Goal: Transaction & Acquisition: Purchase product/service

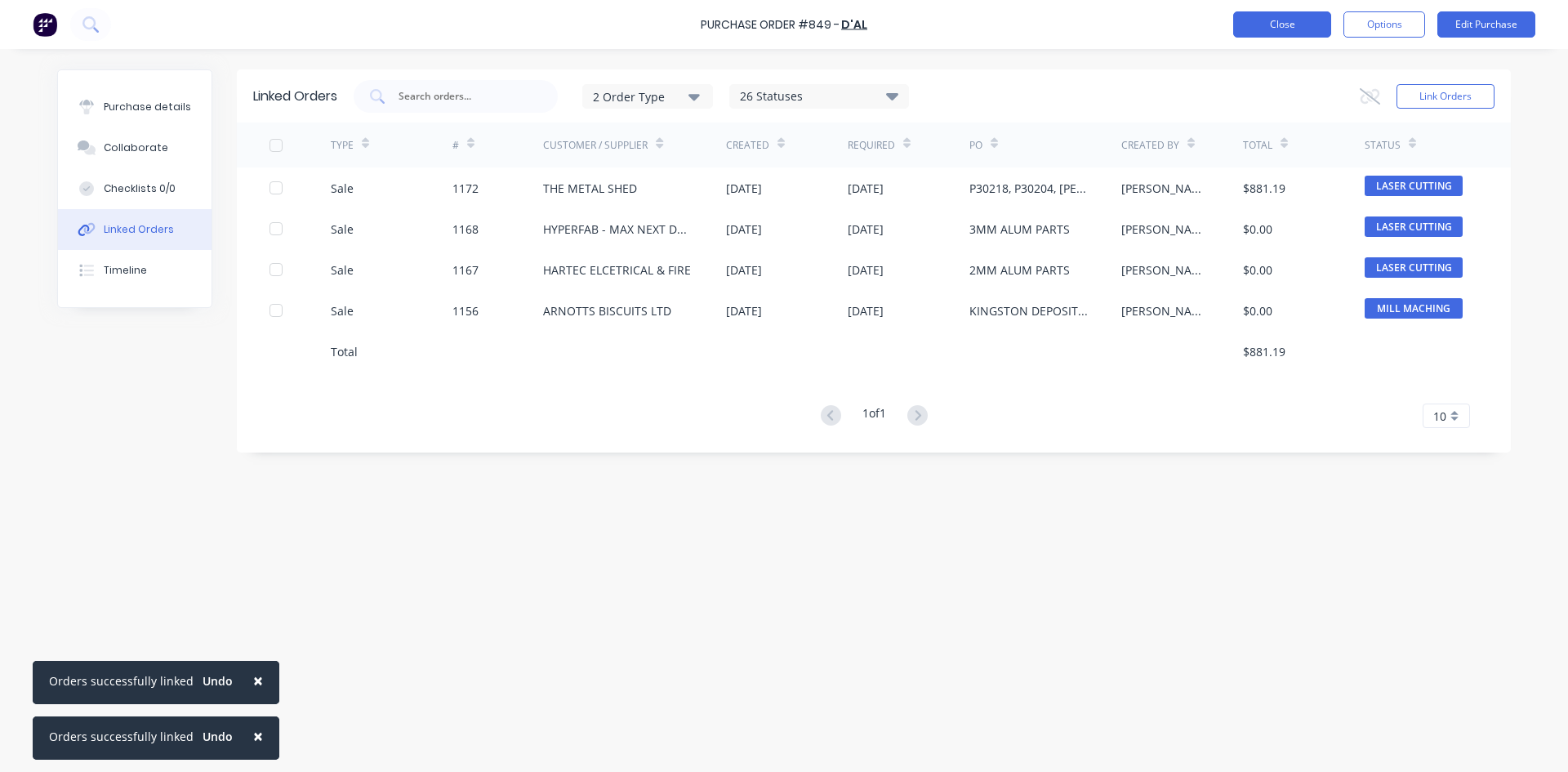
drag, startPoint x: 0, startPoint y: 0, endPoint x: 1278, endPoint y: 19, distance: 1278.1
click at [1278, 19] on button "Close" at bounding box center [1282, 24] width 98 height 26
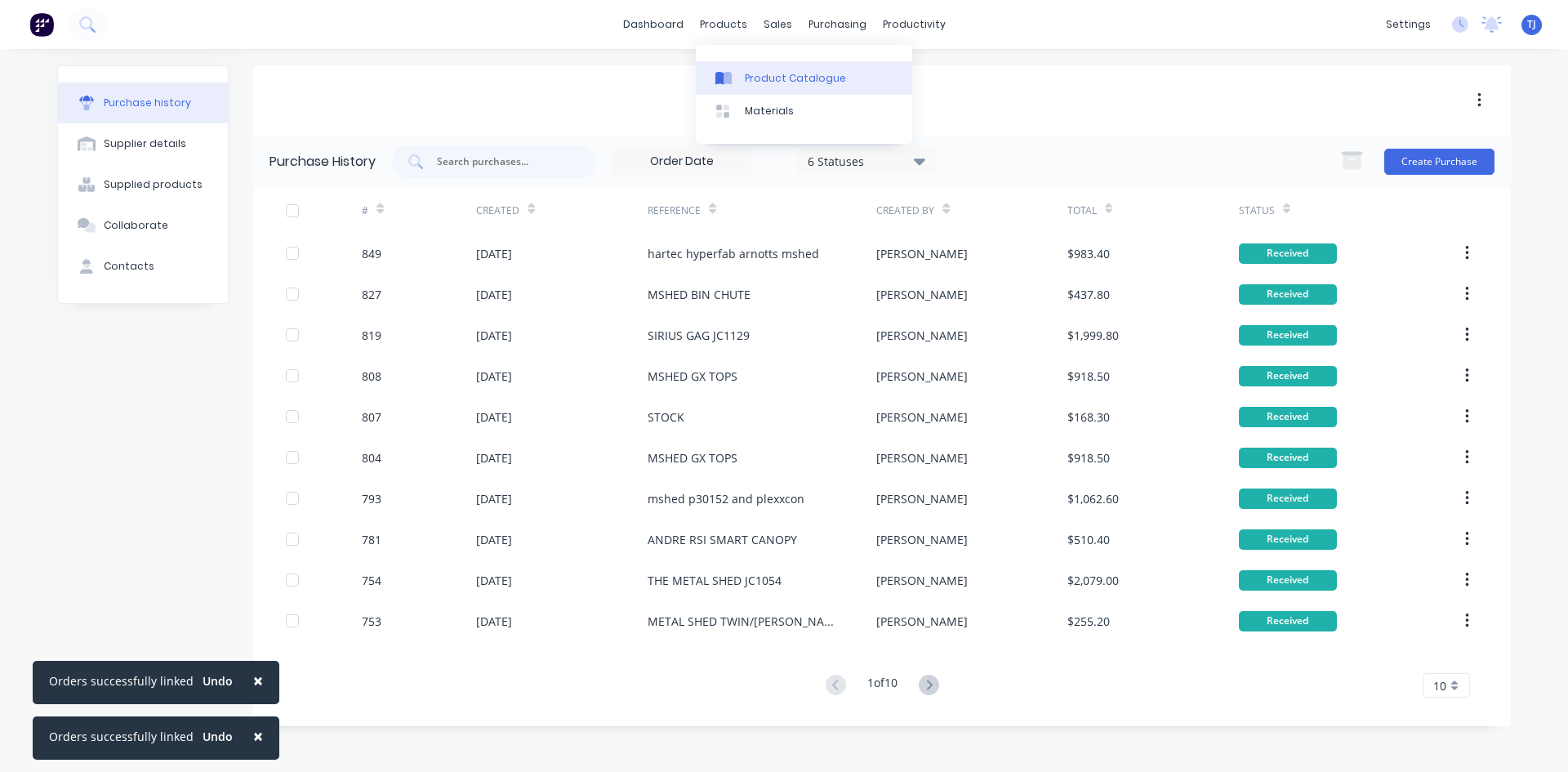
click at [774, 76] on div "Product Catalogue" at bounding box center [795, 78] width 102 height 14
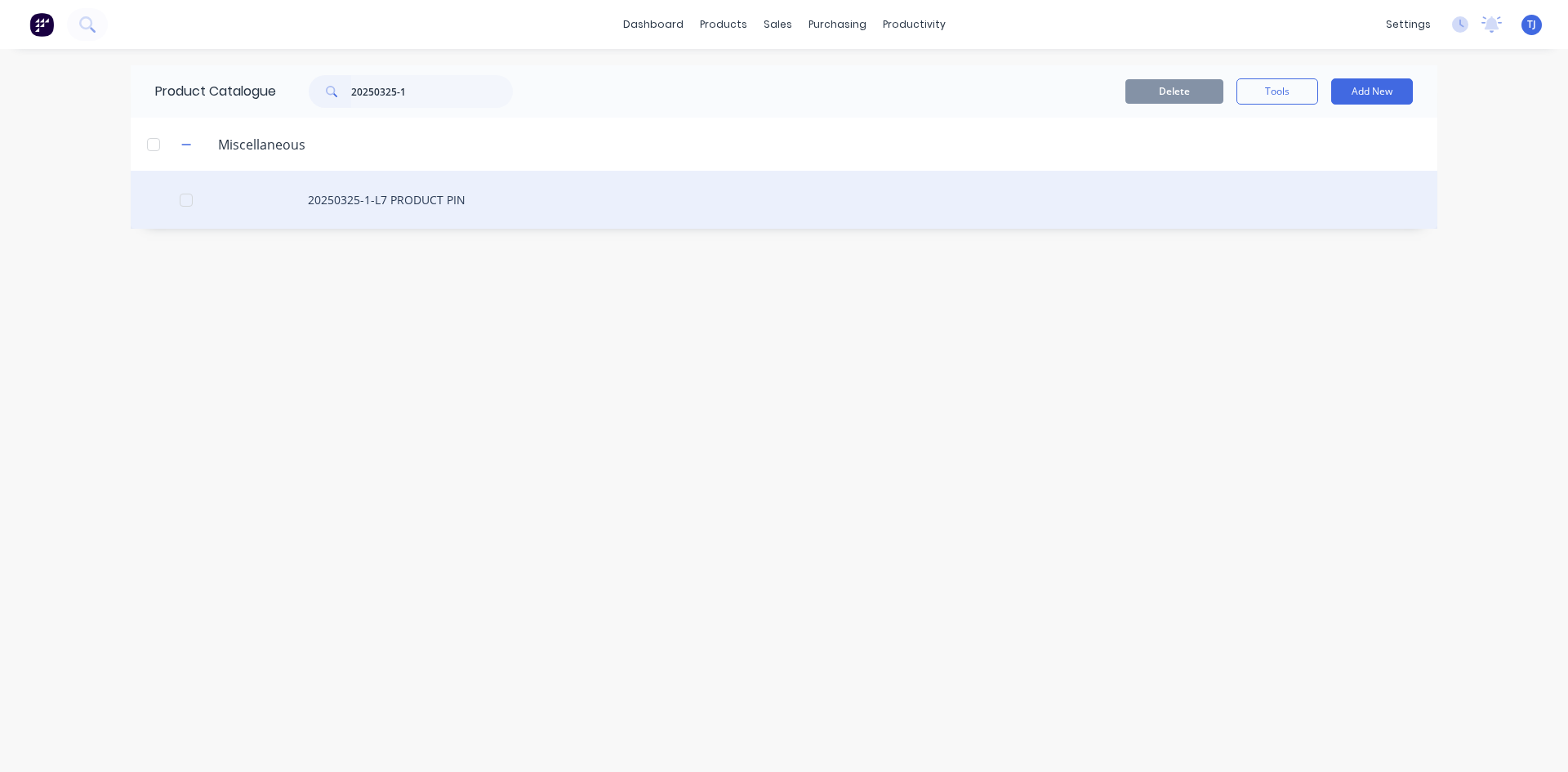
type input "20250325-1"
click at [367, 201] on div "20250325-1-L7 PRODUCT PIN" at bounding box center [784, 200] width 1306 height 58
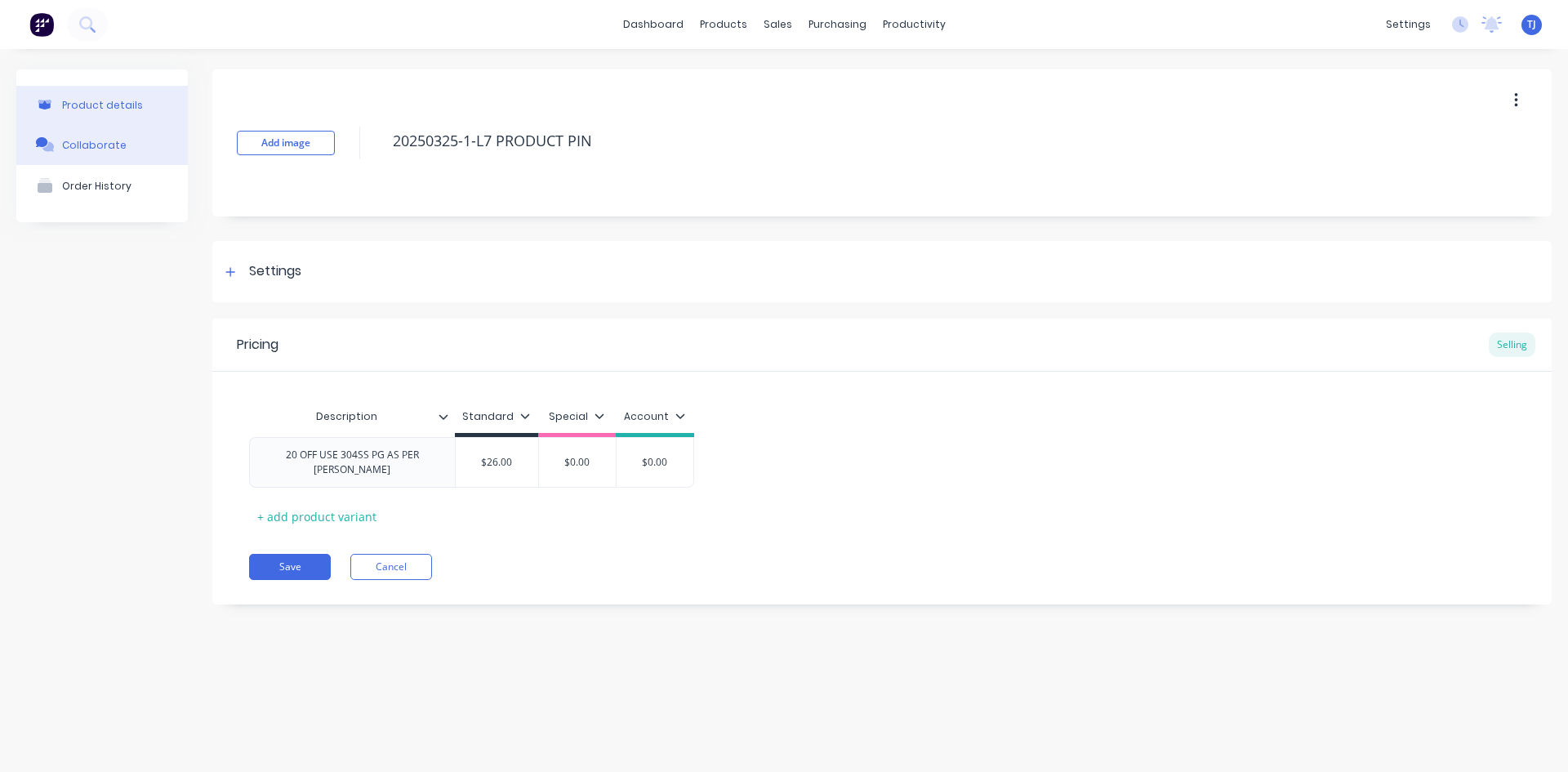
type textarea "x"
click at [87, 147] on div "Collaborate" at bounding box center [94, 145] width 65 height 13
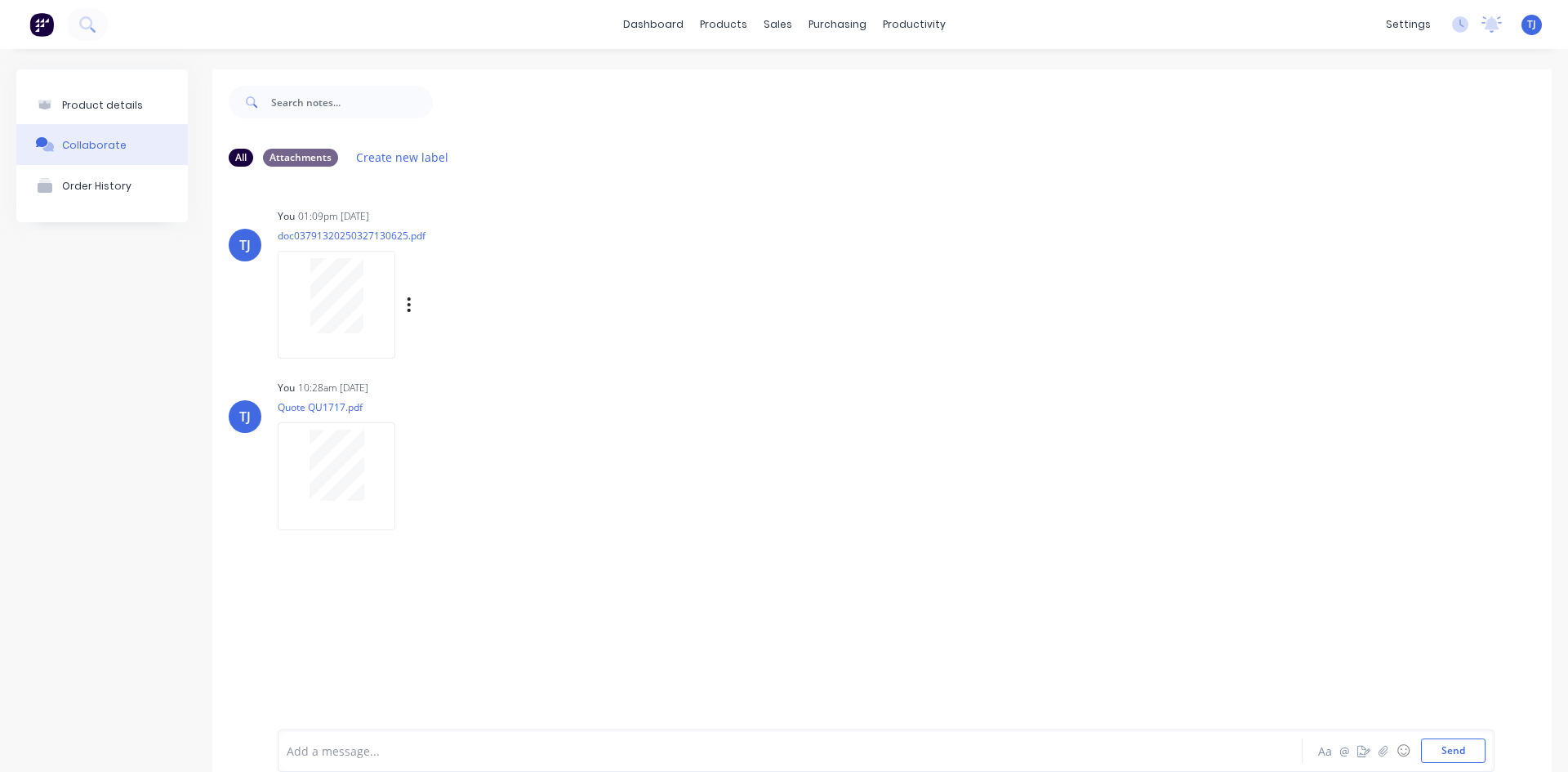
click at [367, 294] on div at bounding box center [336, 296] width 103 height 76
click at [372, 459] on div at bounding box center [336, 464] width 103 height 71
click at [305, 283] on div at bounding box center [336, 296] width 103 height 76
click at [820, 76] on div "Sales Orders" at bounding box center [832, 78] width 67 height 14
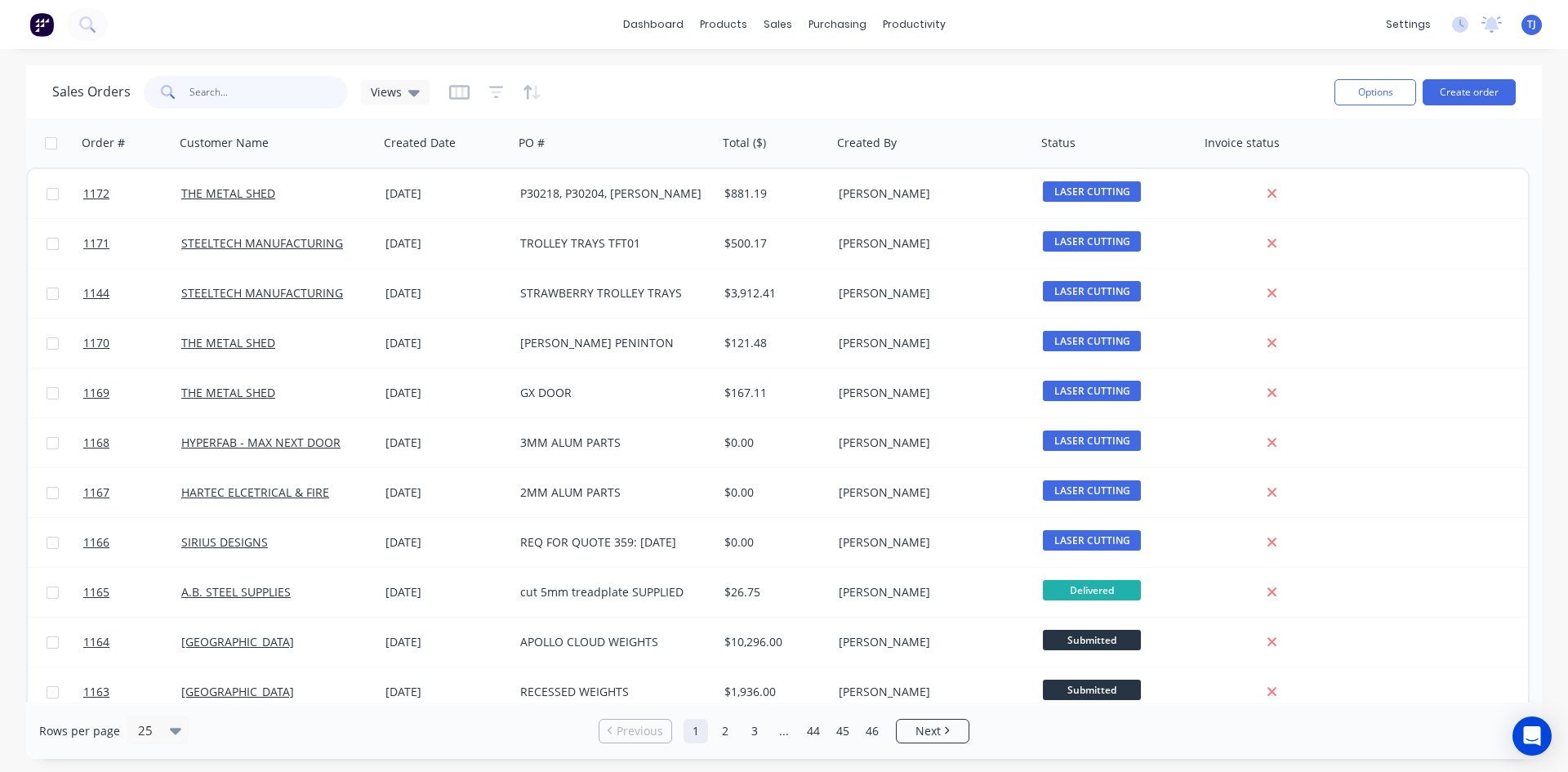
click at [297, 99] on input "text" at bounding box center [269, 92] width 159 height 32
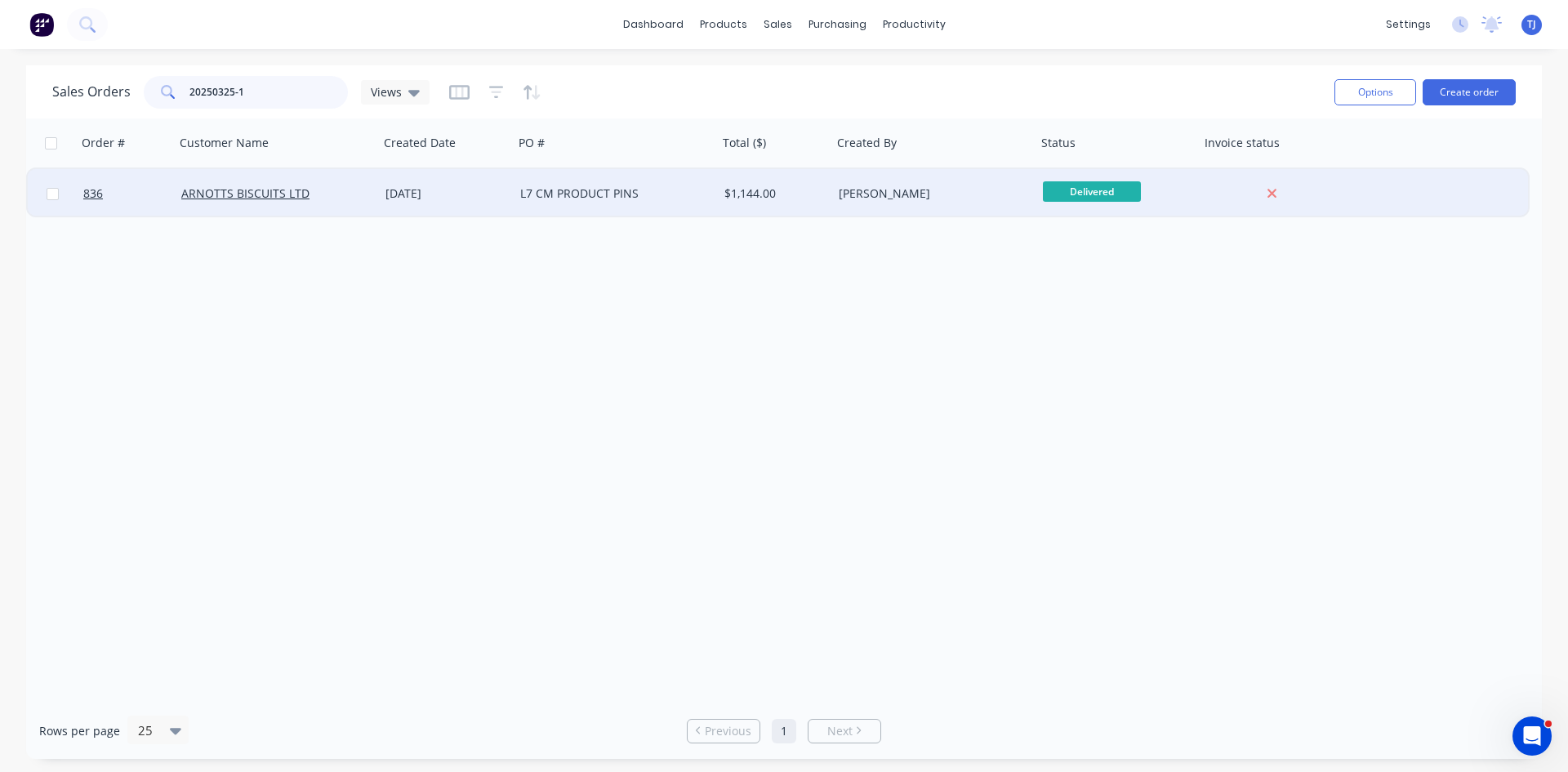
type input "20250325-1"
click at [635, 202] on div "L7 CM PRODUCT PINS" at bounding box center [615, 193] width 204 height 49
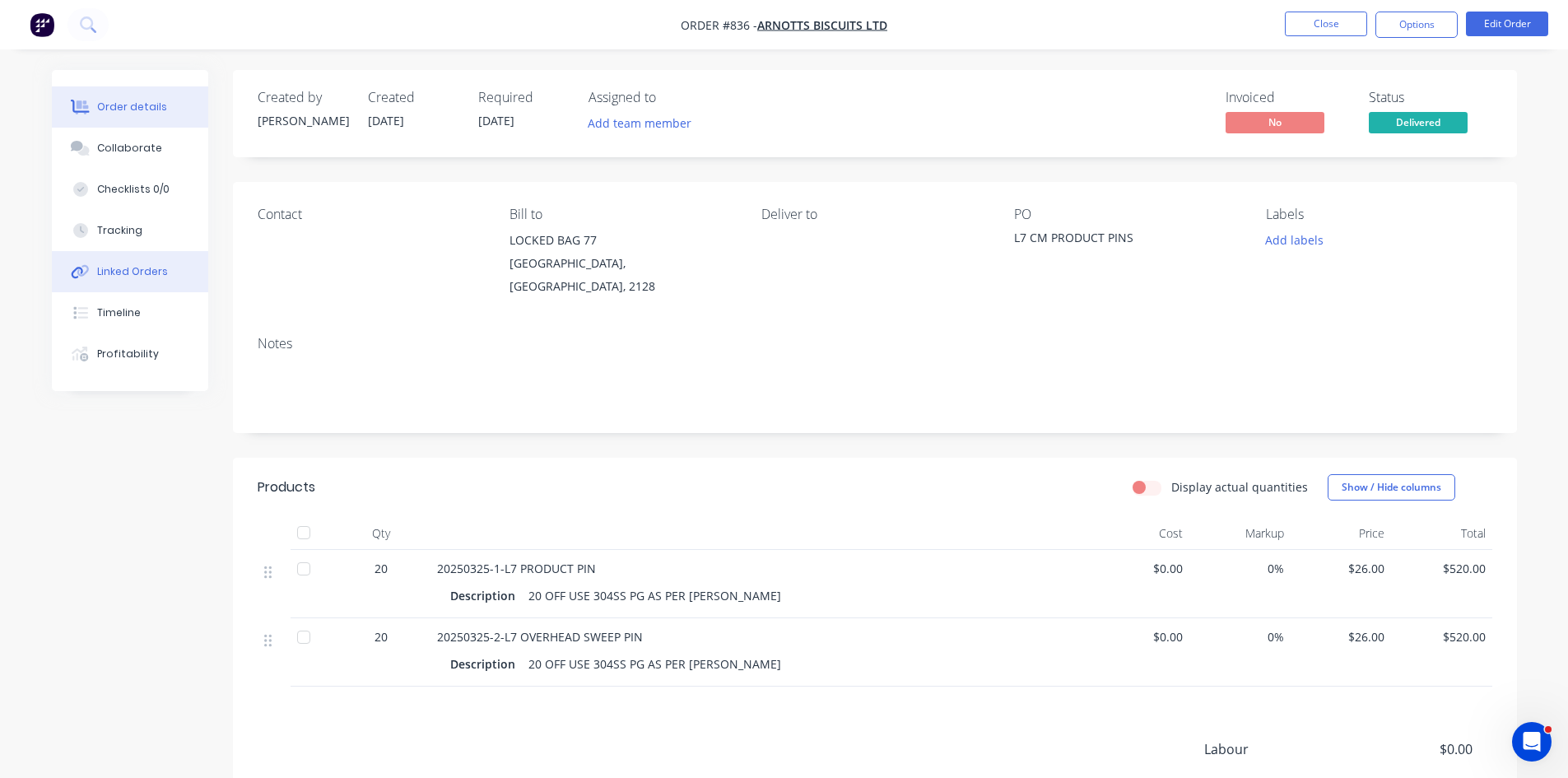
click at [142, 267] on div "Linked Orders" at bounding box center [132, 271] width 71 height 15
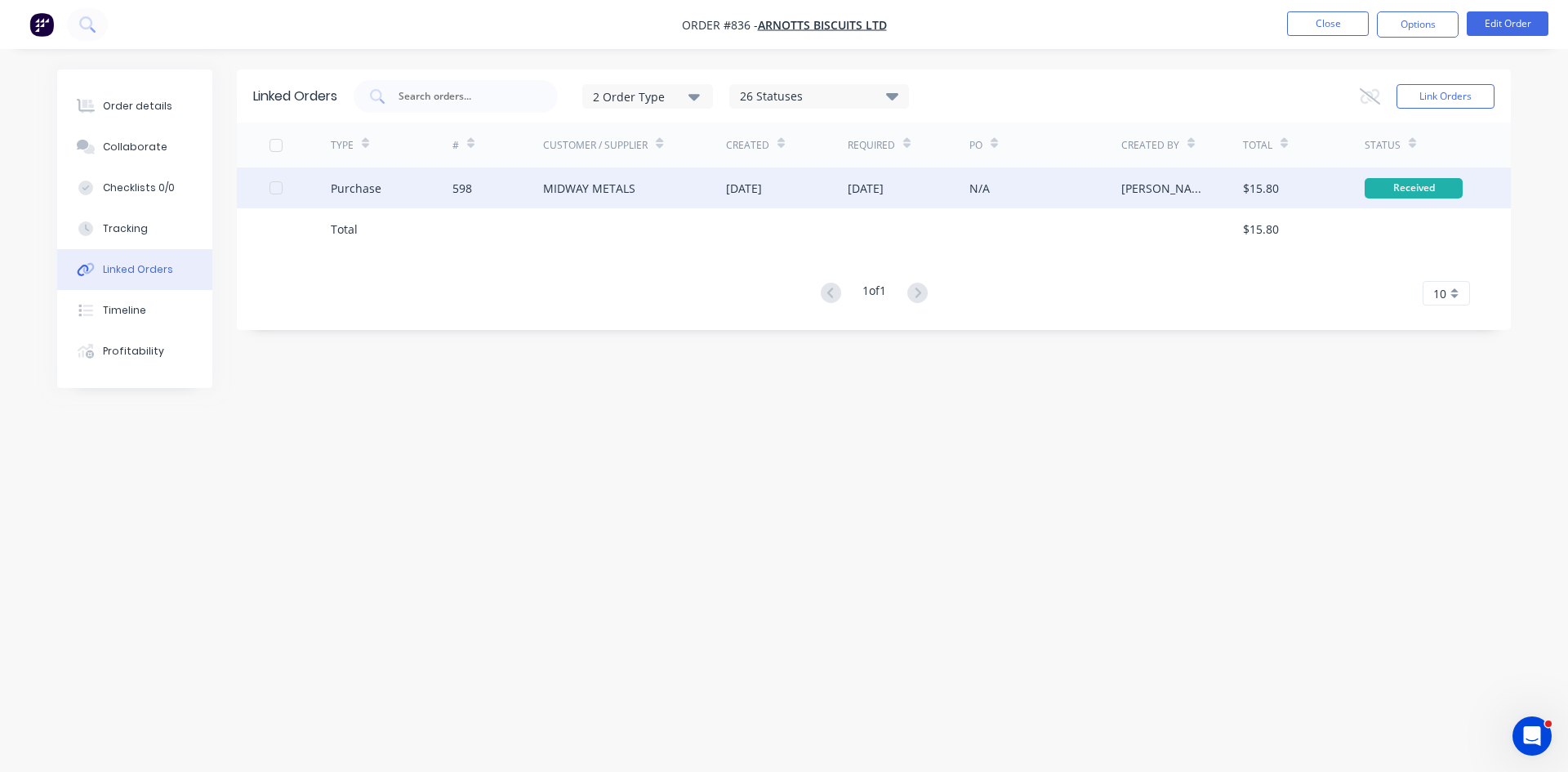
click at [575, 182] on div "MIDWAY METALS" at bounding box center [589, 188] width 93 height 17
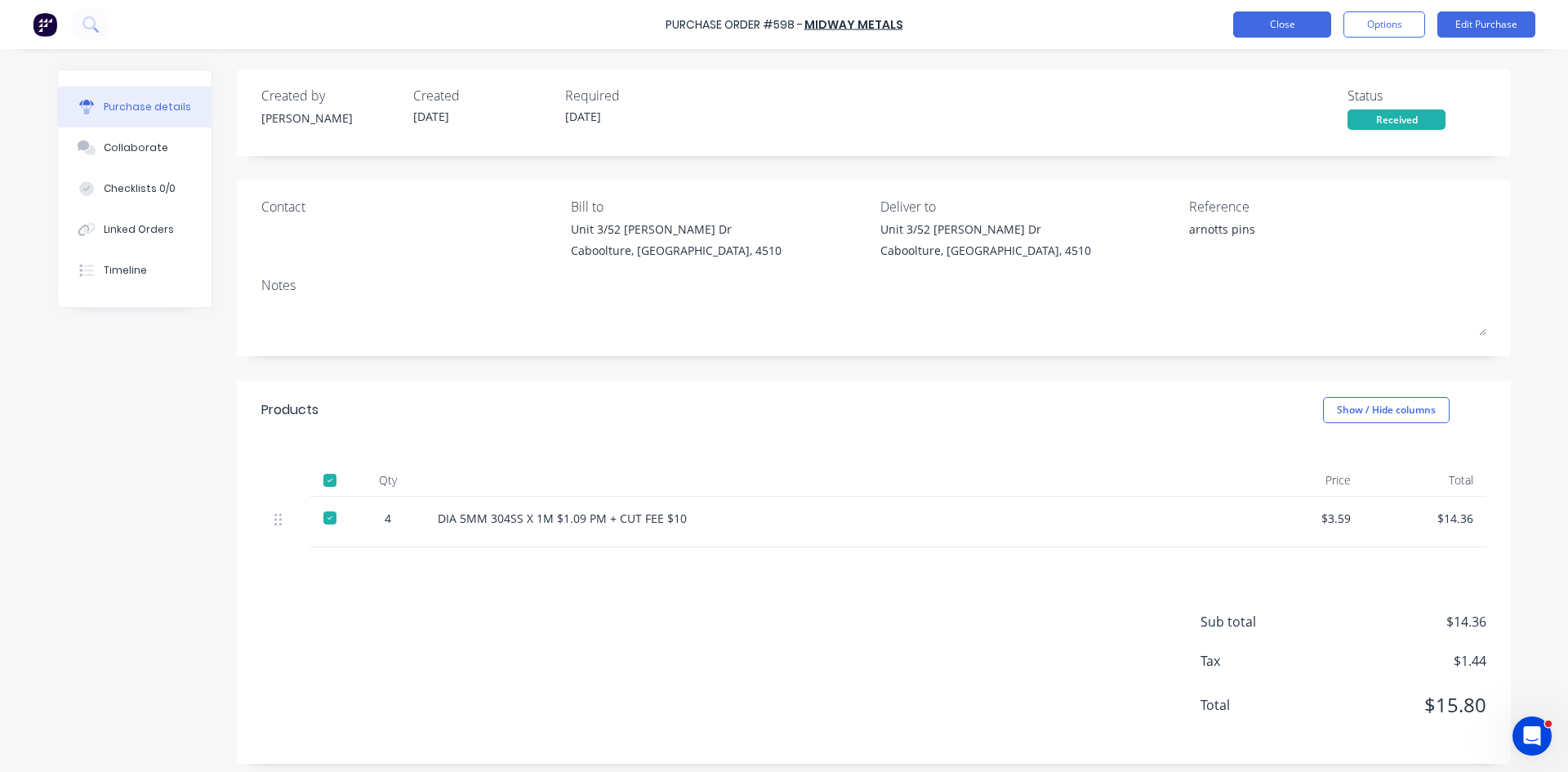
click at [1259, 20] on button "Close" at bounding box center [1282, 24] width 98 height 26
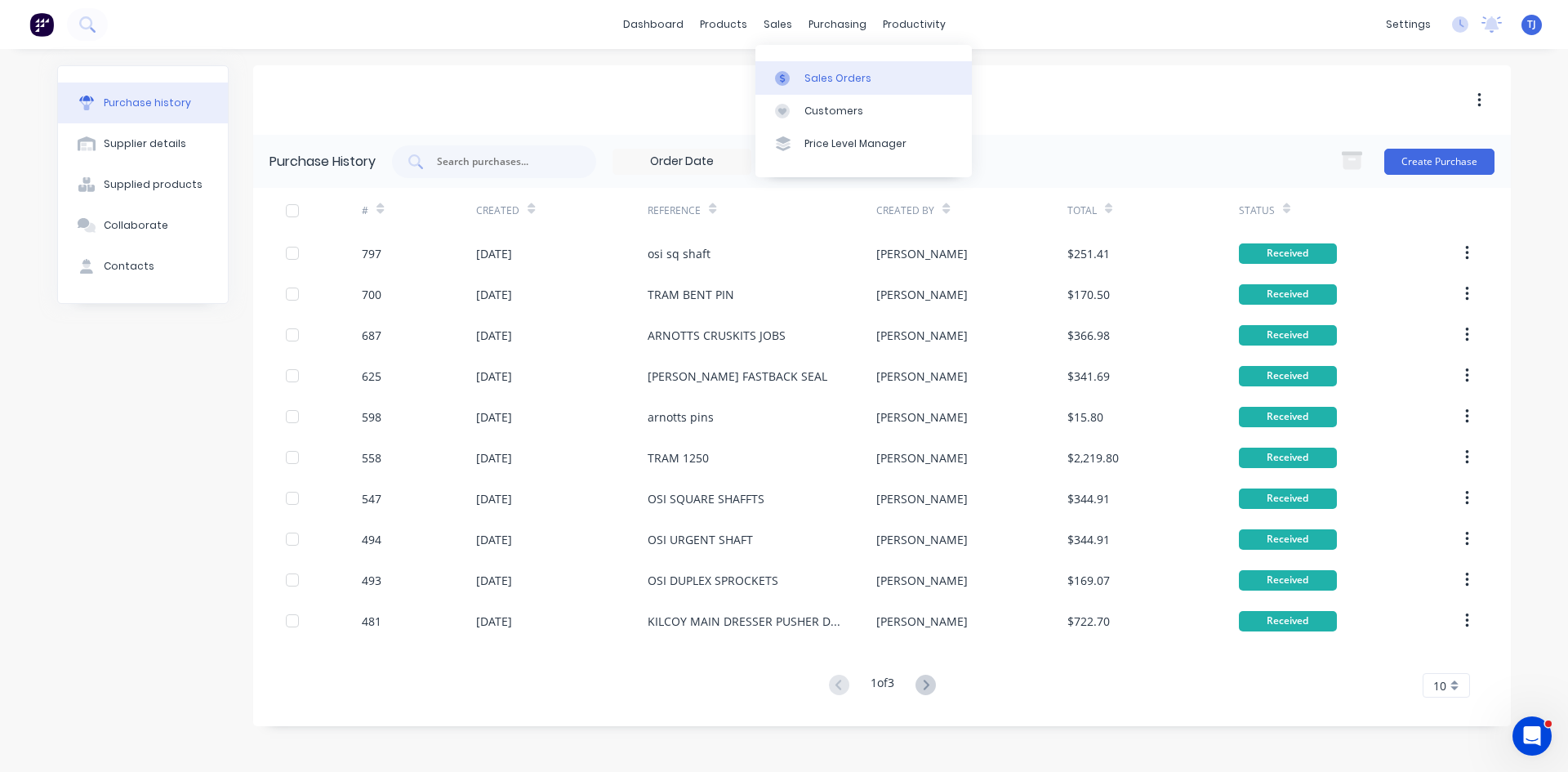
click at [838, 72] on div "Sales Orders" at bounding box center [838, 78] width 67 height 14
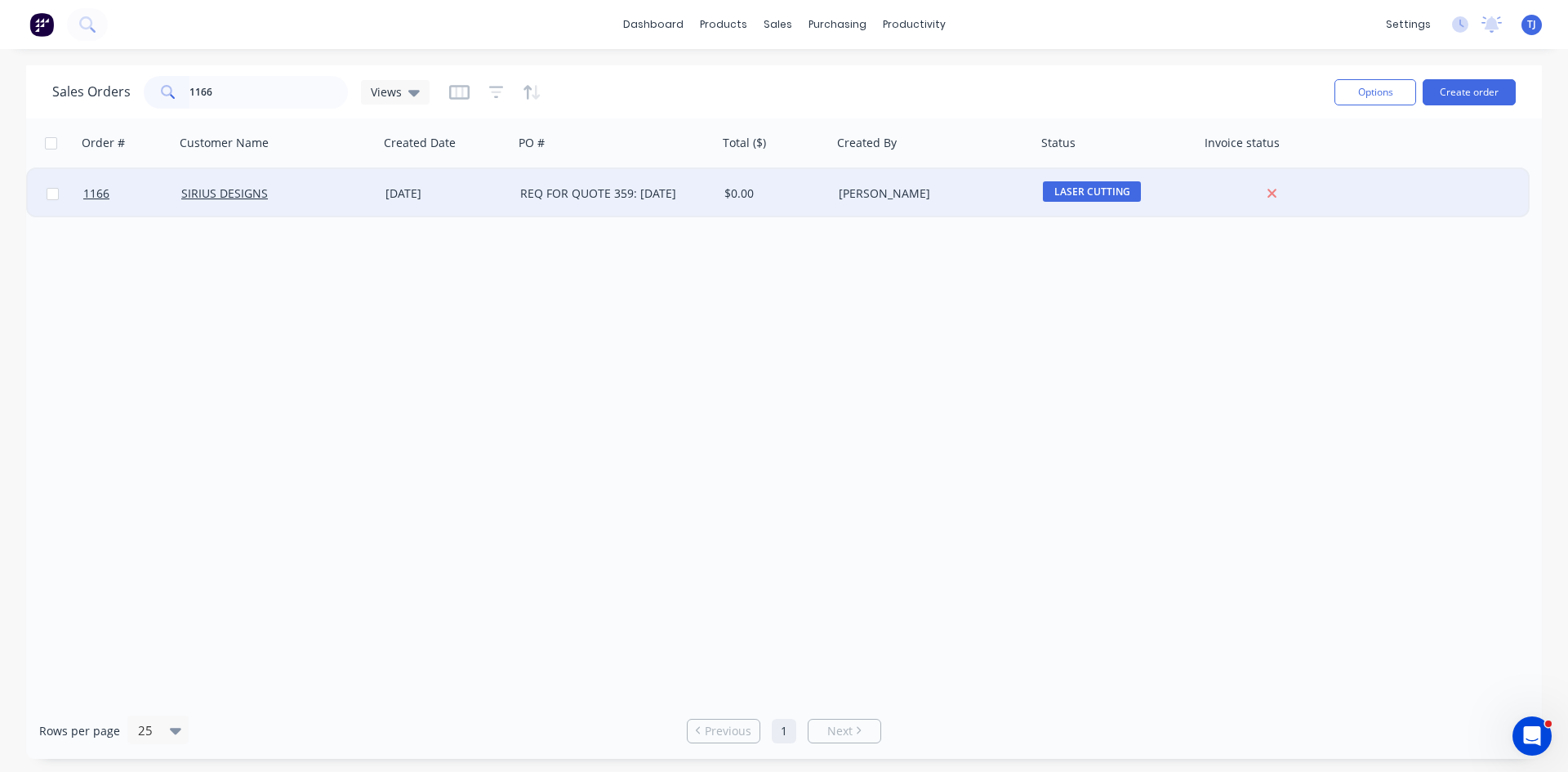
type input "1166"
click at [570, 194] on div "REQ FOR QUOTE 359: [DATE]" at bounding box center [611, 193] width 182 height 16
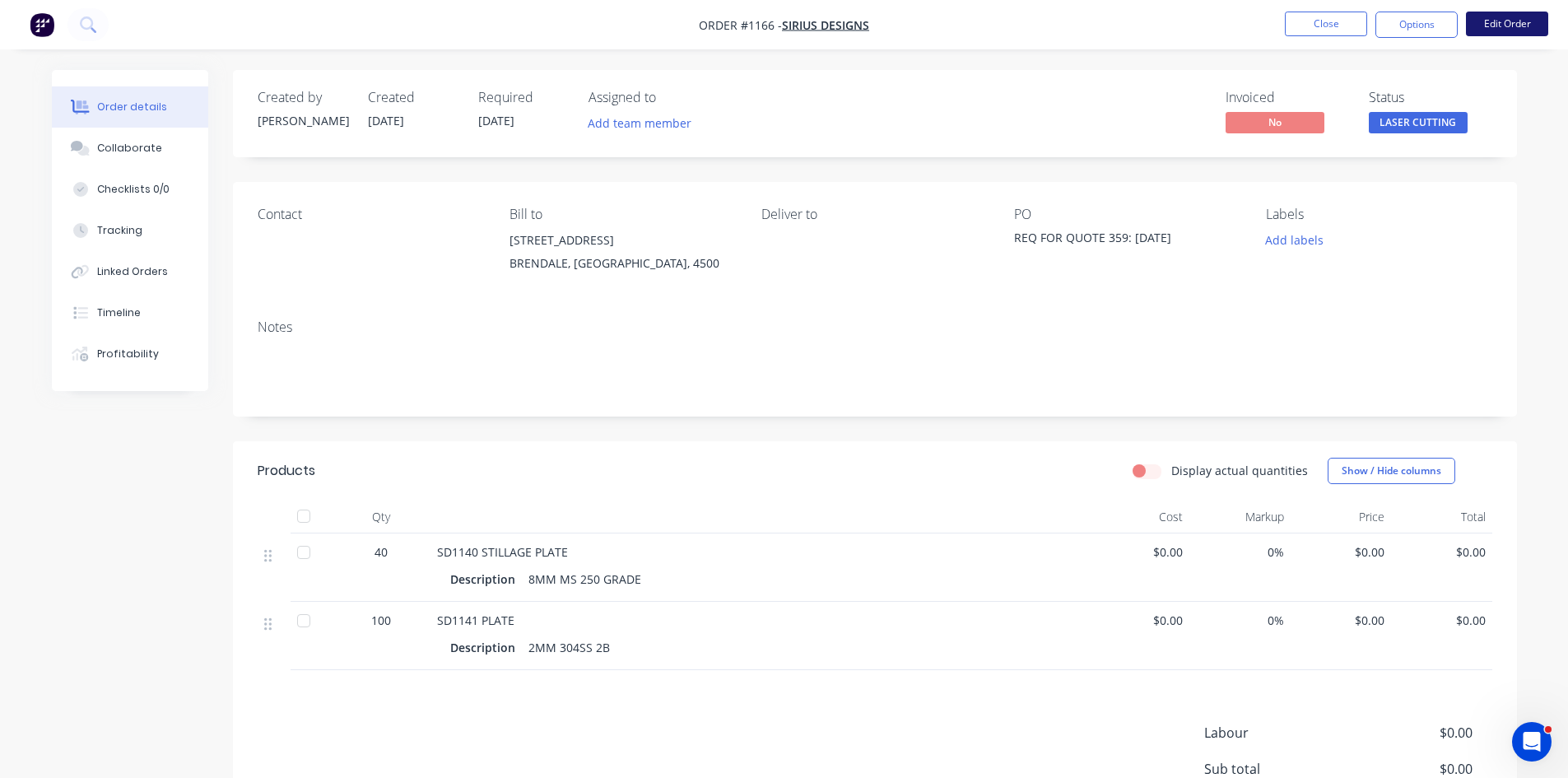
click at [1521, 17] on button "Edit Order" at bounding box center [1507, 24] width 83 height 24
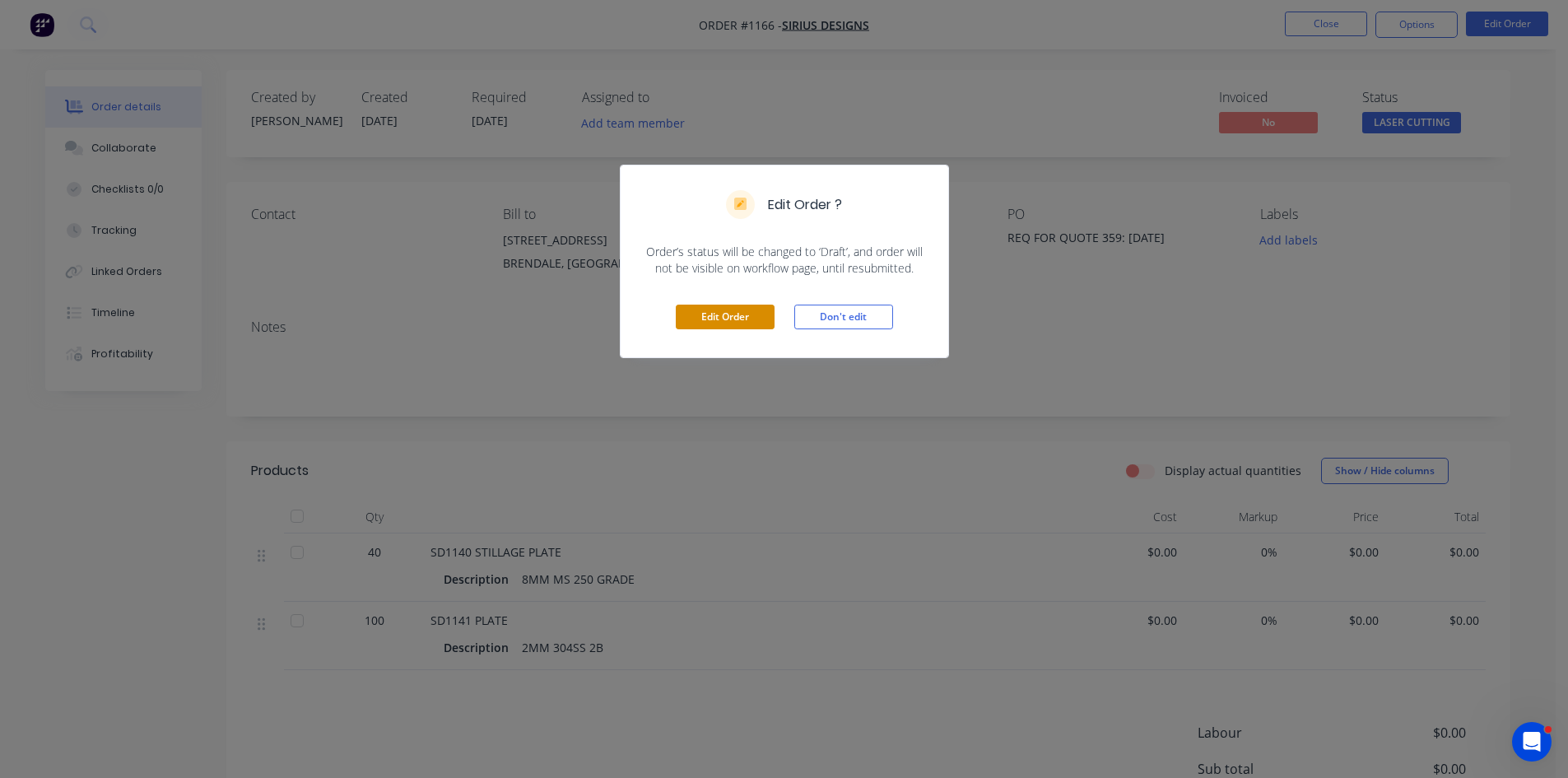
click at [732, 322] on button "Edit Order" at bounding box center [725, 316] width 99 height 24
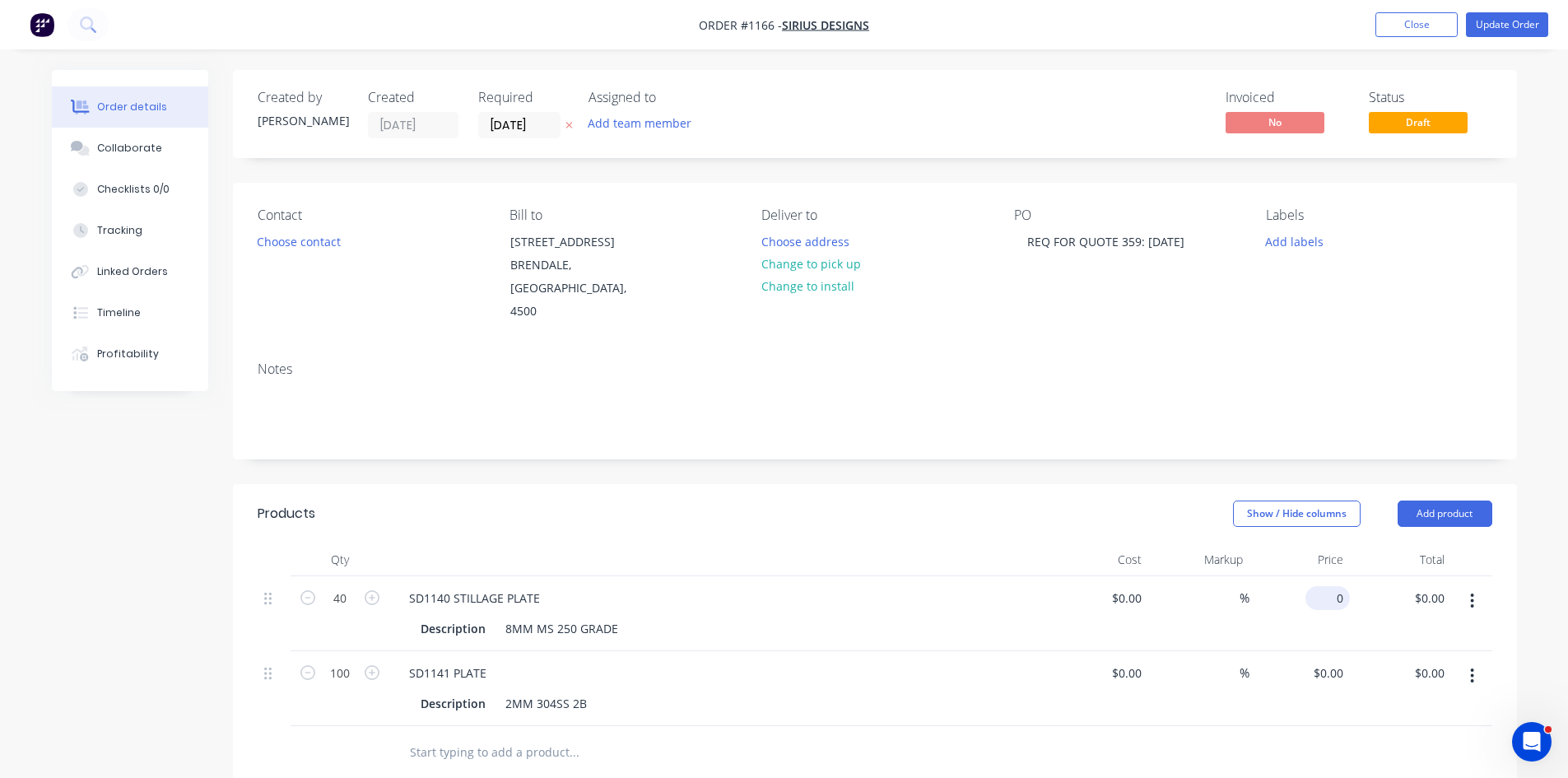
click at [1333, 586] on input "0" at bounding box center [1331, 598] width 38 height 24
type input "$4.52"
type input "$180.80"
click at [1334, 661] on input "0" at bounding box center [1331, 673] width 38 height 24
type input "$1.89"
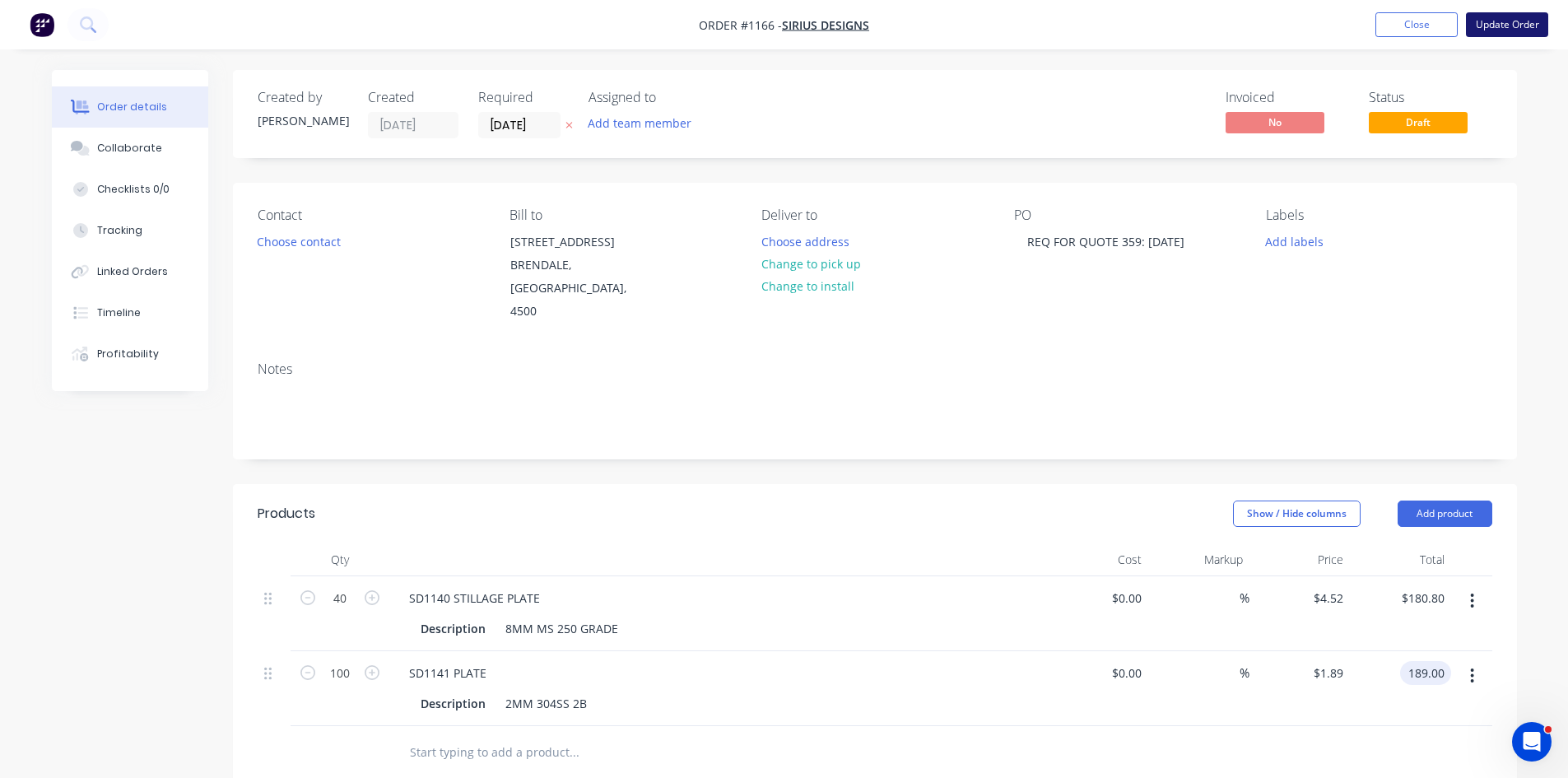
type input "$189.00"
click at [1515, 23] on button "Update Order" at bounding box center [1507, 24] width 83 height 24
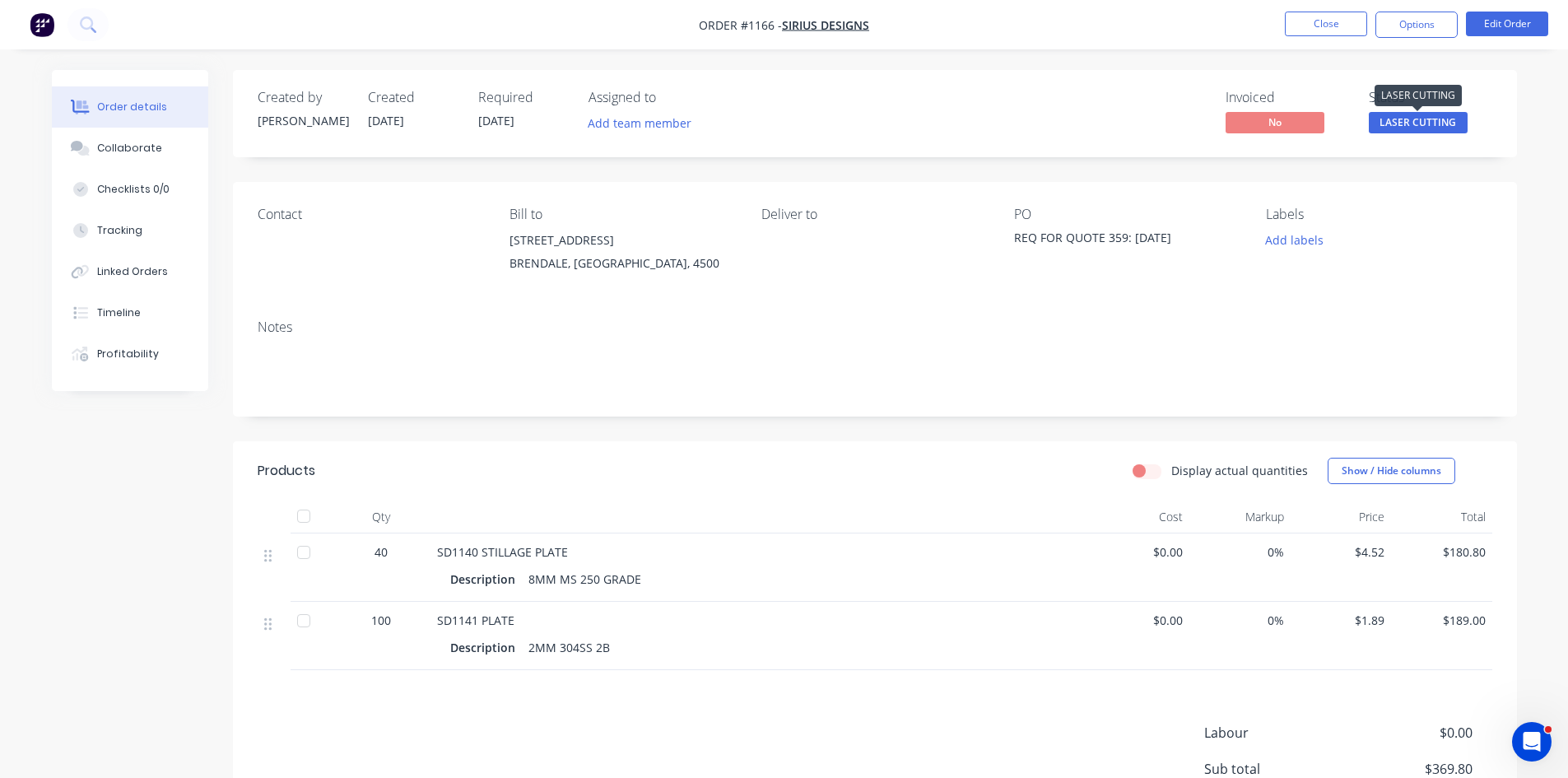
click at [1420, 121] on span "LASER CUTTING" at bounding box center [1418, 122] width 99 height 21
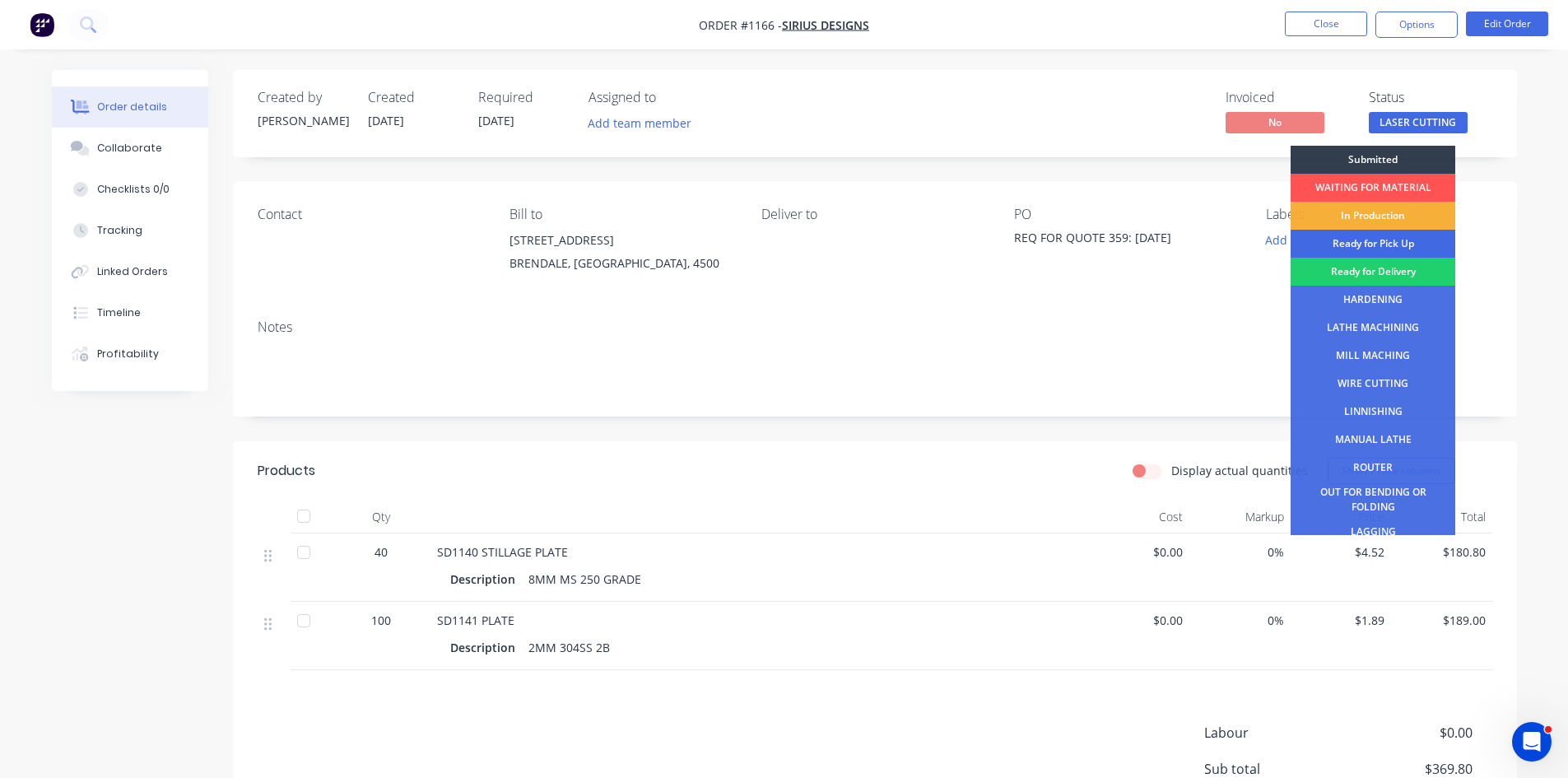
click at [1369, 250] on div "Ready for Pick Up" at bounding box center [1373, 243] width 165 height 28
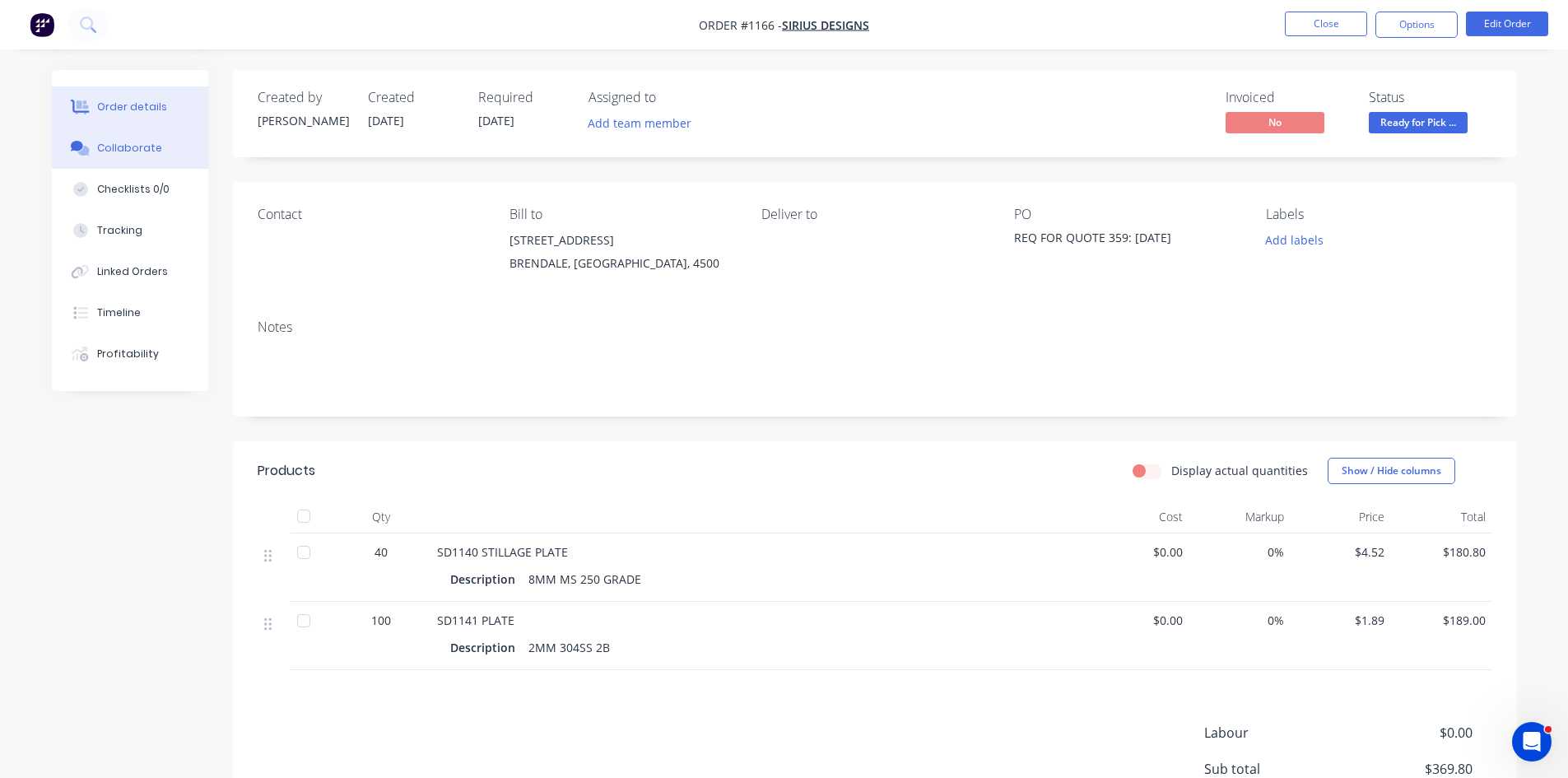
click at [133, 155] on div "Collaborate" at bounding box center [130, 148] width 65 height 15
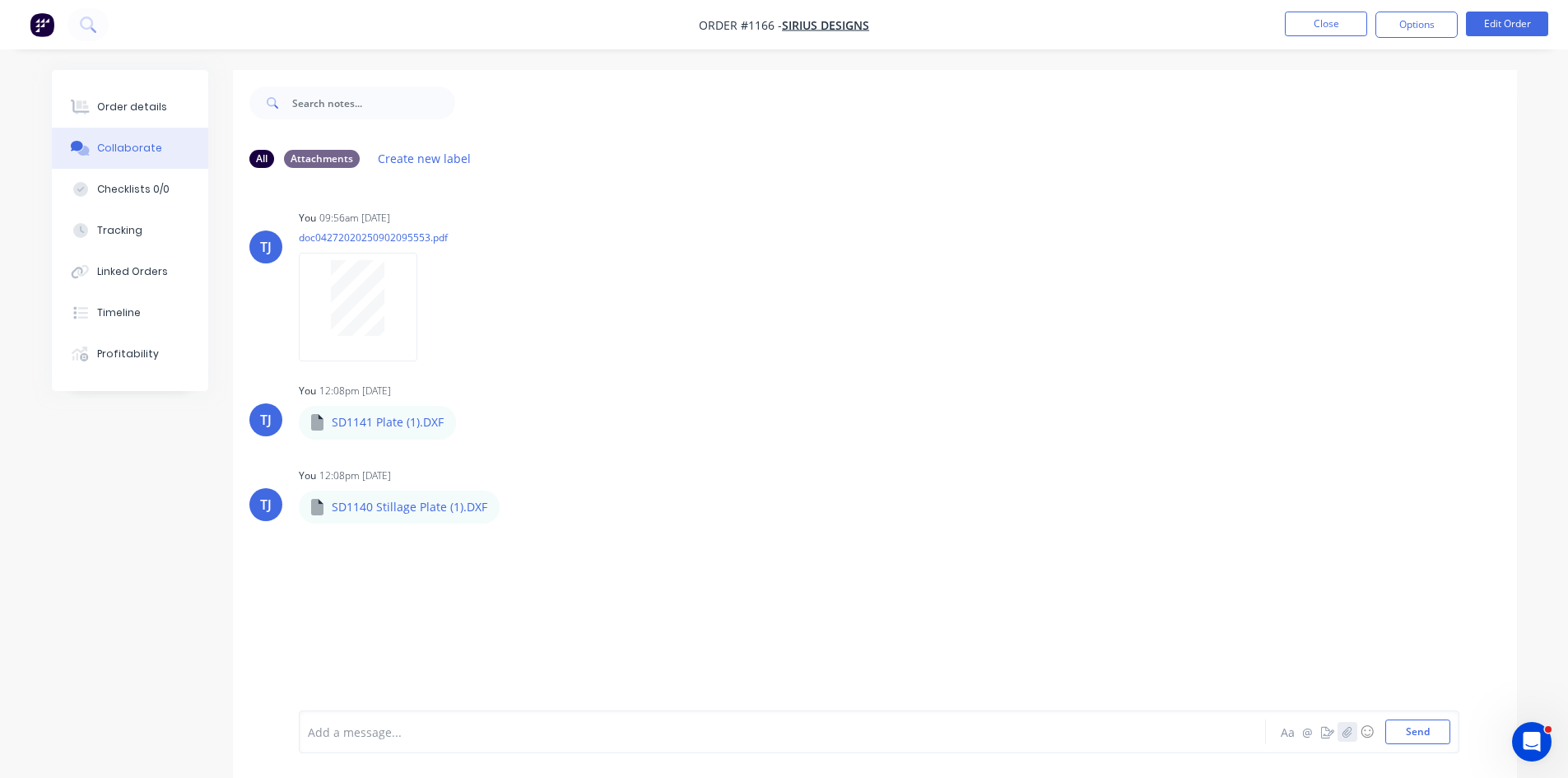
click at [1345, 729] on icon "button" at bounding box center [1347, 732] width 10 height 12
click at [1425, 734] on button "Send" at bounding box center [1418, 731] width 65 height 24
click at [1316, 23] on button "Close" at bounding box center [1326, 24] width 83 height 24
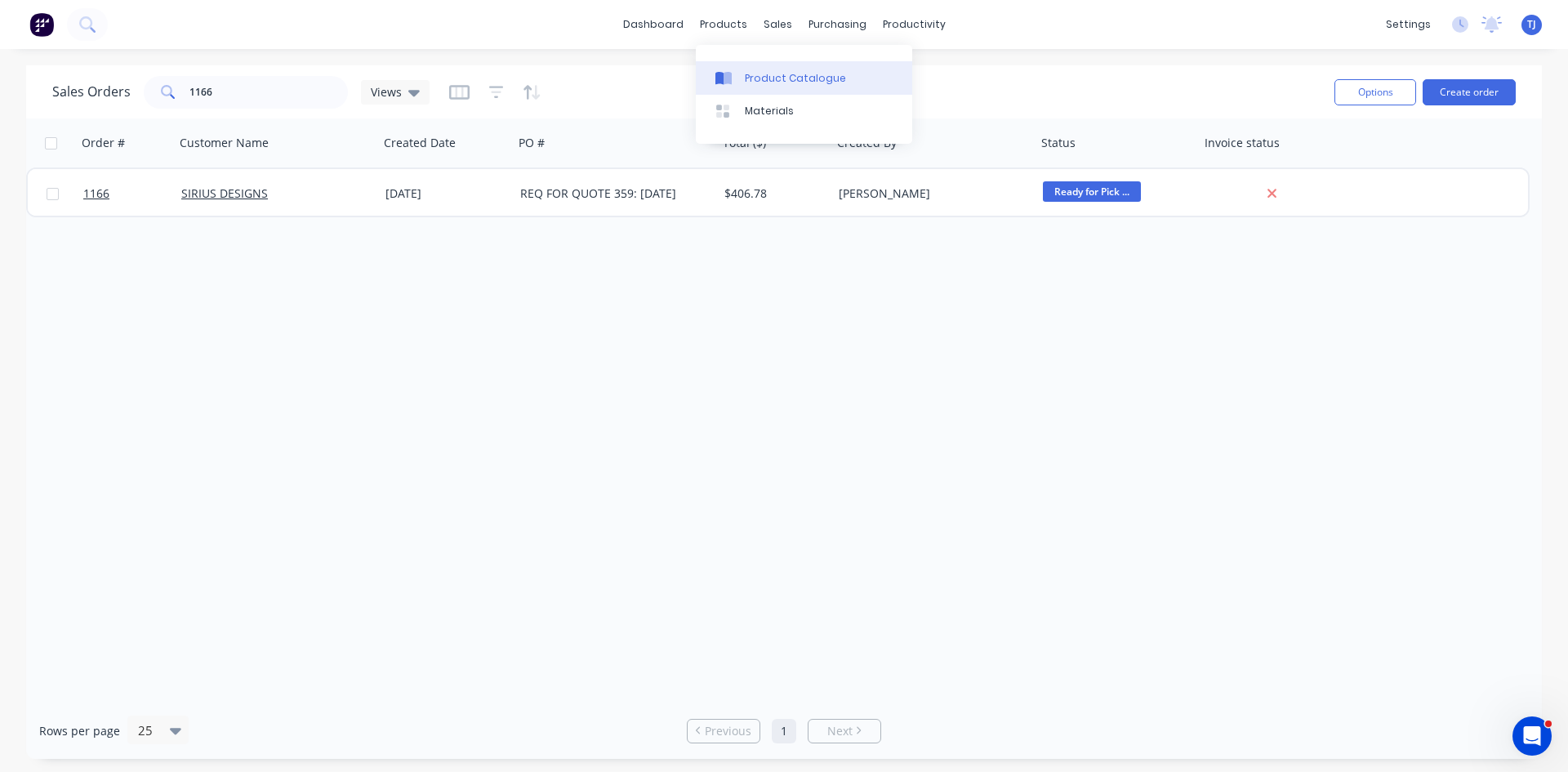
click at [774, 84] on div "Product Catalogue" at bounding box center [795, 78] width 102 height 14
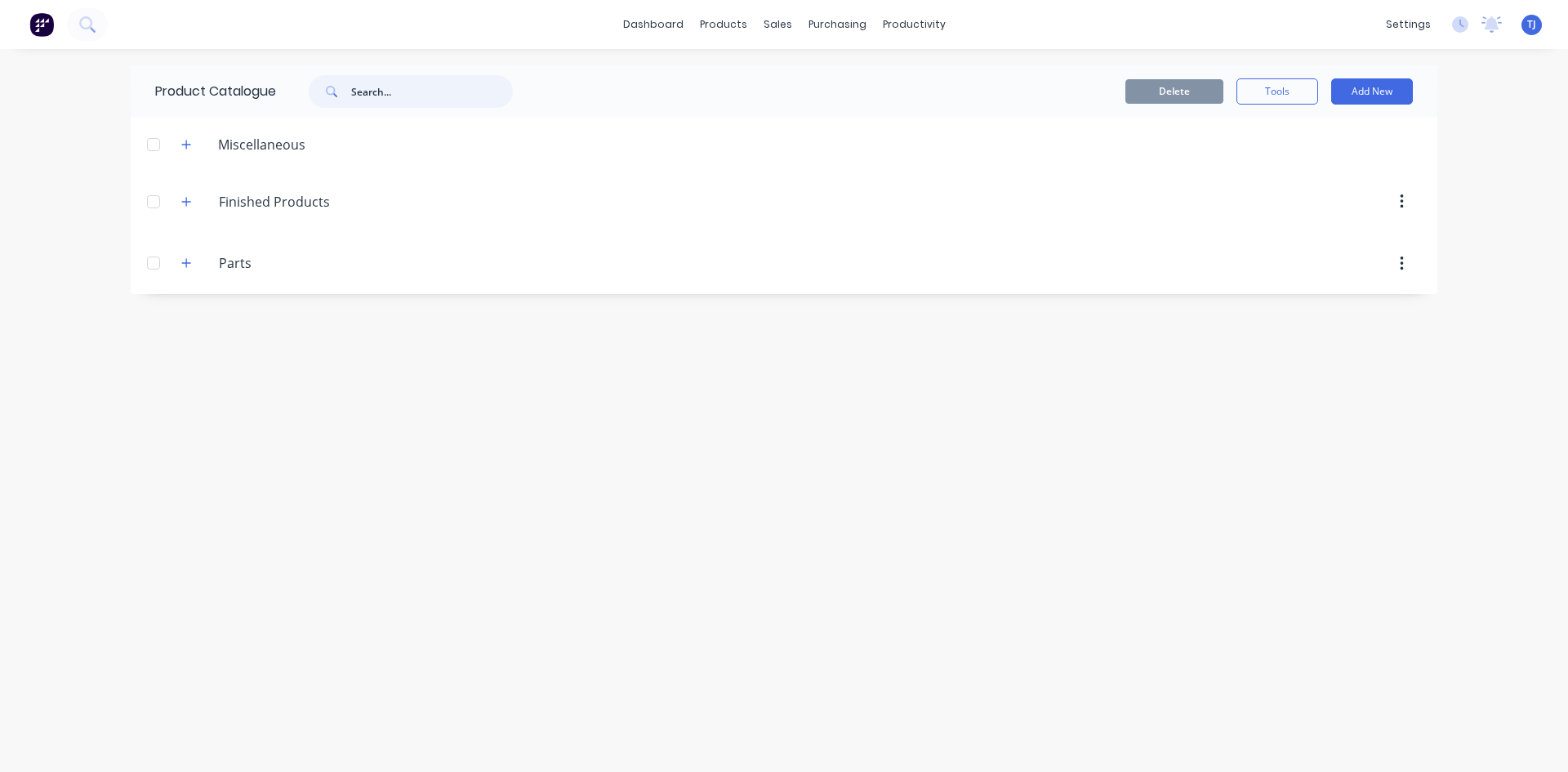
click at [390, 94] on input "text" at bounding box center [432, 92] width 162 height 32
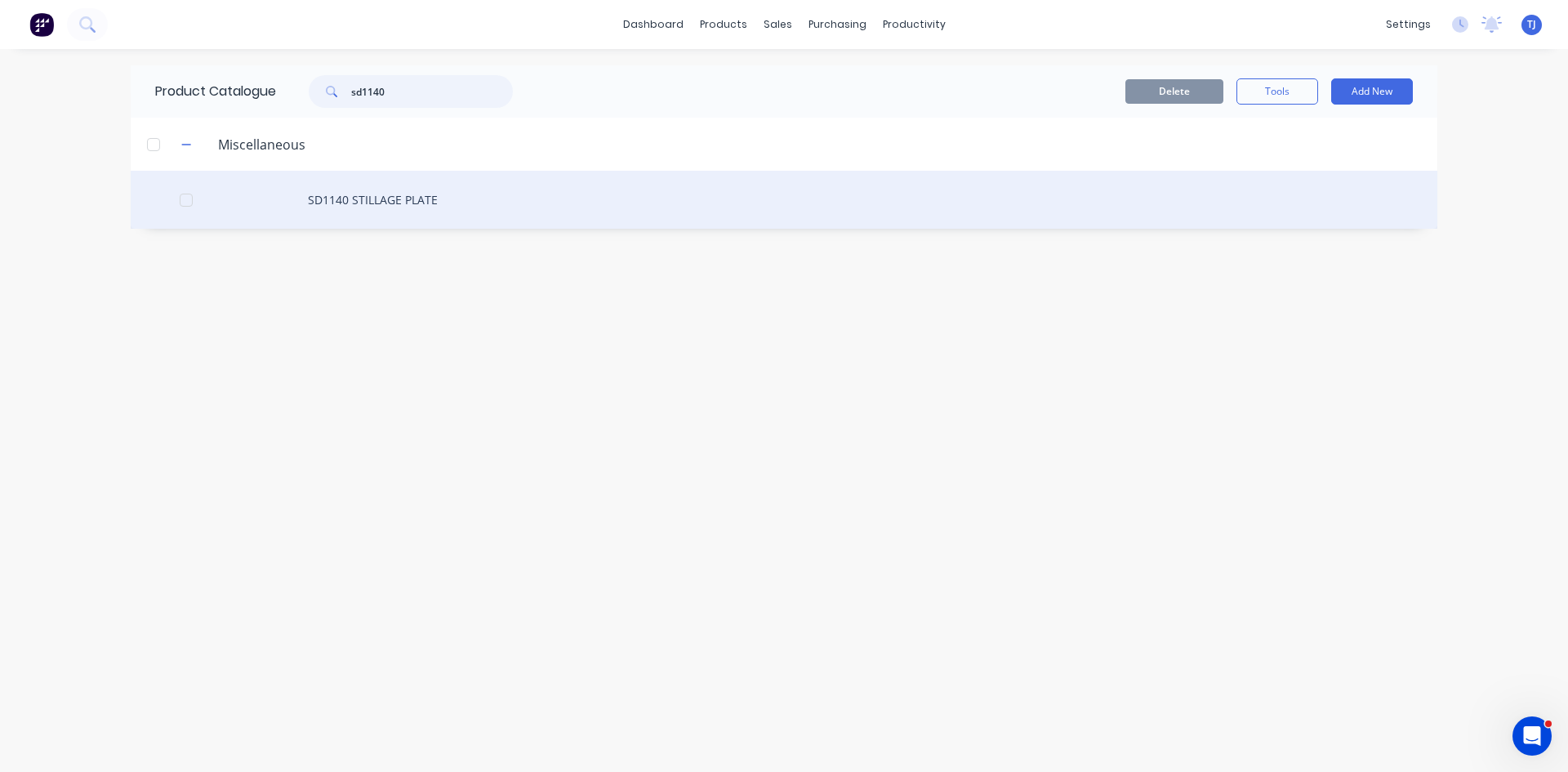
type input "sd1140"
click at [397, 199] on div "SD1140 STILLAGE PLATE" at bounding box center [784, 200] width 1306 height 58
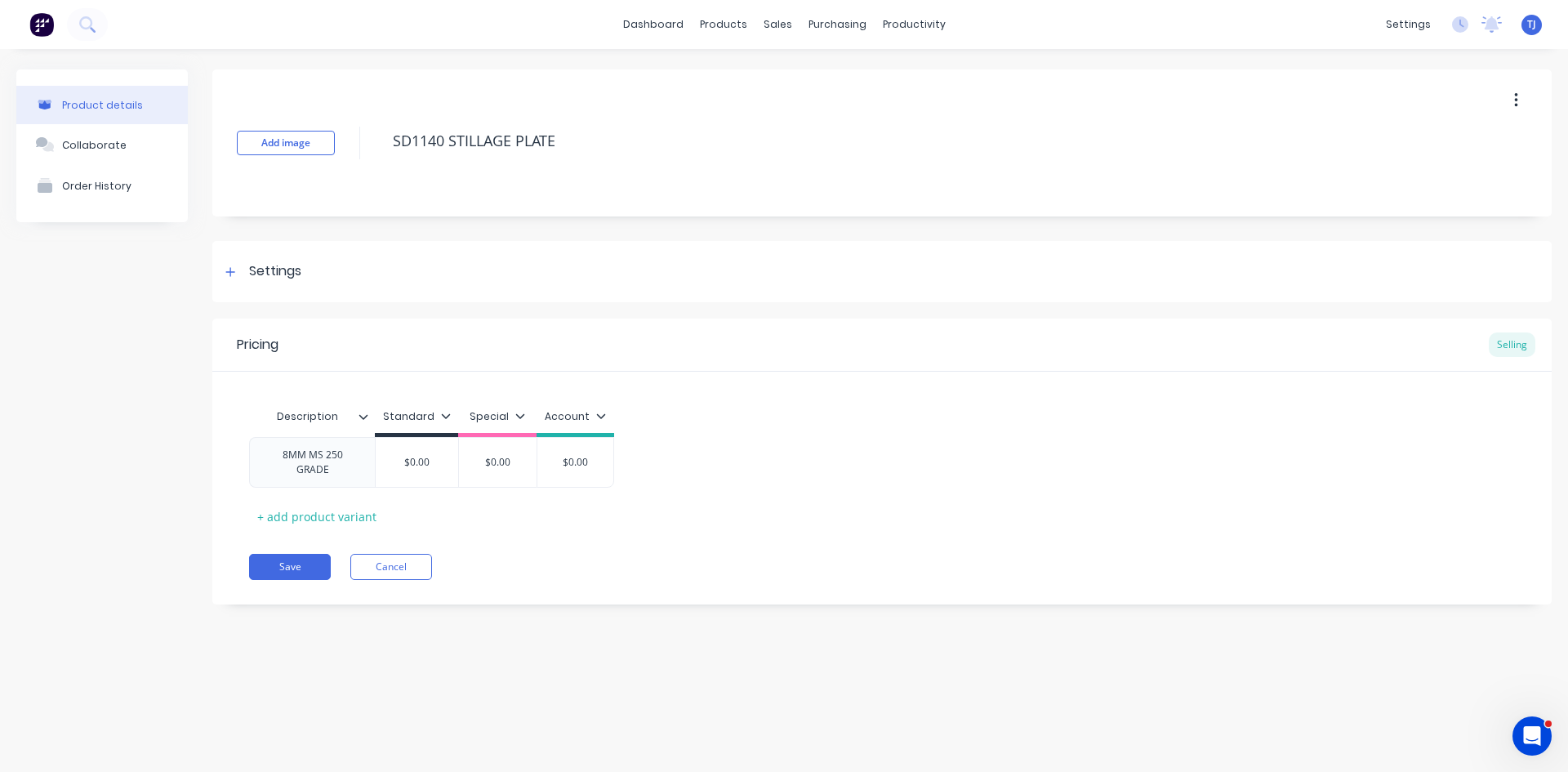
type textarea "x"
click at [430, 474] on div "$0.00" at bounding box center [417, 462] width 83 height 40
type input "$0.00"
type textarea "x"
type input "$0.0"
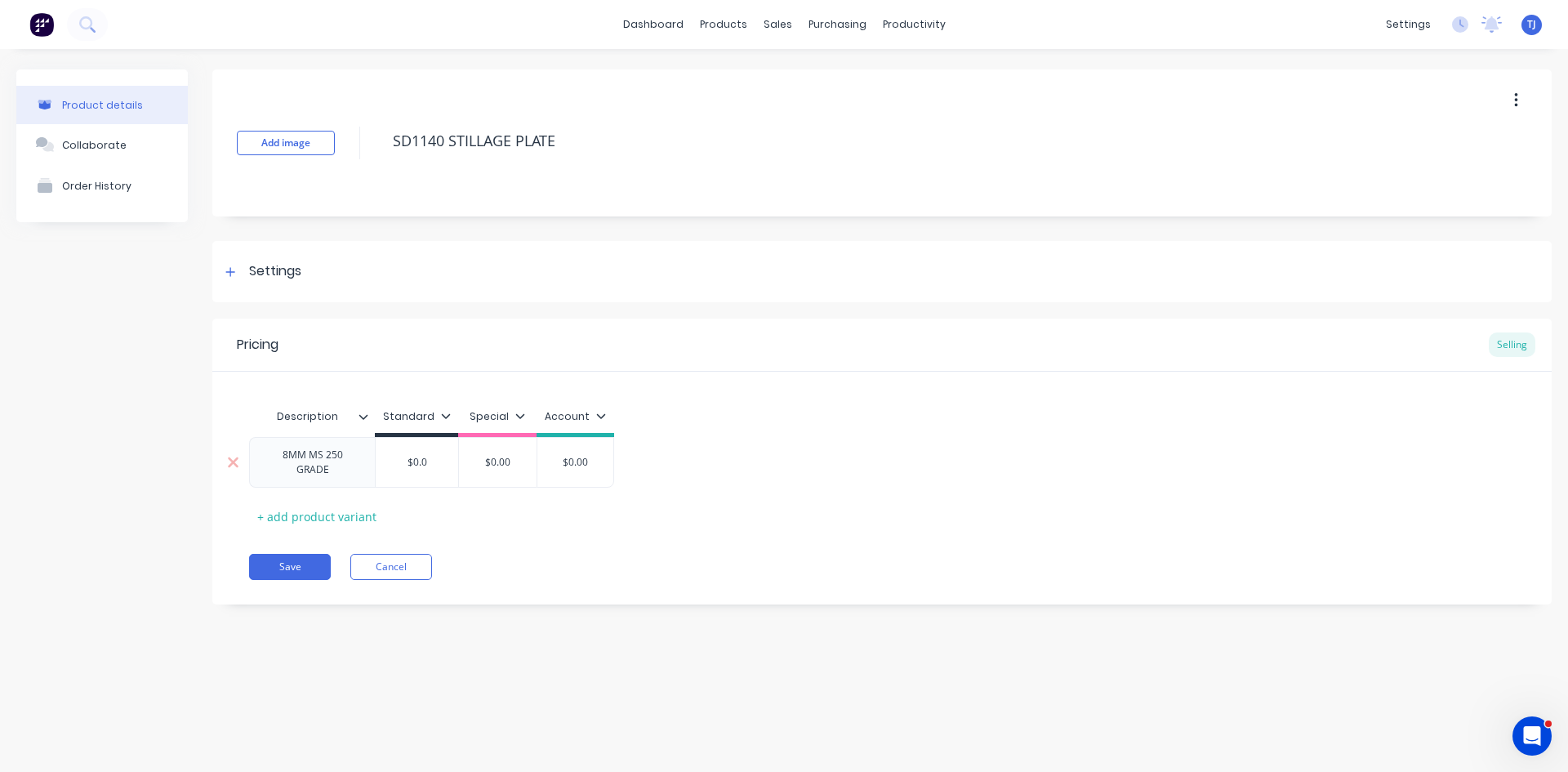
type textarea "x"
type input "$0."
type textarea "x"
type input "$0"
type textarea "x"
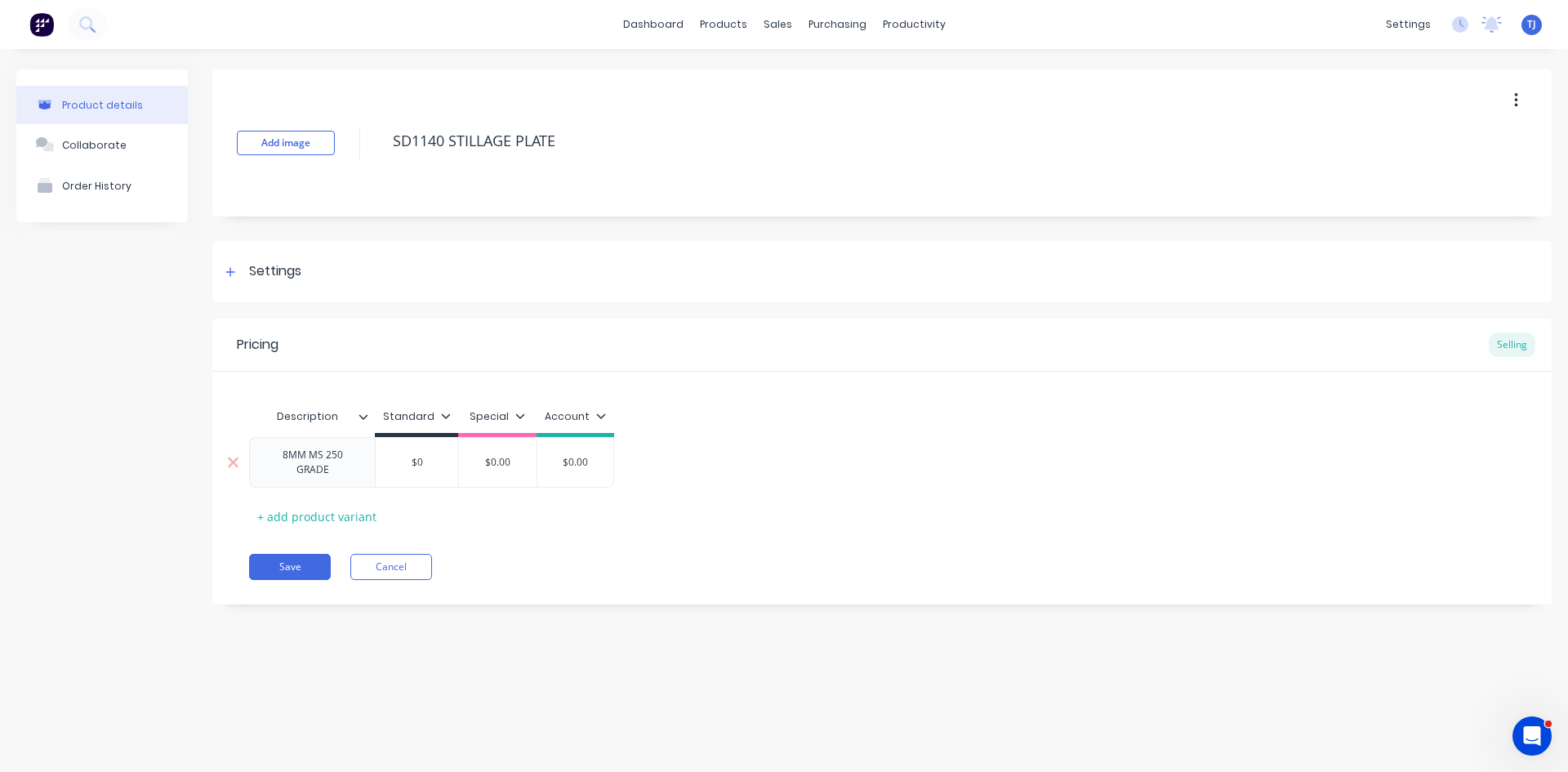
type input "$"
type textarea "x"
type input "$4"
type textarea "x"
type input "$4."
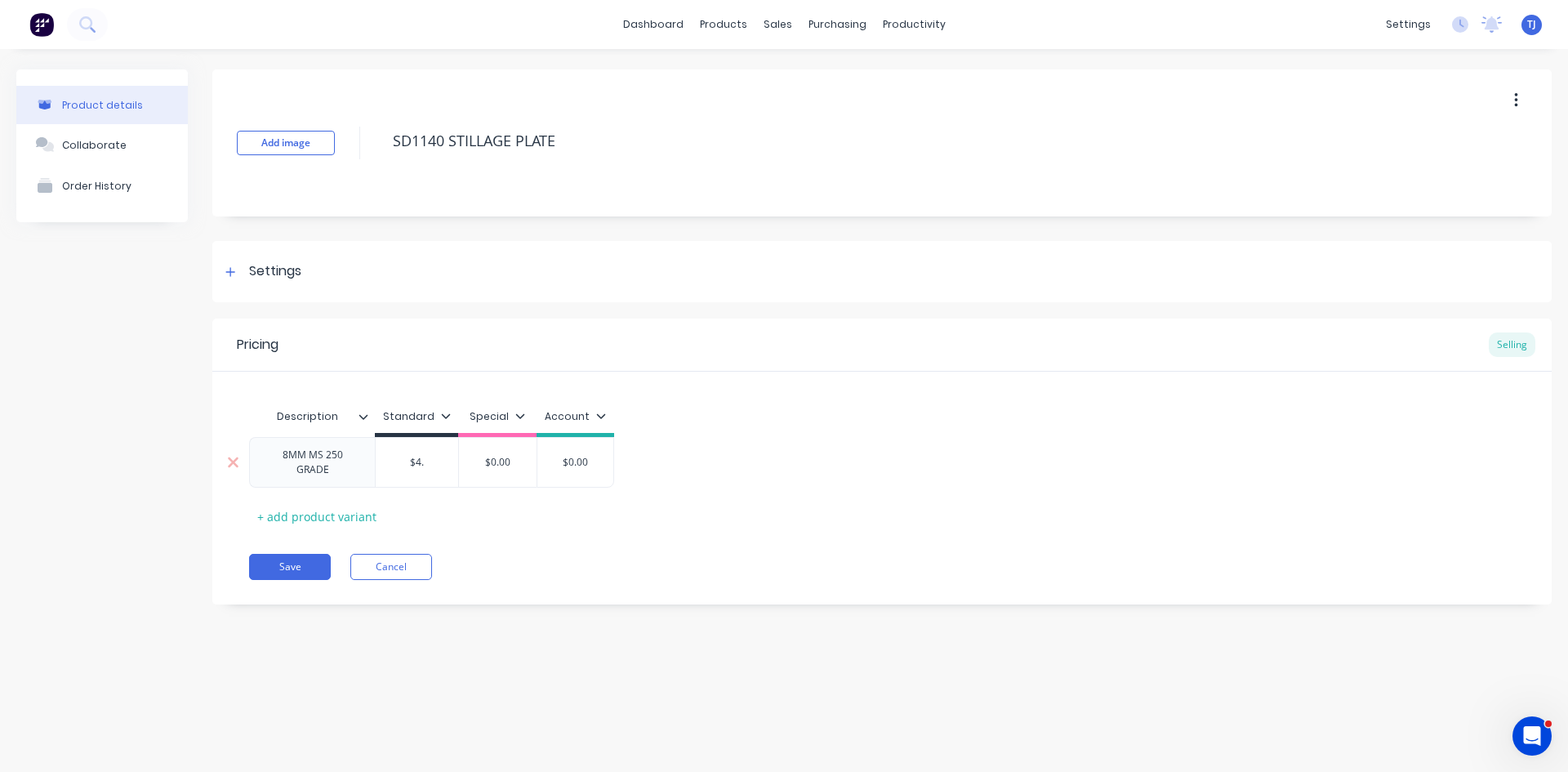
type textarea "x"
type input "$4.5"
type textarea "x"
type input "$4.52"
click at [348, 475] on div "8MM MS 250 GRADE" at bounding box center [312, 462] width 112 height 36
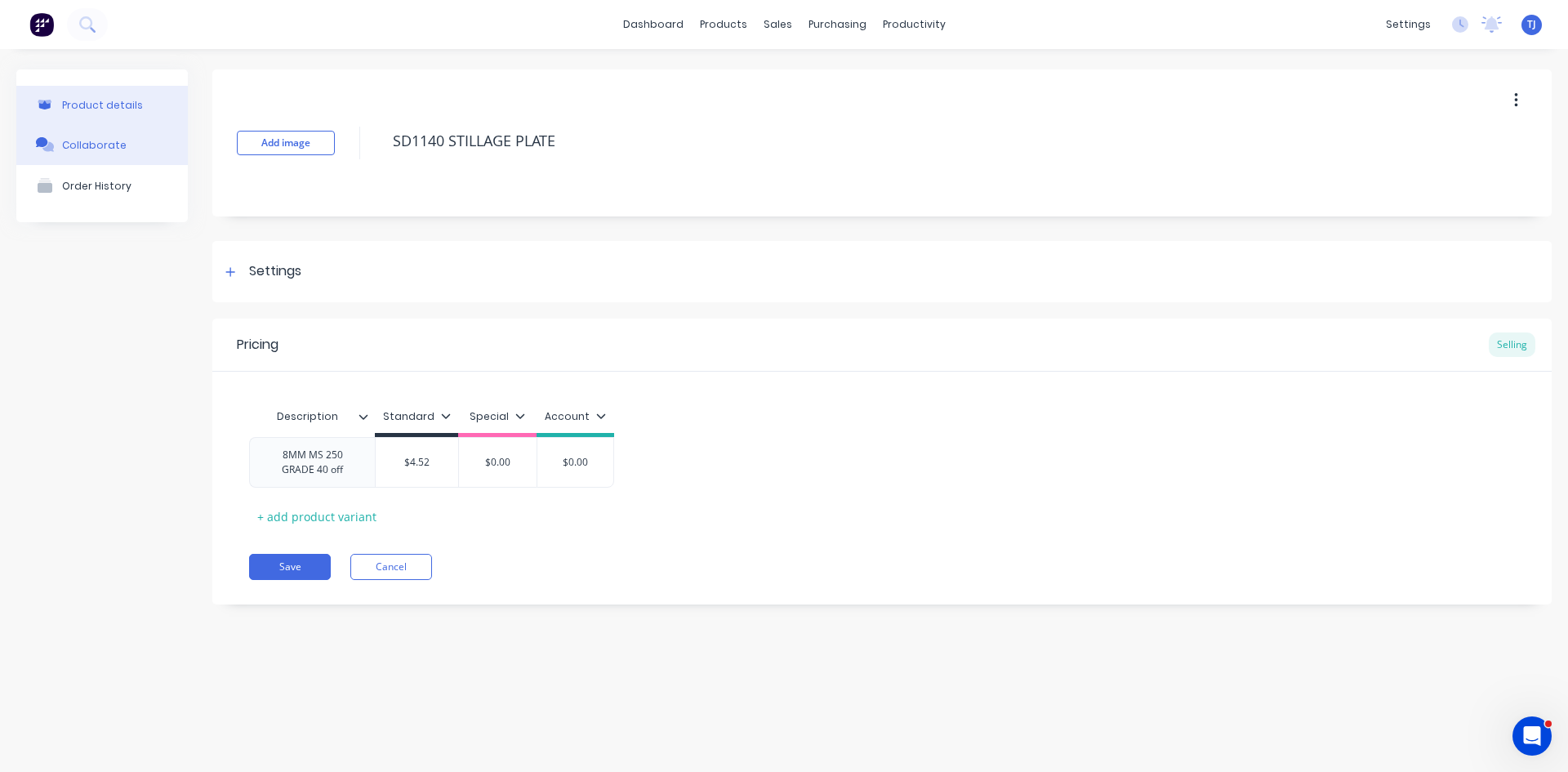
type textarea "x"
click at [94, 139] on div "Collaborate" at bounding box center [94, 145] width 65 height 13
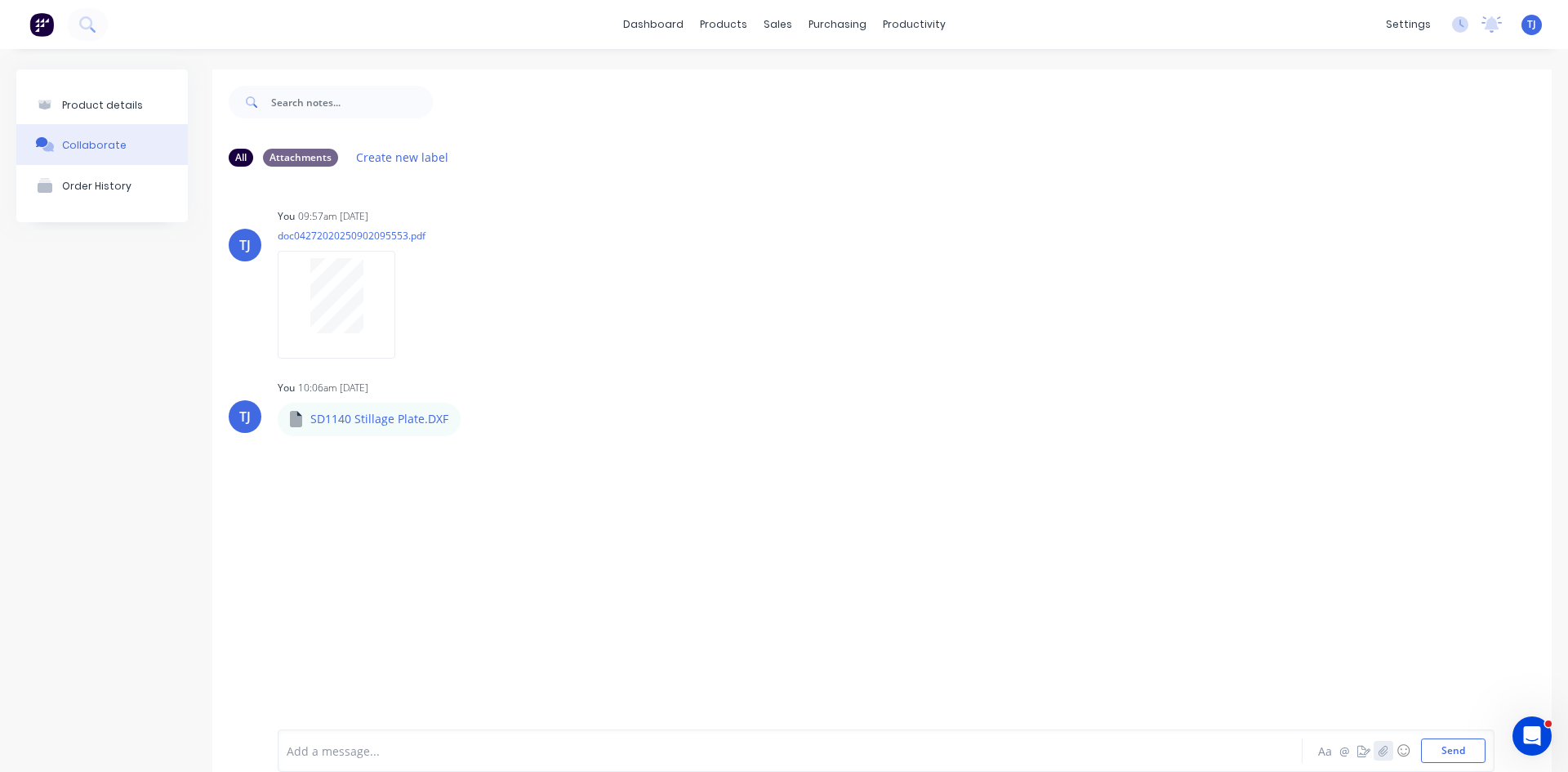
click at [1374, 757] on button "button" at bounding box center [1384, 750] width 20 height 20
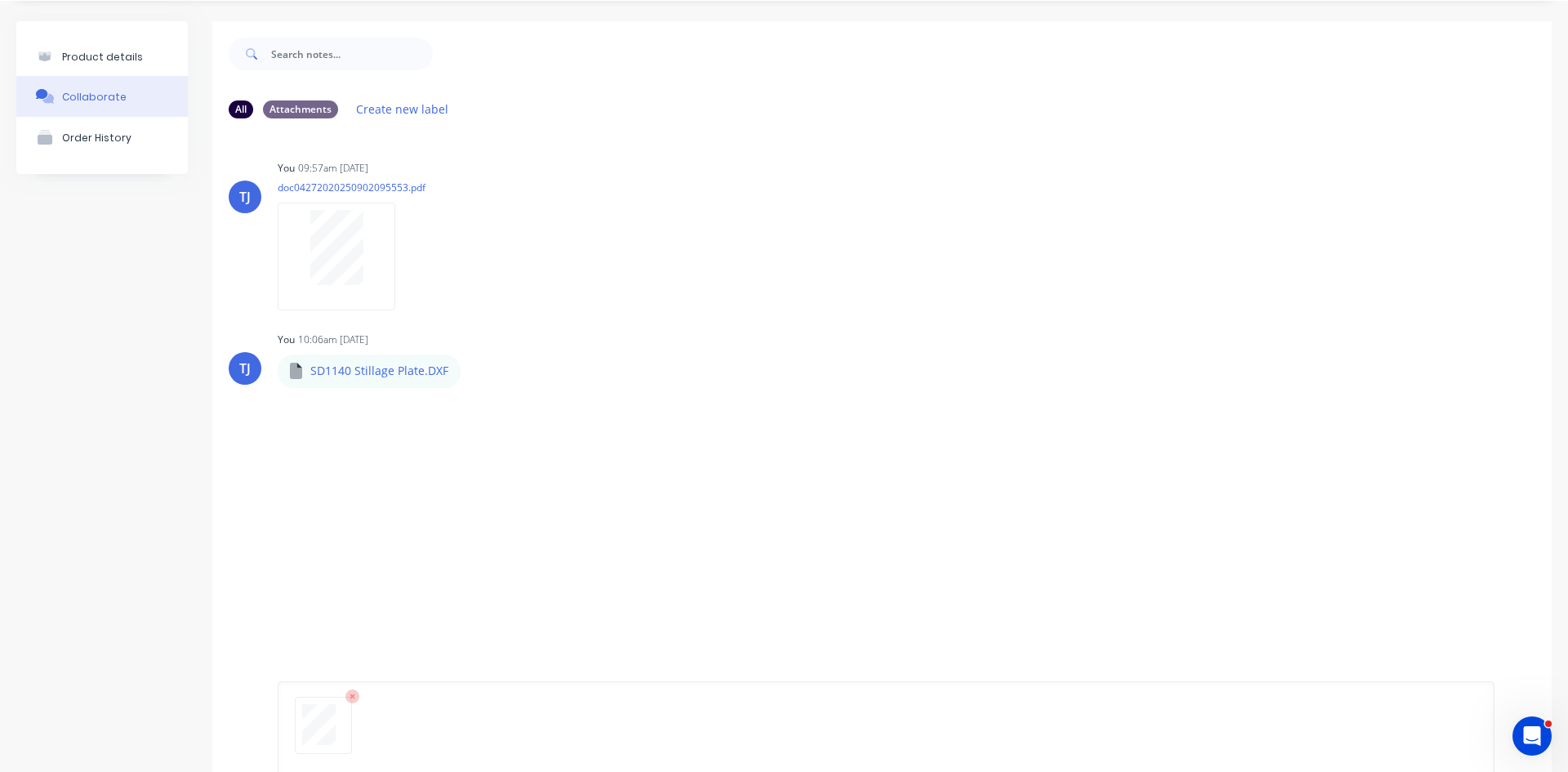
scroll to position [129, 0]
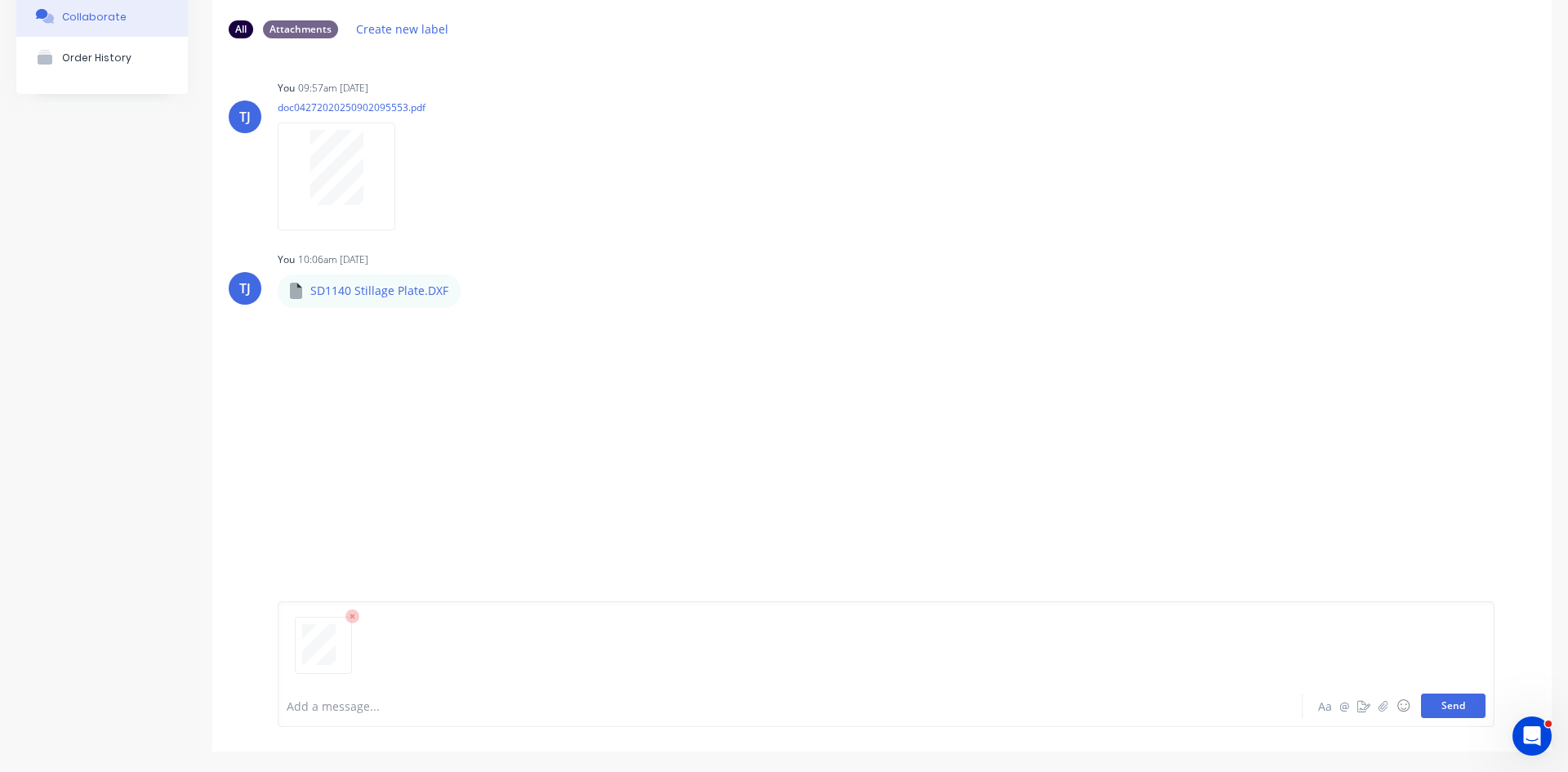
click at [1431, 704] on button "Send" at bounding box center [1453, 705] width 65 height 24
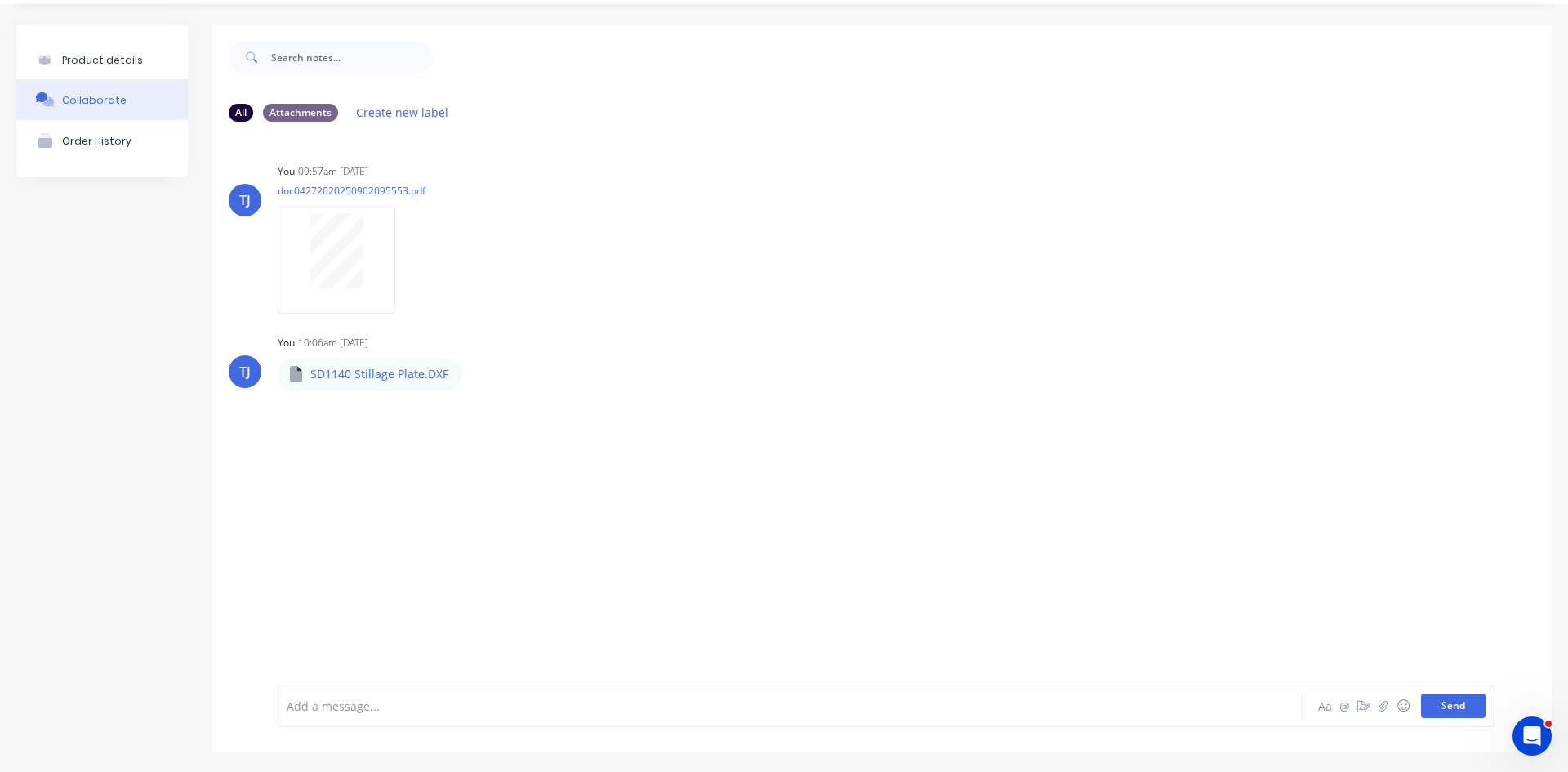
scroll to position [45, 0]
click at [409, 525] on button "button" at bounding box center [408, 515] width 6 height 23
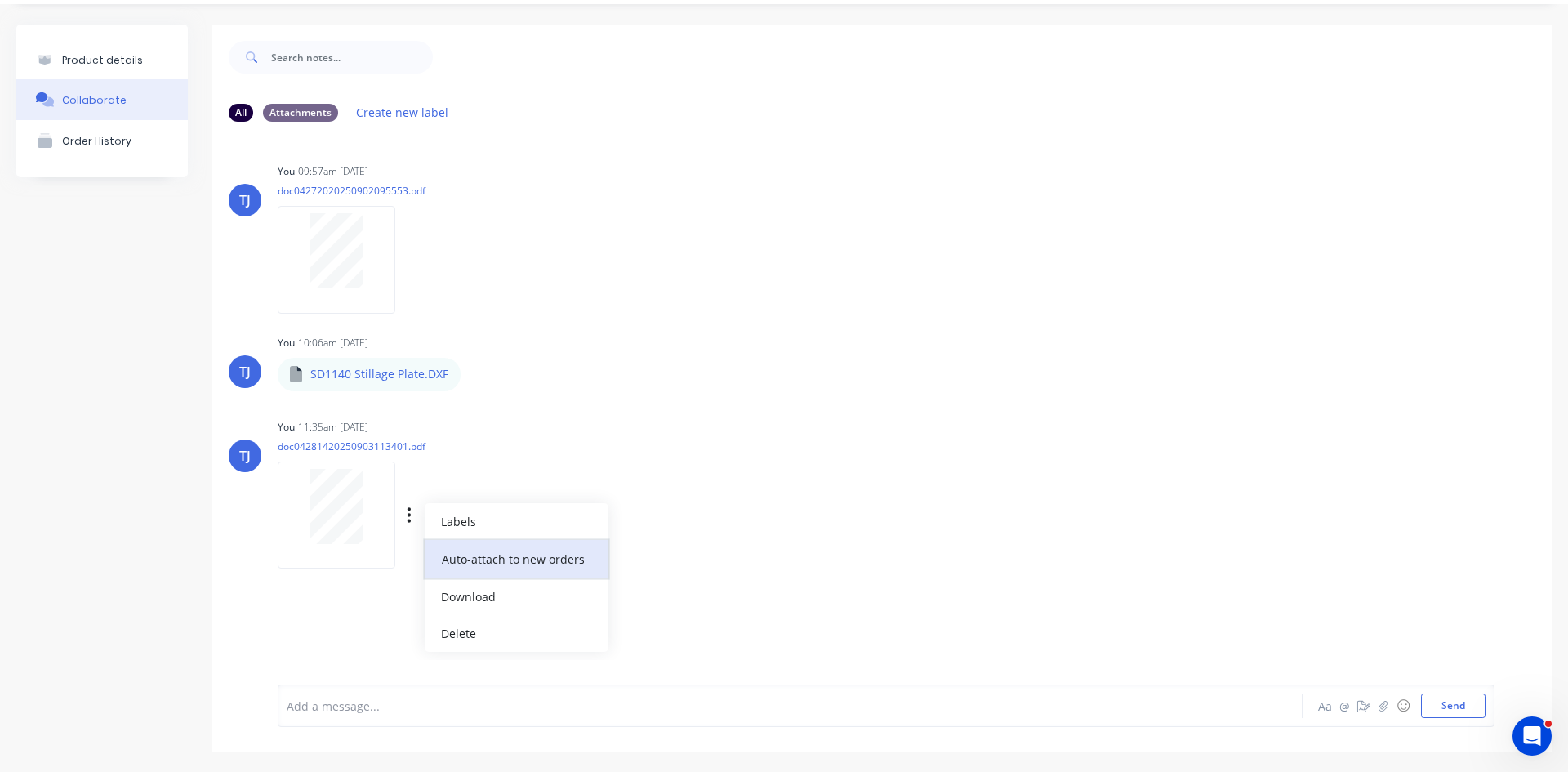
drag, startPoint x: 491, startPoint y: 554, endPoint x: 518, endPoint y: 554, distance: 27.0
click at [491, 554] on button "Auto-attach to new orders" at bounding box center [516, 559] width 184 height 39
click at [674, 550] on label at bounding box center [674, 550] width 0 height 0
click at [649, 559] on input "checkbox" at bounding box center [641, 557] width 13 height 15
checkbox input "true"
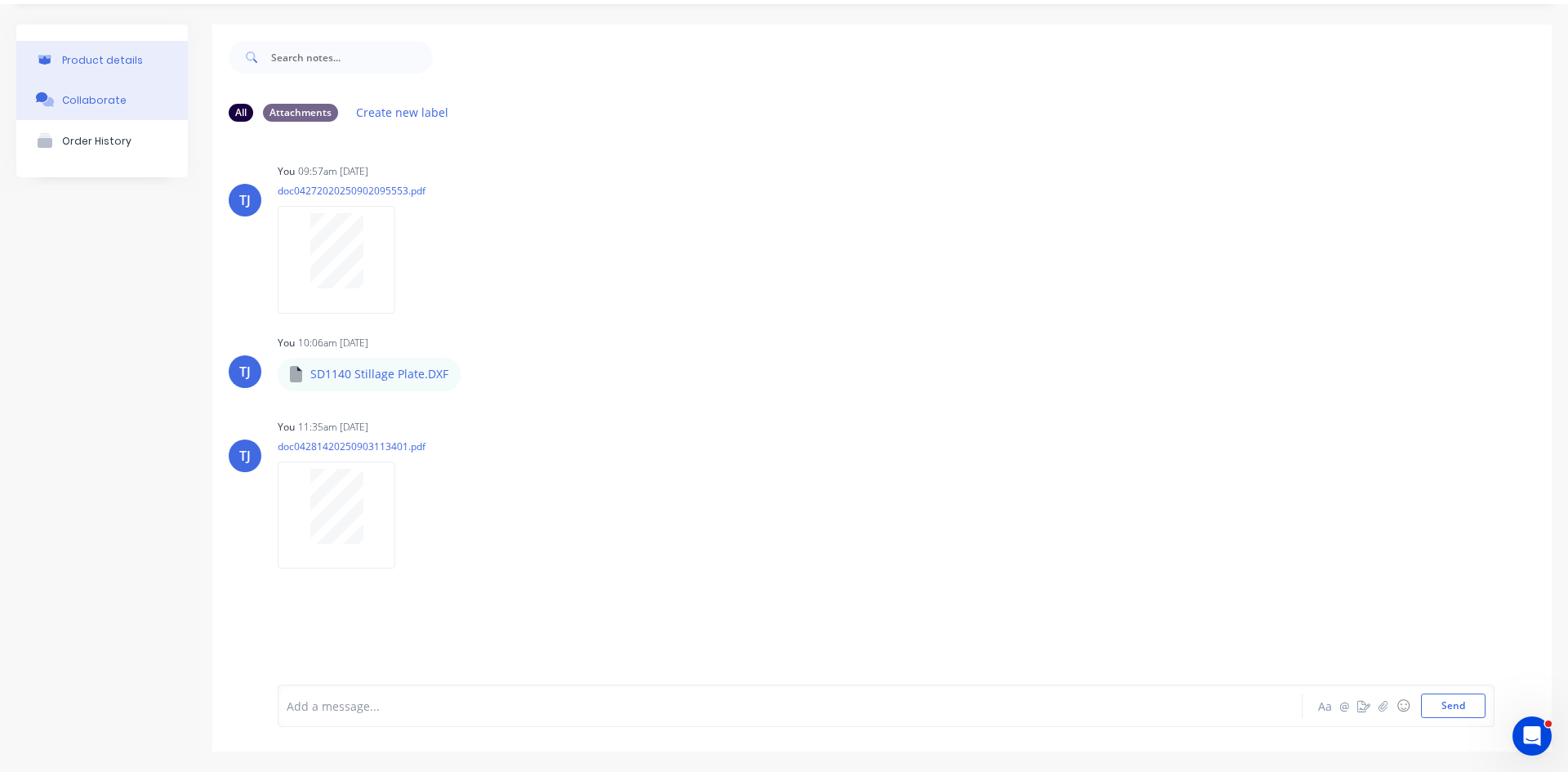
click at [102, 56] on div "Product details" at bounding box center [103, 60] width 81 height 13
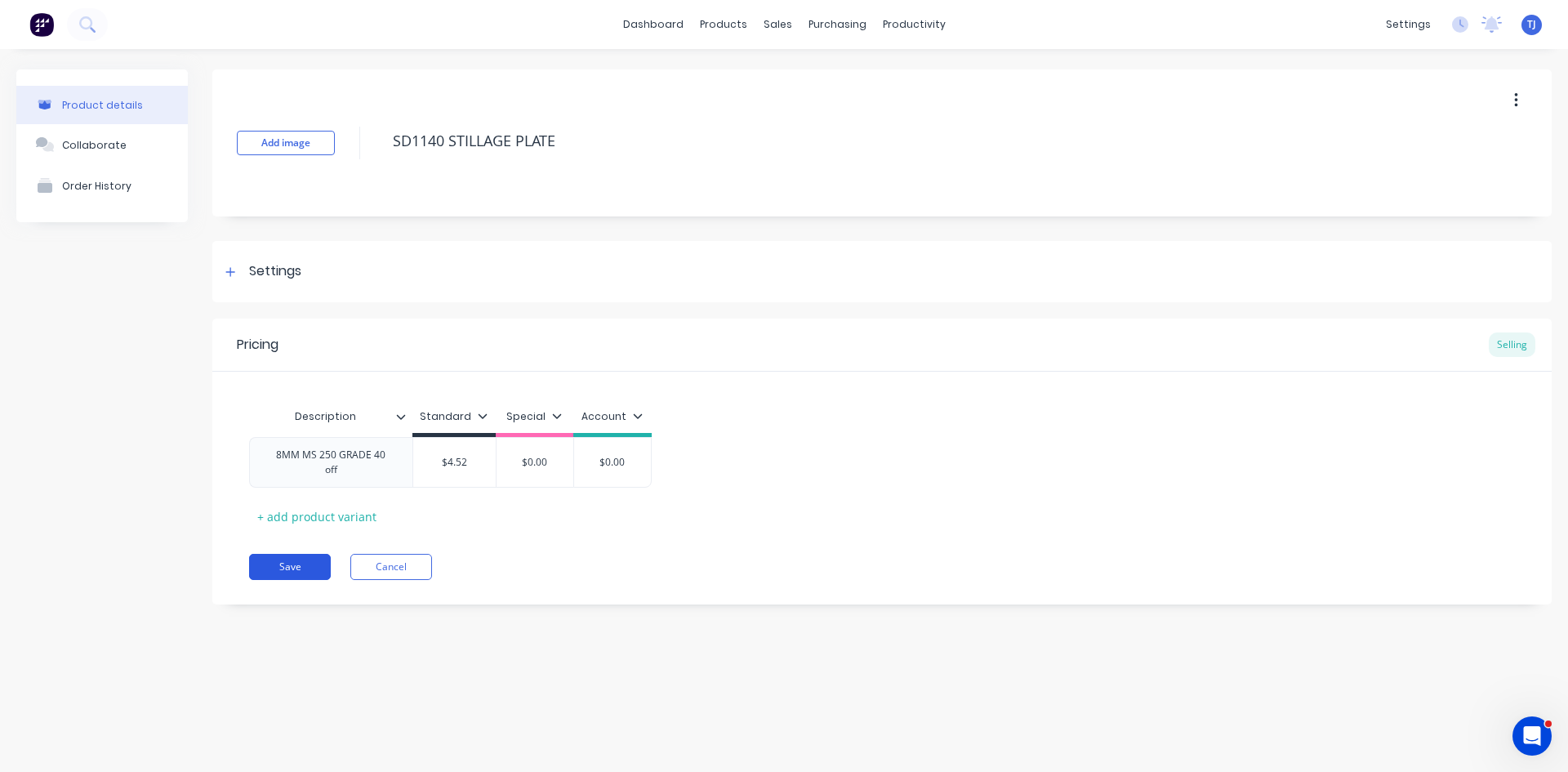
click at [304, 556] on button "Save" at bounding box center [290, 566] width 82 height 26
type textarea "x"
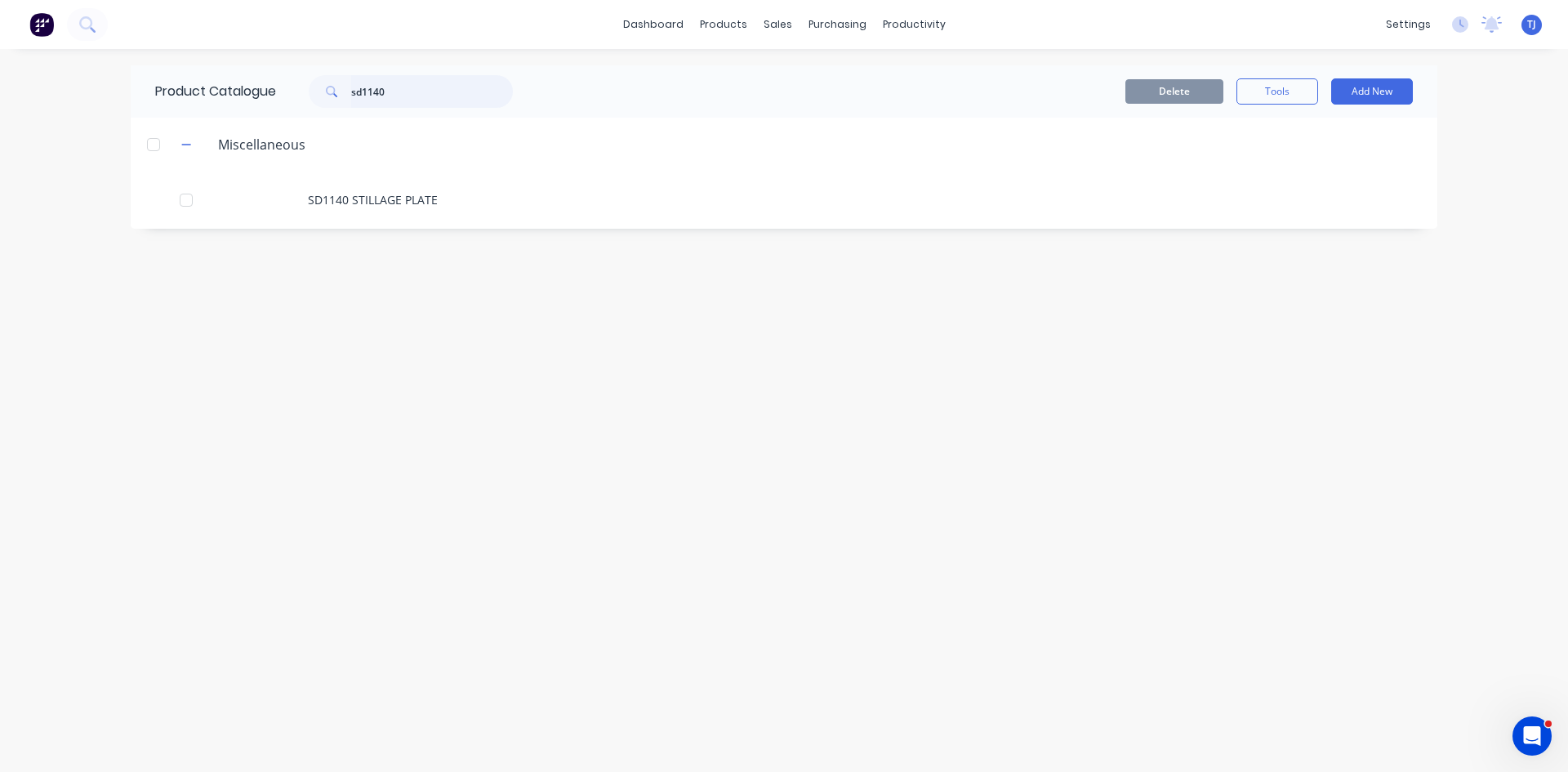
click at [402, 91] on input "sd1140" at bounding box center [432, 92] width 162 height 32
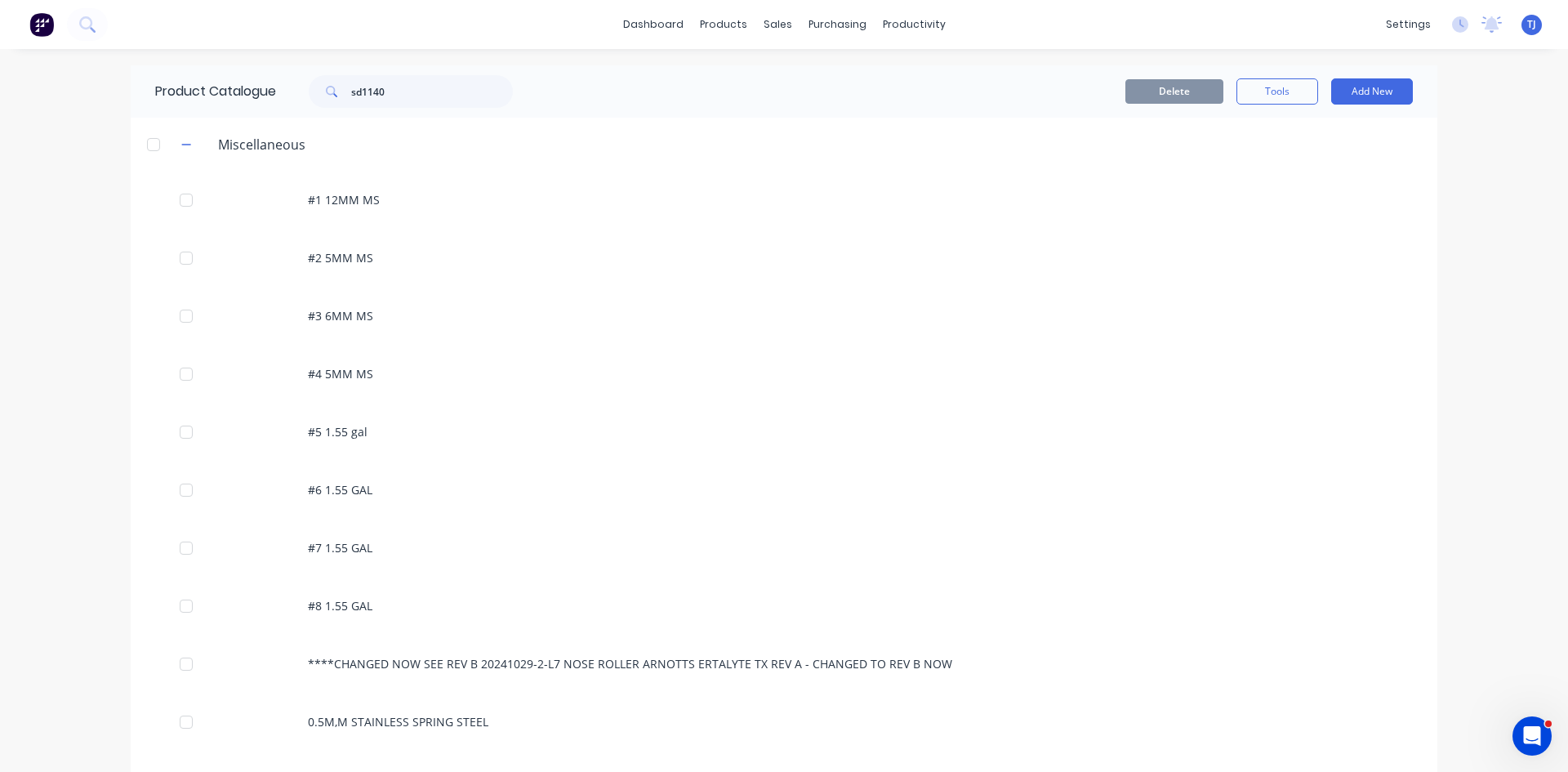
click at [378, 70] on div "Product Catalogue sd1140" at bounding box center [342, 92] width 423 height 52
click at [389, 100] on input "sd1140" at bounding box center [432, 92] width 162 height 32
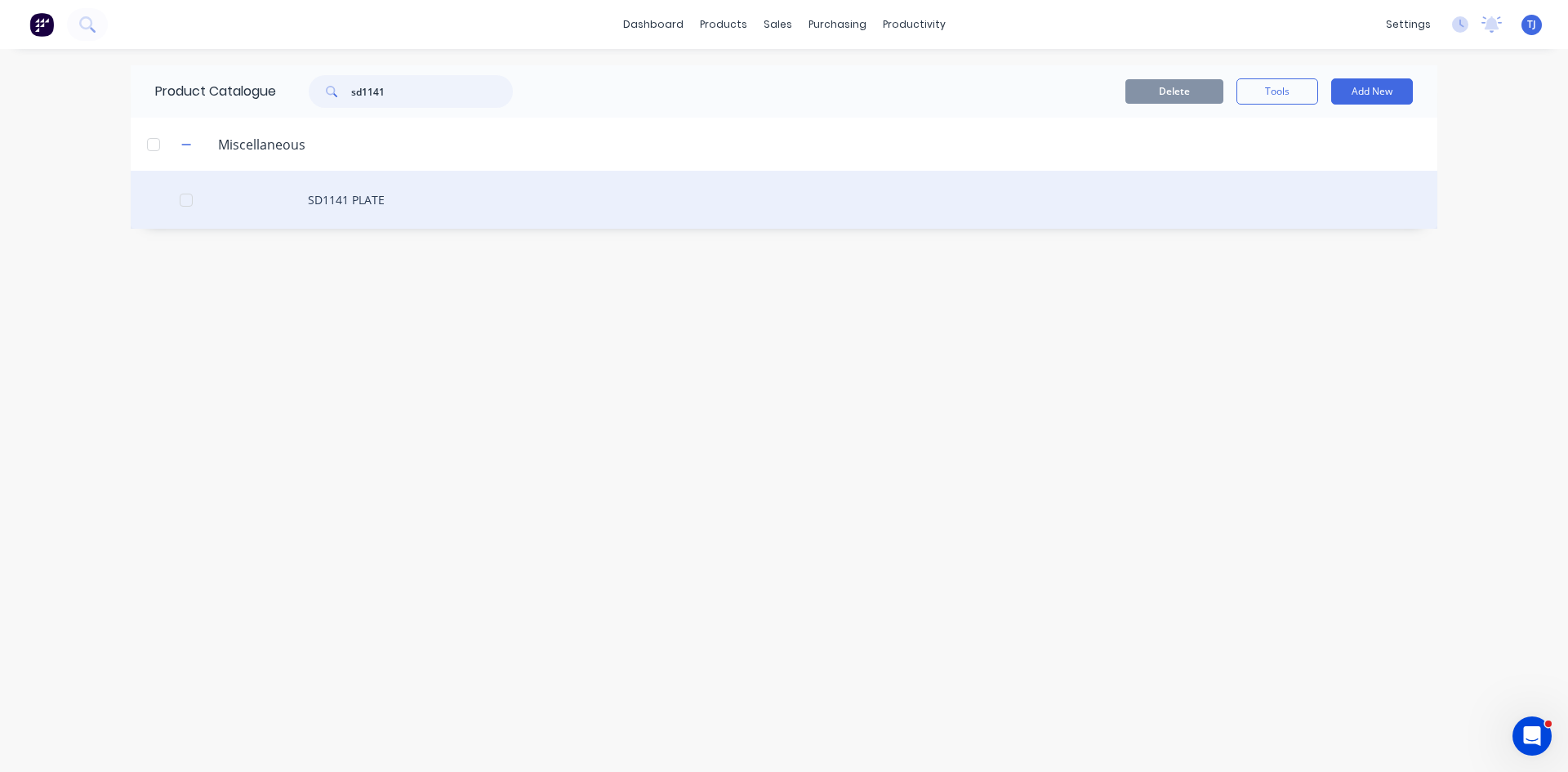
type input "sd1141"
click at [367, 199] on div "SD1141 PLATE" at bounding box center [784, 200] width 1306 height 58
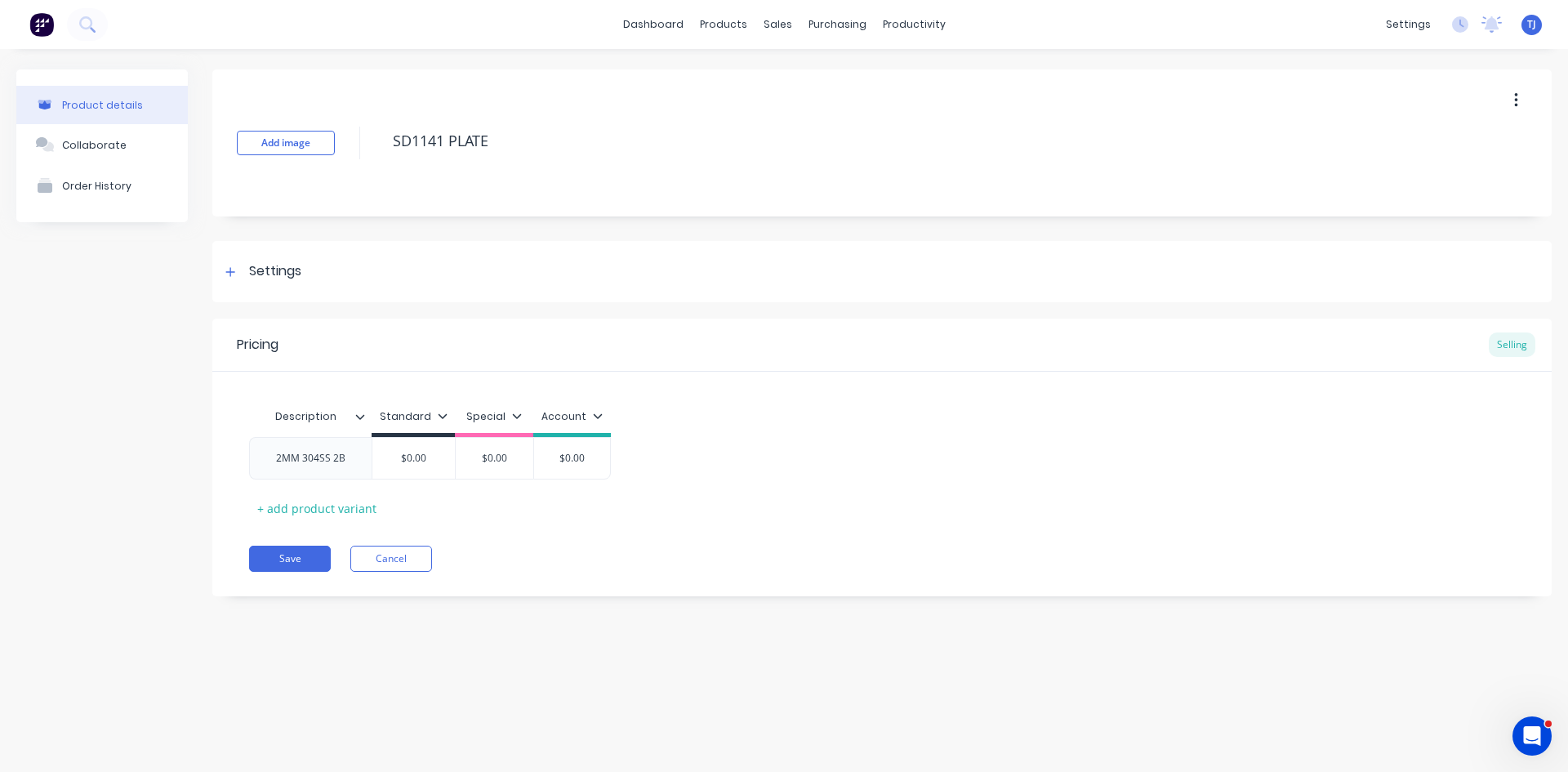
type textarea "x"
click at [422, 473] on div "$0.00" at bounding box center [414, 458] width 83 height 40
type input "$0.00"
type textarea "x"
type input "$0.0"
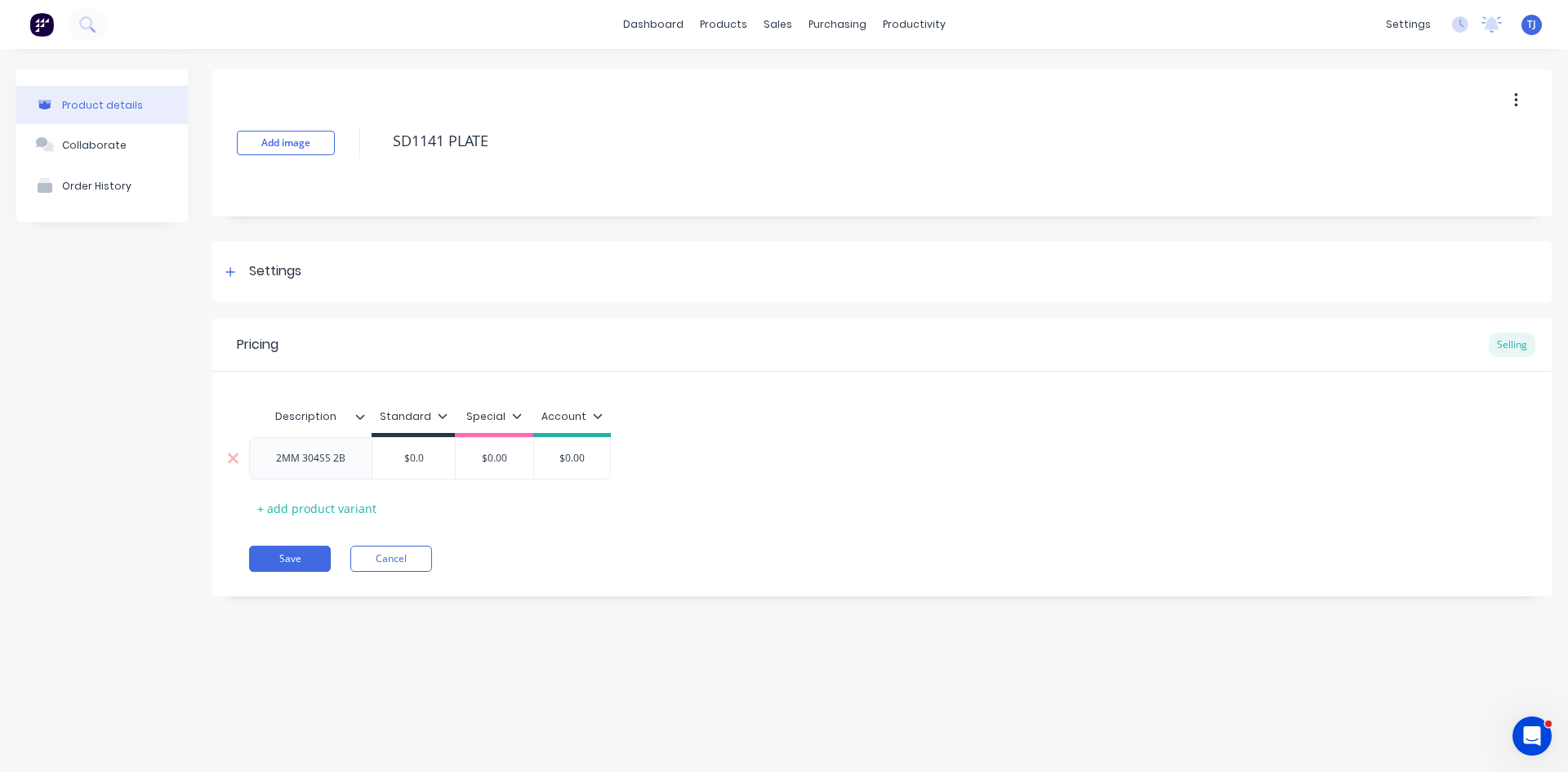
type textarea "x"
type input "$0."
type textarea "x"
type input "$0"
type textarea "x"
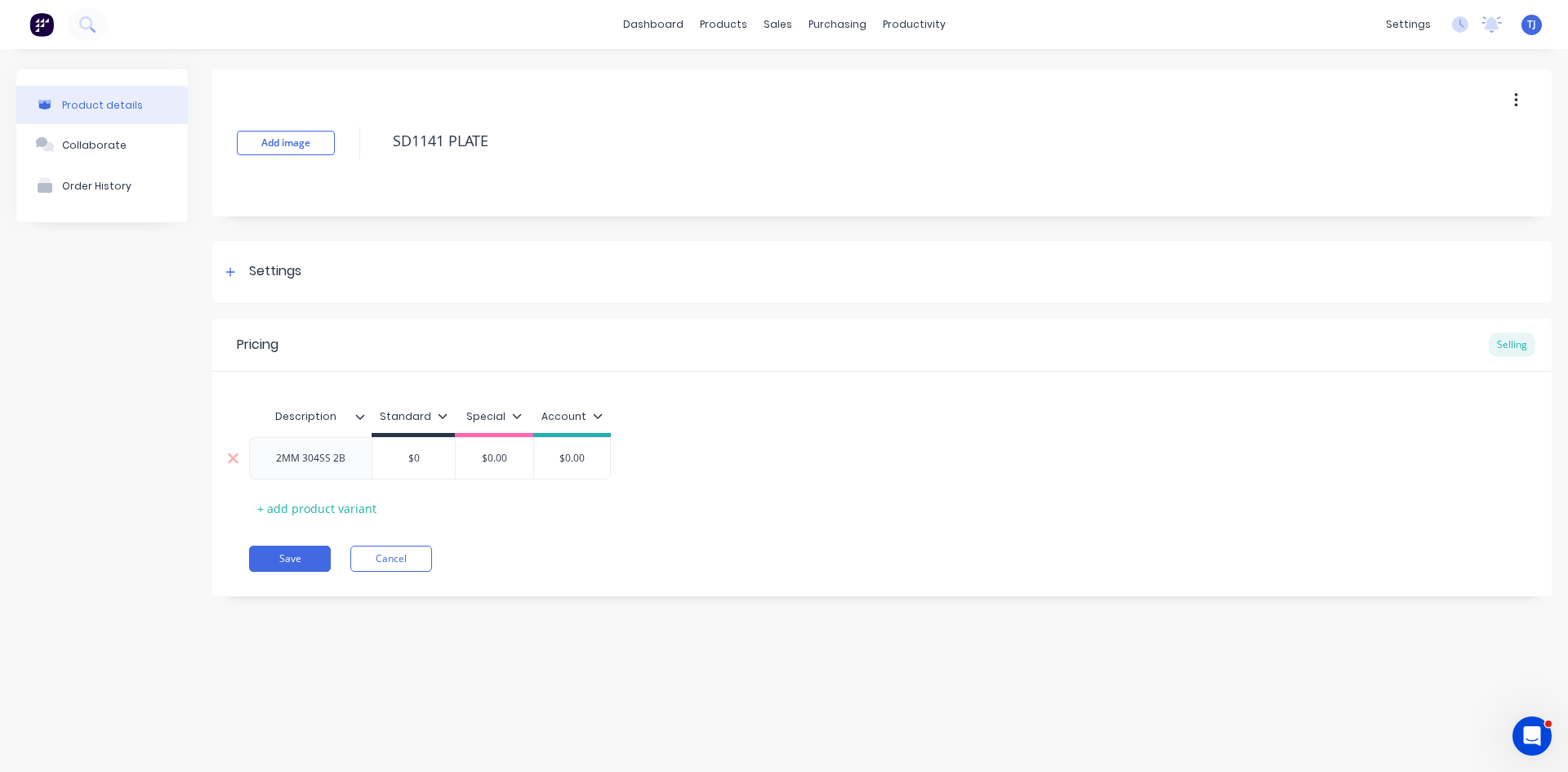
type input "$"
type textarea "x"
type input "1"
type textarea "x"
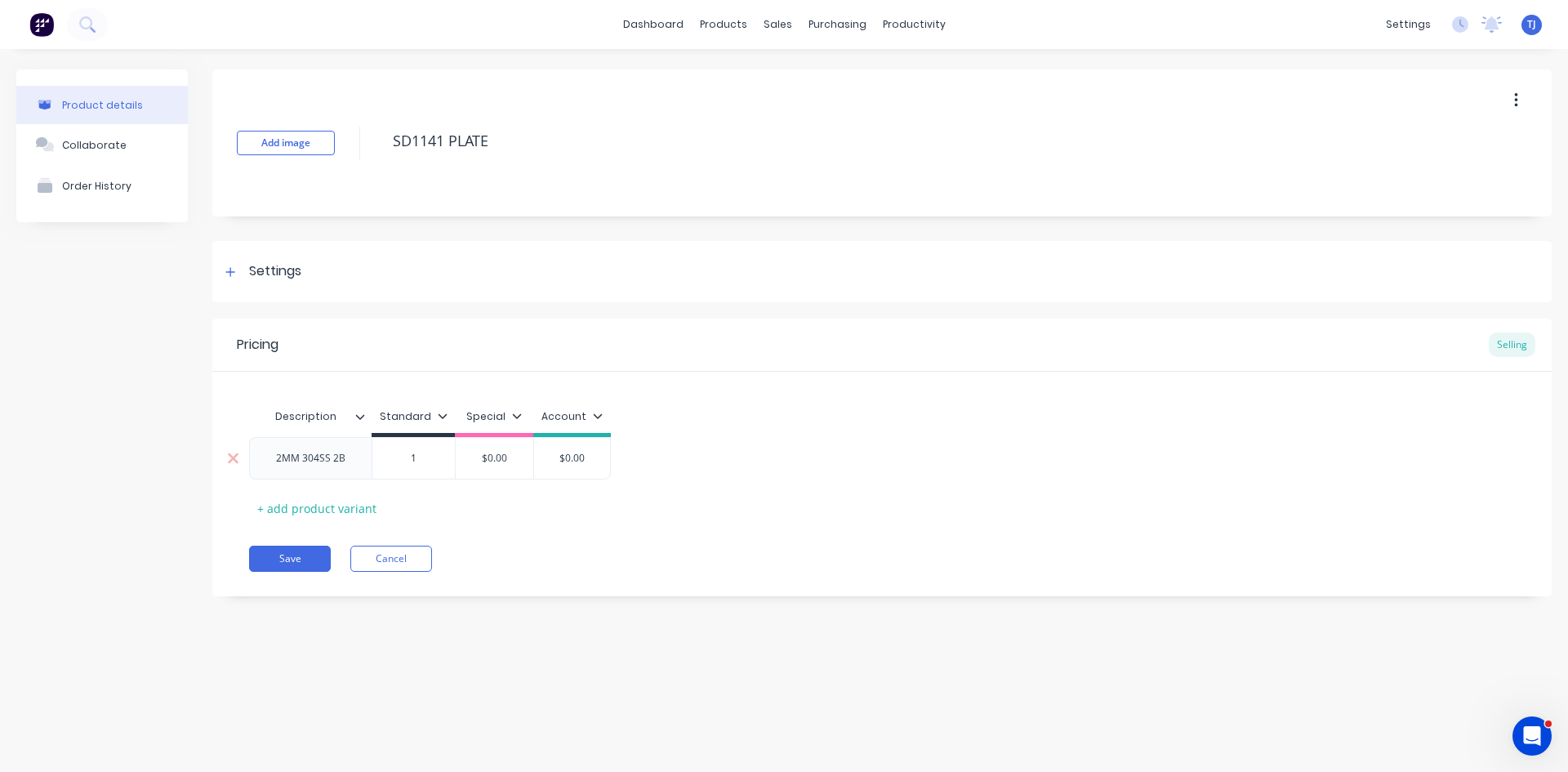
type input "1."
type textarea "x"
type input "1.8"
type textarea "x"
click at [361, 462] on div "2MM 304SS 2B" at bounding box center [310, 458] width 122 height 42
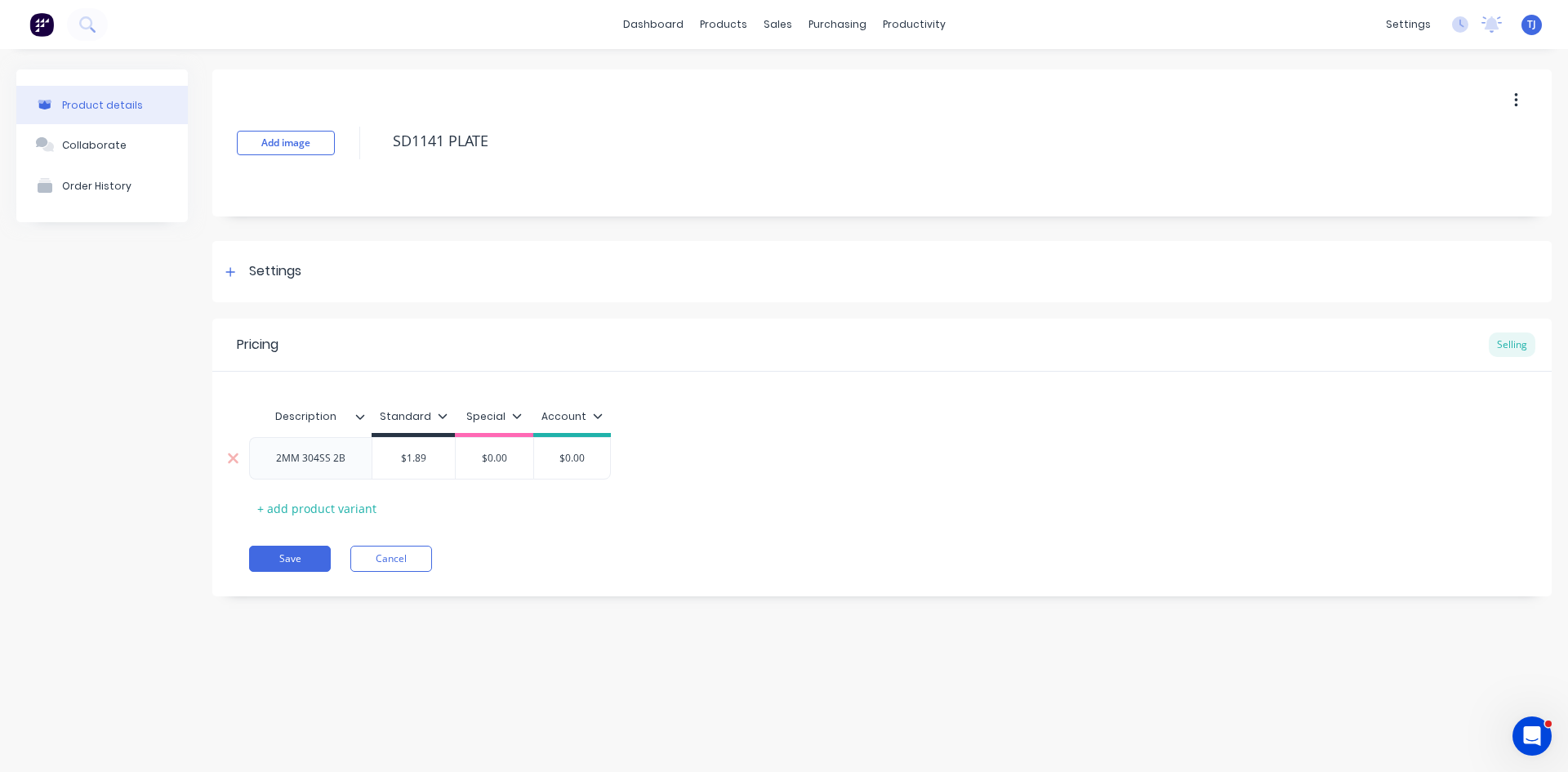
type input "1.89"
click at [346, 467] on div "2MM 304SS 2B" at bounding box center [310, 458] width 95 height 22
type textarea "x"
click at [95, 144] on div "Collaborate" at bounding box center [94, 145] width 65 height 13
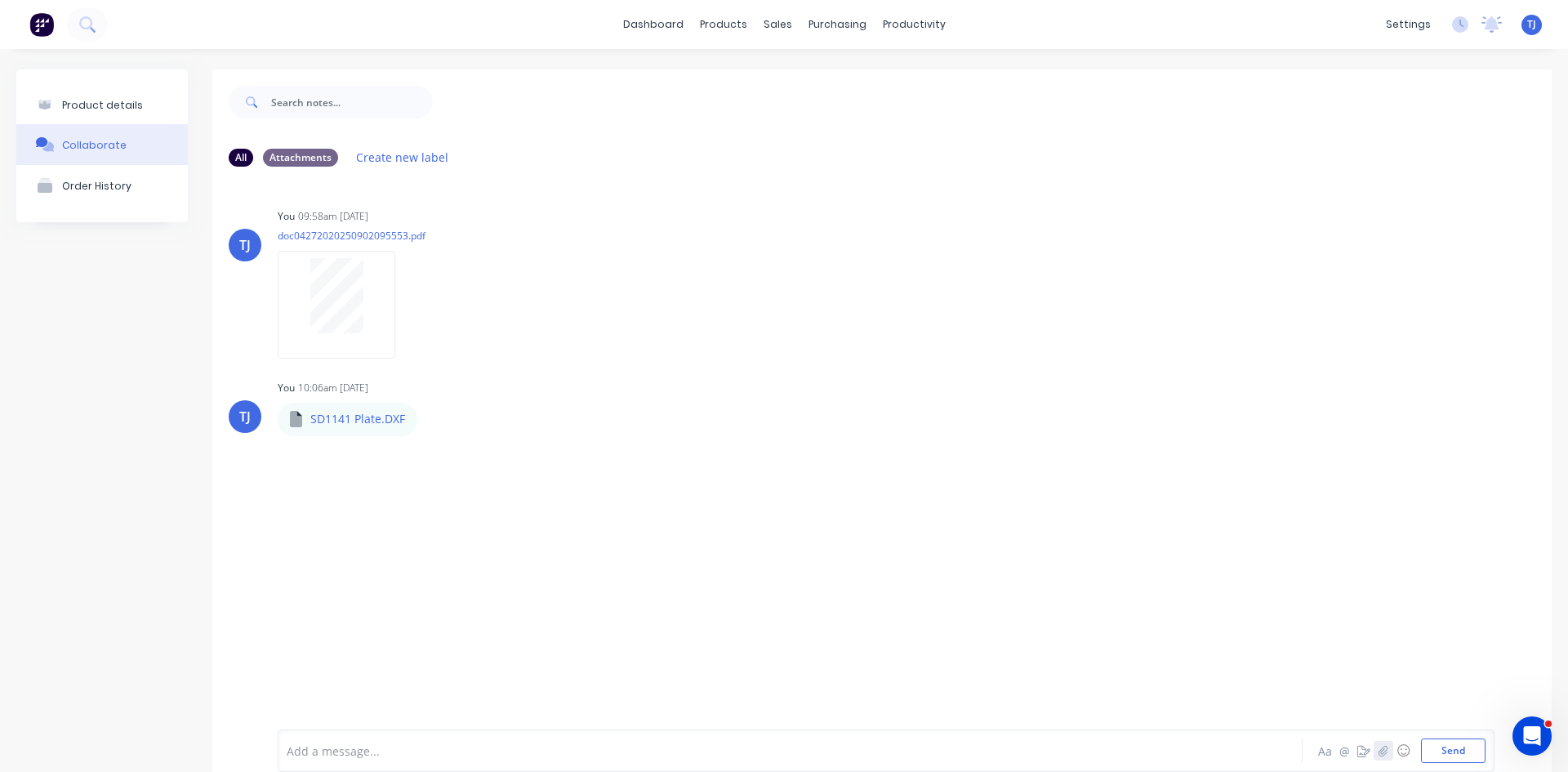
click at [1378, 751] on icon "button" at bounding box center [1383, 750] width 10 height 12
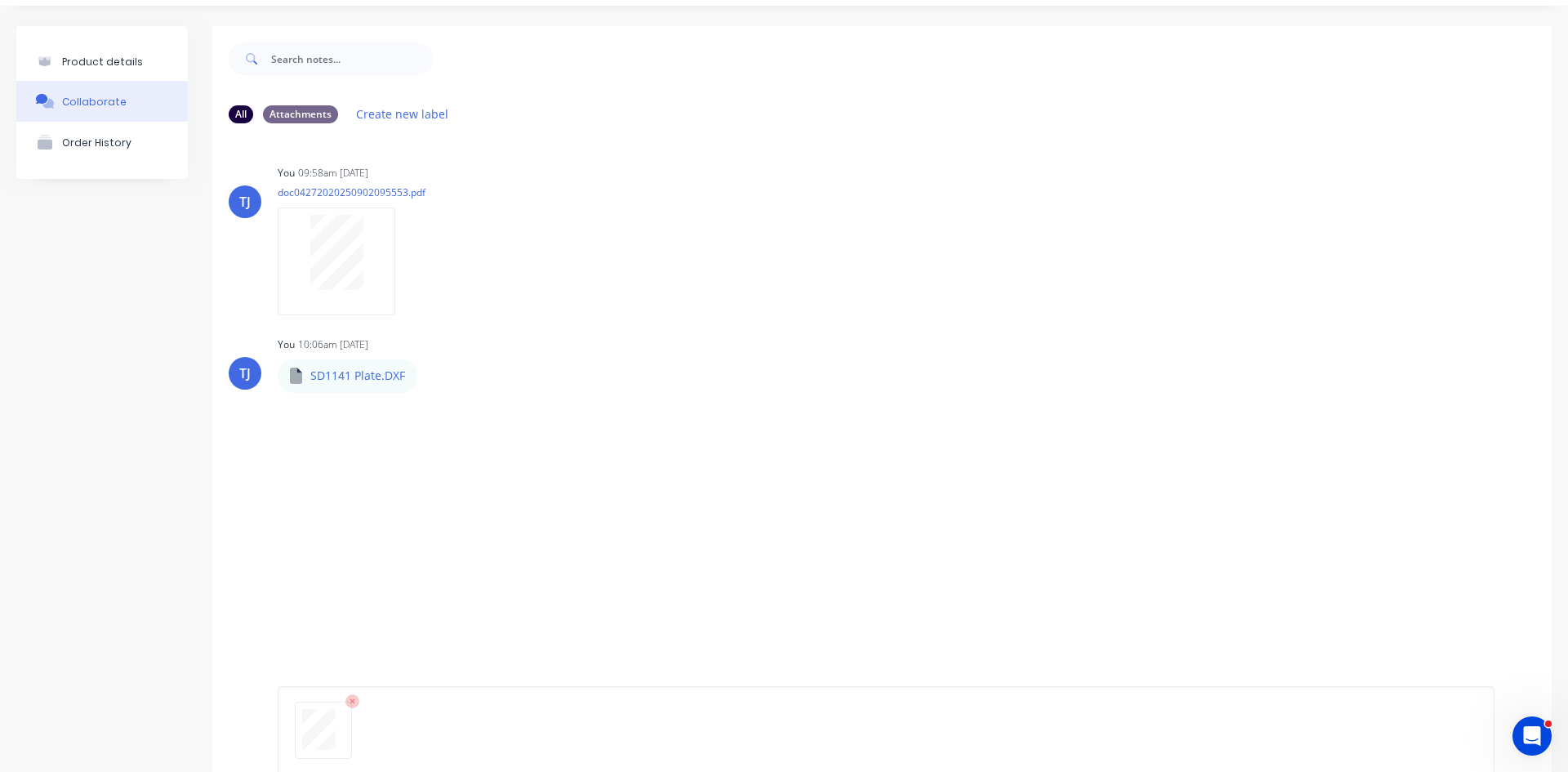
scroll to position [129, 0]
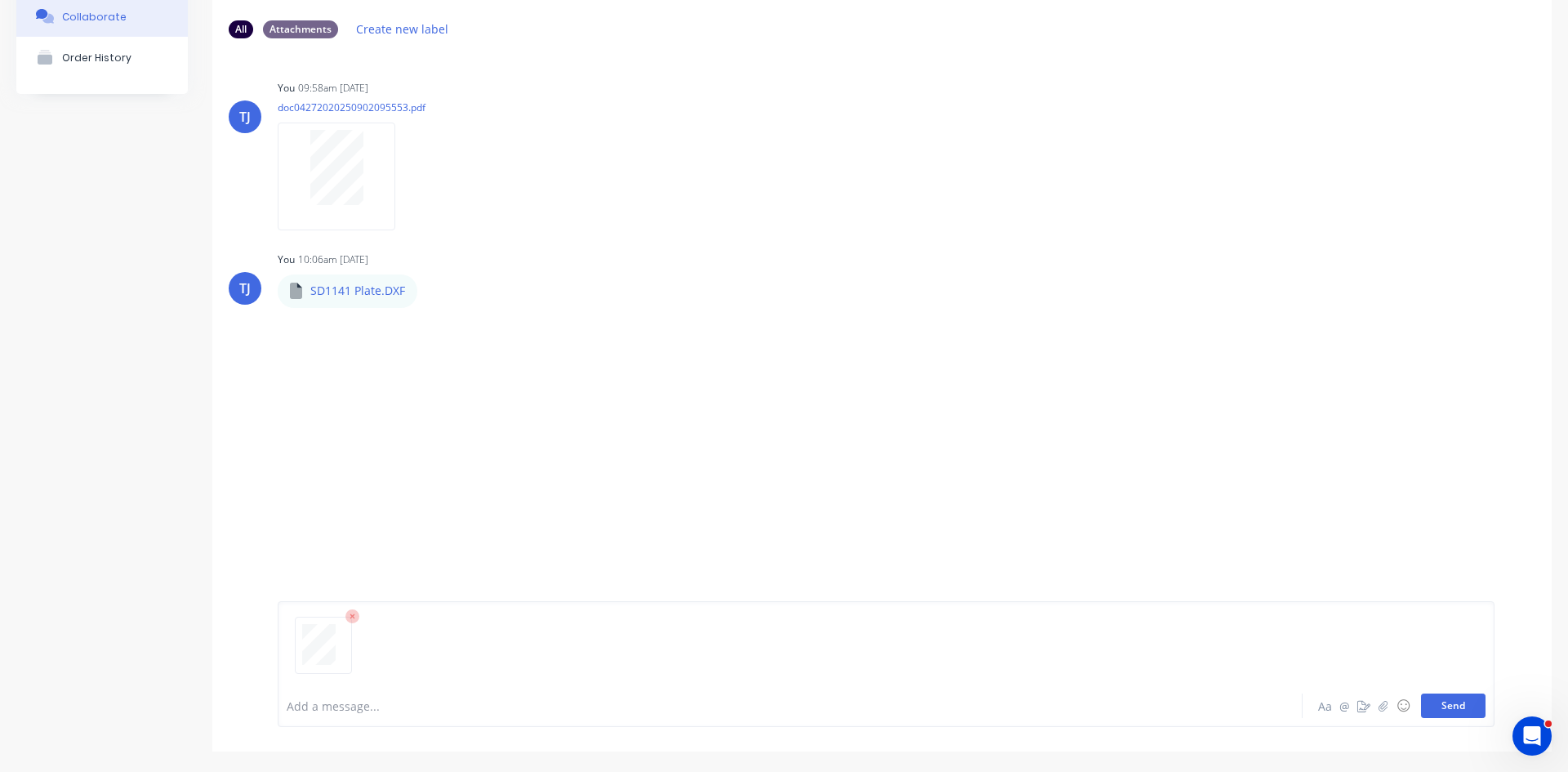
click at [1449, 705] on button "Send" at bounding box center [1453, 705] width 65 height 24
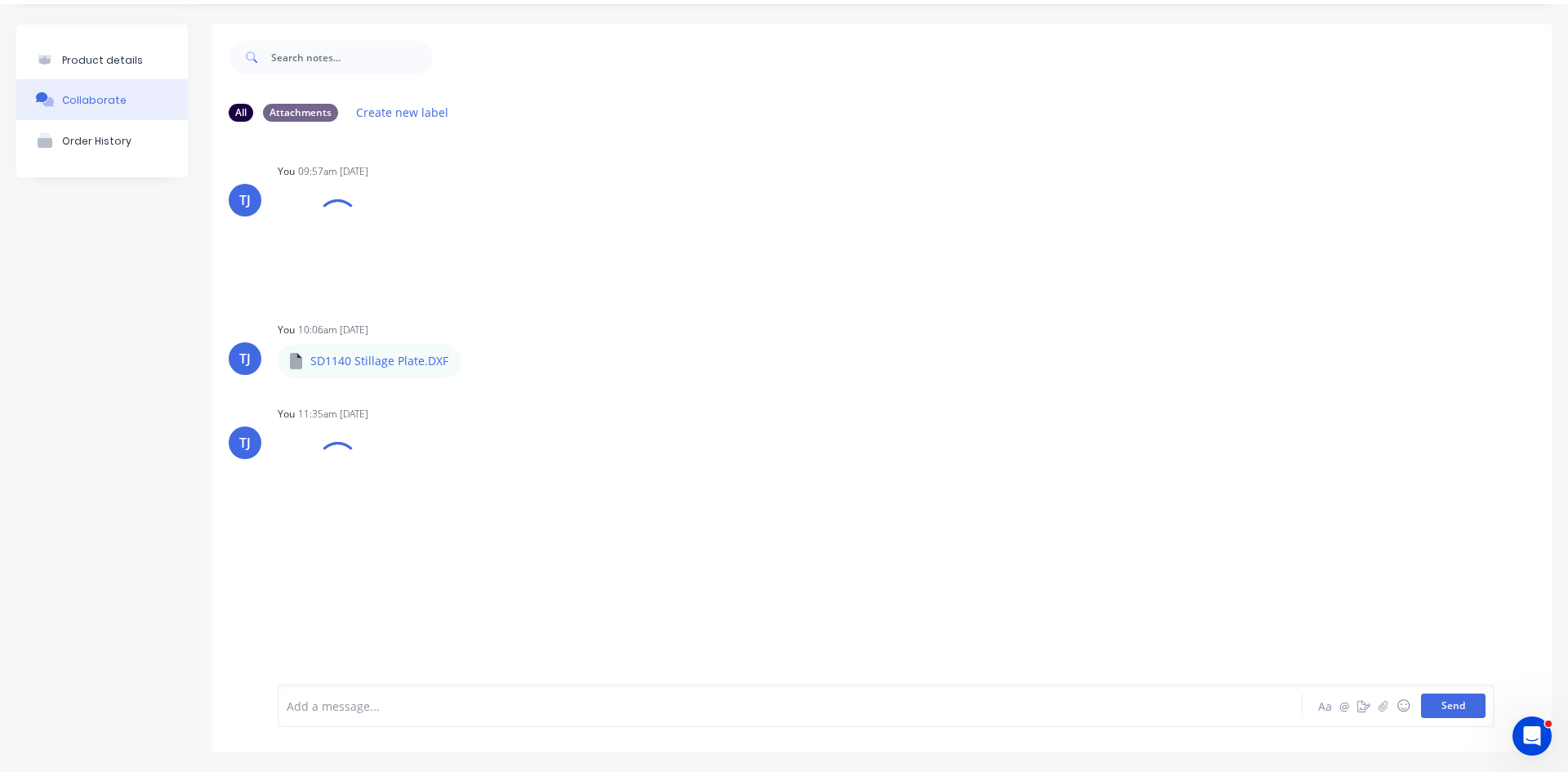
scroll to position [45, 0]
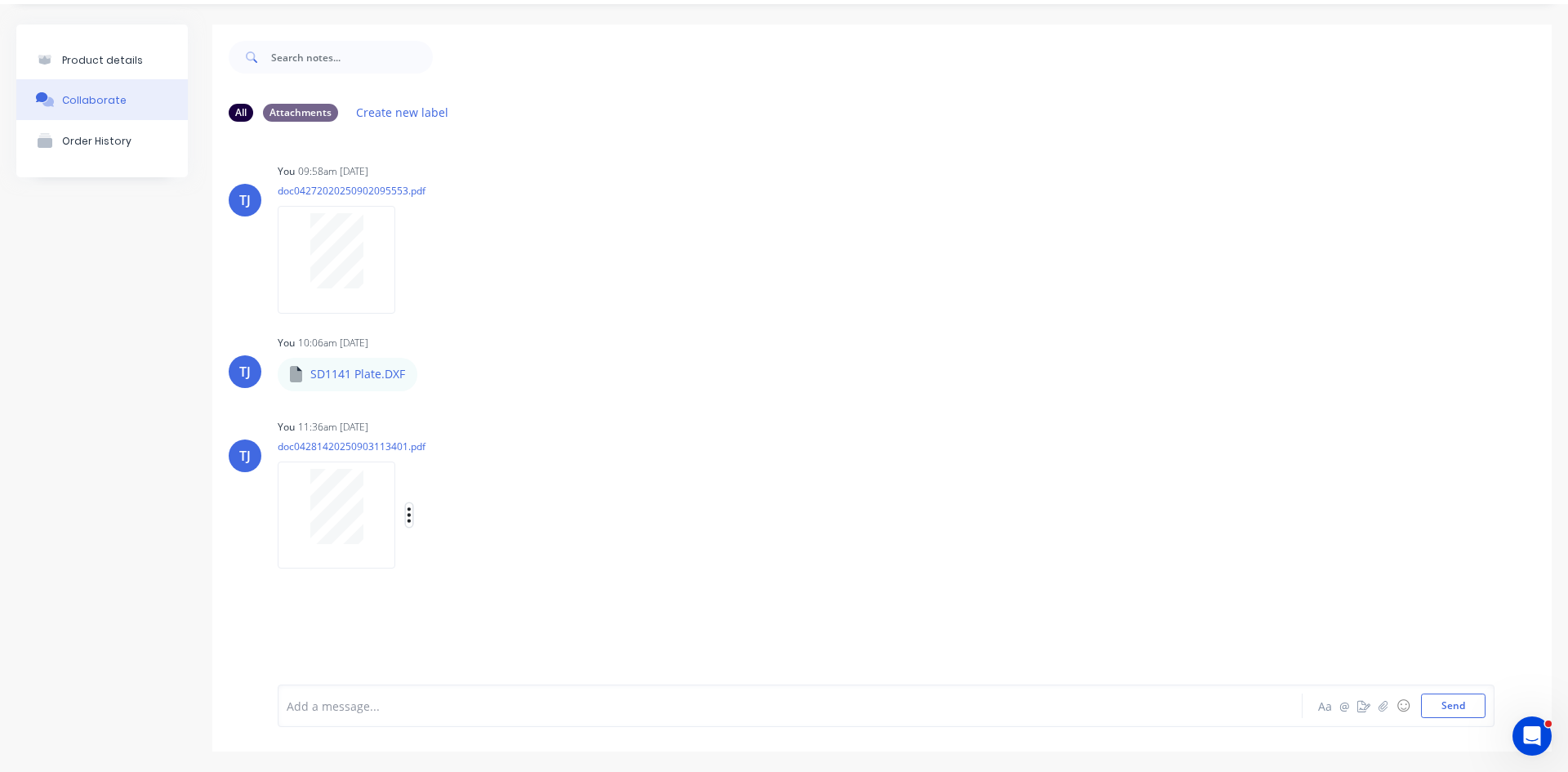
click at [409, 521] on icon "button" at bounding box center [409, 515] width 4 height 14
click at [495, 565] on button "Auto-attach to new orders" at bounding box center [516, 559] width 184 height 39
click at [674, 550] on label at bounding box center [674, 550] width 0 height 0
click at [649, 556] on input "checkbox" at bounding box center [641, 557] width 13 height 15
checkbox input "true"
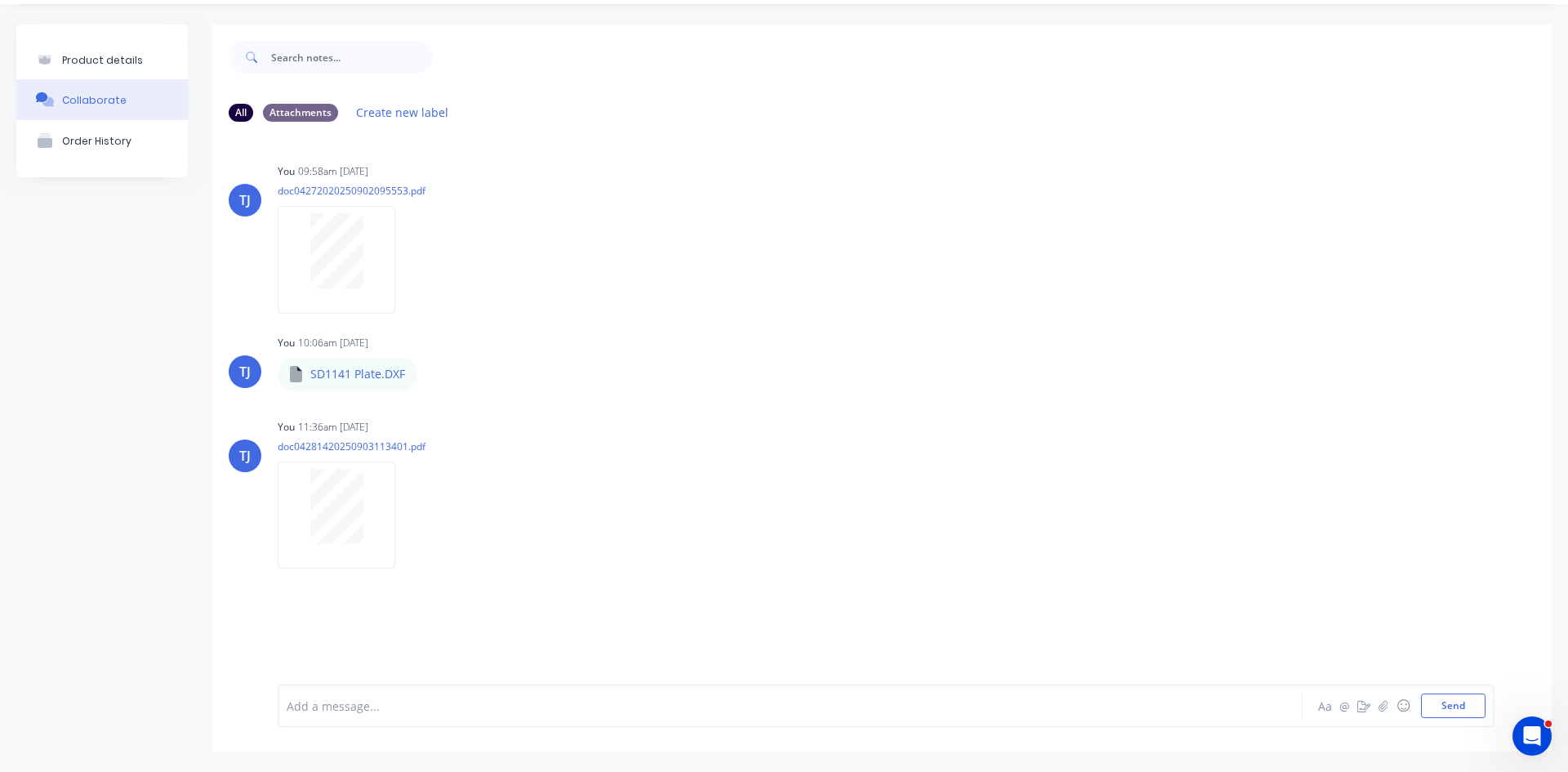
click at [115, 55] on div "Product details" at bounding box center [103, 60] width 81 height 13
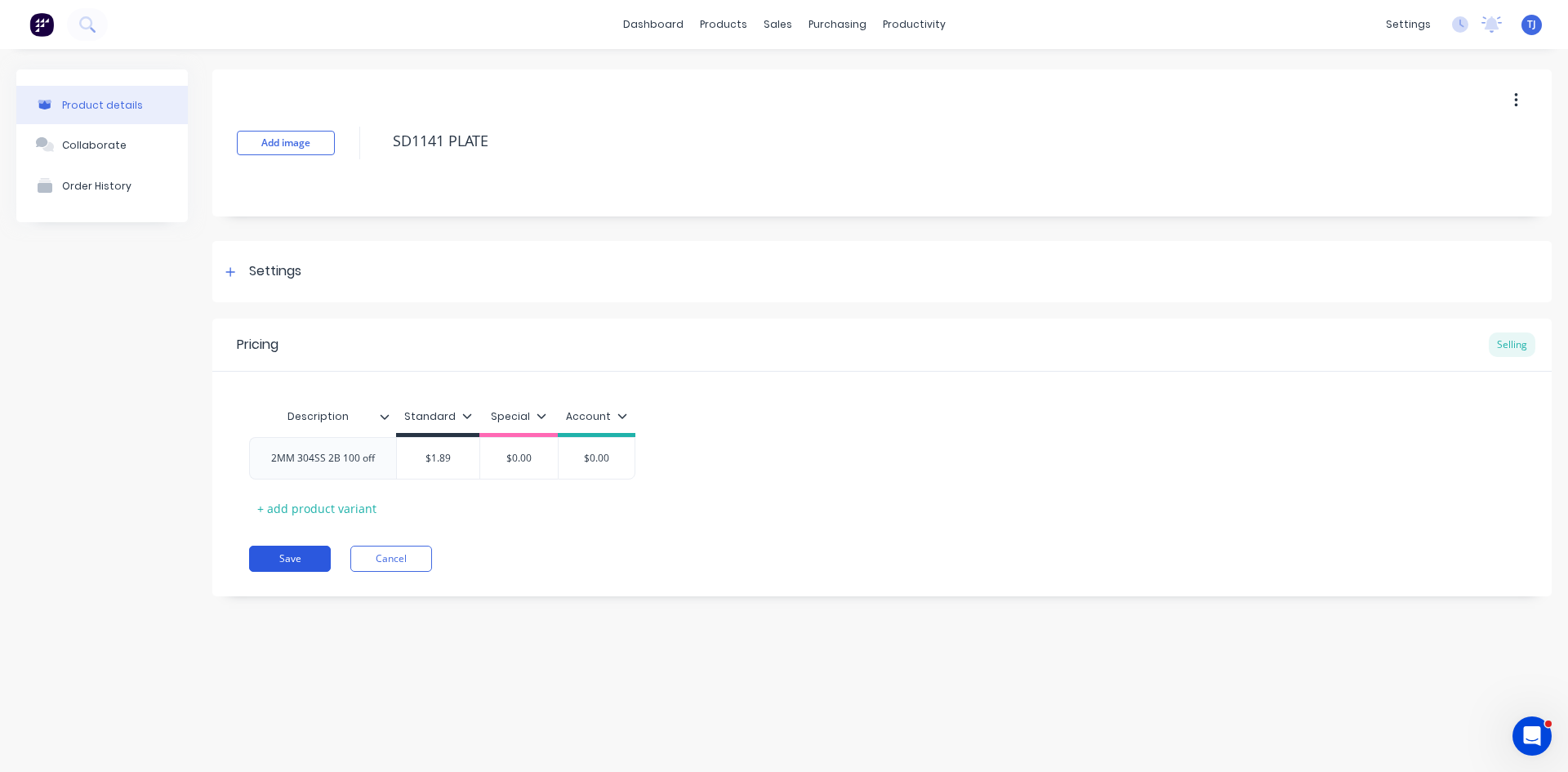
click at [303, 558] on button "Save" at bounding box center [290, 558] width 82 height 26
type textarea "x"
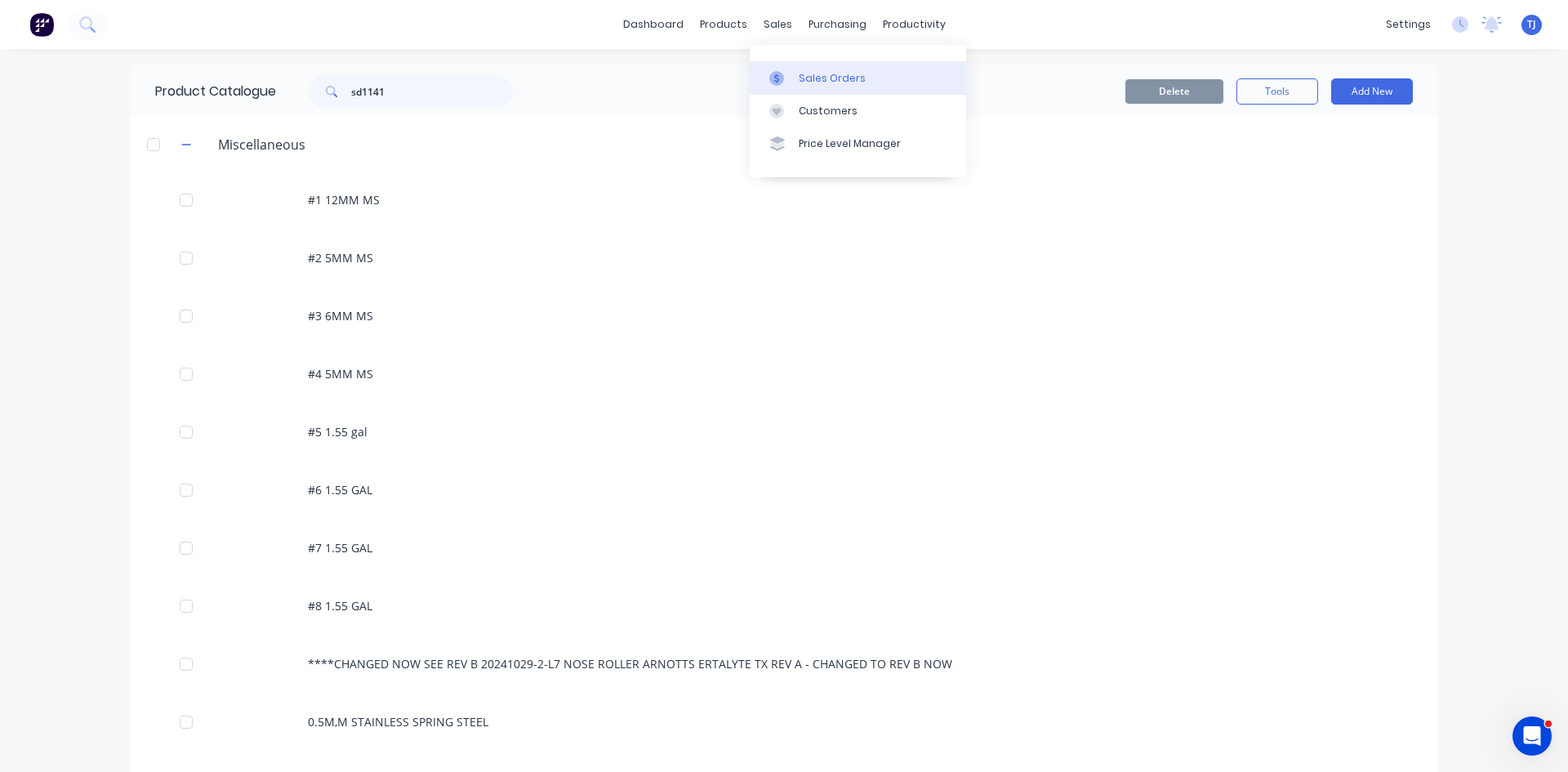
click at [809, 76] on div "Sales Orders" at bounding box center [832, 78] width 67 height 14
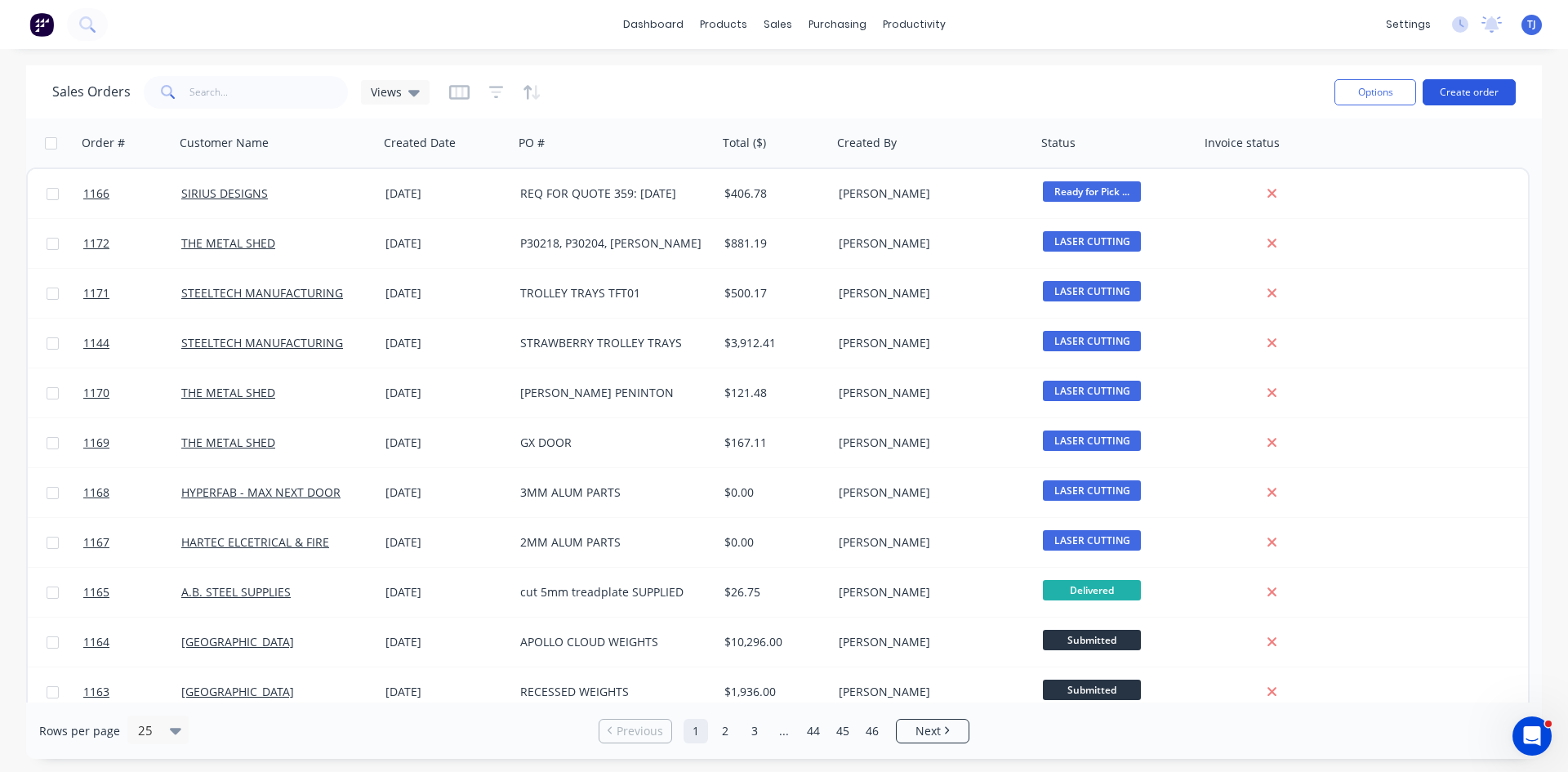
click at [1454, 94] on button "Create order" at bounding box center [1468, 92] width 93 height 26
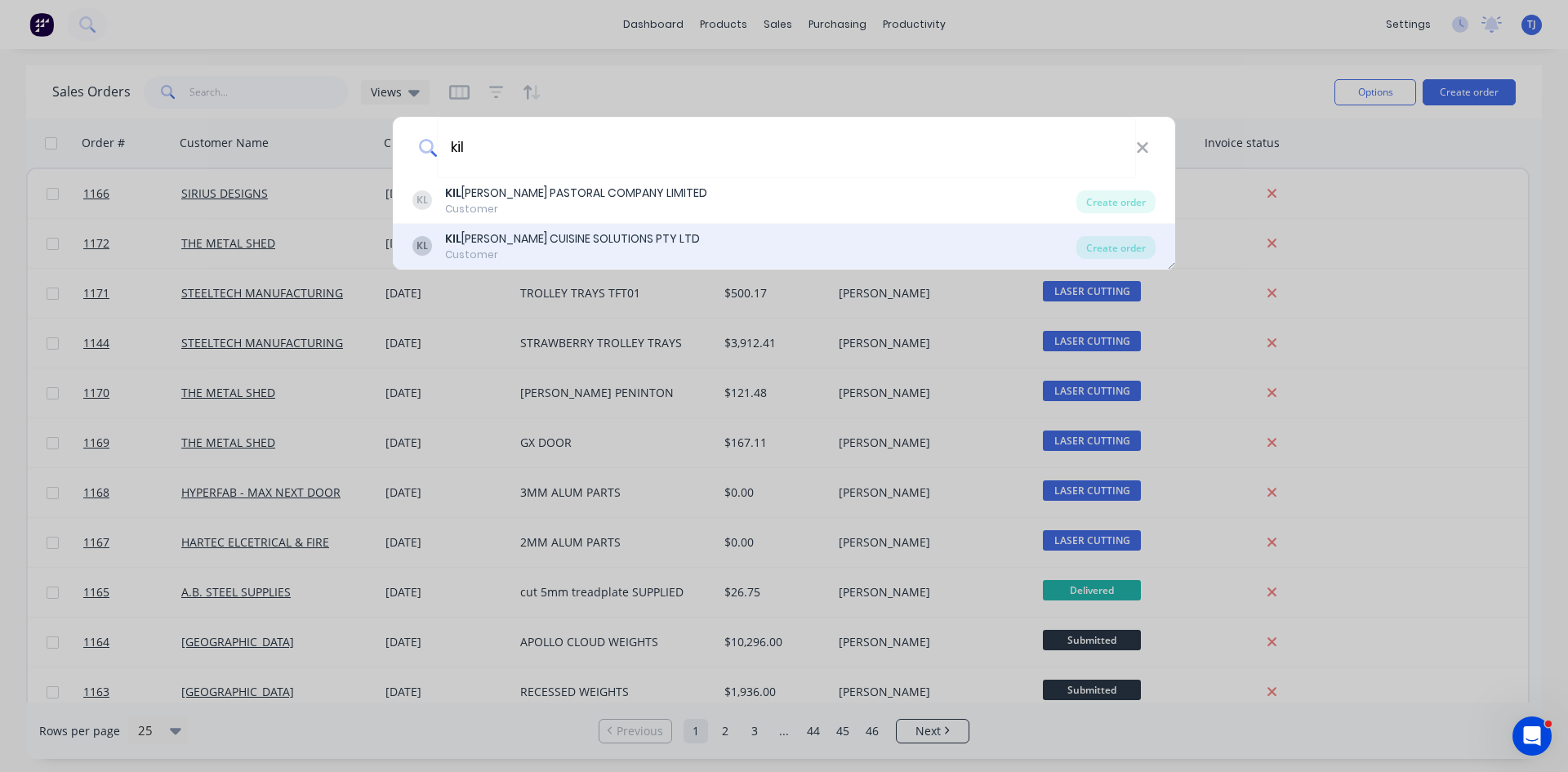
type input "kil"
click at [533, 236] on div "KIL COY CUISINE SOLUTIONS PTY LTD" at bounding box center [572, 238] width 255 height 17
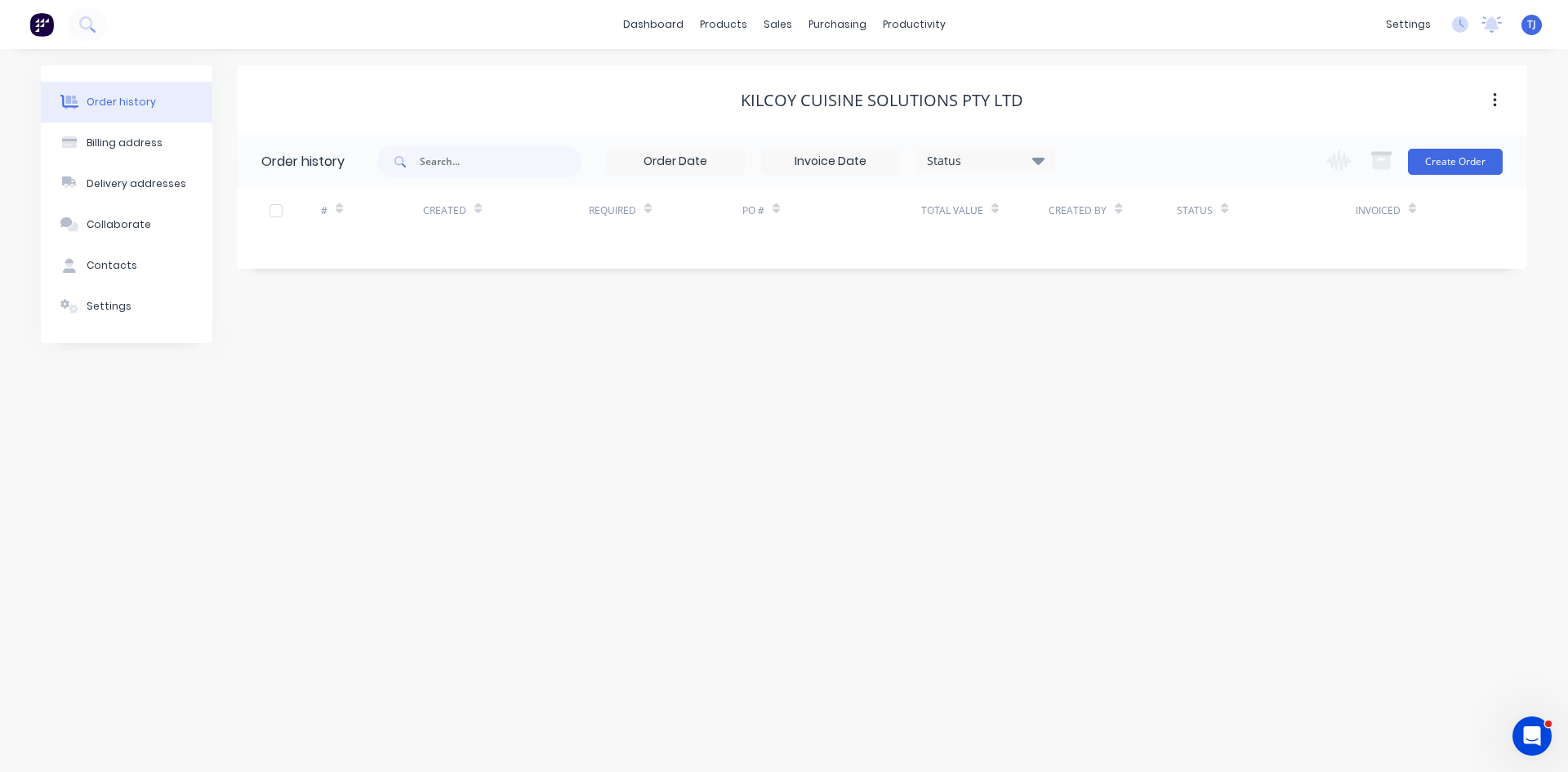
click at [1441, 167] on button "Create Order" at bounding box center [1455, 161] width 94 height 26
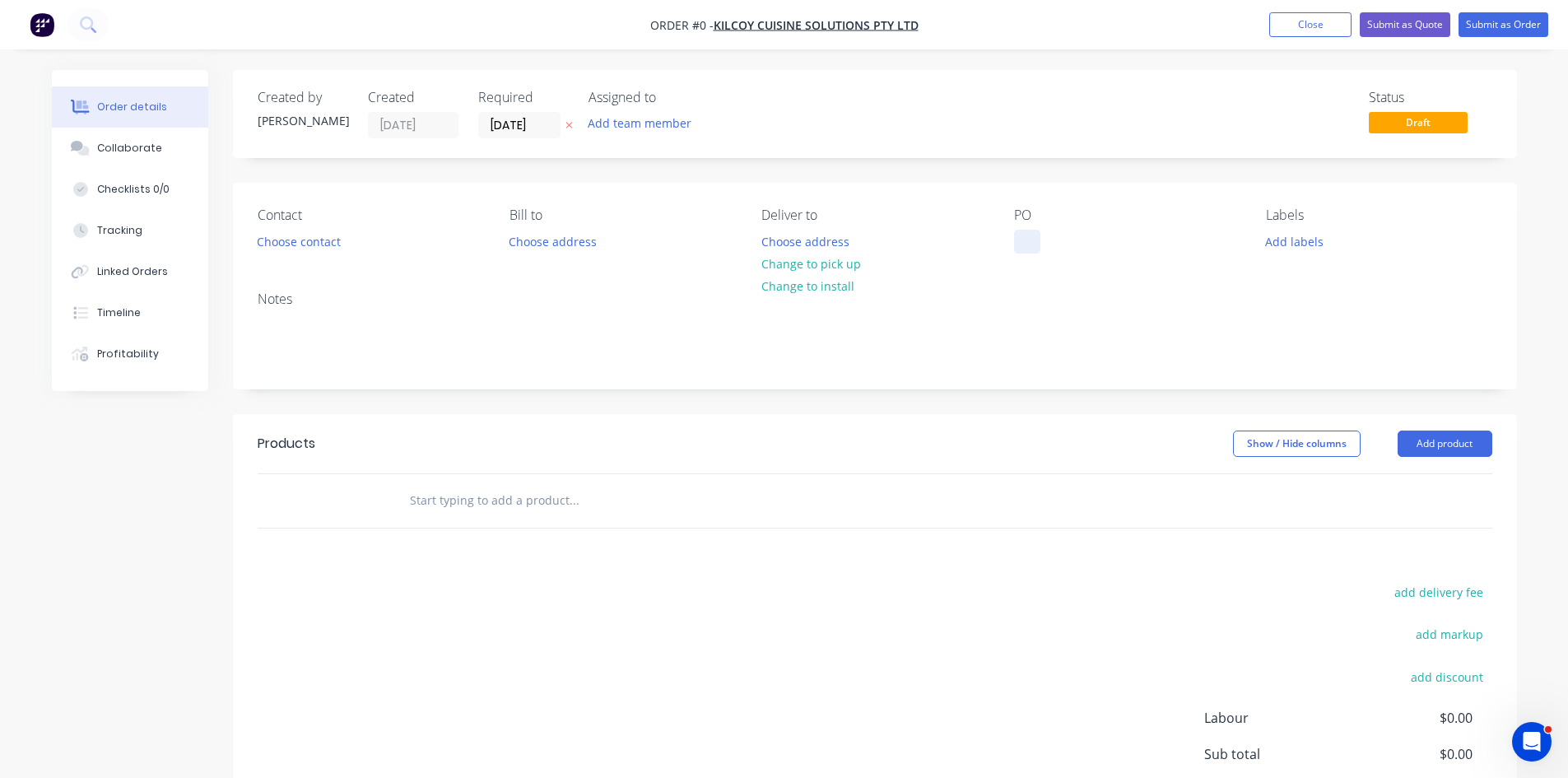
click at [1019, 242] on div at bounding box center [1027, 241] width 26 height 24
click at [1472, 435] on div "Order details Collaborate Checklists 0/0 Tracking Linked Orders Timeline Profit…" at bounding box center [784, 509] width 1498 height 879
click at [1472, 435] on button "Add product" at bounding box center [1445, 443] width 94 height 26
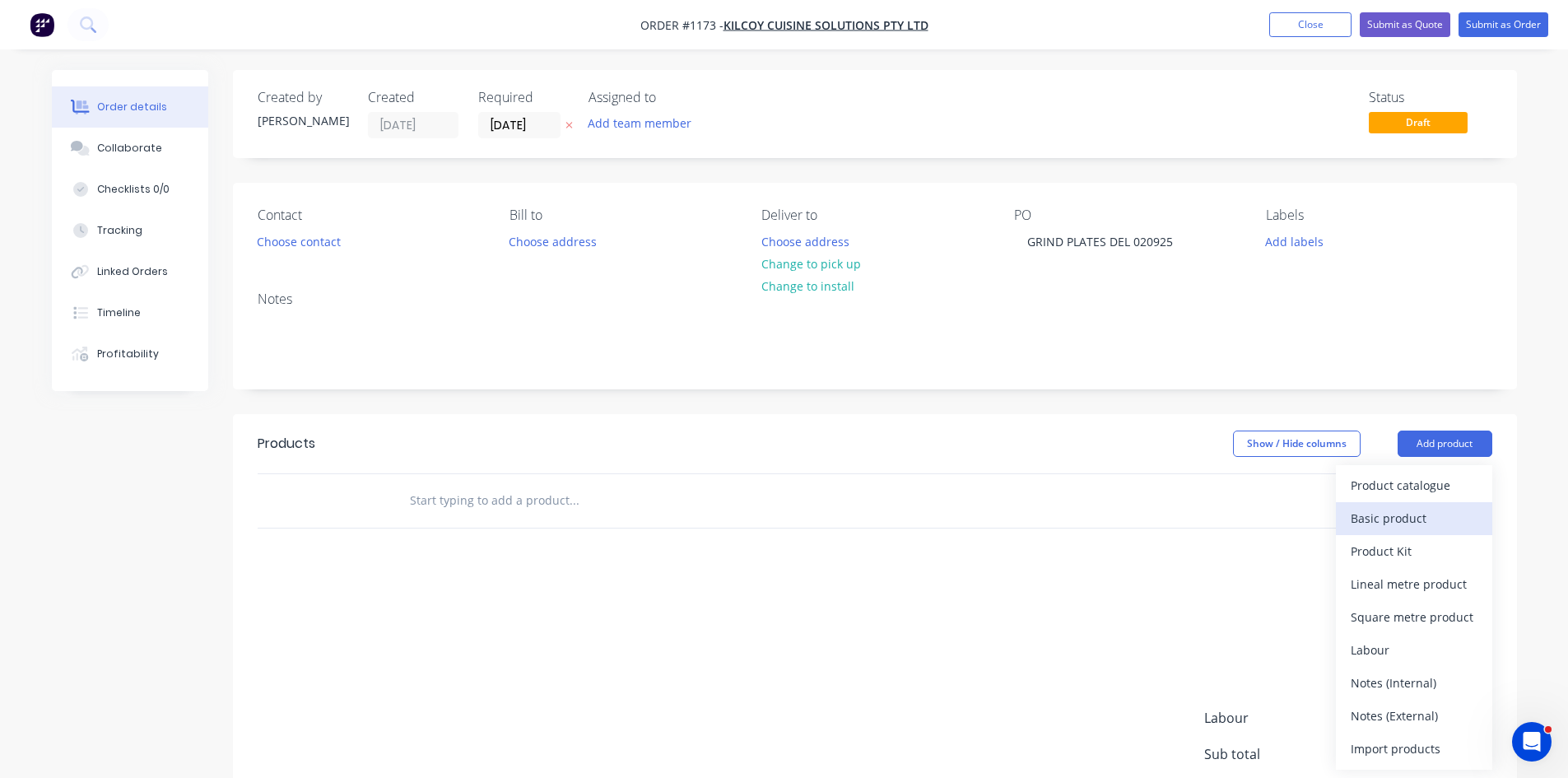
click at [1401, 521] on div "Basic product" at bounding box center [1415, 518] width 127 height 24
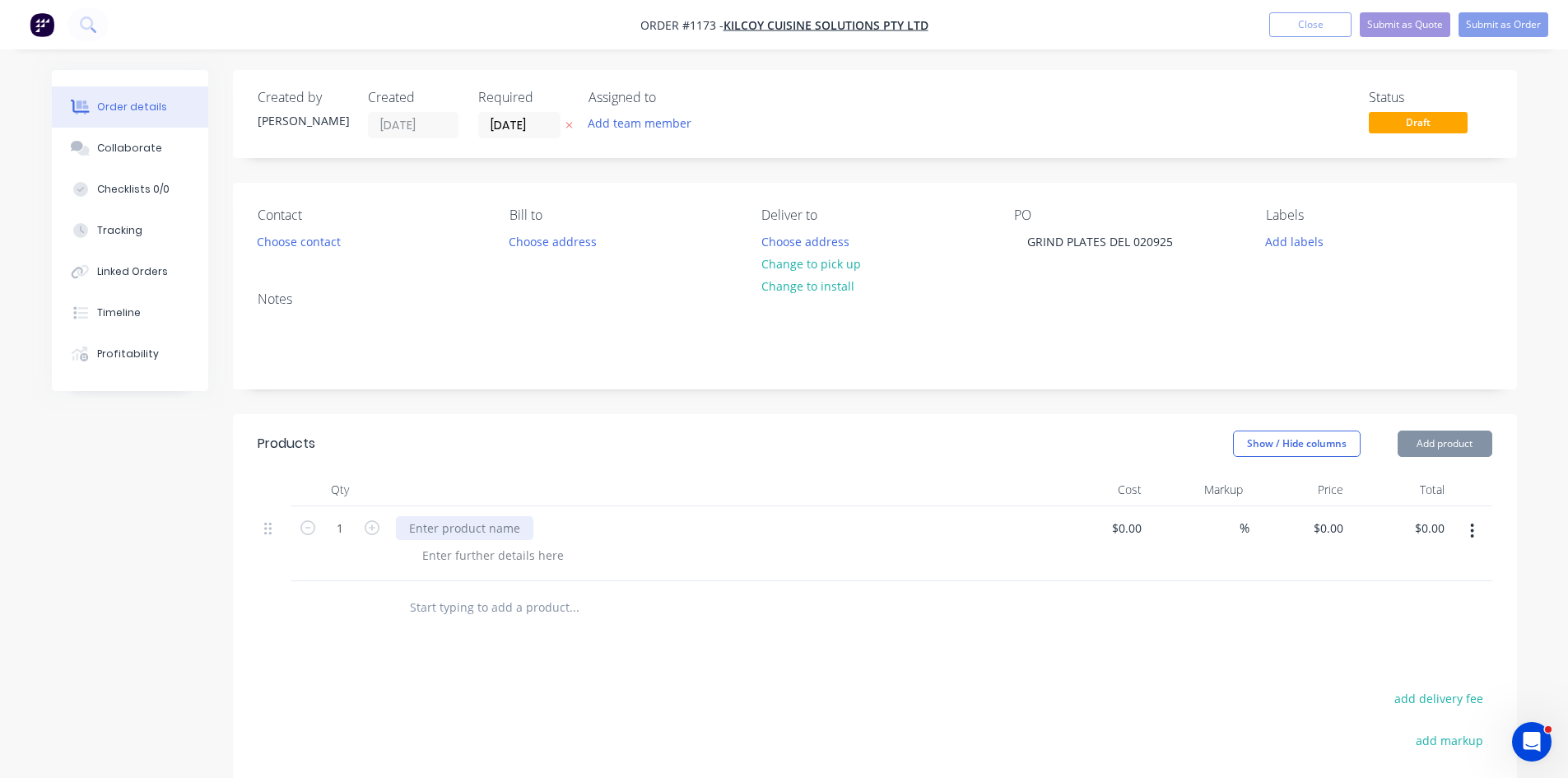
click at [424, 535] on div at bounding box center [465, 528] width 138 height 24
click at [424, 528] on div at bounding box center [465, 528] width 138 height 24
click at [1517, 31] on button "Submit as Order" at bounding box center [1503, 24] width 90 height 24
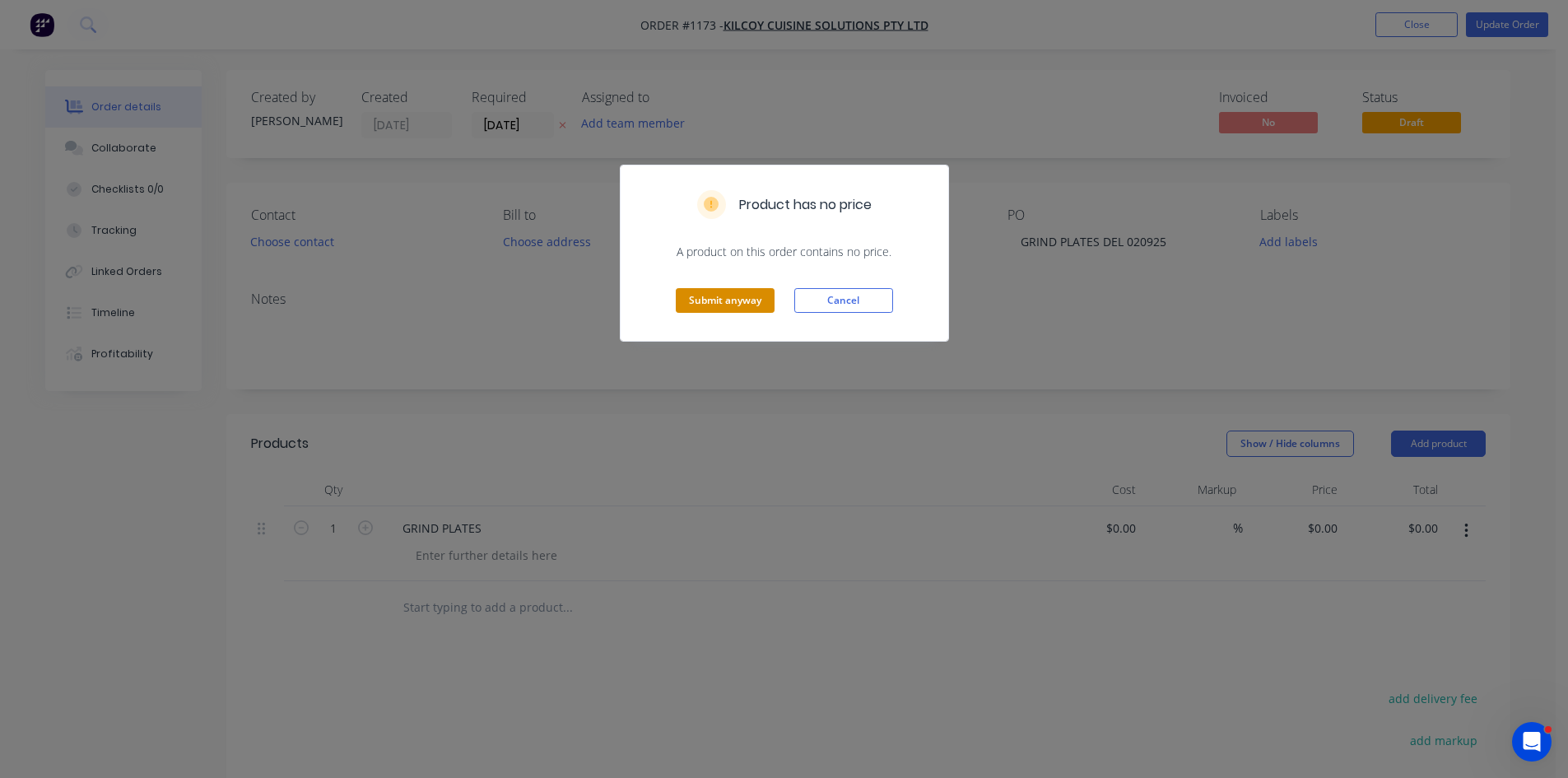
click at [700, 300] on button "Submit anyway" at bounding box center [725, 300] width 99 height 24
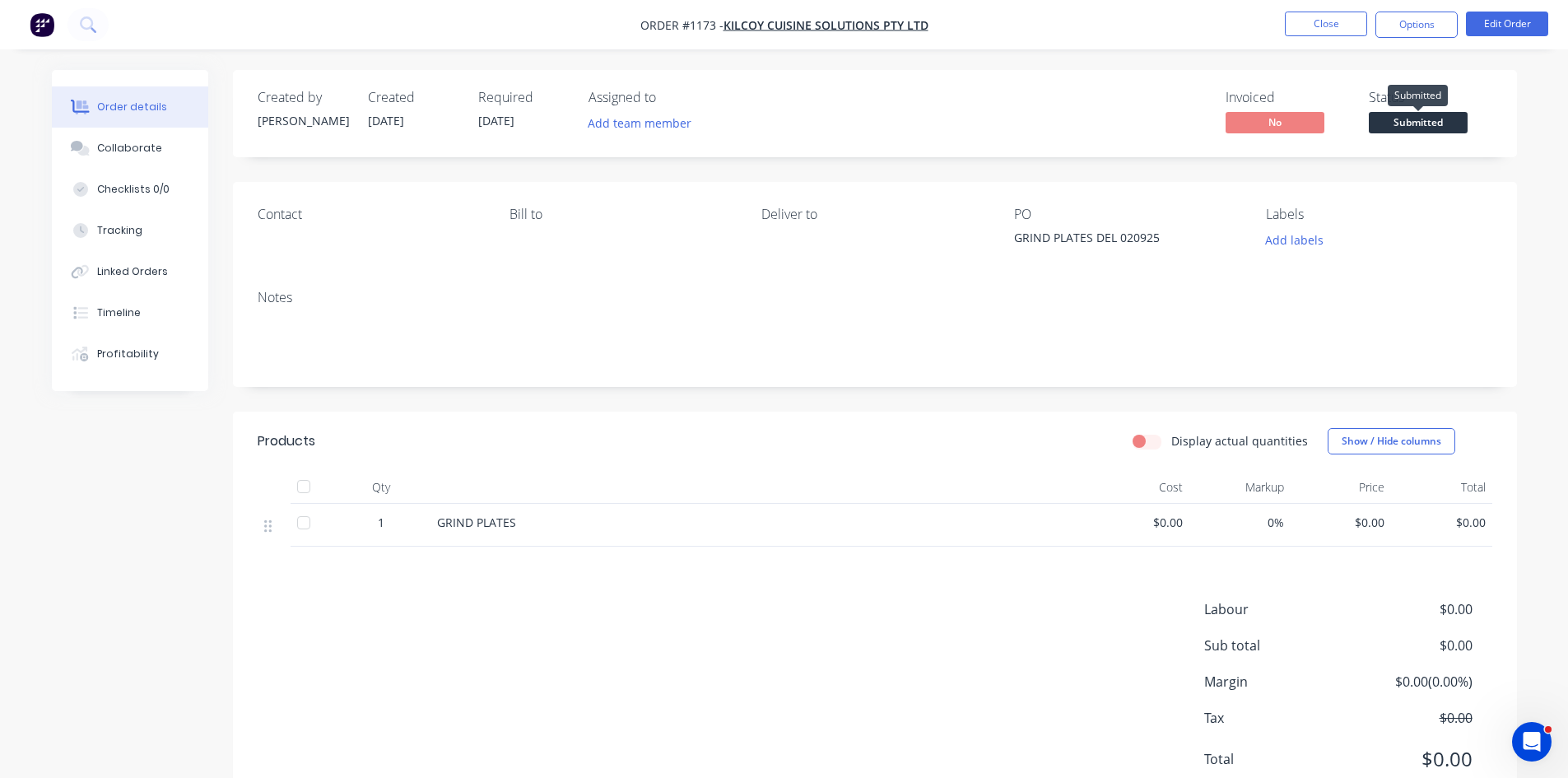
click at [1407, 120] on span "Submitted" at bounding box center [1418, 122] width 99 height 21
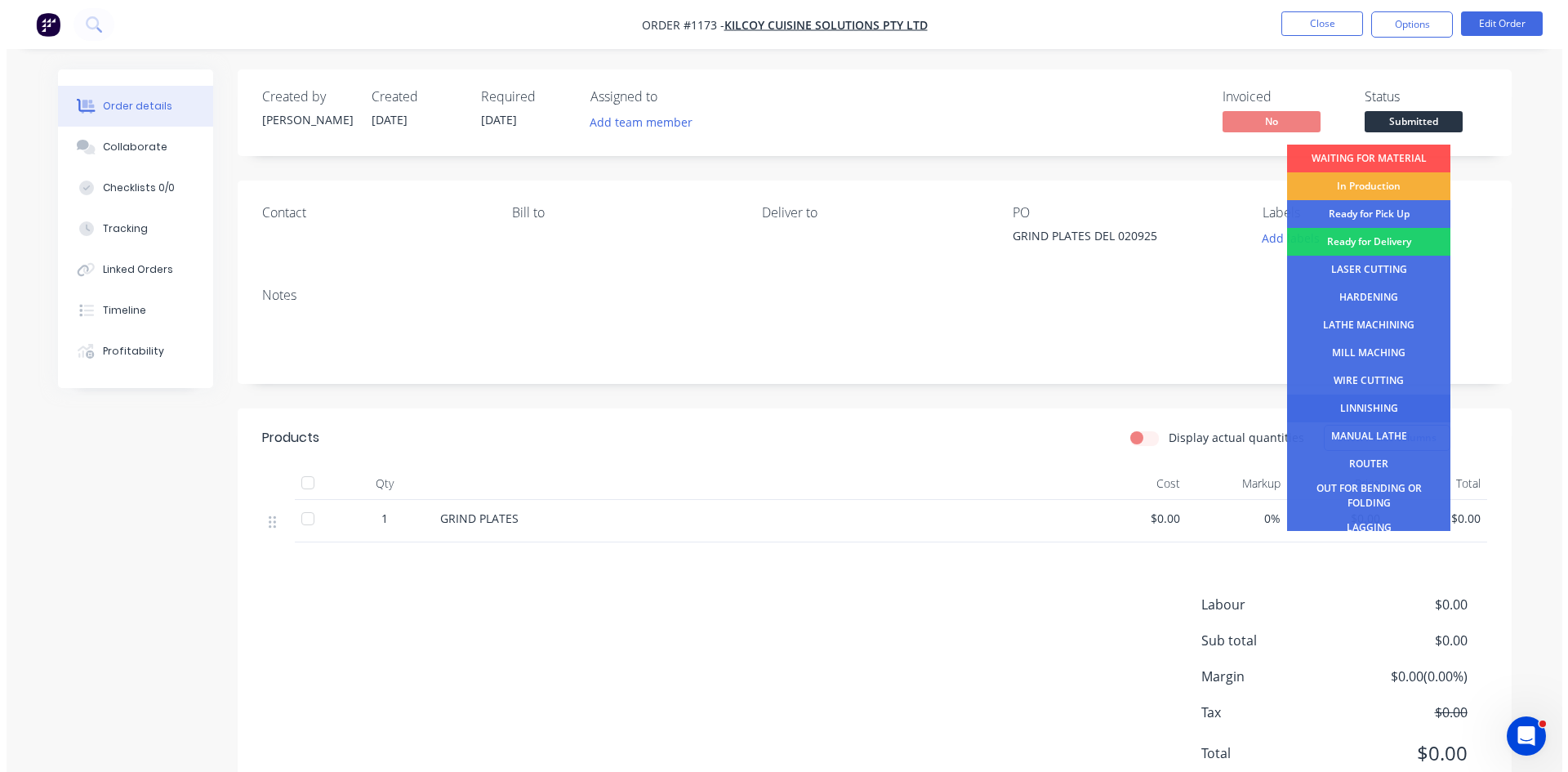
scroll to position [67, 0]
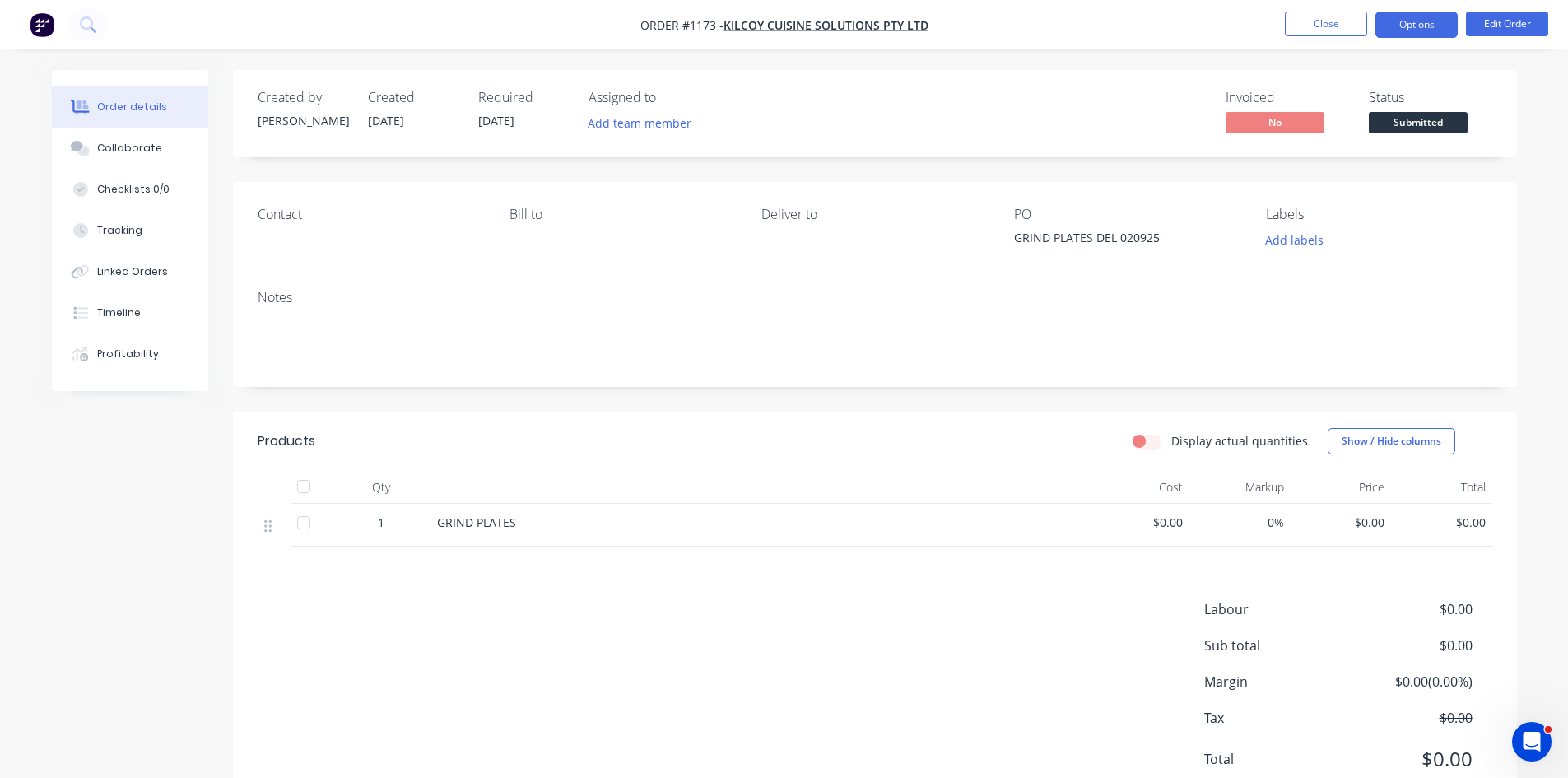
click at [1411, 24] on button "Options" at bounding box center [1417, 24] width 83 height 26
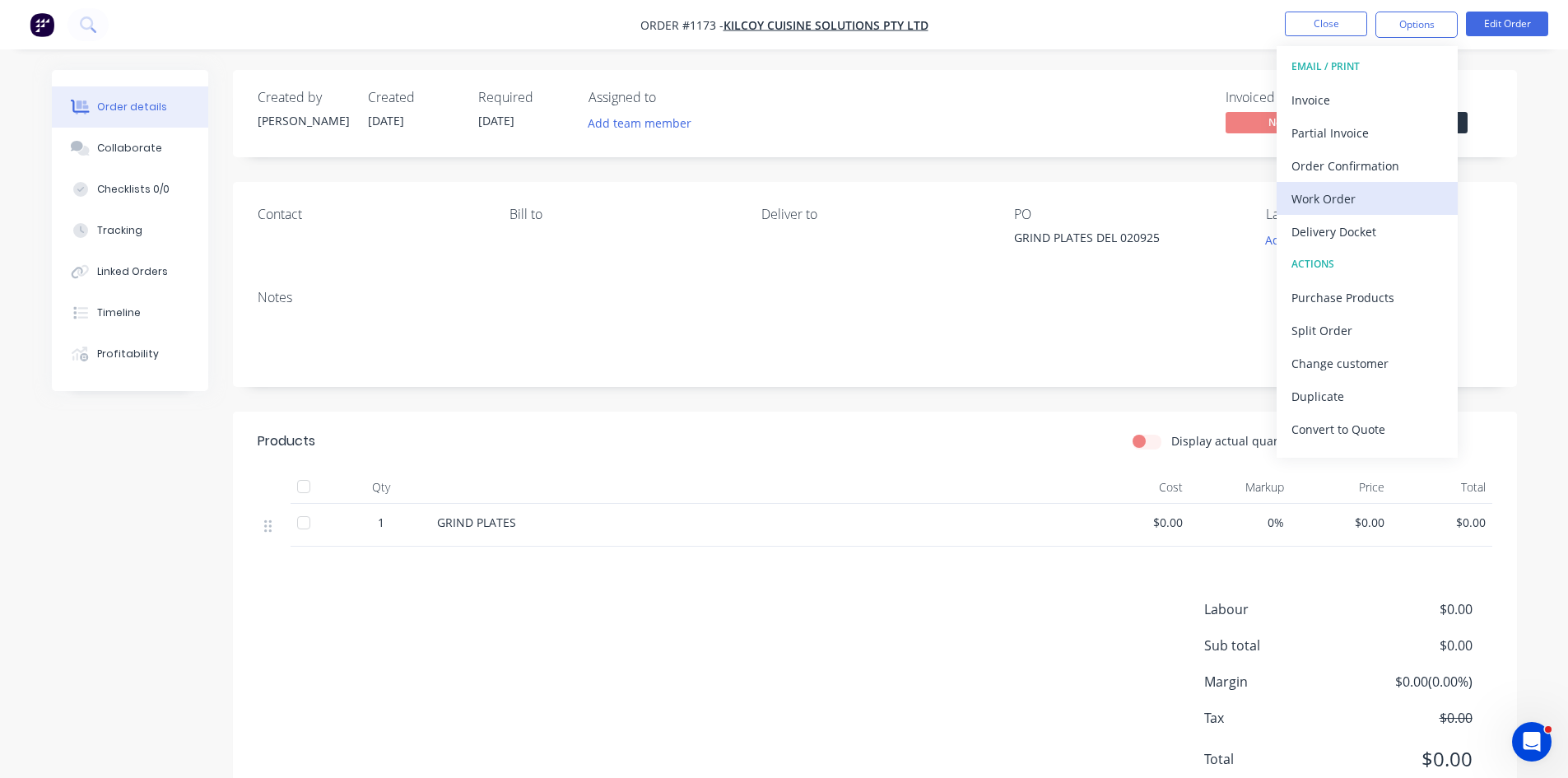
click at [1329, 202] on div "Work Order" at bounding box center [1367, 199] width 151 height 24
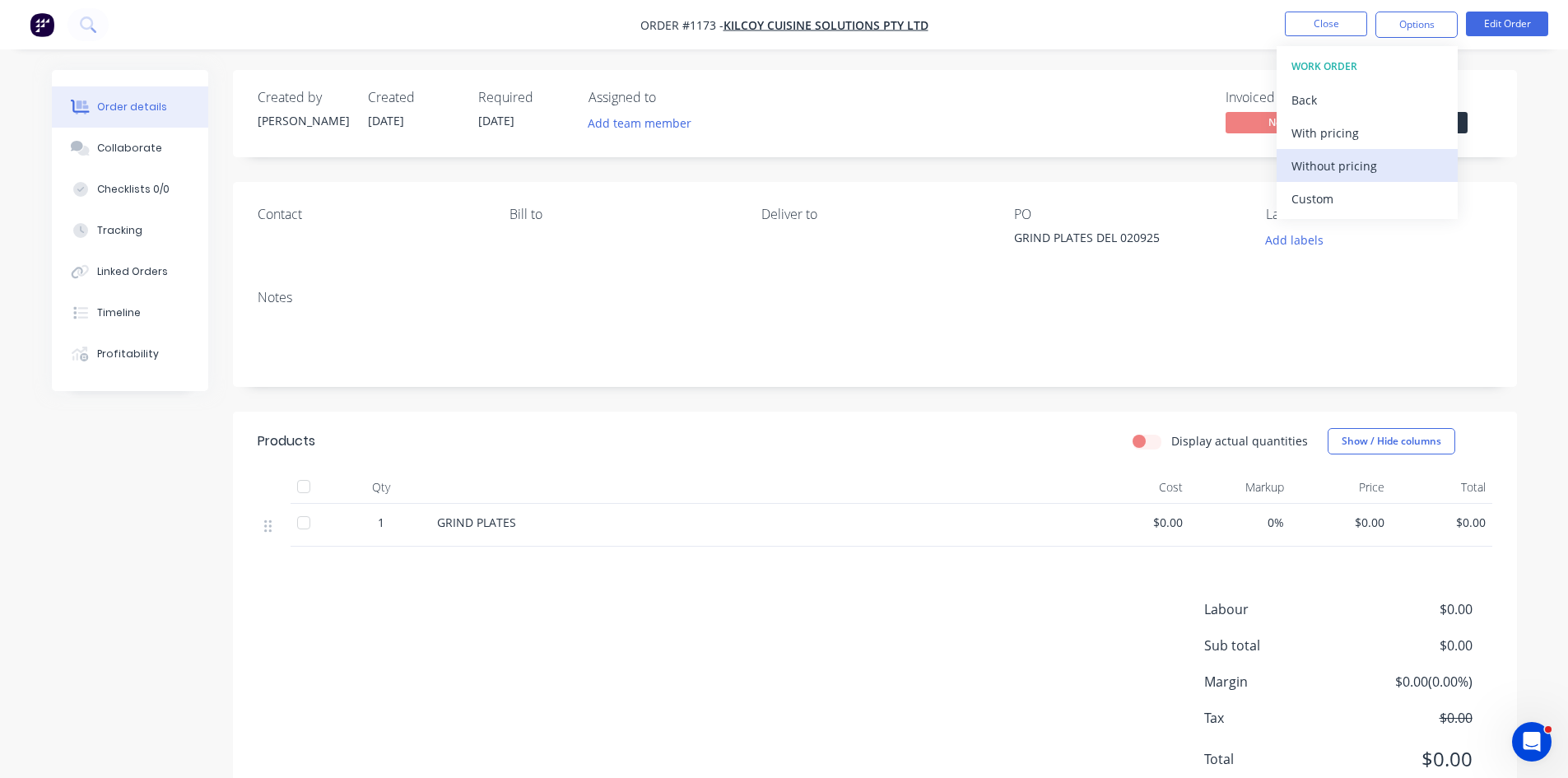
click at [1349, 171] on div "Without pricing" at bounding box center [1367, 166] width 151 height 24
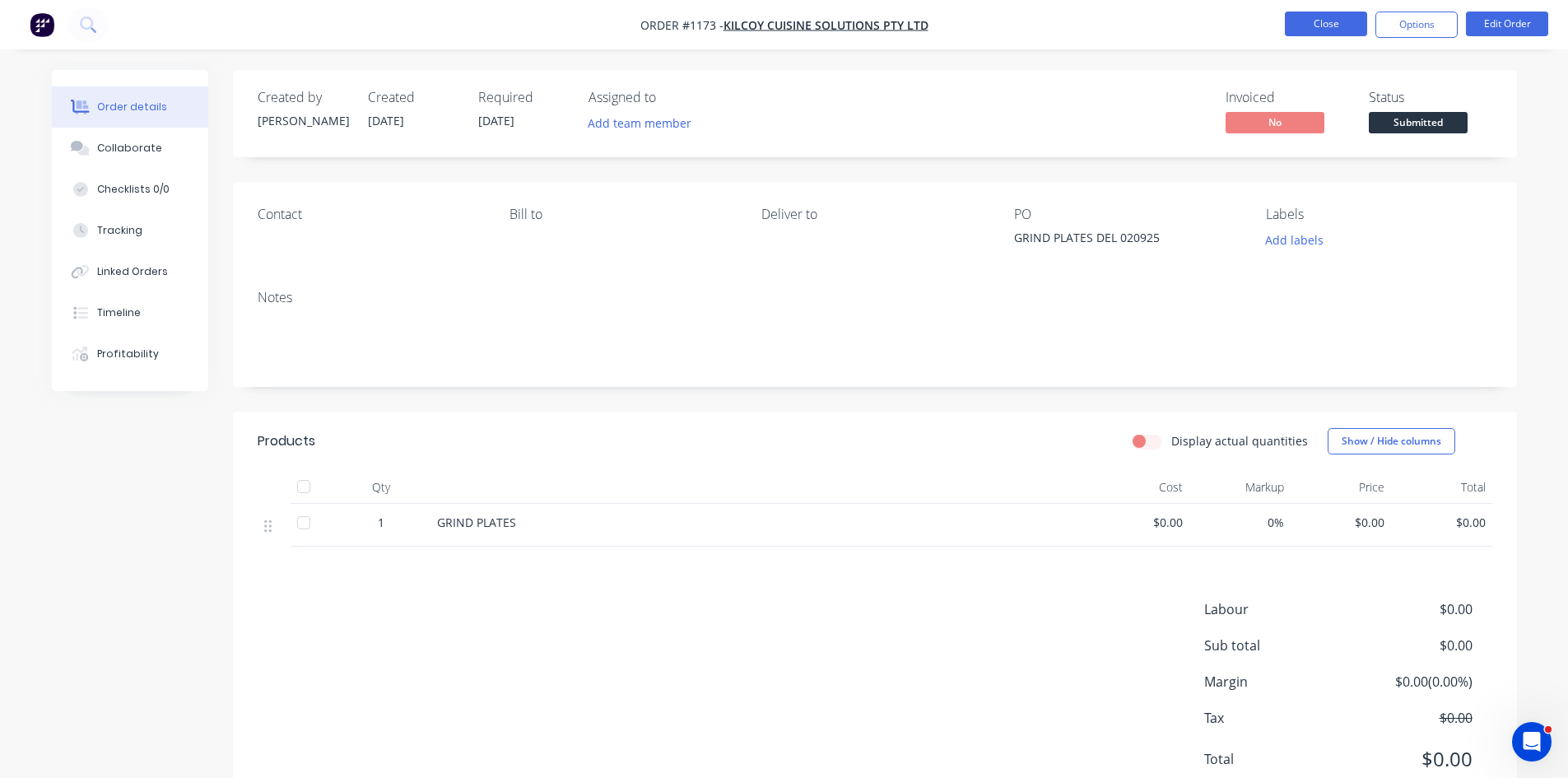
click at [1339, 23] on button "Close" at bounding box center [1326, 24] width 83 height 24
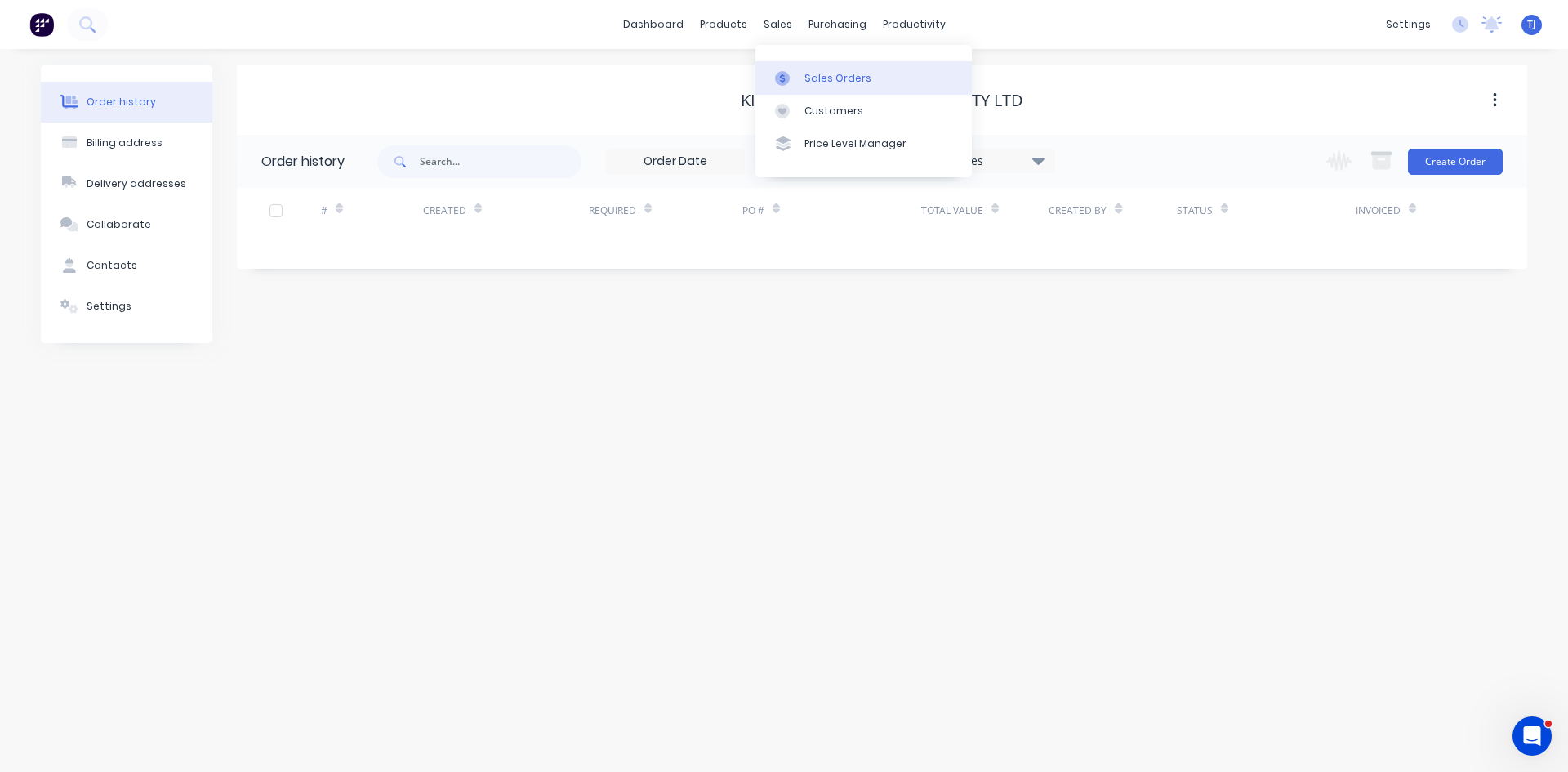
click at [819, 76] on div "Sales Orders" at bounding box center [838, 78] width 67 height 14
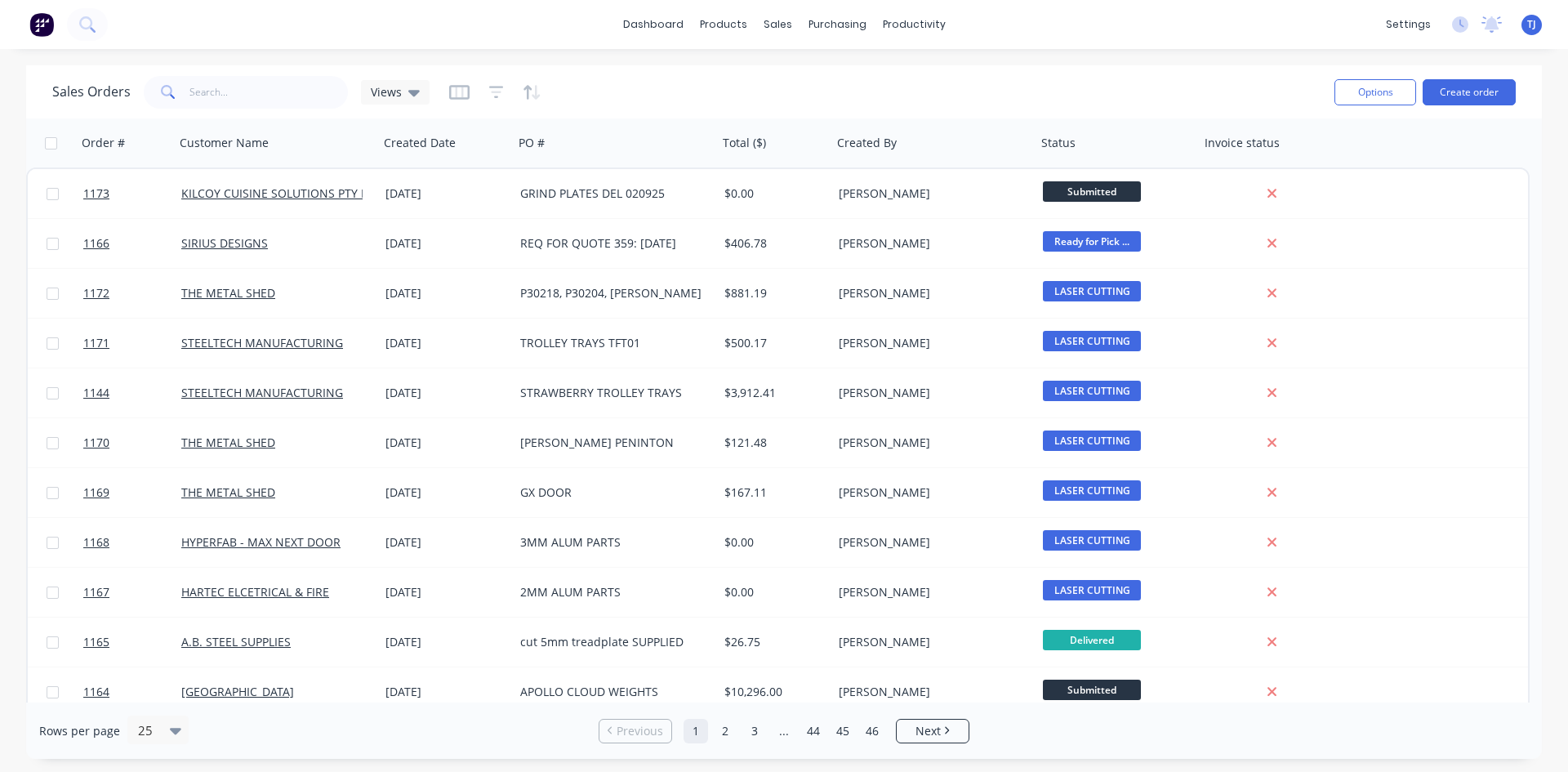
click at [1451, 94] on button "Create order" at bounding box center [1468, 92] width 93 height 26
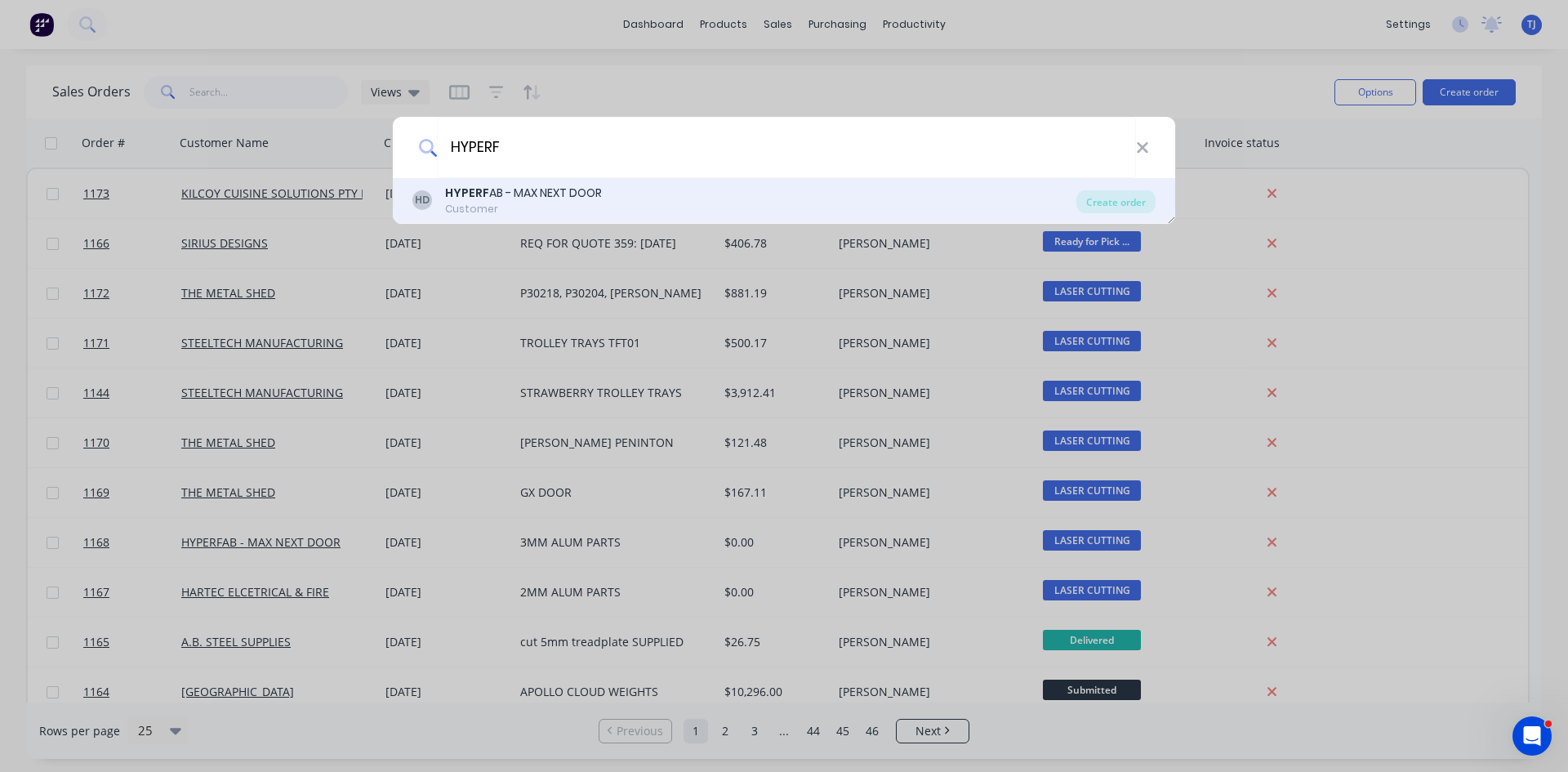
type input "HYPERF"
click at [462, 205] on div "Customer" at bounding box center [524, 209] width 157 height 14
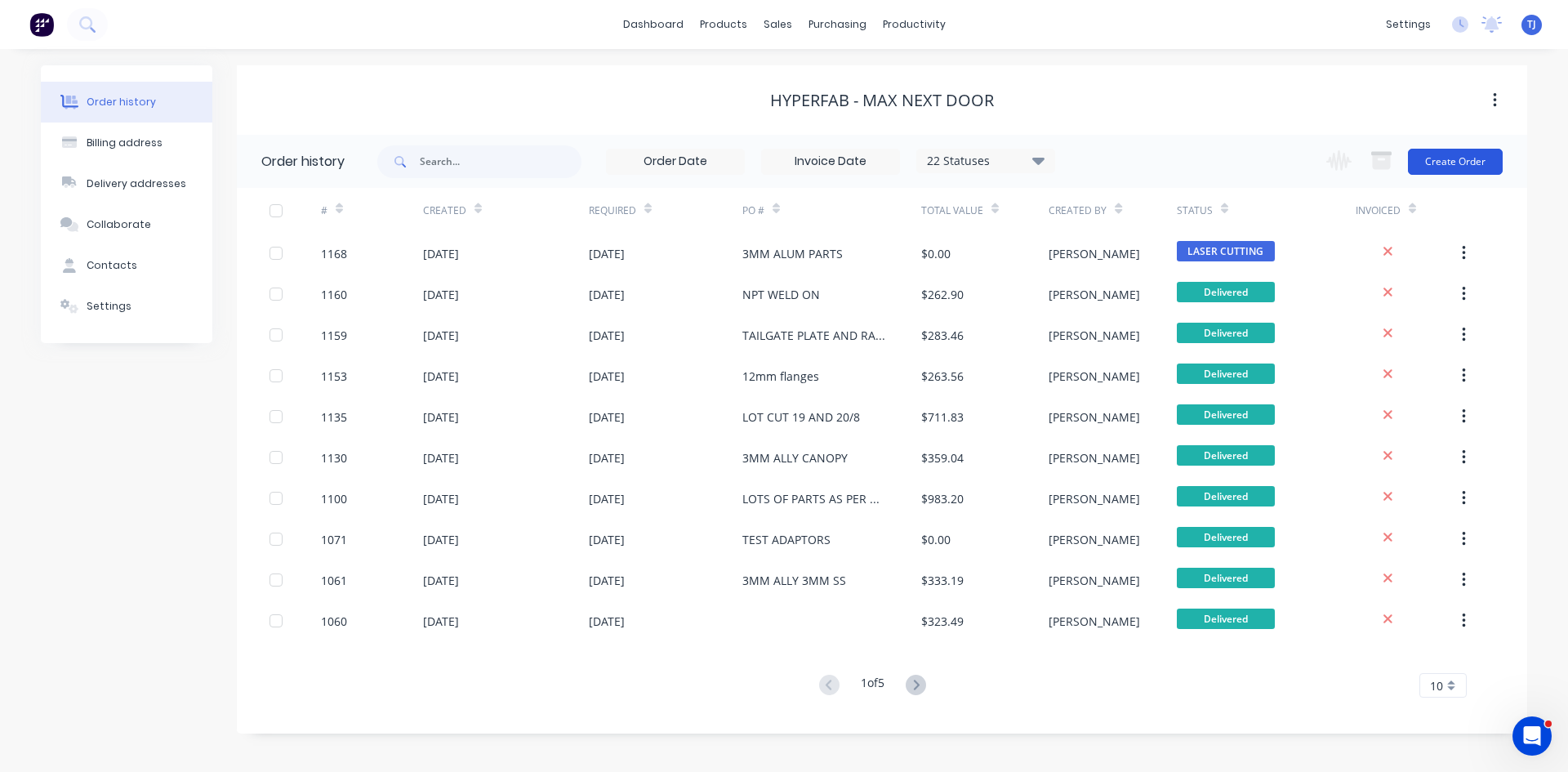
click at [1446, 167] on button "Create Order" at bounding box center [1455, 161] width 94 height 26
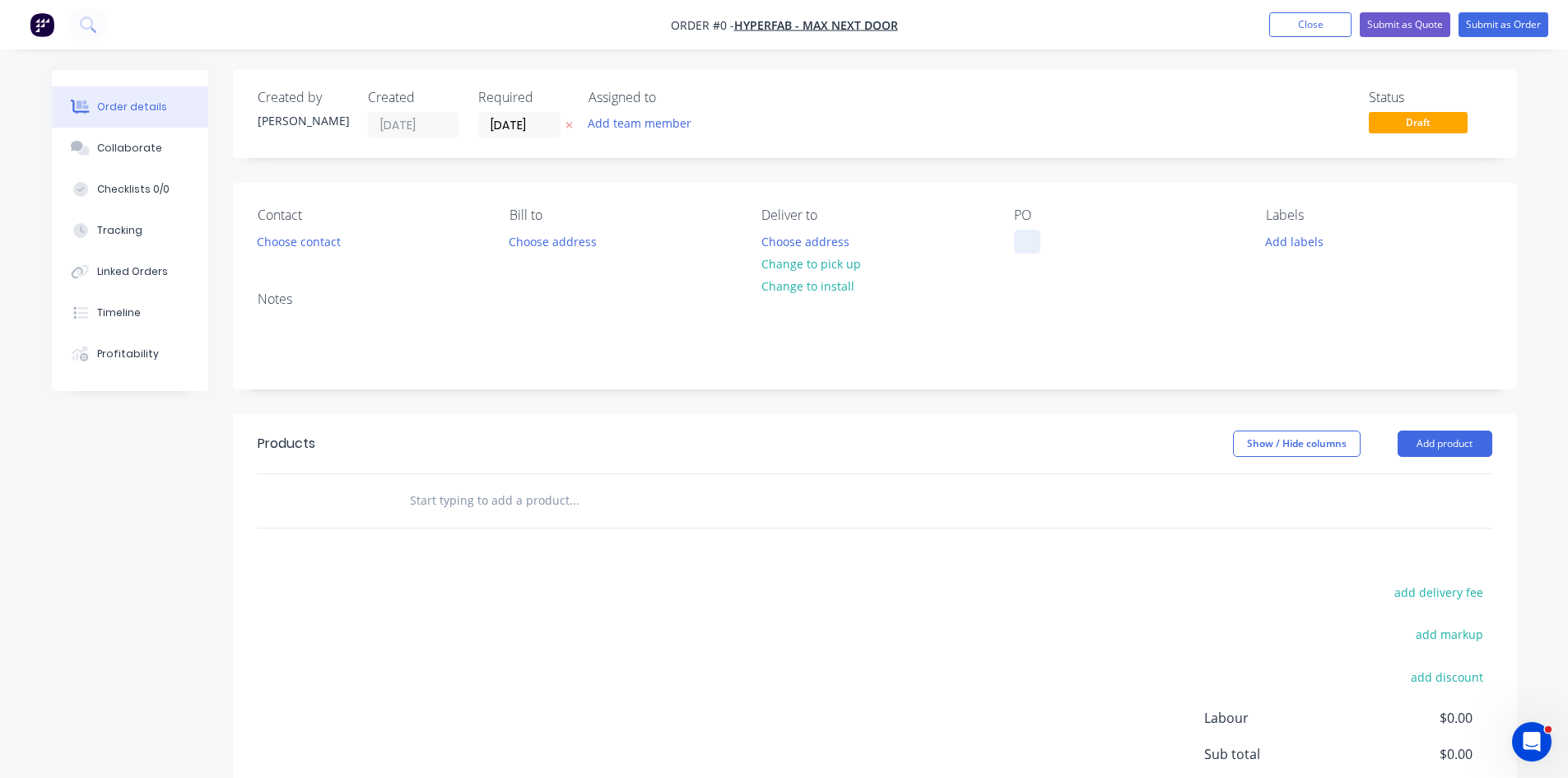
click at [1031, 233] on div at bounding box center [1027, 241] width 26 height 24
click at [534, 501] on div "Order details Collaborate Checklists 0/0 Tracking Linked Orders Timeline Profit…" at bounding box center [784, 509] width 1498 height 879
type input "H"
click at [1437, 442] on button "Add product" at bounding box center [1445, 443] width 94 height 26
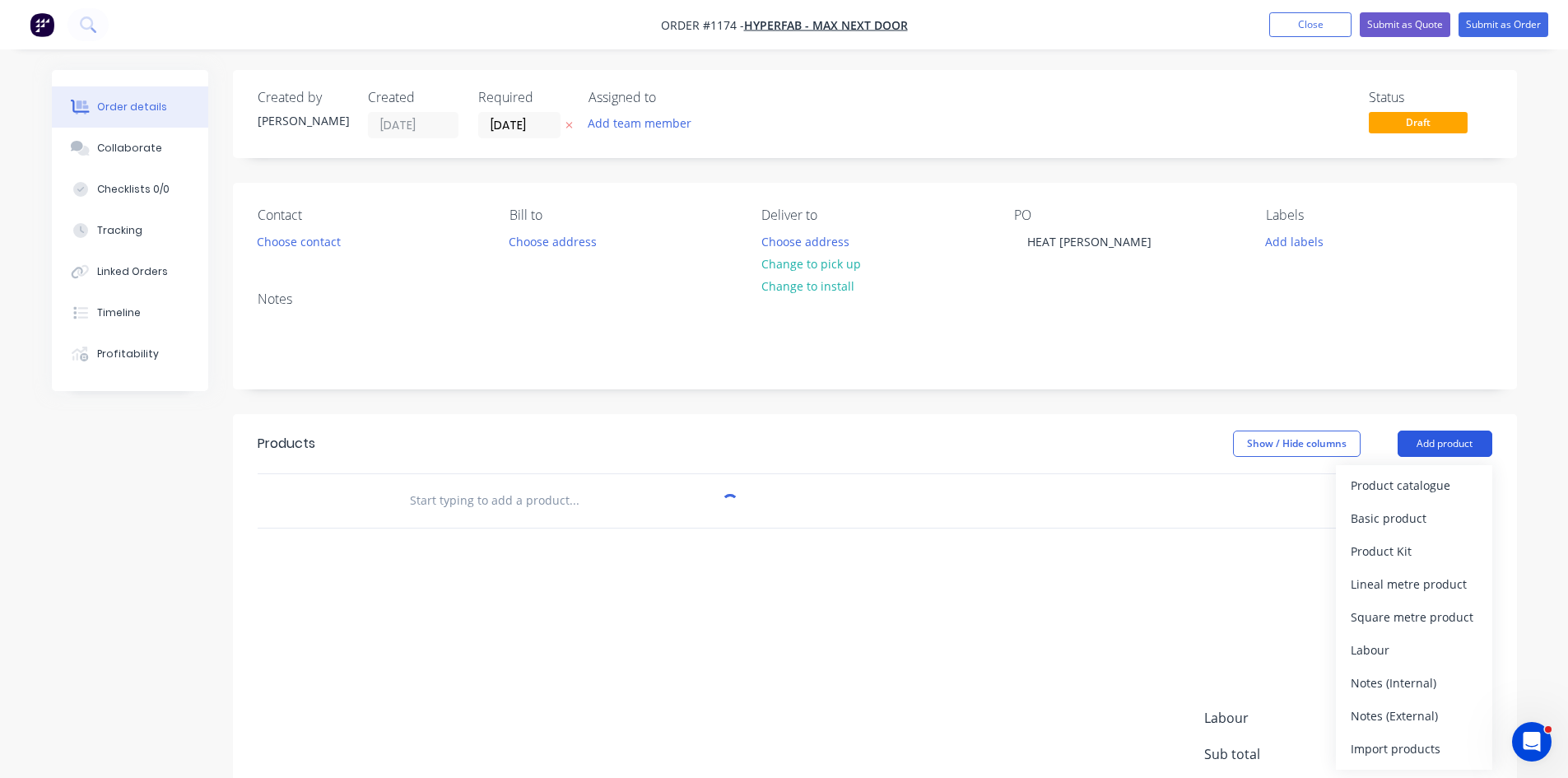
click at [1437, 442] on button "Add product" at bounding box center [1445, 443] width 94 height 26
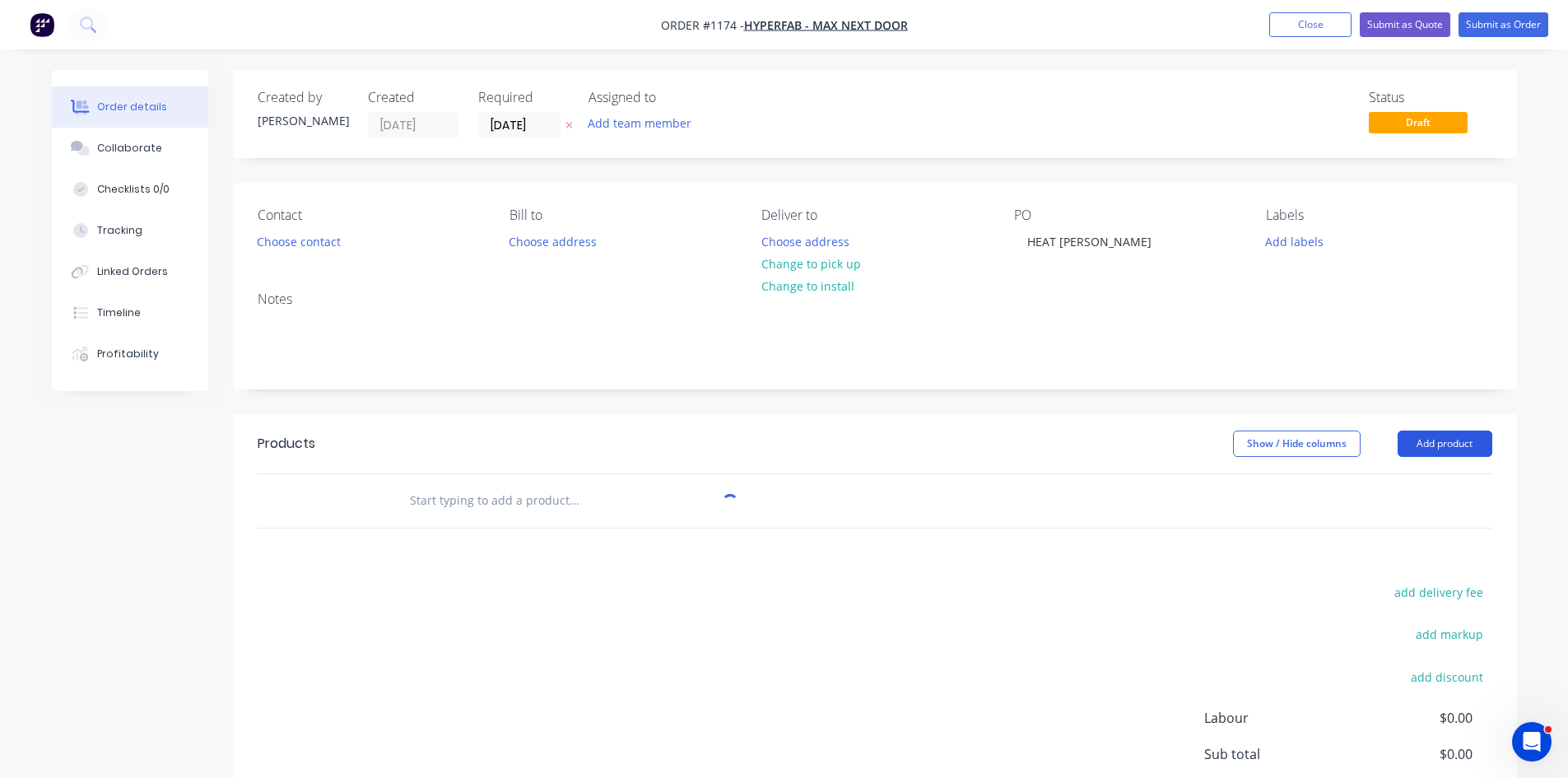
click at [1427, 443] on button "Add product" at bounding box center [1445, 443] width 94 height 26
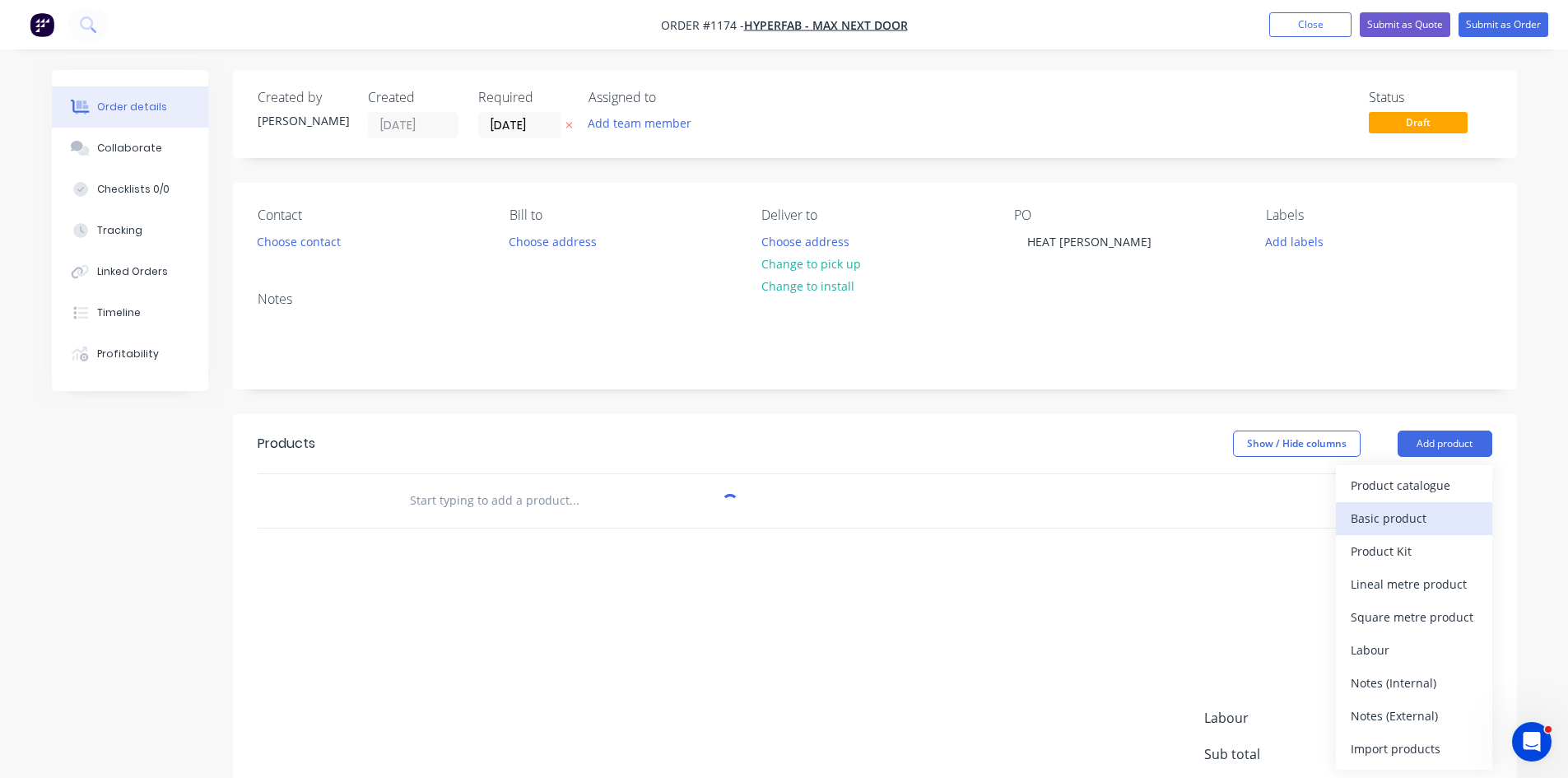
click at [1391, 517] on div "Basic product" at bounding box center [1415, 518] width 127 height 24
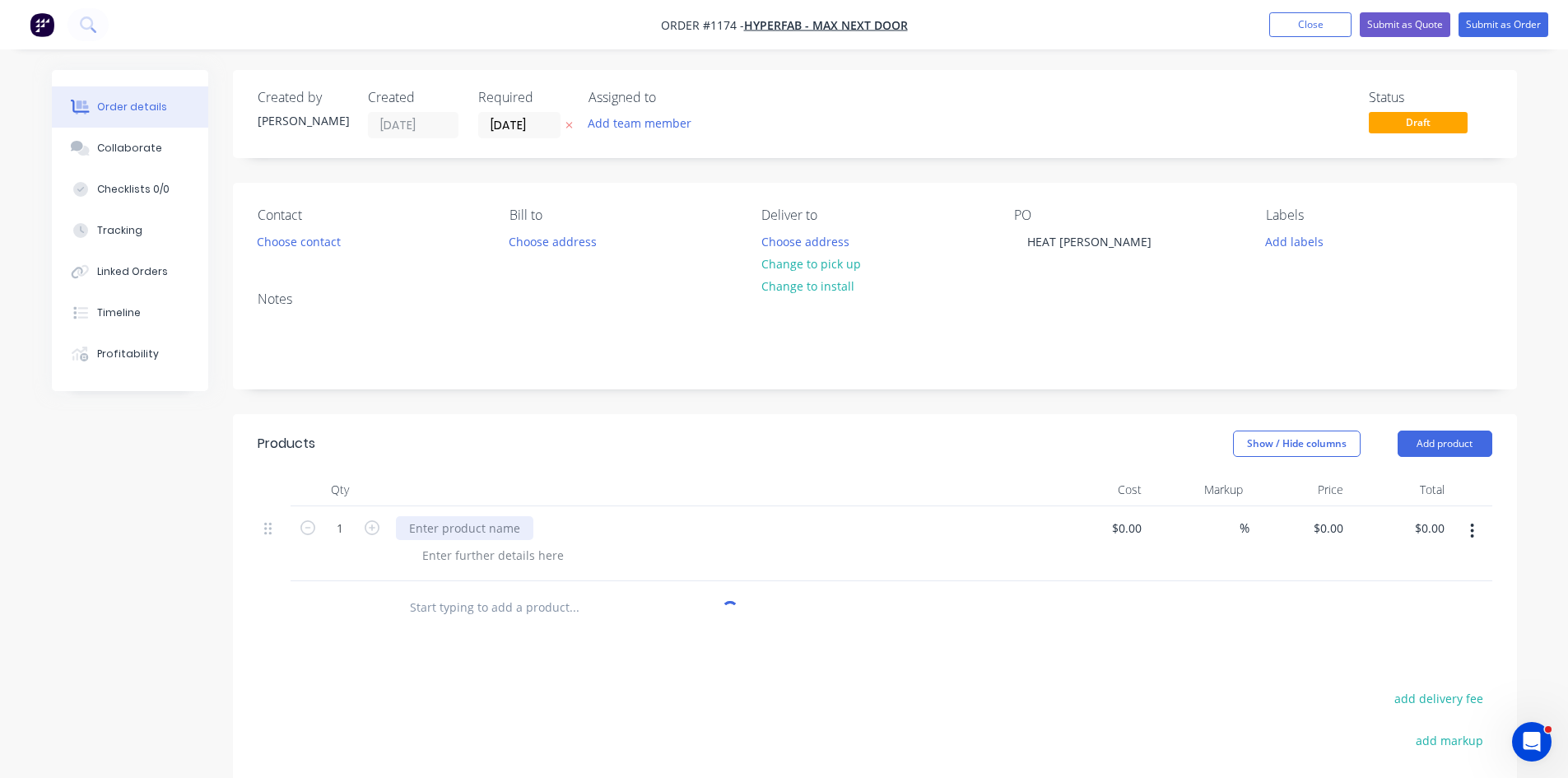
click at [464, 530] on div at bounding box center [465, 528] width 138 height 24
click at [1508, 26] on button "Submit as Order" at bounding box center [1503, 24] width 90 height 24
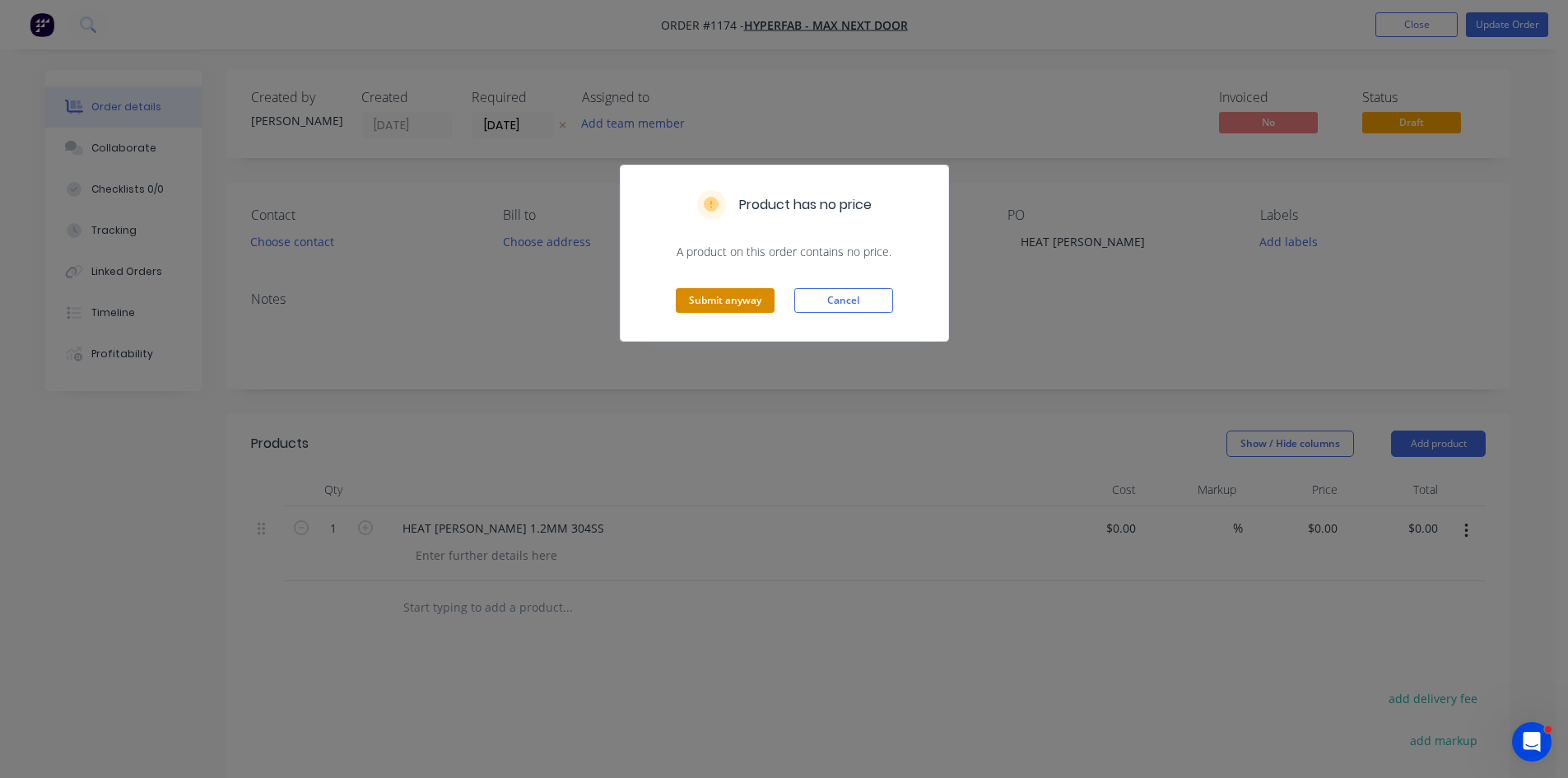
click at [729, 300] on button "Submit anyway" at bounding box center [725, 300] width 99 height 24
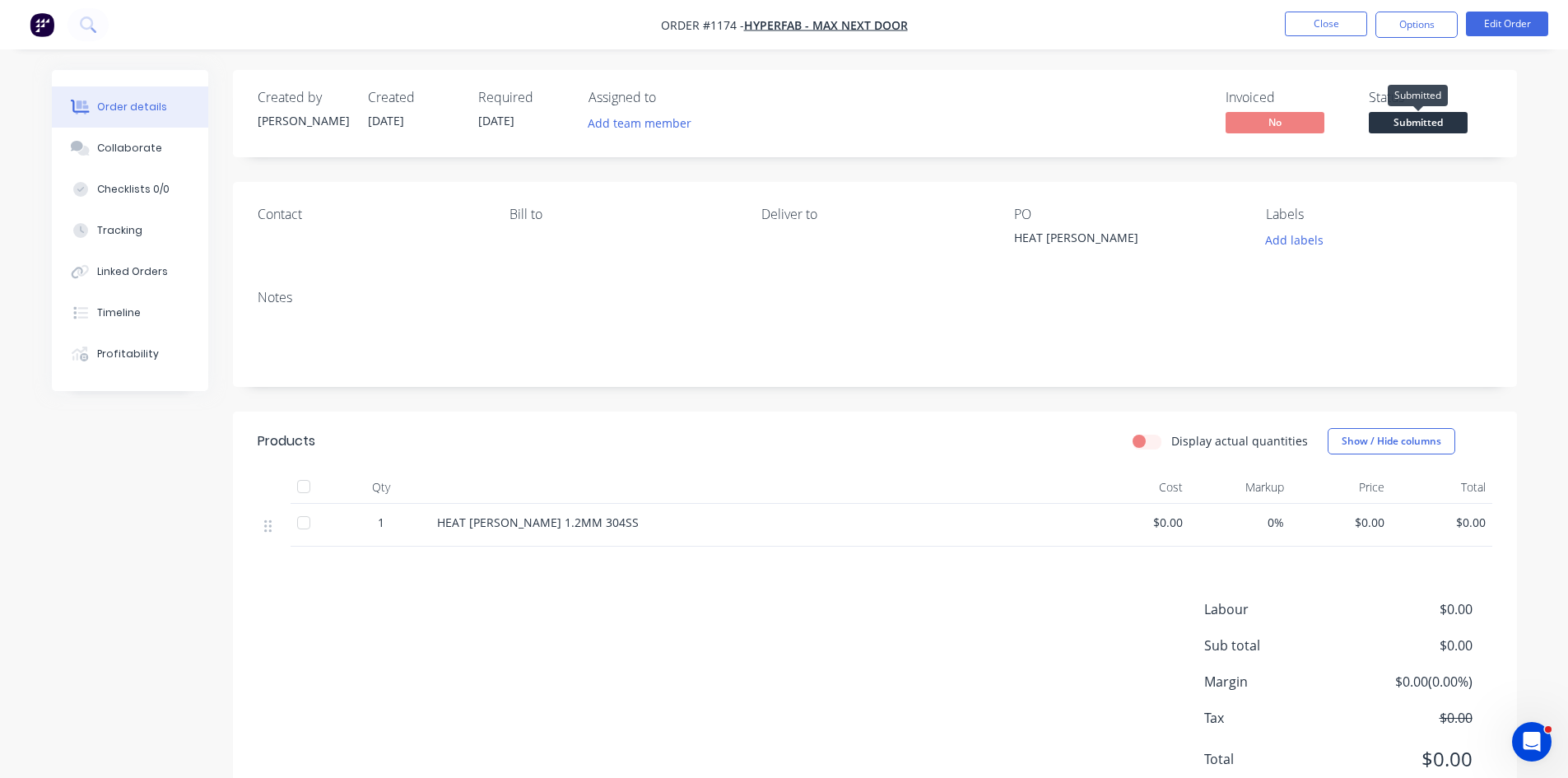
click at [1412, 128] on span "Submitted" at bounding box center [1418, 122] width 99 height 21
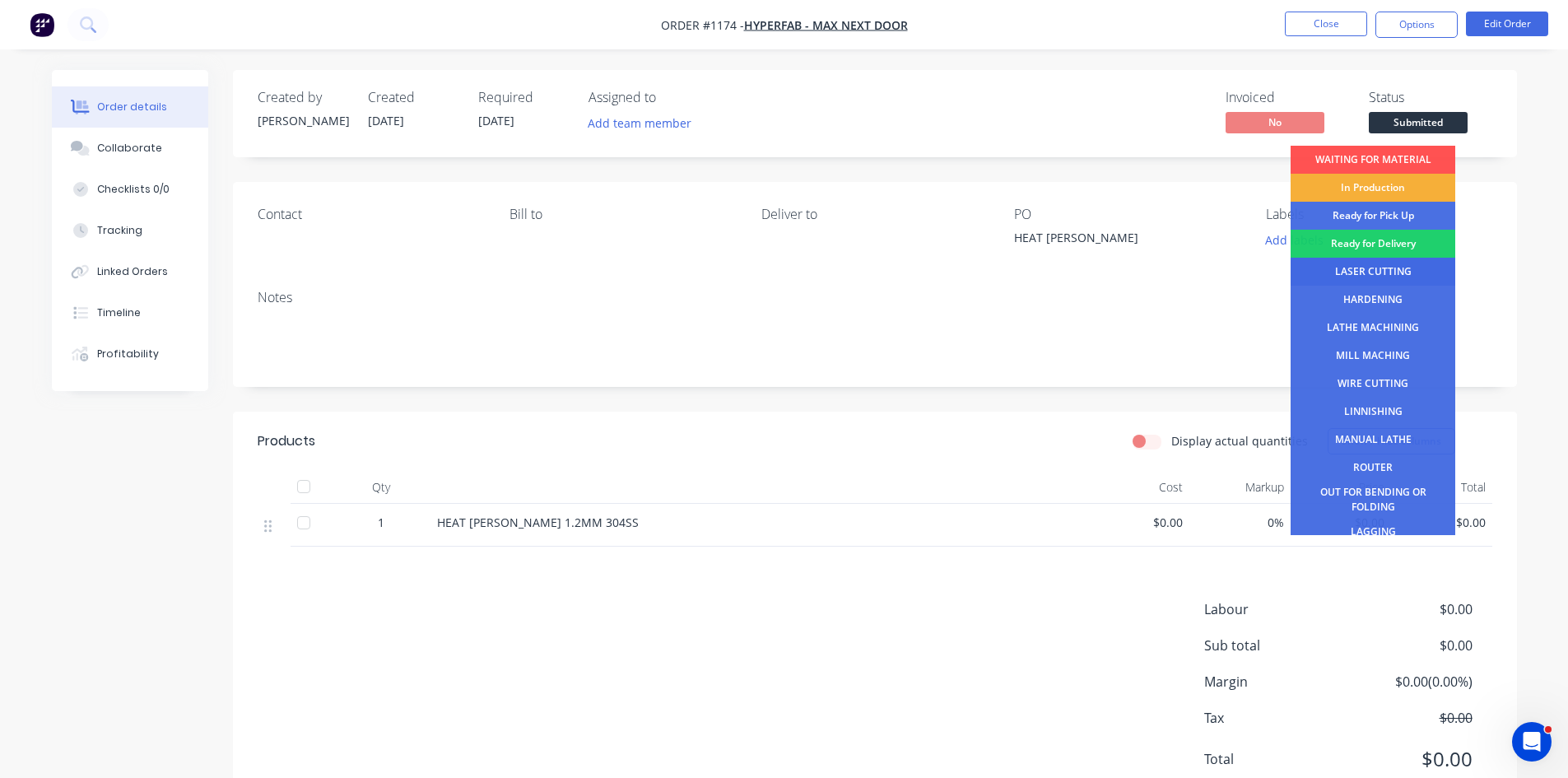
click at [1397, 263] on div "LASER CUTTING" at bounding box center [1373, 271] width 165 height 28
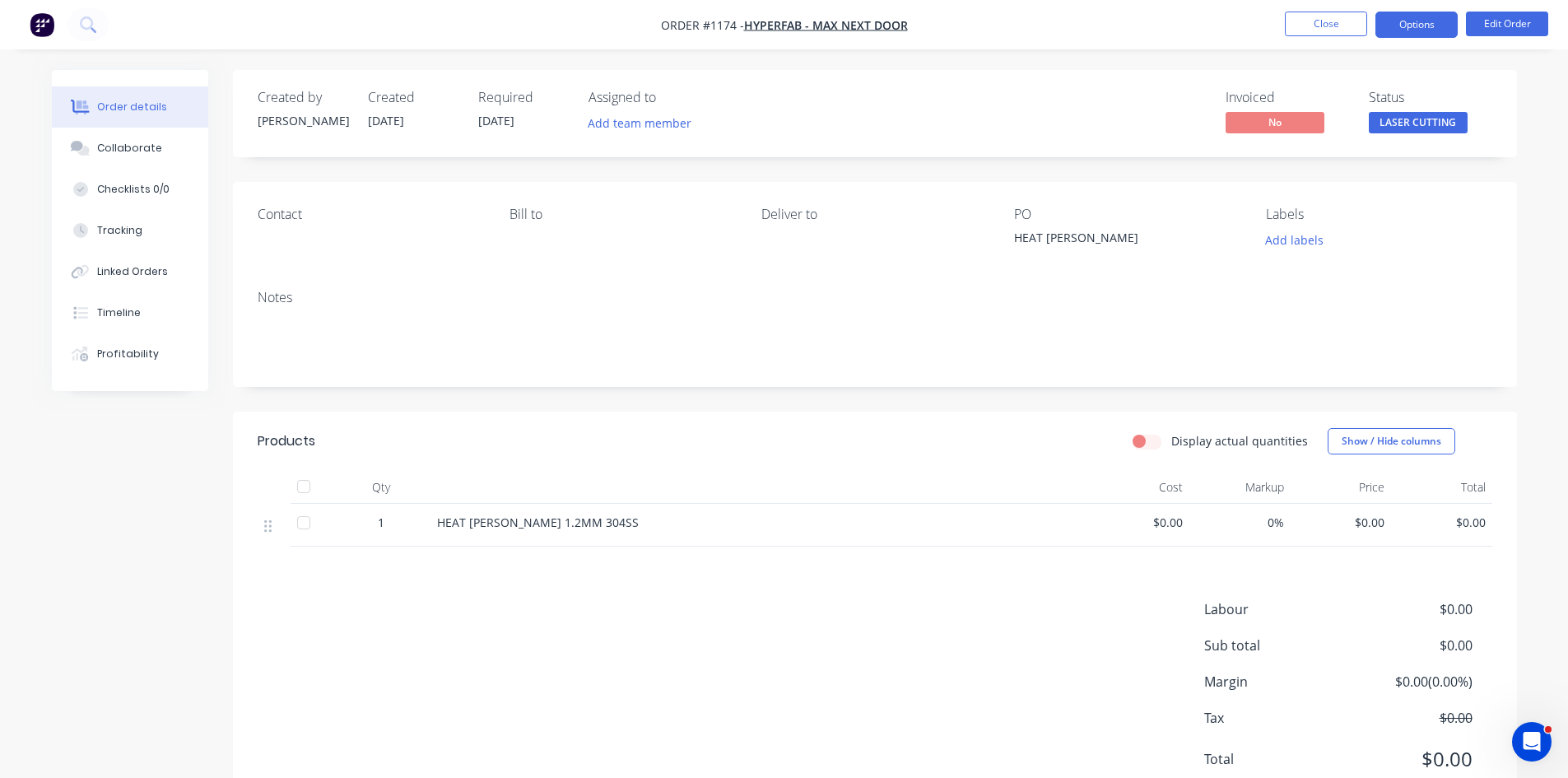
click at [1409, 24] on button "Options" at bounding box center [1417, 24] width 83 height 26
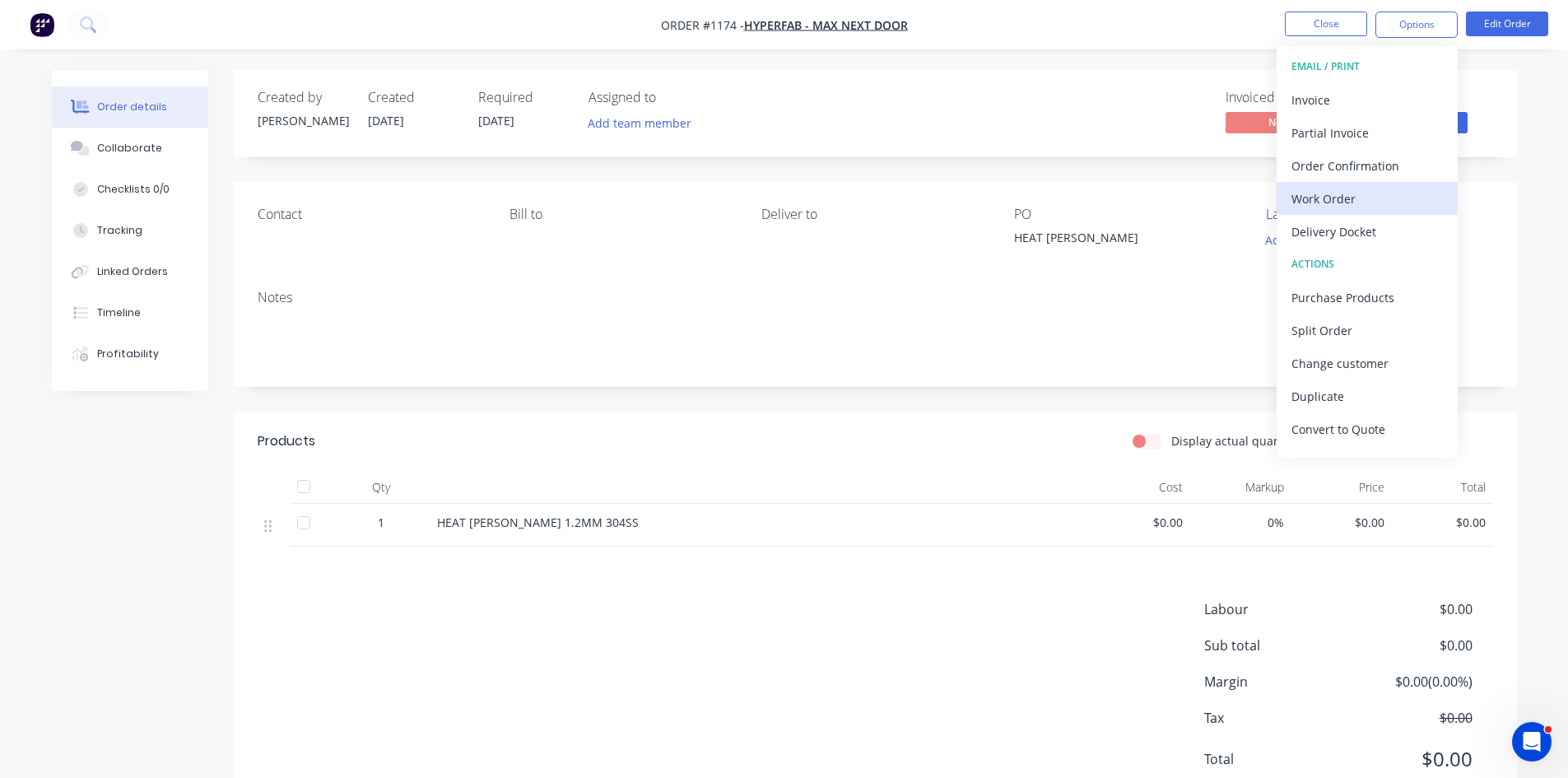
click at [1367, 189] on div "Work Order" at bounding box center [1367, 199] width 151 height 24
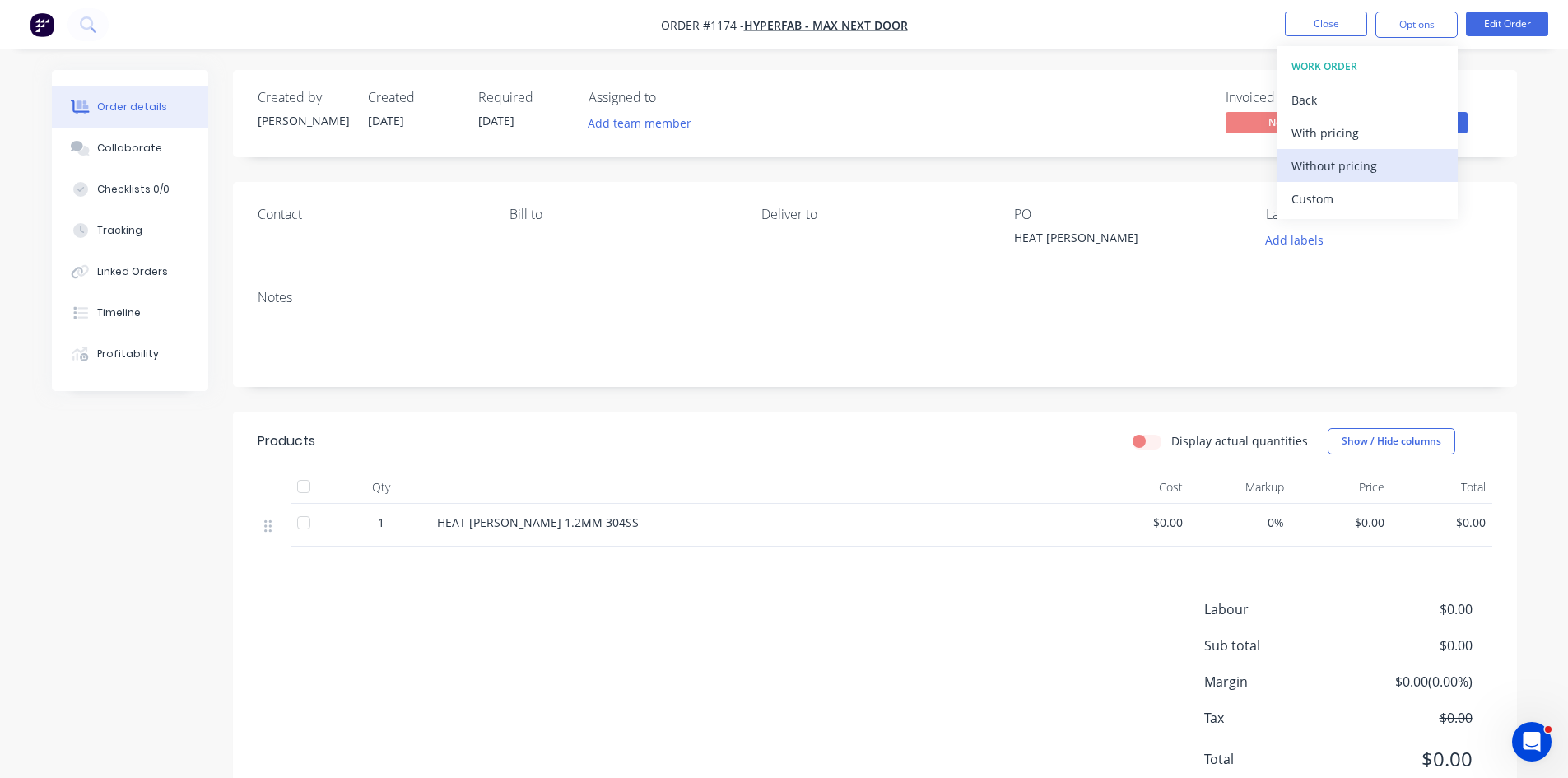
click at [1363, 174] on div "Without pricing" at bounding box center [1367, 166] width 151 height 24
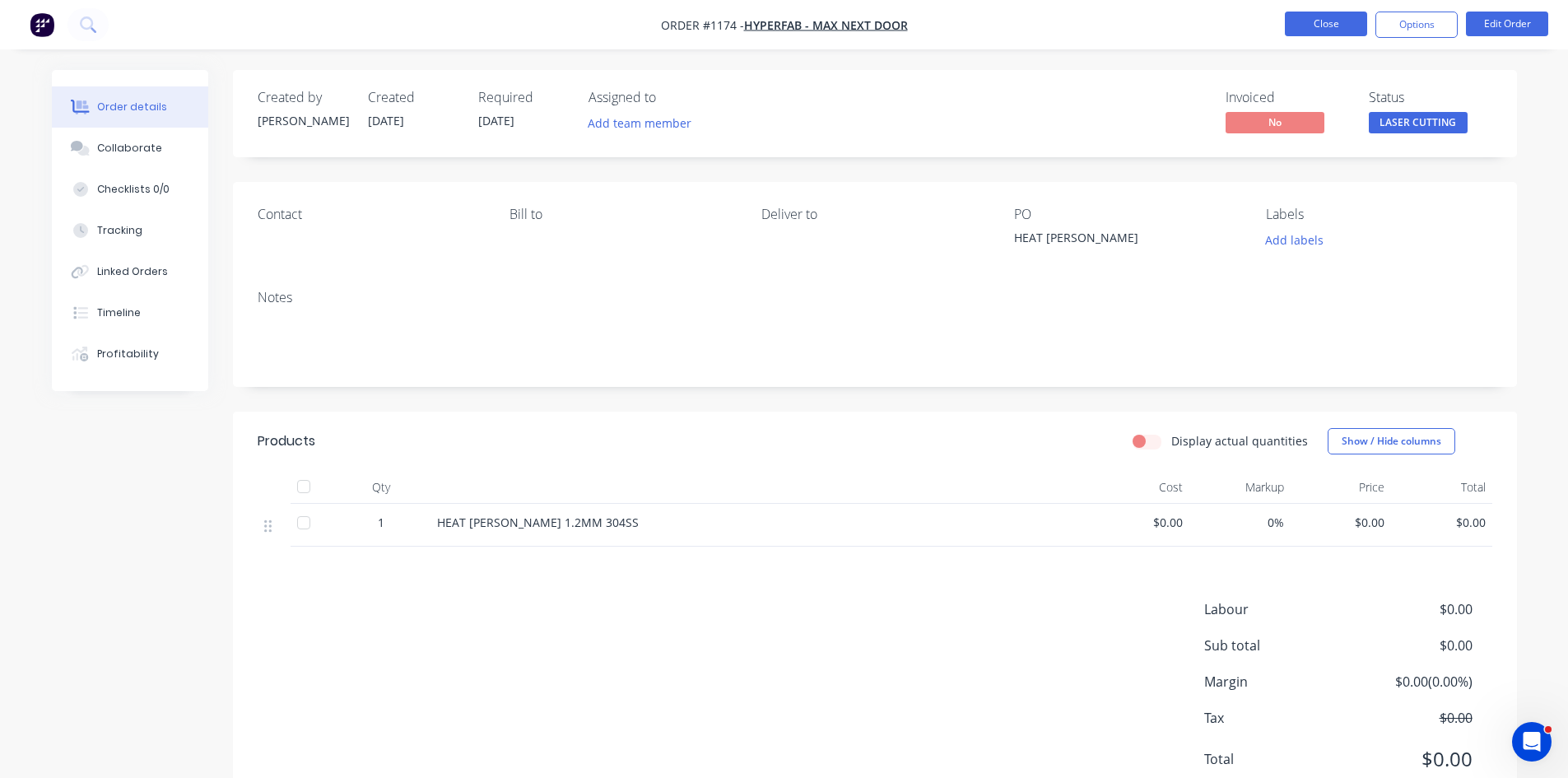
click at [1312, 22] on button "Close" at bounding box center [1326, 24] width 83 height 24
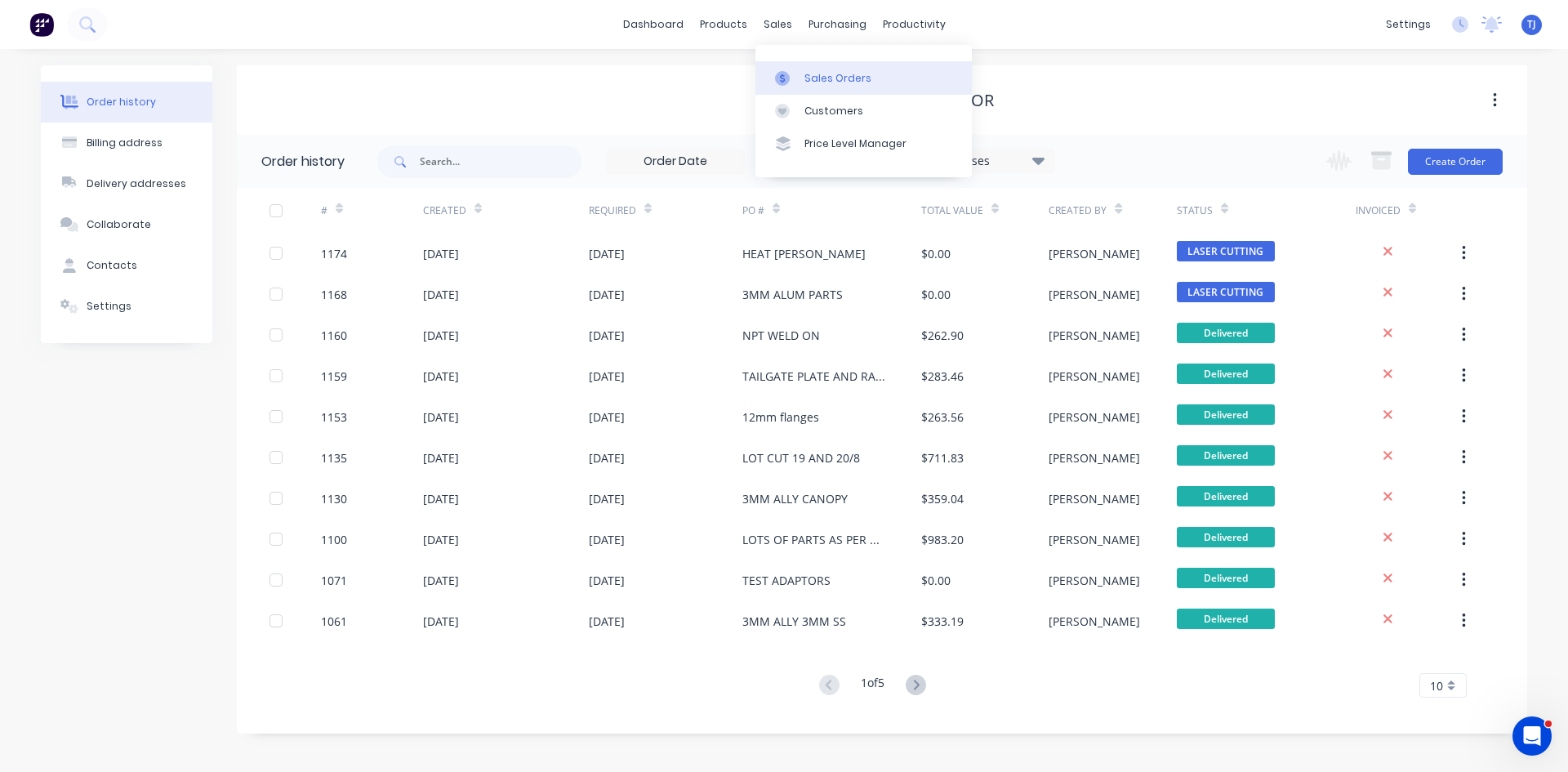
click at [814, 82] on div "Sales Orders" at bounding box center [838, 78] width 67 height 14
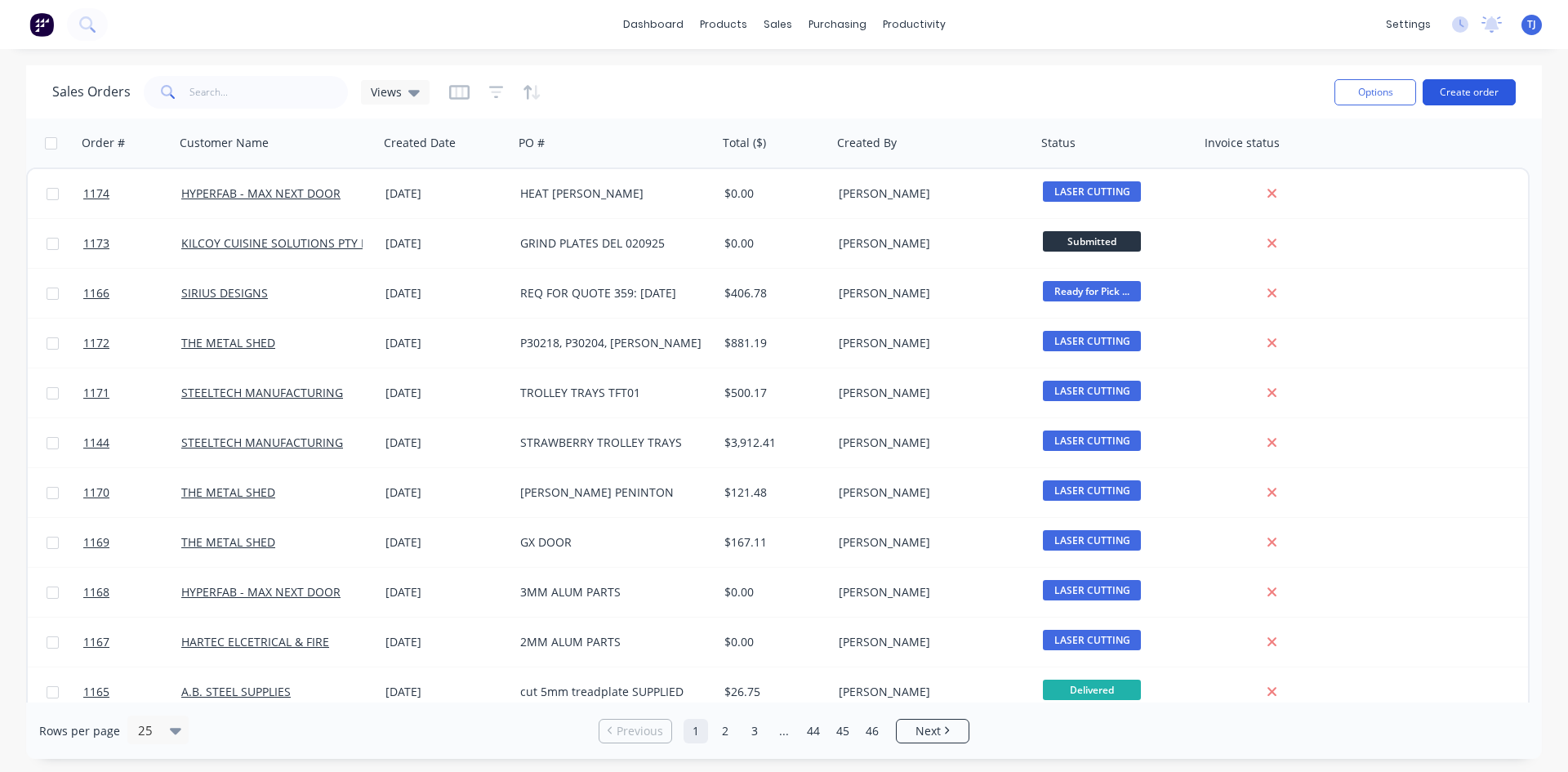
click at [1489, 102] on button "Create order" at bounding box center [1468, 92] width 93 height 26
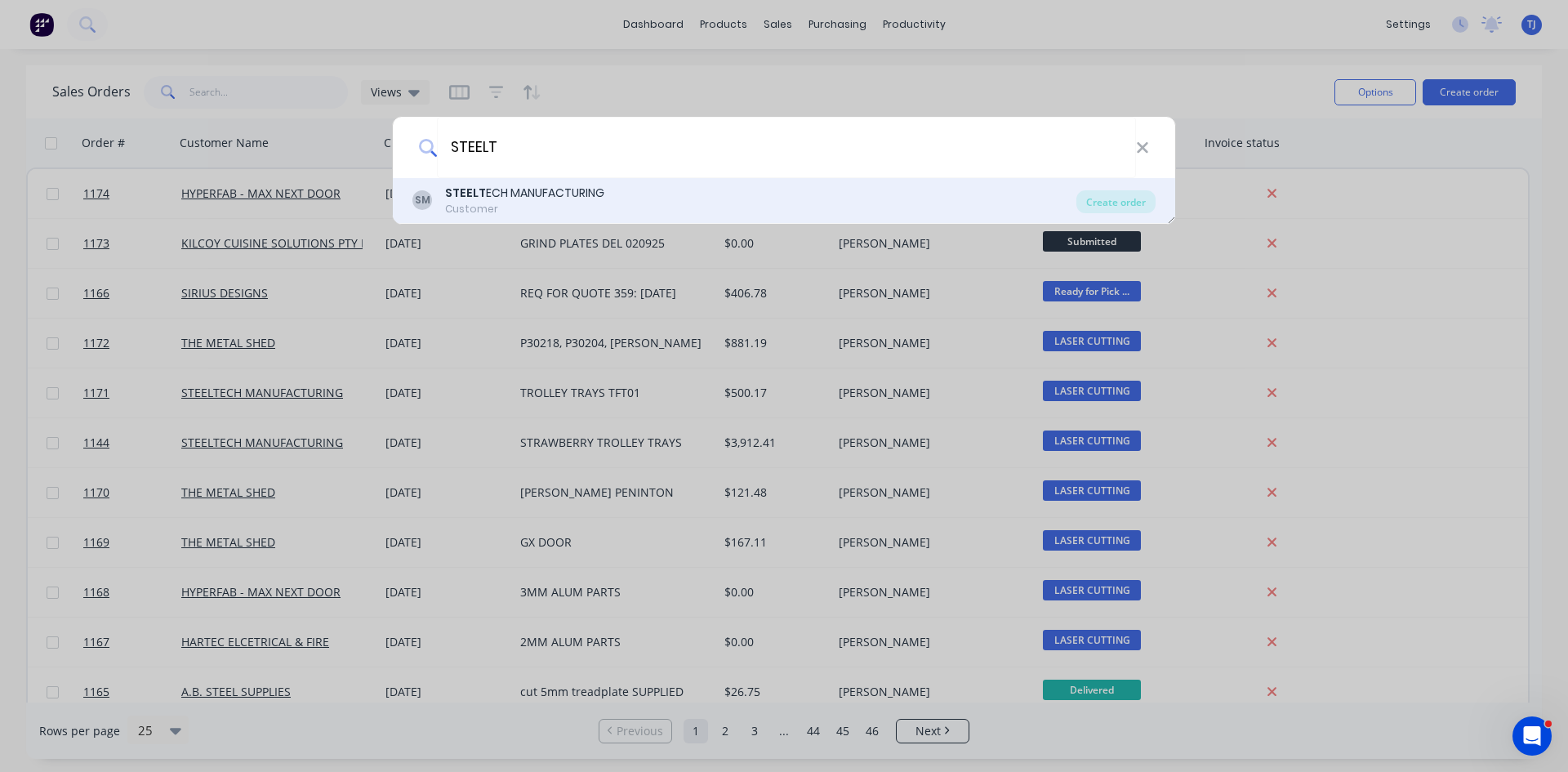
type input "STEELT"
click at [595, 201] on div "STEELT ECH MANUFACTURING" at bounding box center [524, 193] width 159 height 17
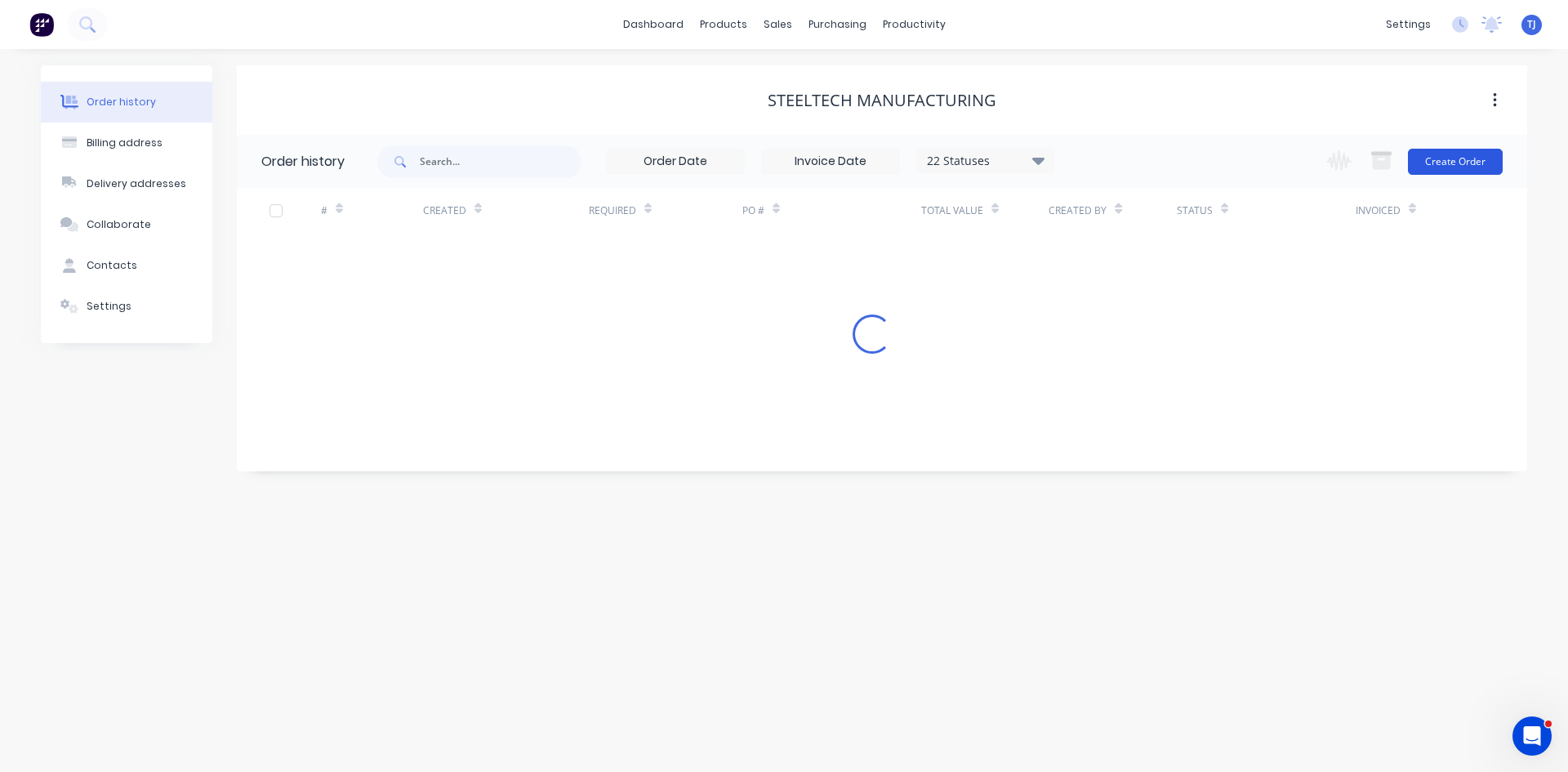
click at [1459, 157] on button "Create Order" at bounding box center [1455, 161] width 94 height 26
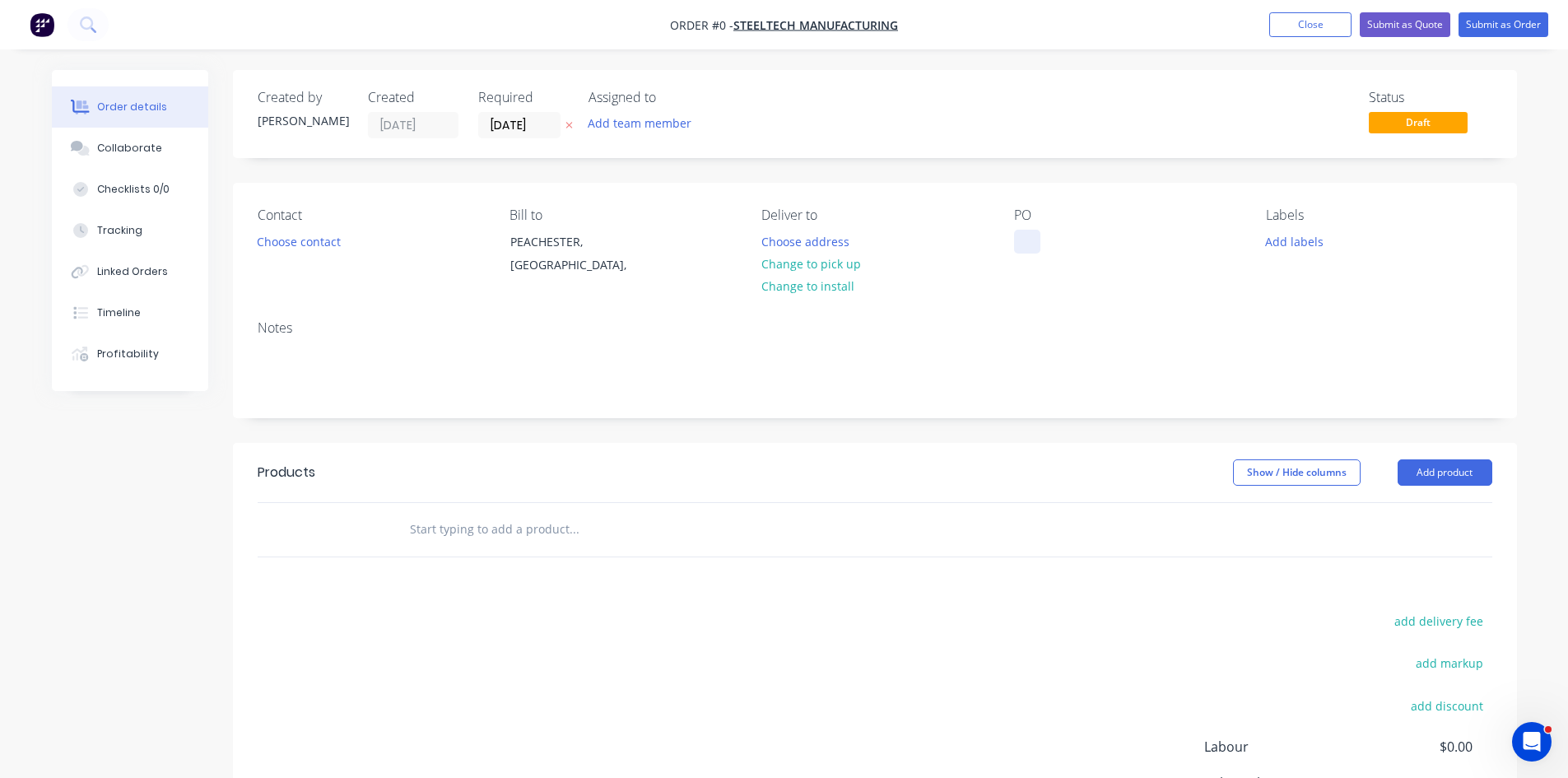
click at [1037, 246] on div at bounding box center [1027, 241] width 26 height 24
click at [1465, 471] on div "Order details Collaborate Checklists 0/0 Tracking Linked Orders Timeline Profit…" at bounding box center [784, 523] width 1498 height 907
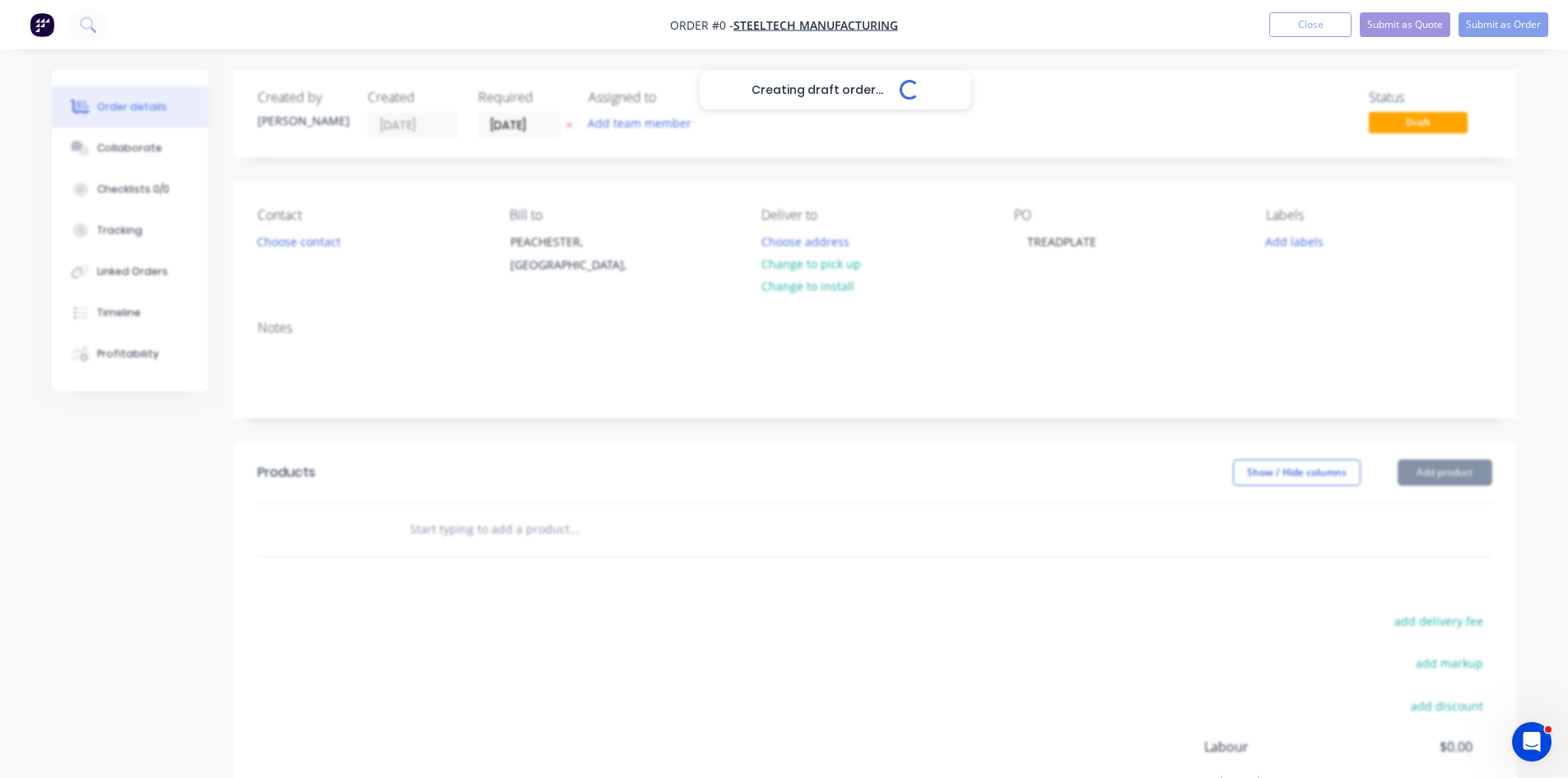
click at [1465, 471] on div "Creating draft order... Loading..." at bounding box center [835, 459] width 1568 height 778
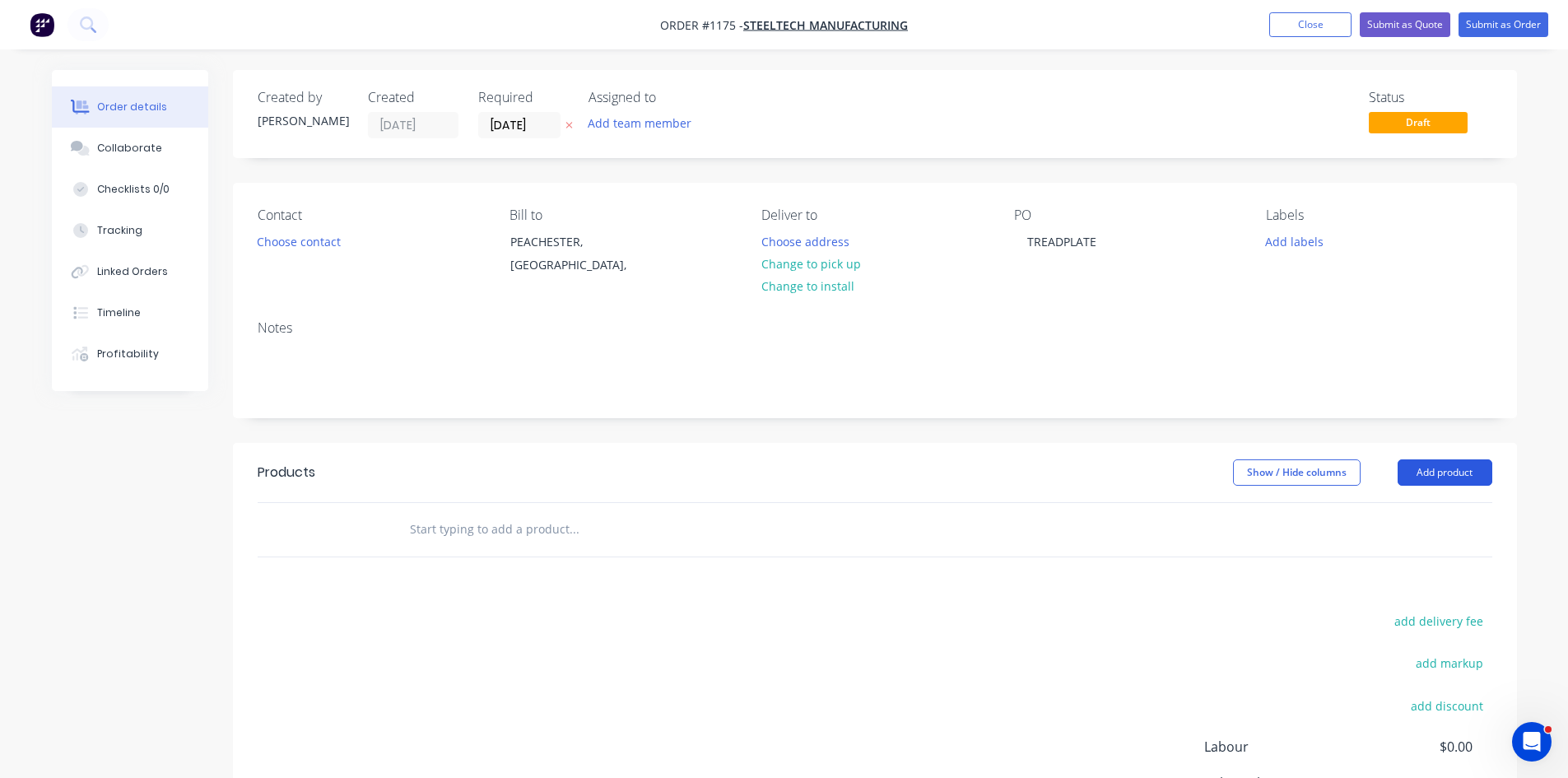
click at [1458, 477] on button "Add product" at bounding box center [1445, 472] width 94 height 26
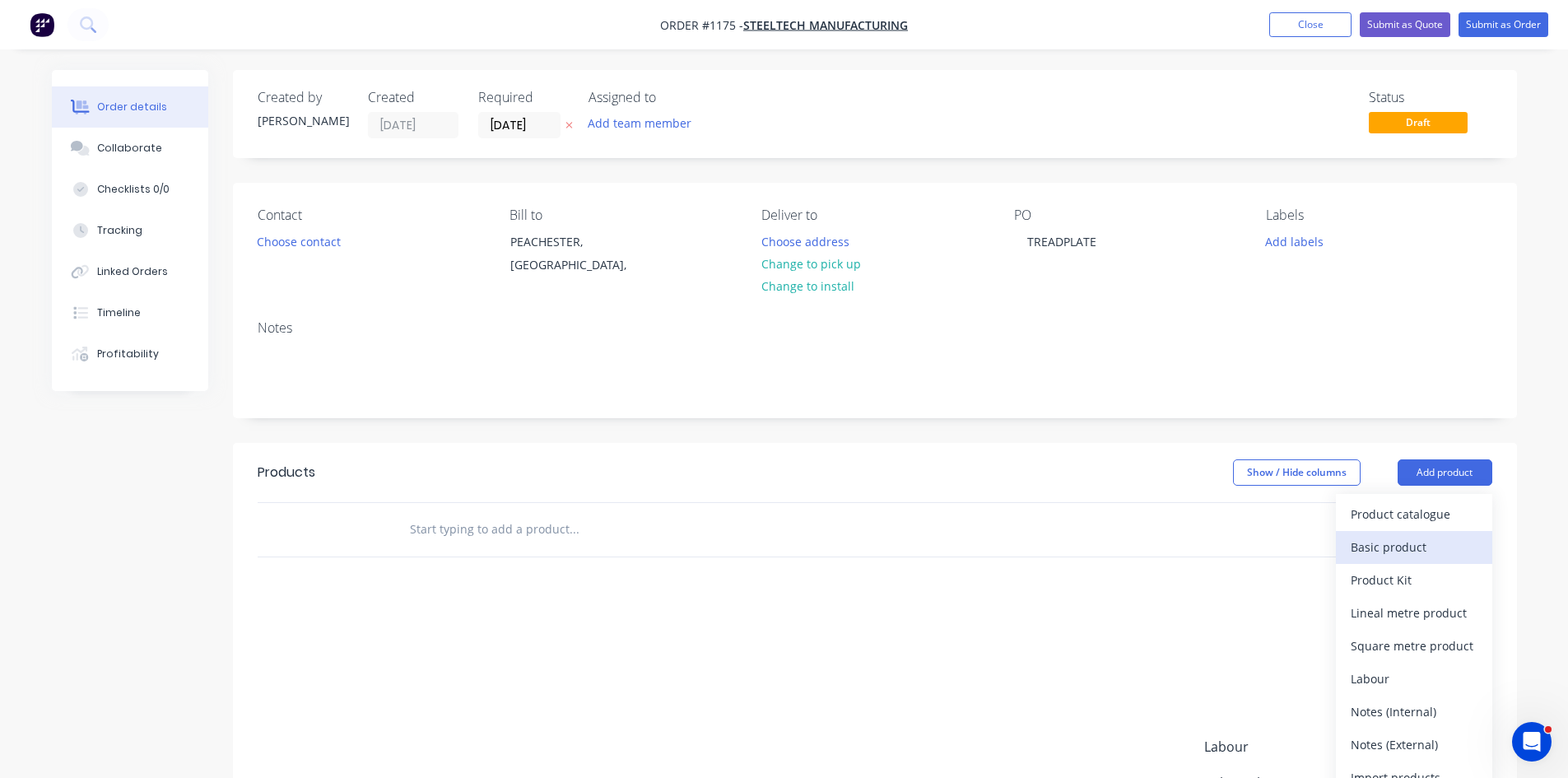
click at [1404, 548] on div "Basic product" at bounding box center [1415, 547] width 127 height 24
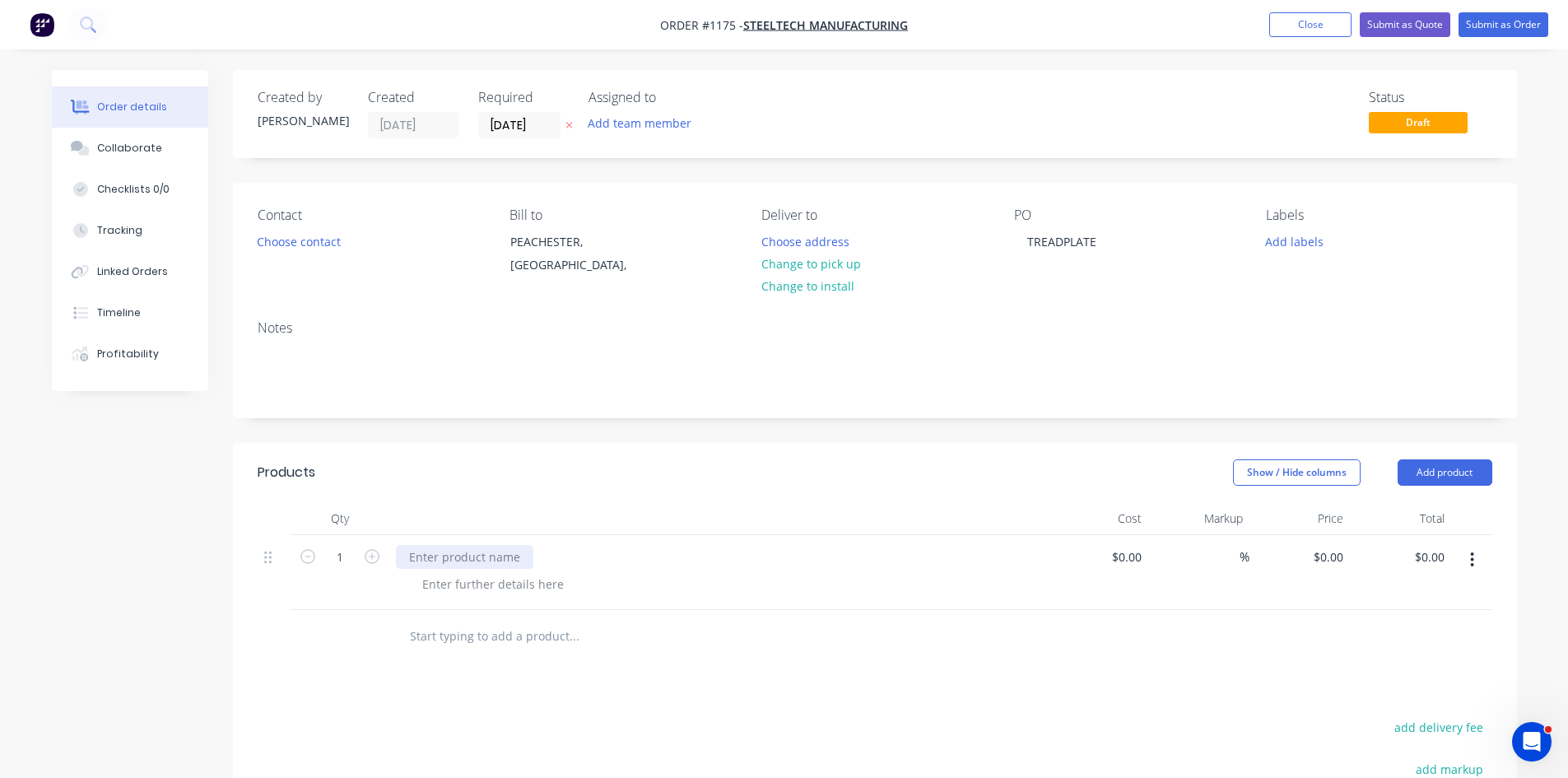
click at [476, 563] on div at bounding box center [465, 557] width 138 height 24
click at [1485, 28] on button "Submit as Order" at bounding box center [1503, 24] width 90 height 24
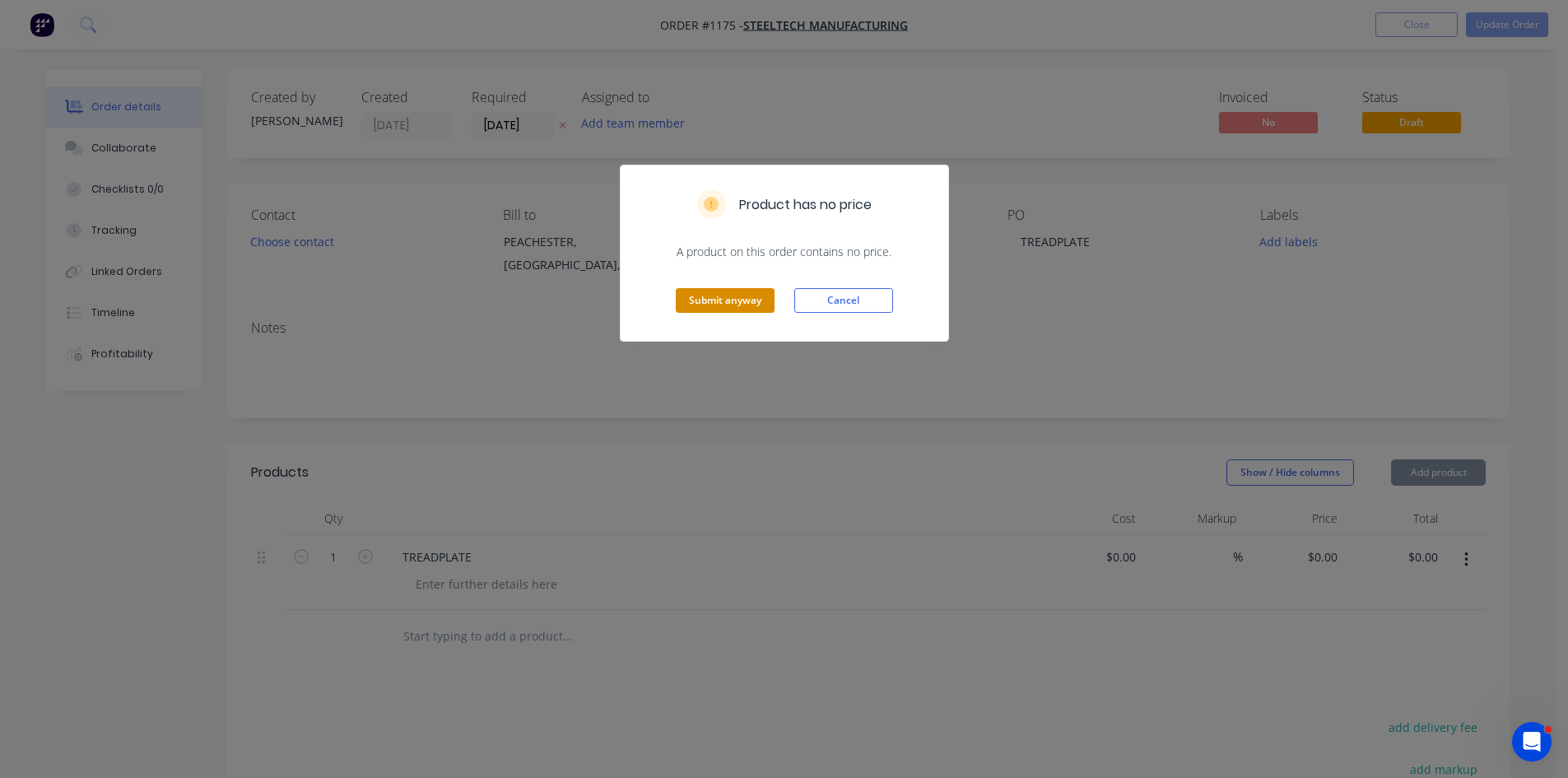
click at [714, 309] on button "Submit anyway" at bounding box center [725, 300] width 99 height 24
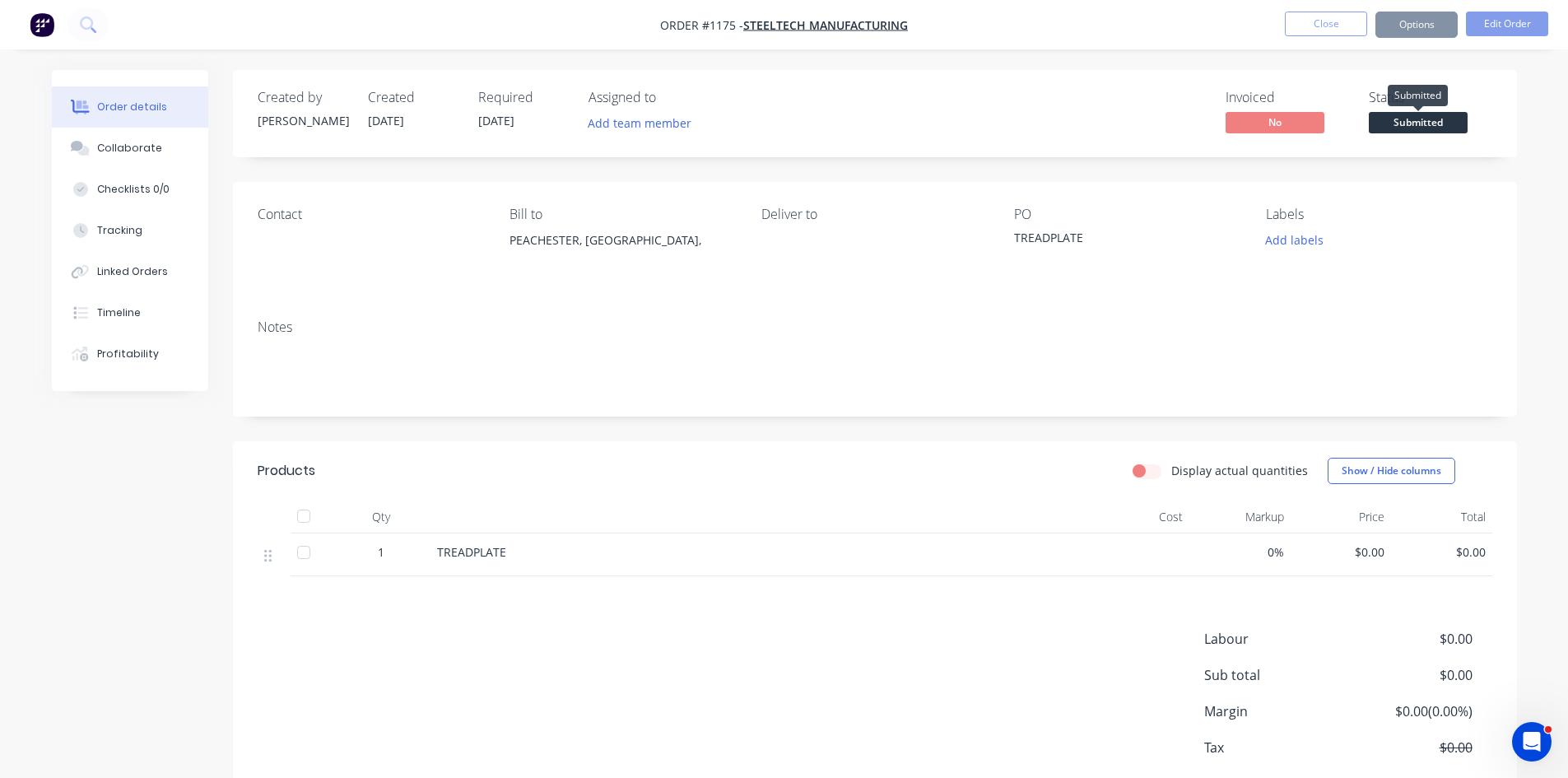
click at [1417, 127] on span "Submitted" at bounding box center [1418, 122] width 99 height 21
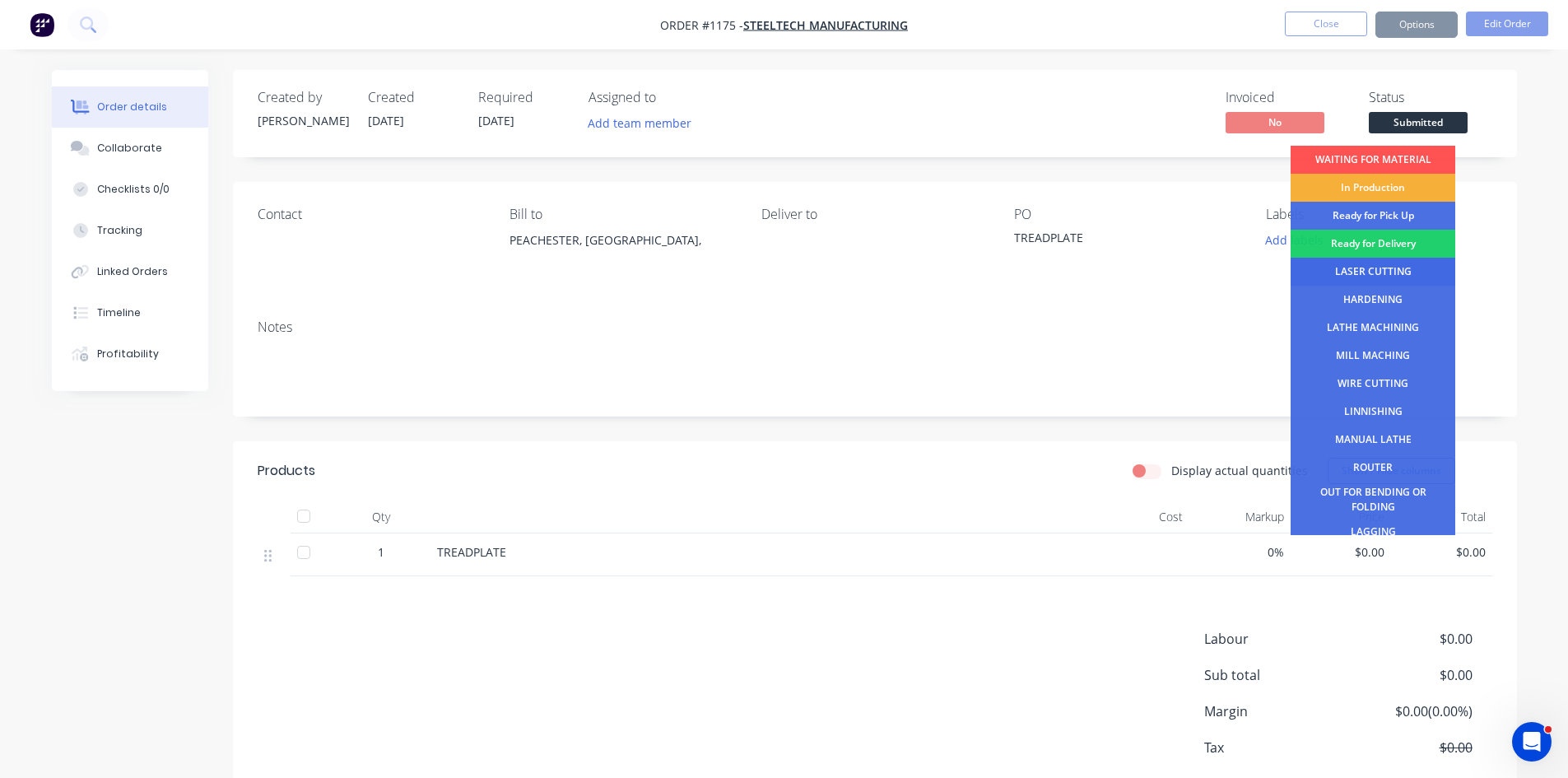
click at [1368, 270] on div "LASER CUTTING" at bounding box center [1373, 271] width 165 height 28
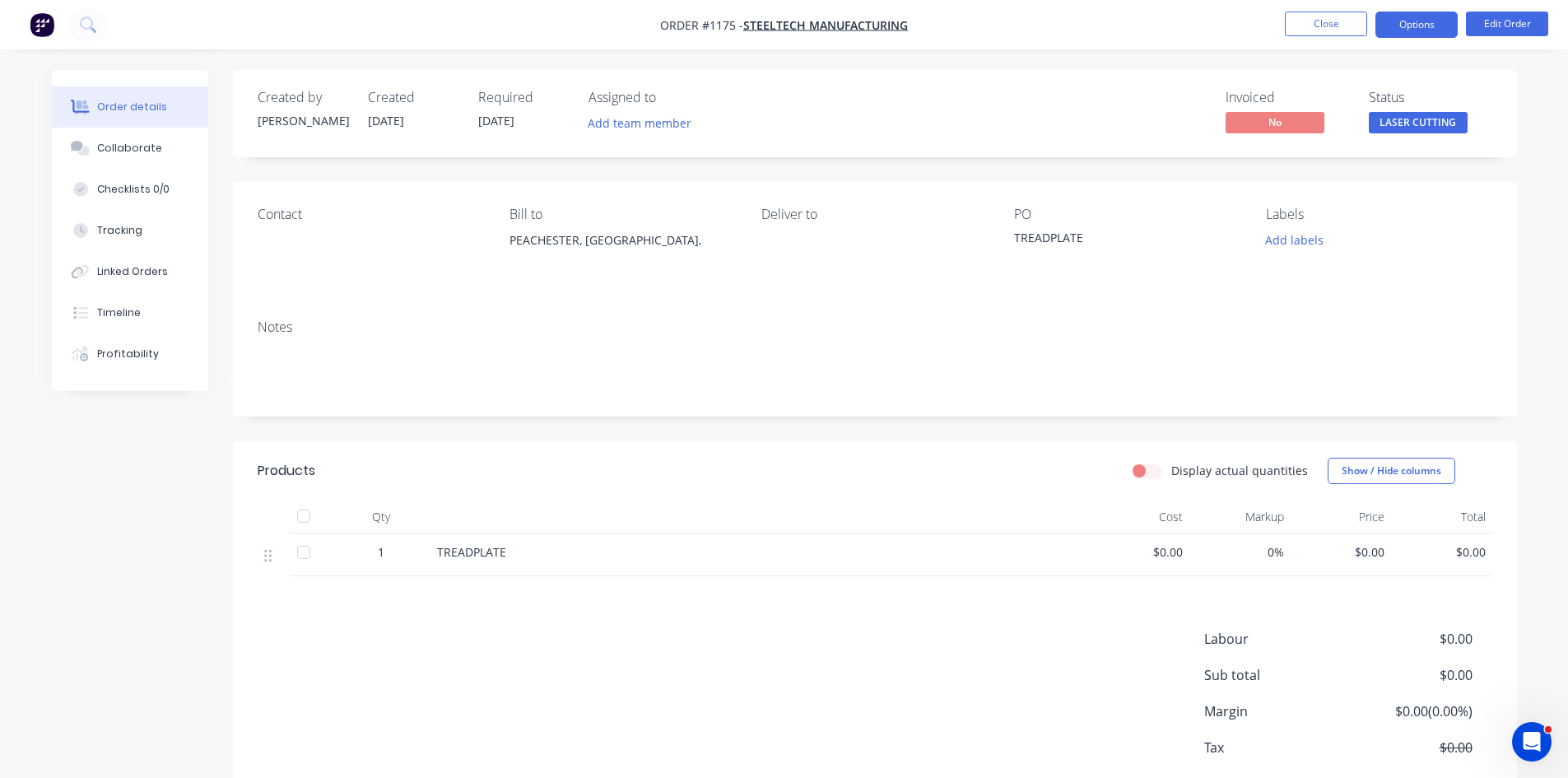
click at [1425, 23] on button "Options" at bounding box center [1417, 24] width 83 height 26
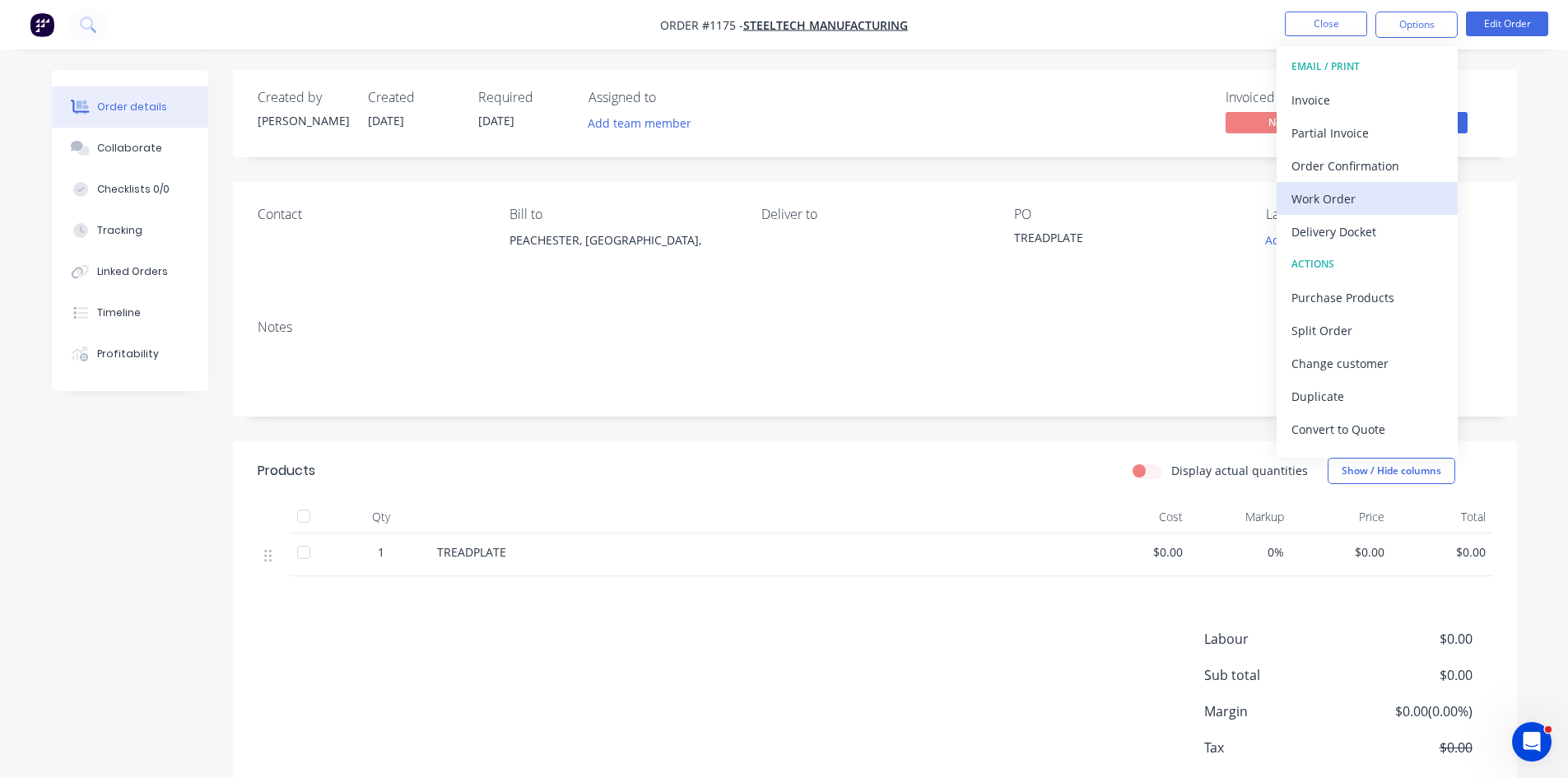
click at [1354, 207] on div "Work Order" at bounding box center [1367, 199] width 151 height 24
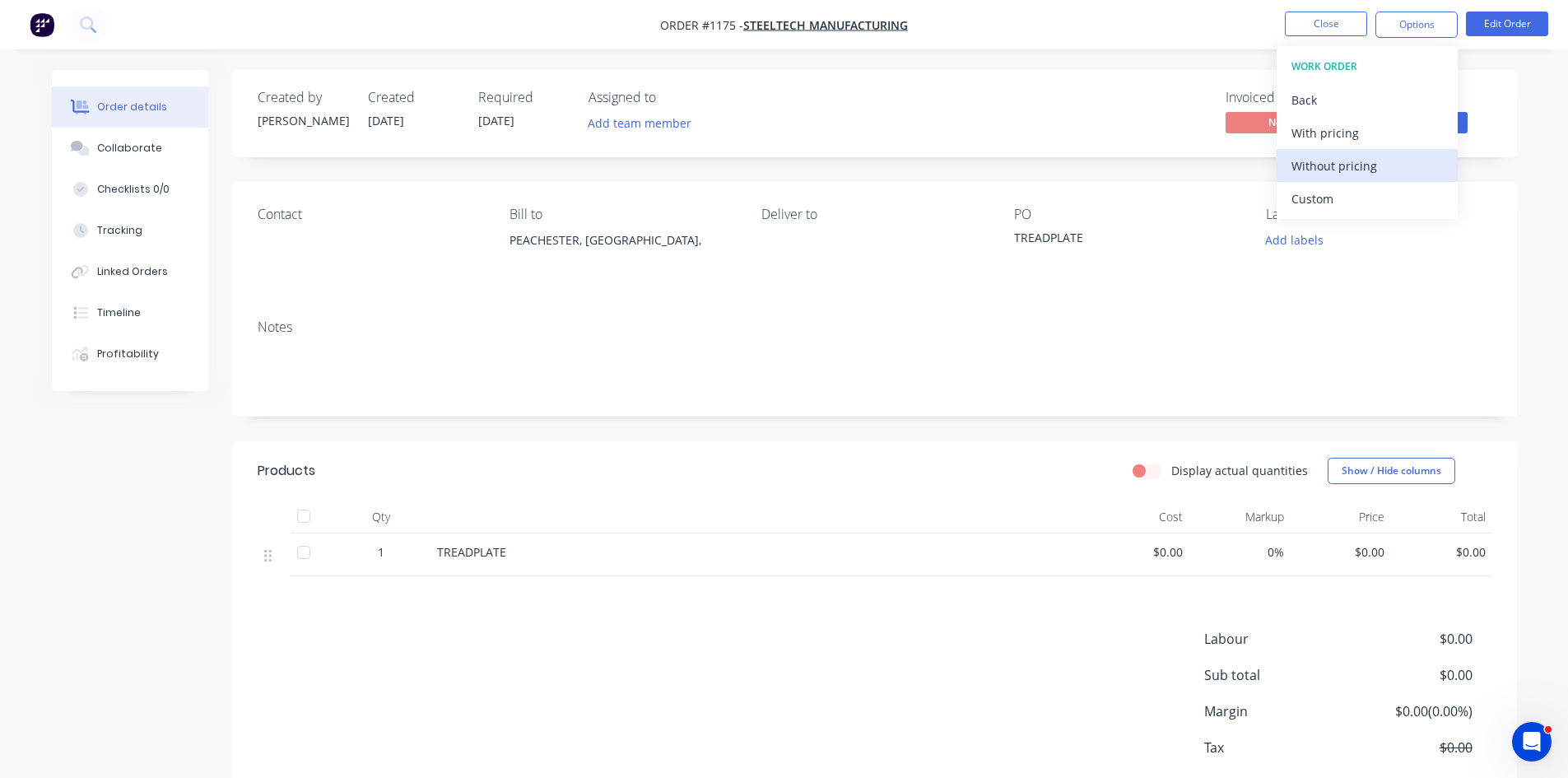
click at [1369, 163] on div "Without pricing" at bounding box center [1367, 166] width 151 height 24
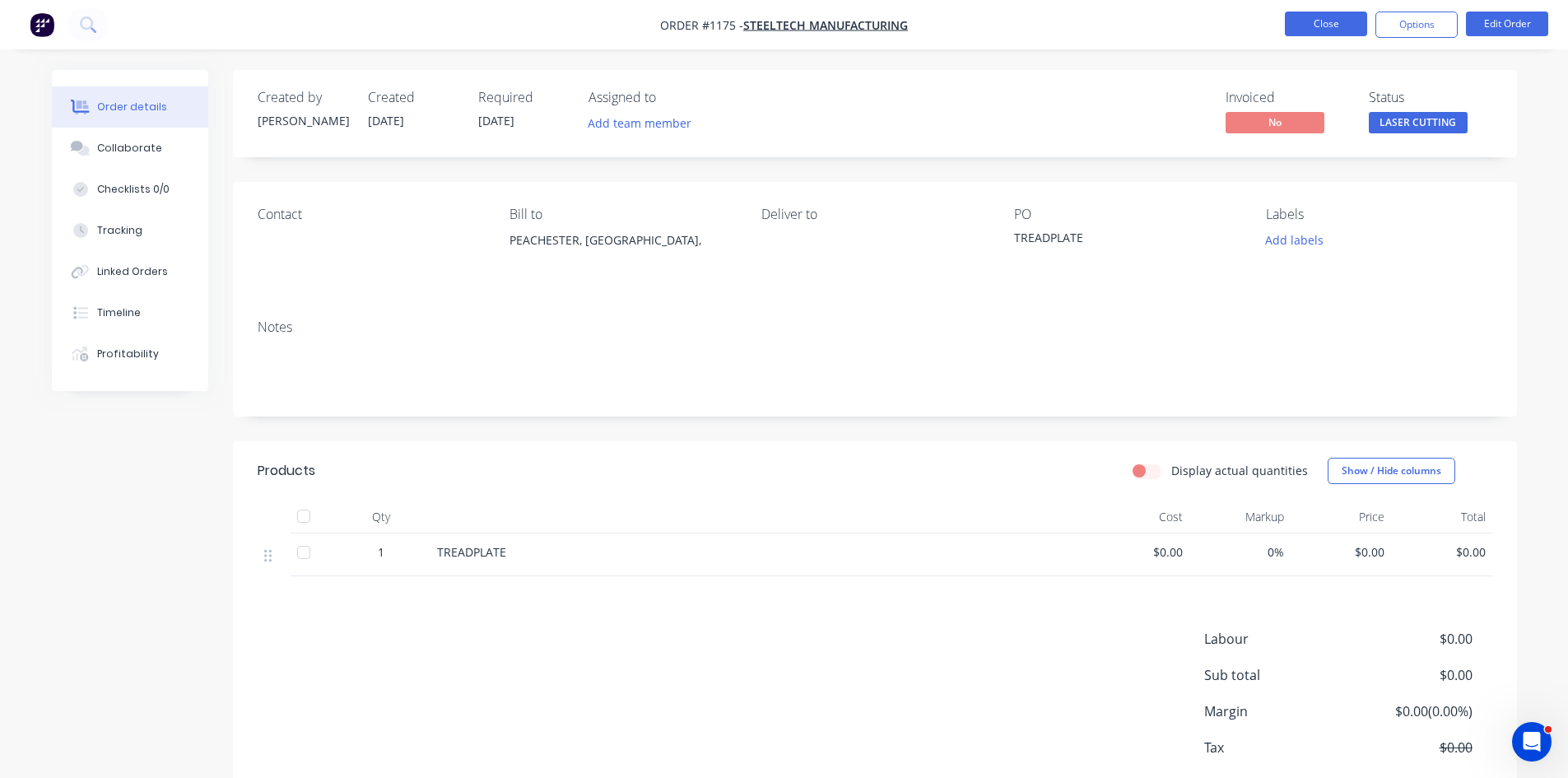
click at [1319, 26] on button "Close" at bounding box center [1326, 24] width 83 height 24
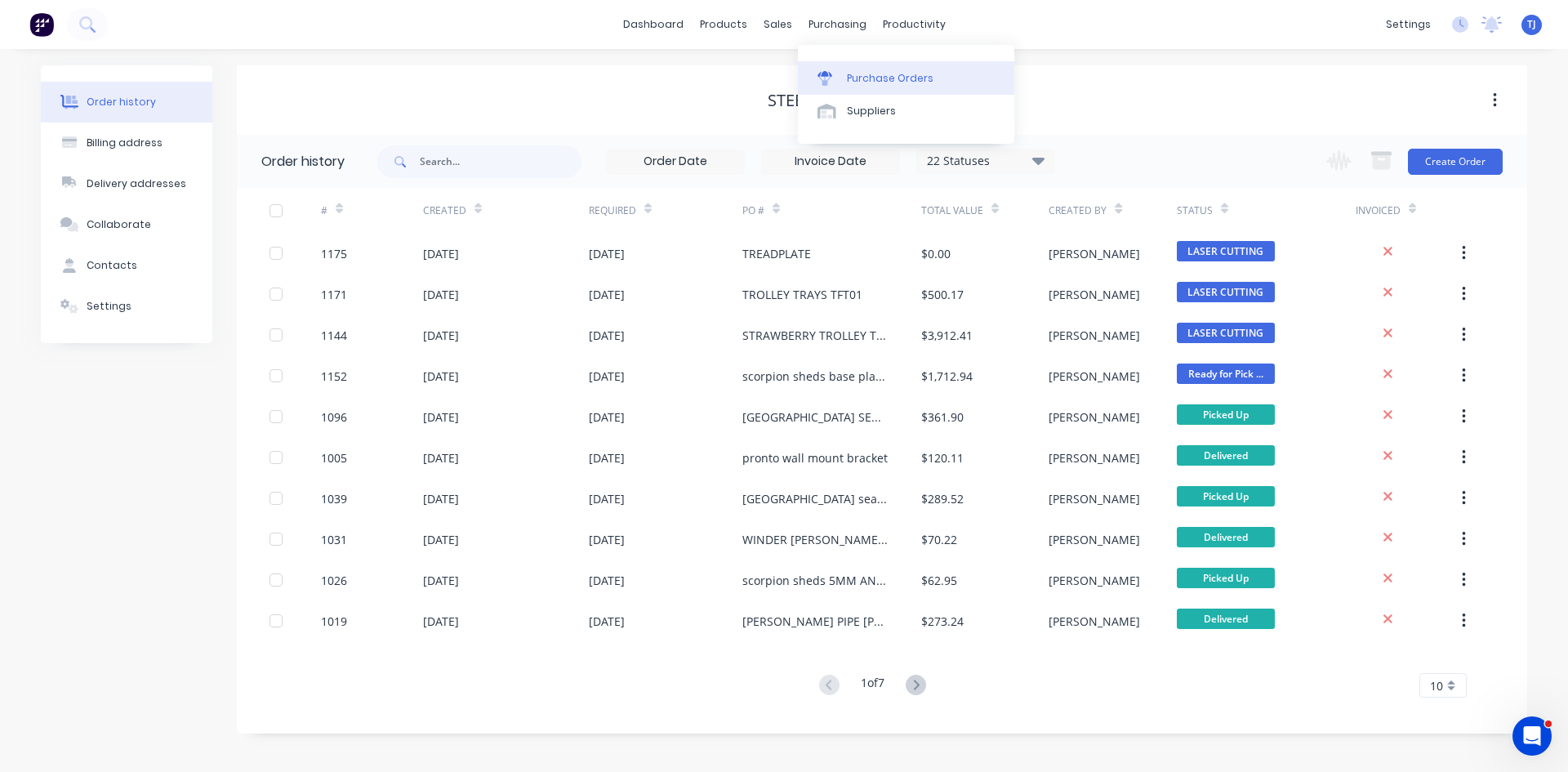
click at [884, 85] on div "Purchase Orders" at bounding box center [890, 78] width 86 height 14
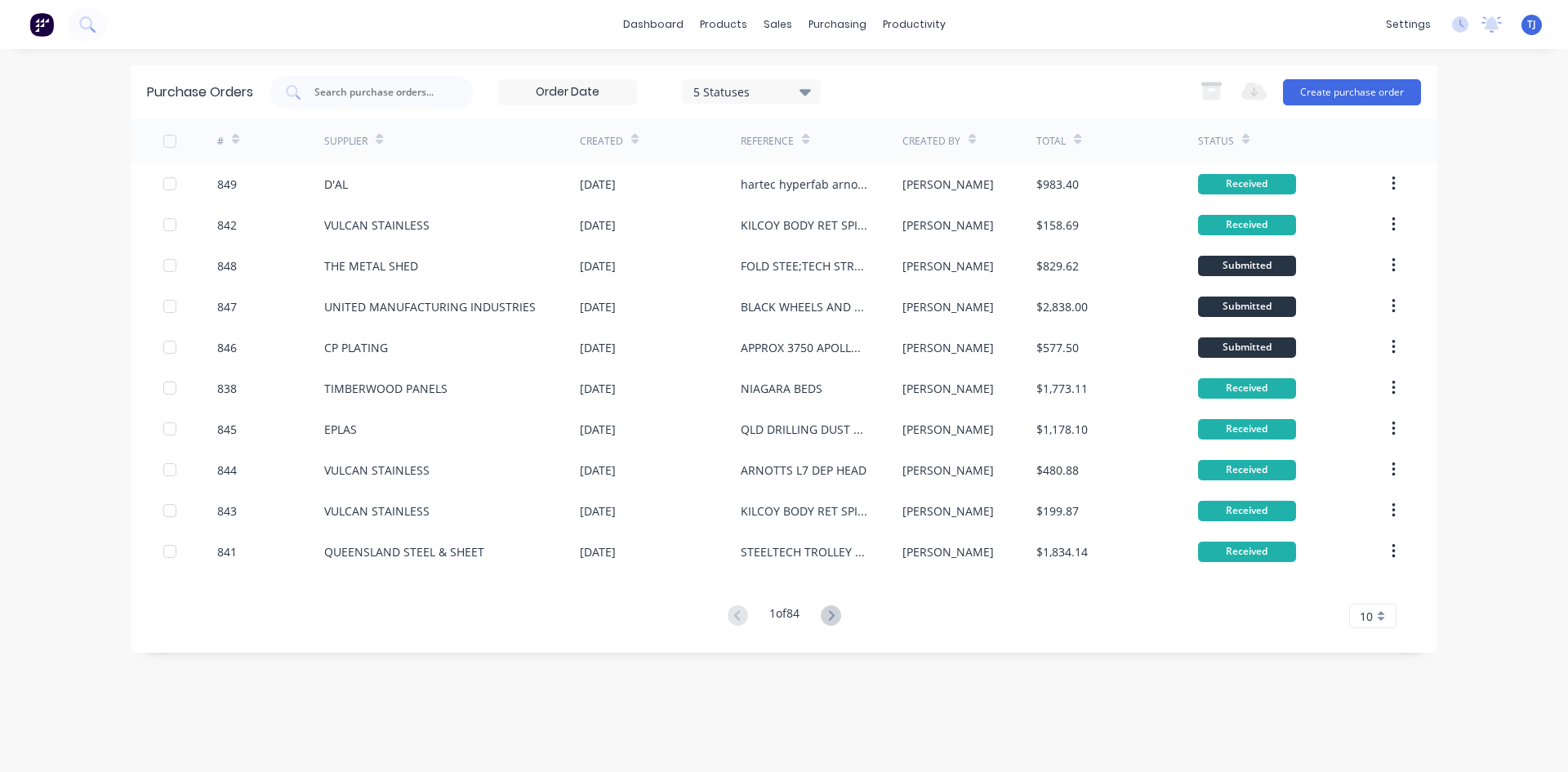
click at [1341, 93] on button "Create purchase order" at bounding box center [1351, 92] width 138 height 26
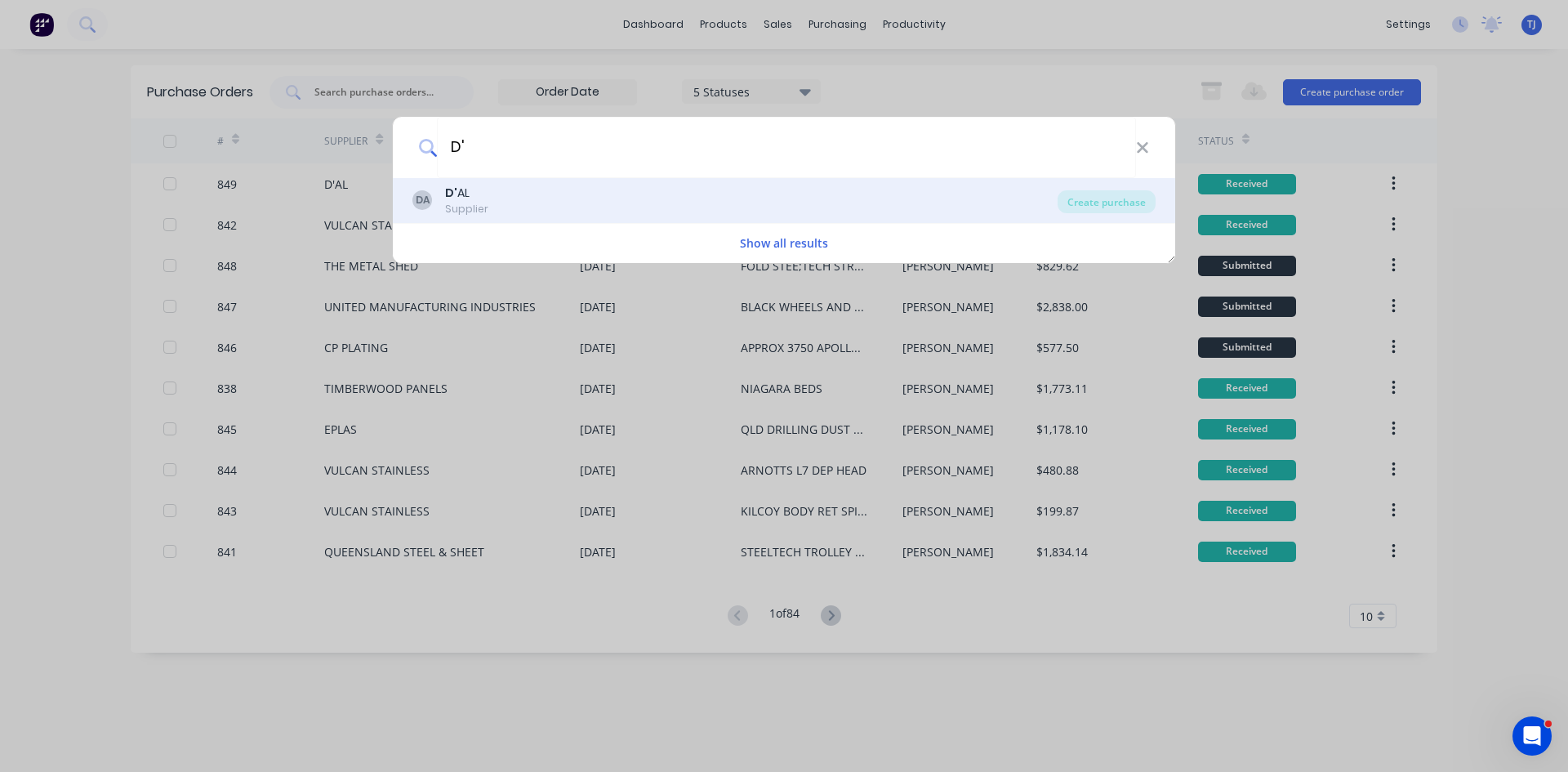
type input "D'"
click at [467, 203] on div "Supplier" at bounding box center [467, 209] width 43 height 14
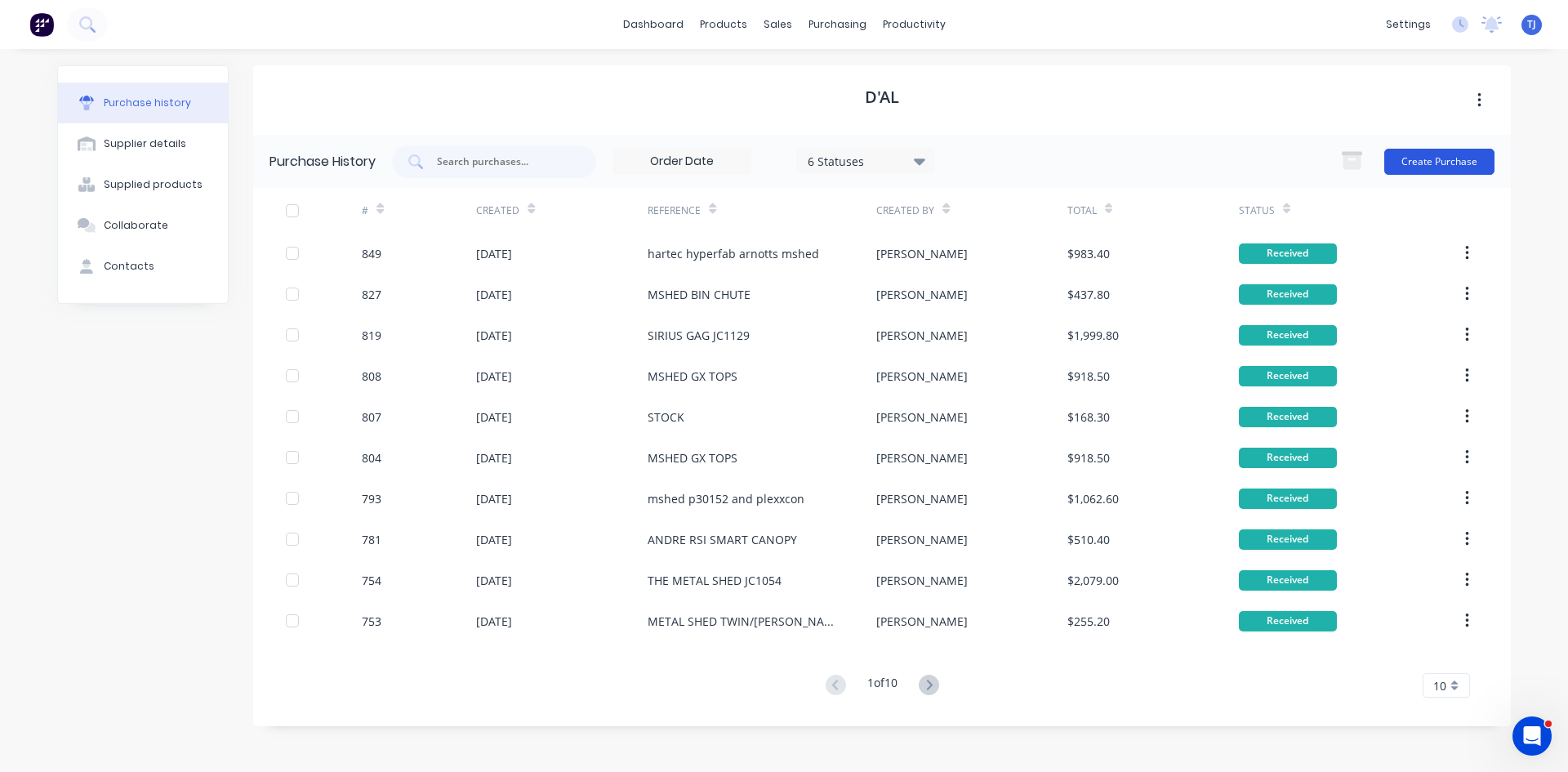
click at [1471, 165] on button "Create Purchase" at bounding box center [1439, 161] width 111 height 26
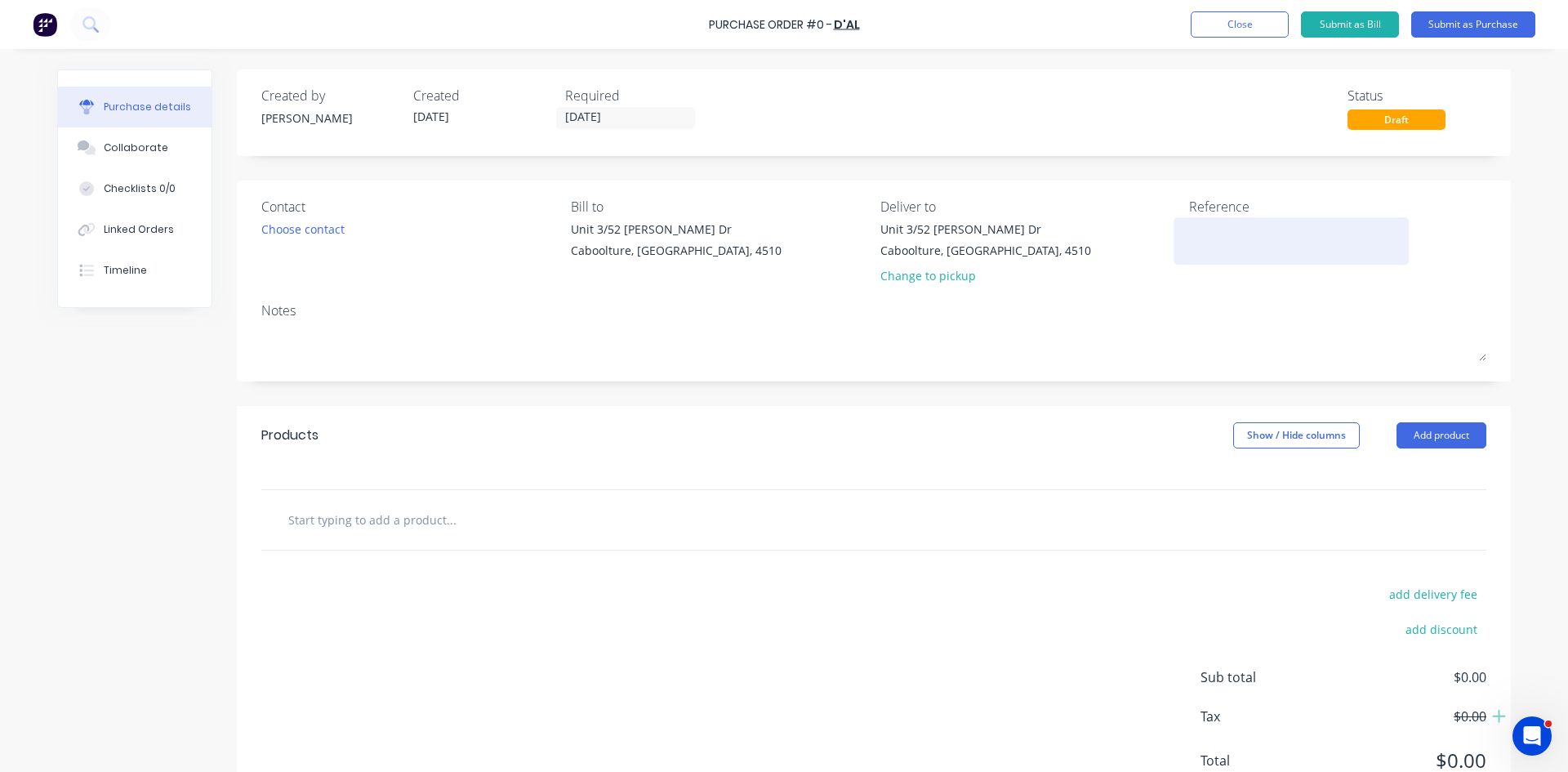
click at [1189, 242] on textarea at bounding box center [1291, 238] width 204 height 37
type textarea "HYPERFAB HEAT SHI"
type textarea "x"
type textarea "HYPERFAB HEAT SHIE"
type textarea "x"
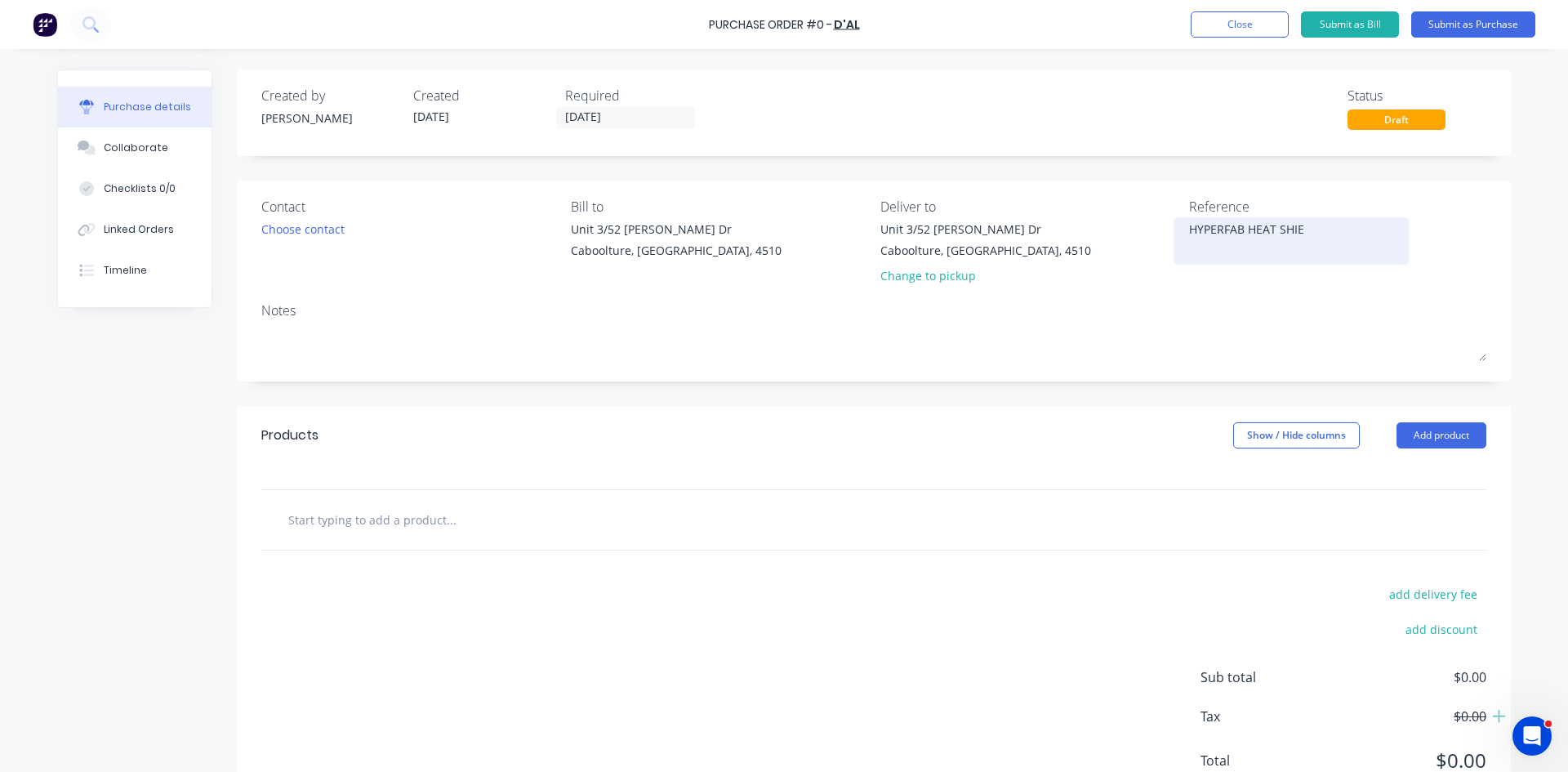
type textarea "HYPERFAB HEAT SHIEL"
type textarea "x"
type textarea "HYPERFAB HEAT SHIELD"
type textarea "x"
type textarea "HYPERFAB HEAT SHIELDS"
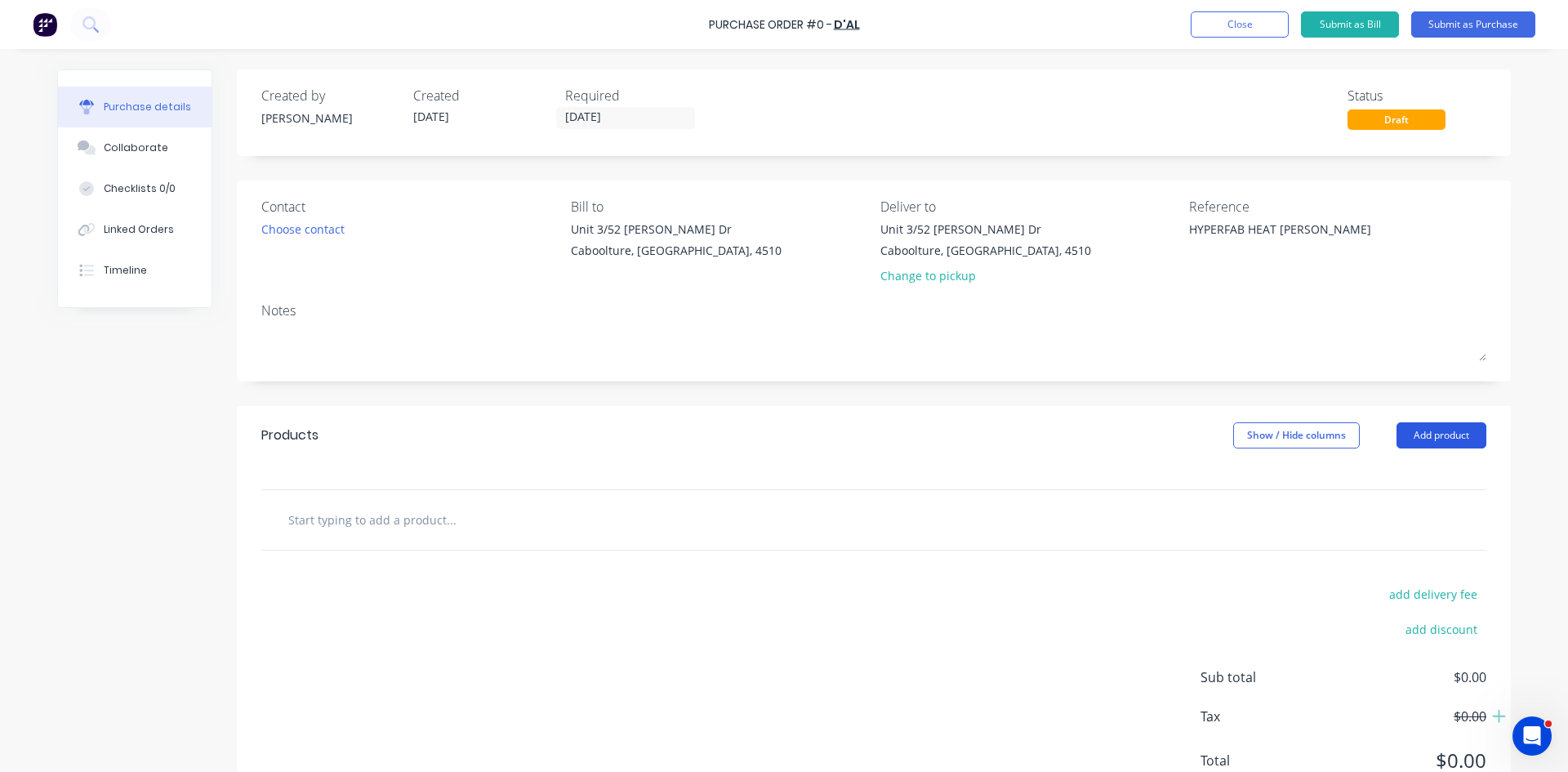
type textarea "x"
type textarea "HYPERFAB HEAT SHIELDS"
click at [1431, 438] on button "Add product" at bounding box center [1441, 435] width 90 height 26
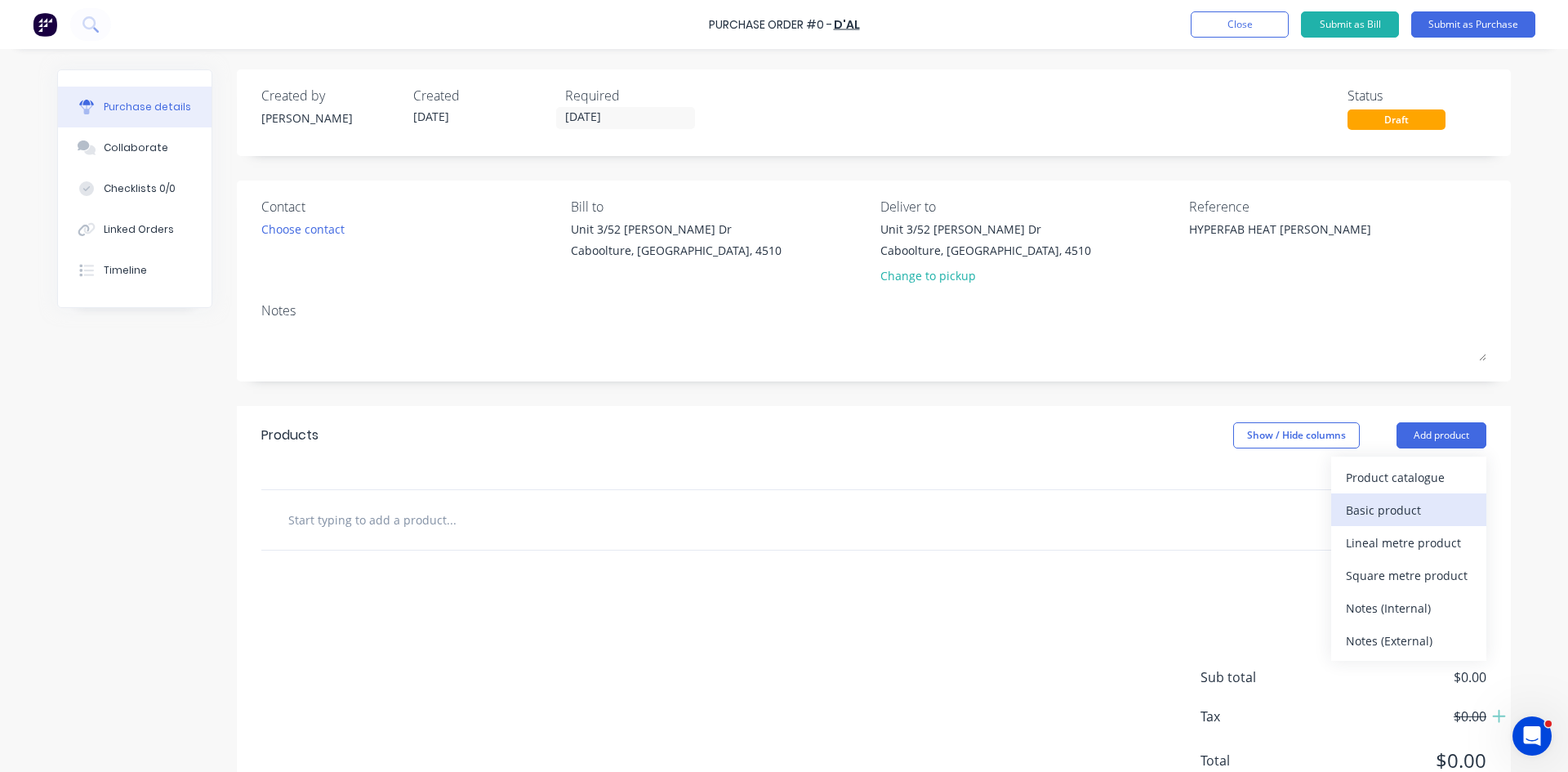
click at [1423, 505] on div "Basic product" at bounding box center [1409, 510] width 126 height 23
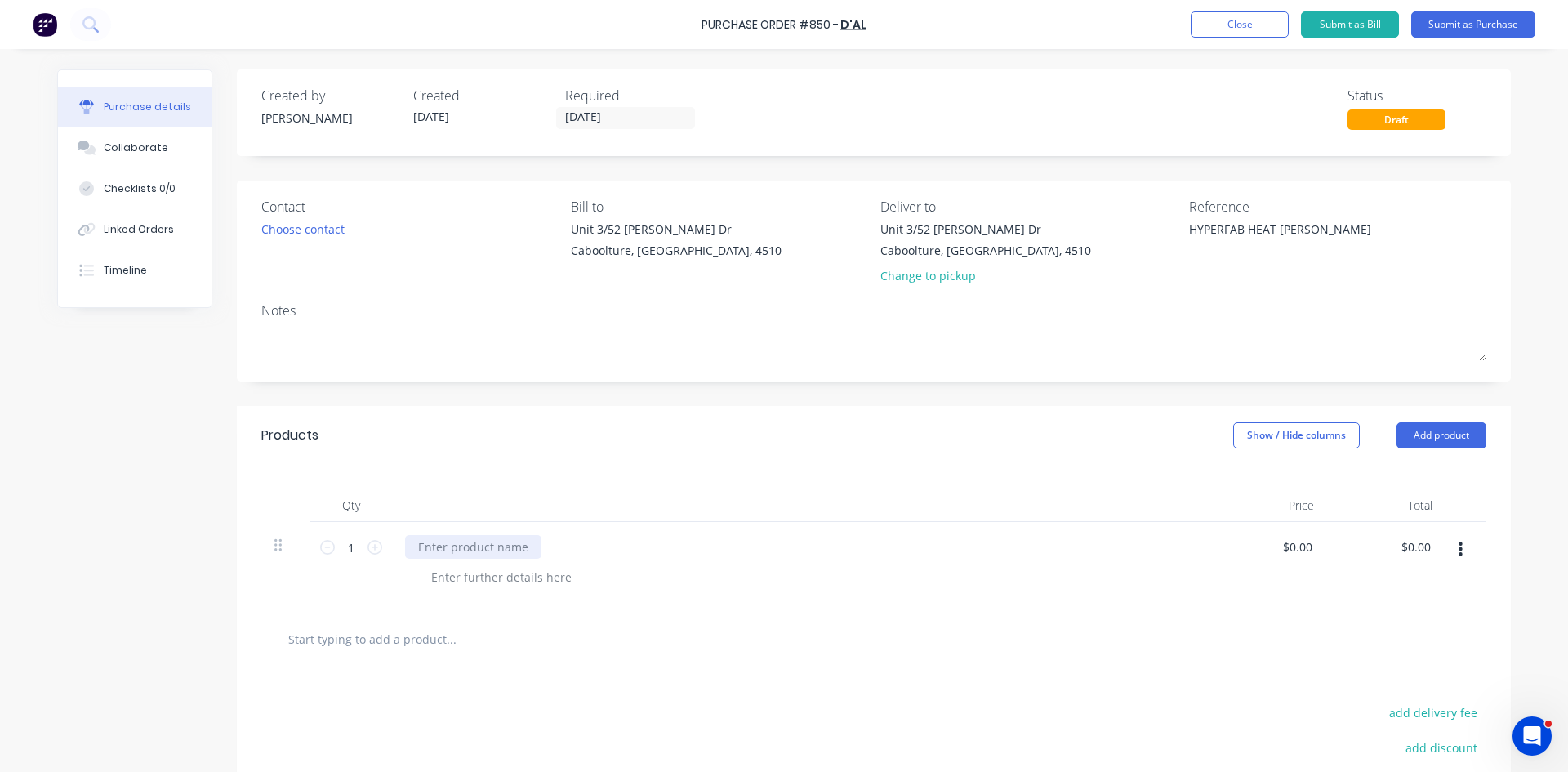
type textarea "x"
click at [457, 549] on div at bounding box center [473, 547] width 137 height 23
type textarea "x"
type input "0"
type input "130"
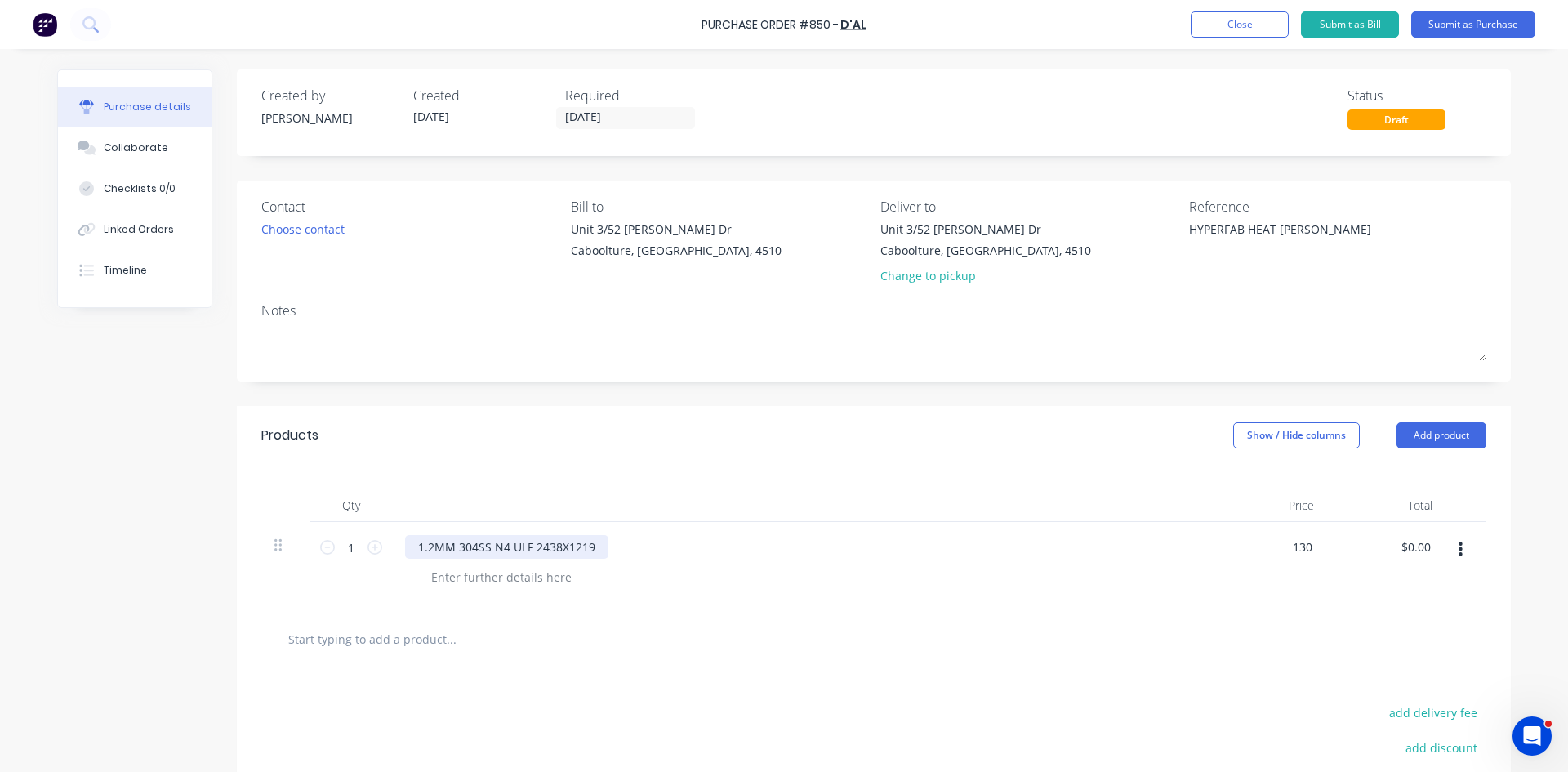
type textarea "x"
type input "$130.00"
type input "130.00"
type textarea "x"
type input "$130.00"
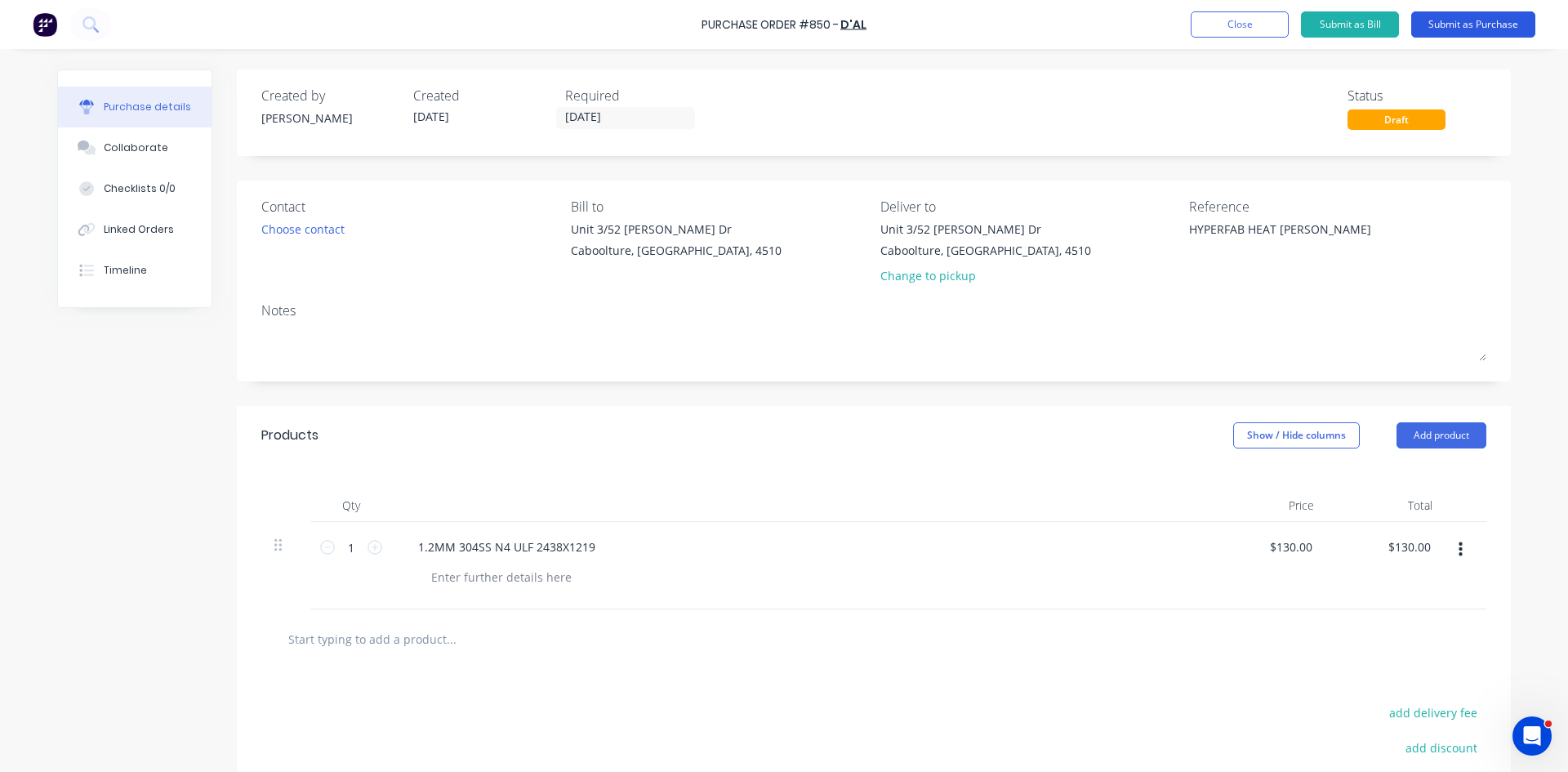
click at [1510, 16] on button "Submit as Purchase" at bounding box center [1474, 24] width 124 height 26
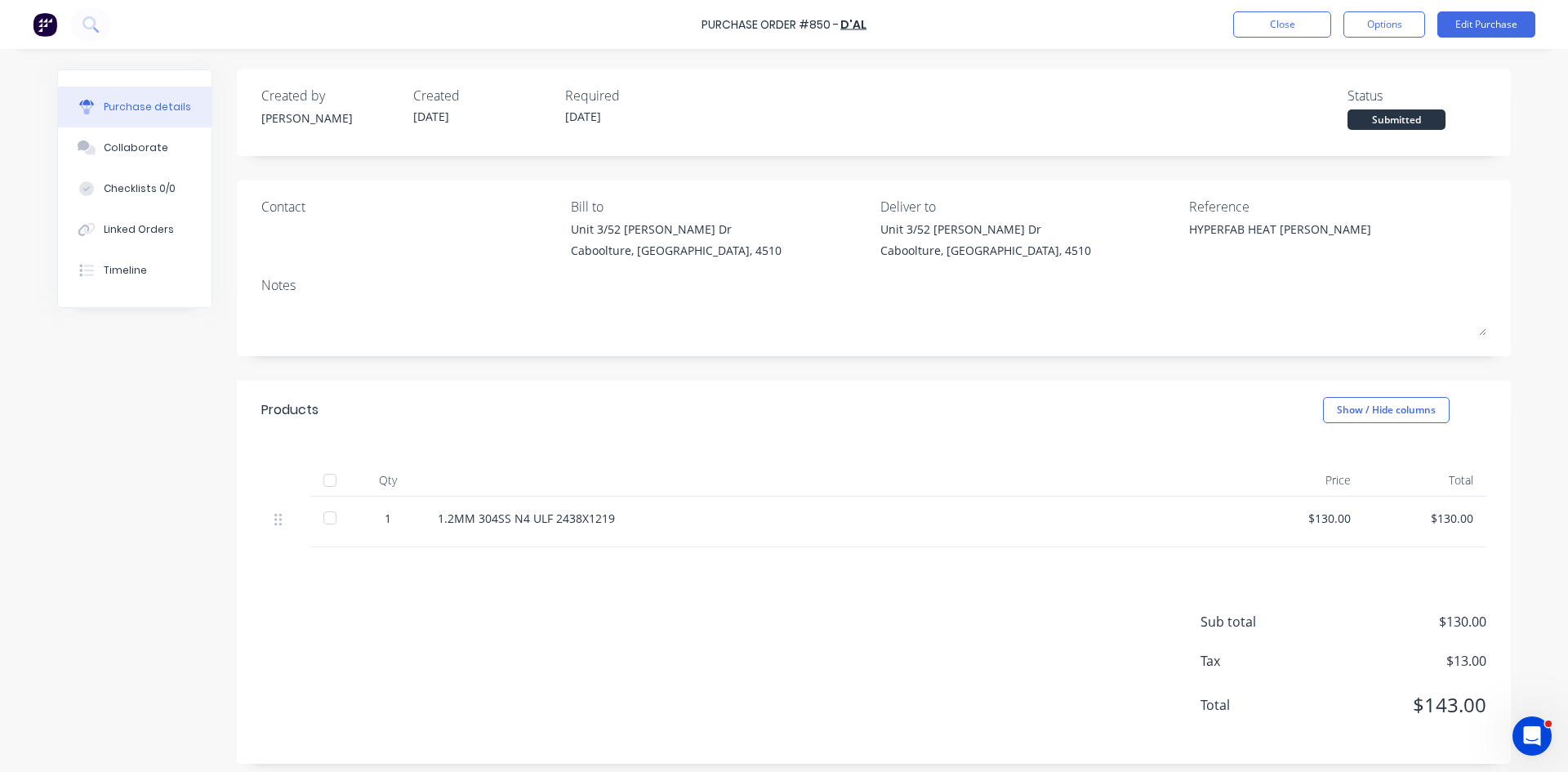
click at [324, 483] on div at bounding box center [330, 480] width 32 height 32
type textarea "x"
click at [131, 229] on div "Linked Orders" at bounding box center [139, 229] width 70 height 14
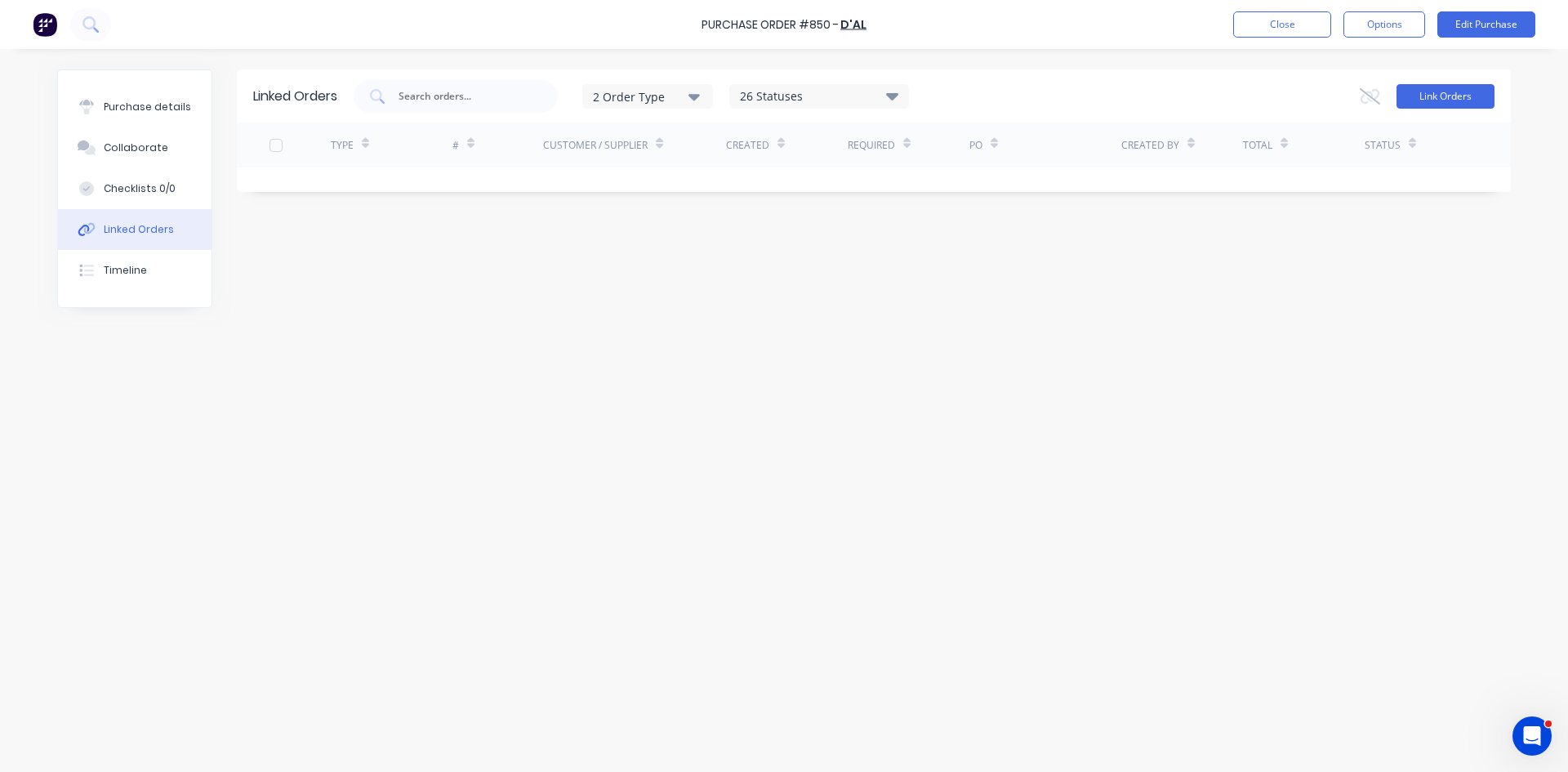
click at [1440, 97] on button "Link Orders" at bounding box center [1445, 95] width 98 height 24
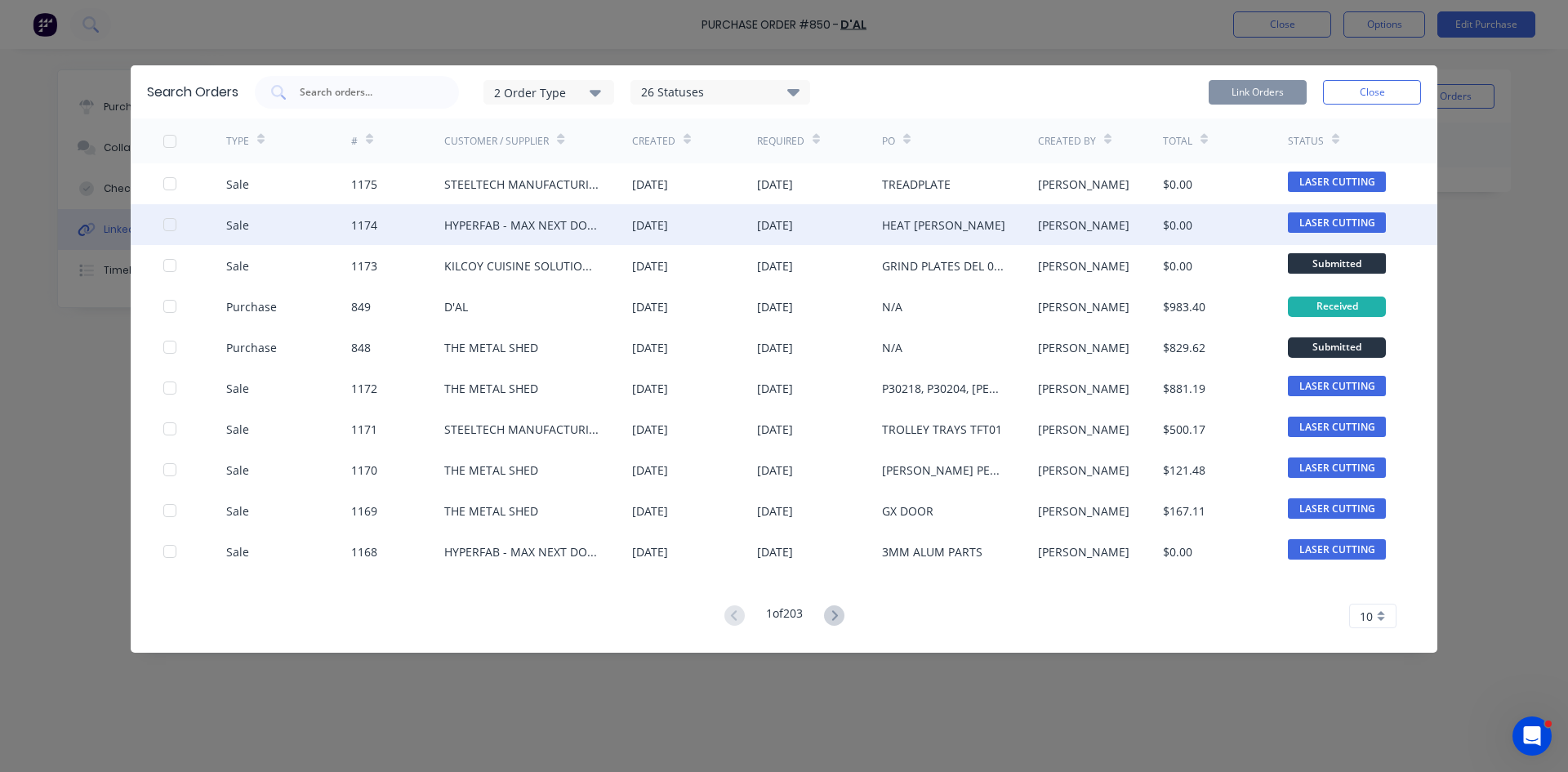
click at [165, 224] on div at bounding box center [170, 224] width 32 height 32
click at [1279, 89] on button "Link Orders" at bounding box center [1257, 92] width 98 height 24
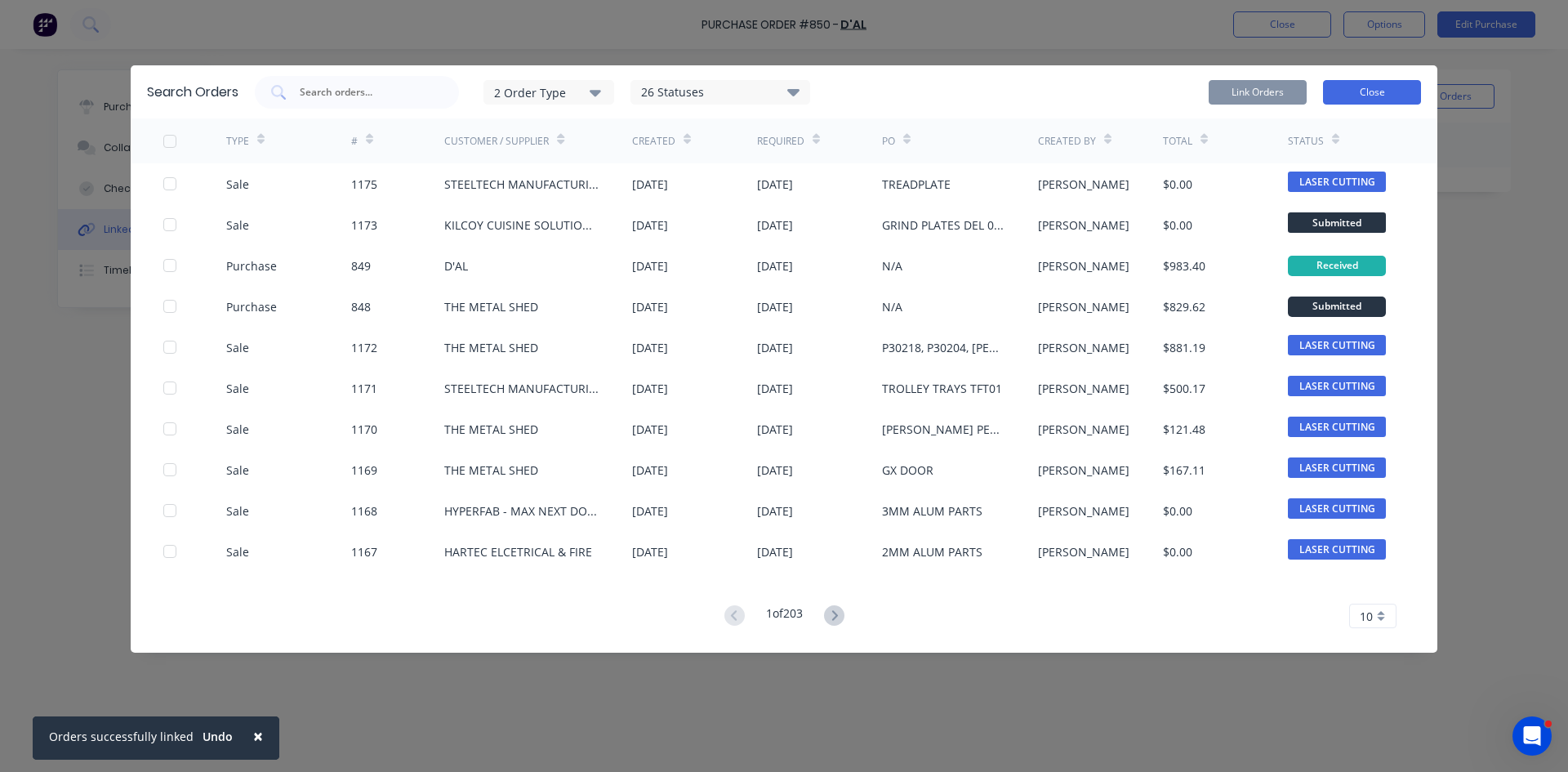
click at [1349, 94] on button "Close" at bounding box center [1372, 92] width 98 height 24
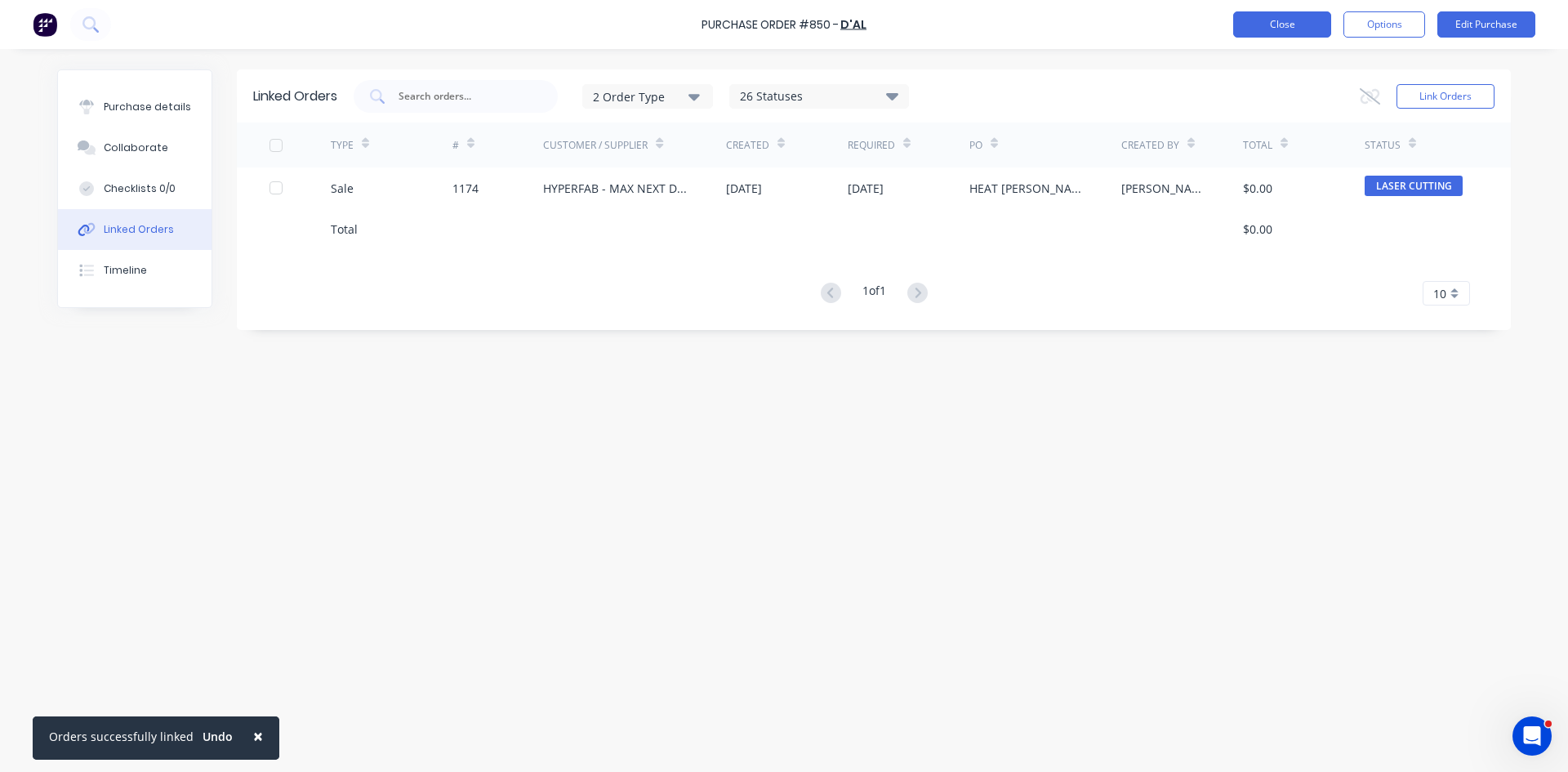
click at [1280, 24] on button "Close" at bounding box center [1282, 24] width 98 height 26
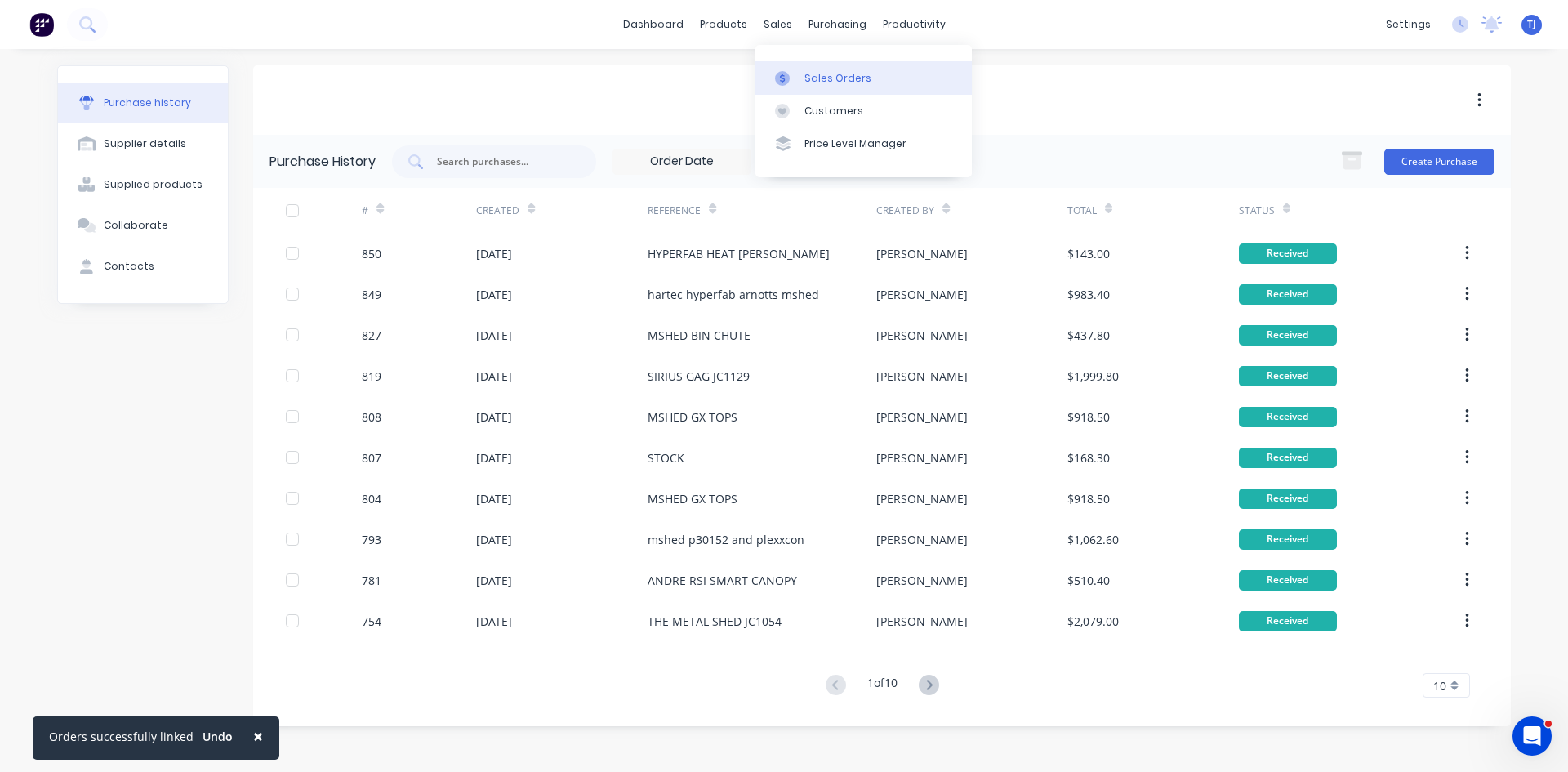
click at [820, 72] on div "Sales Orders" at bounding box center [838, 78] width 67 height 14
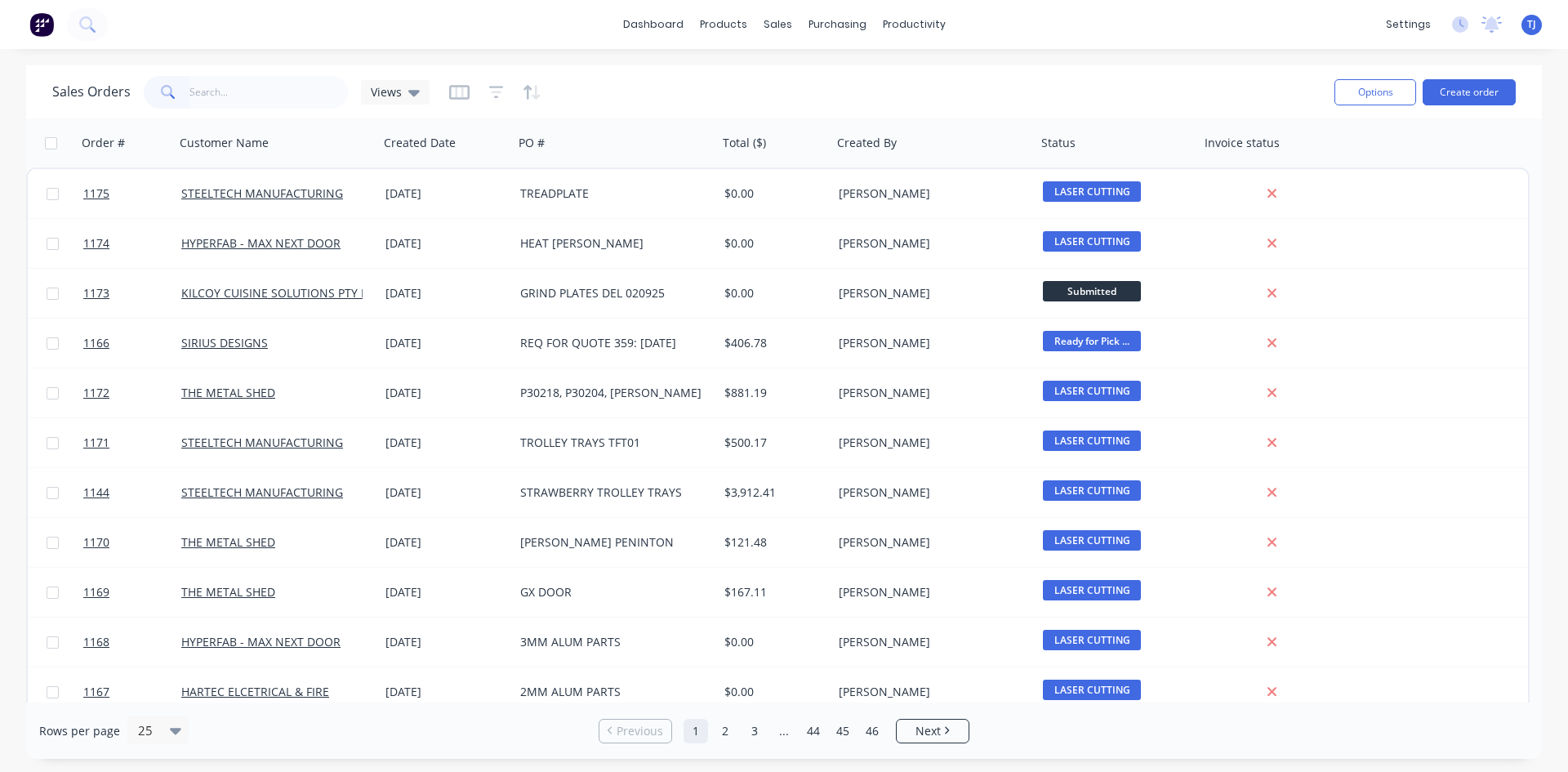
click at [249, 99] on input "text" at bounding box center [269, 92] width 159 height 32
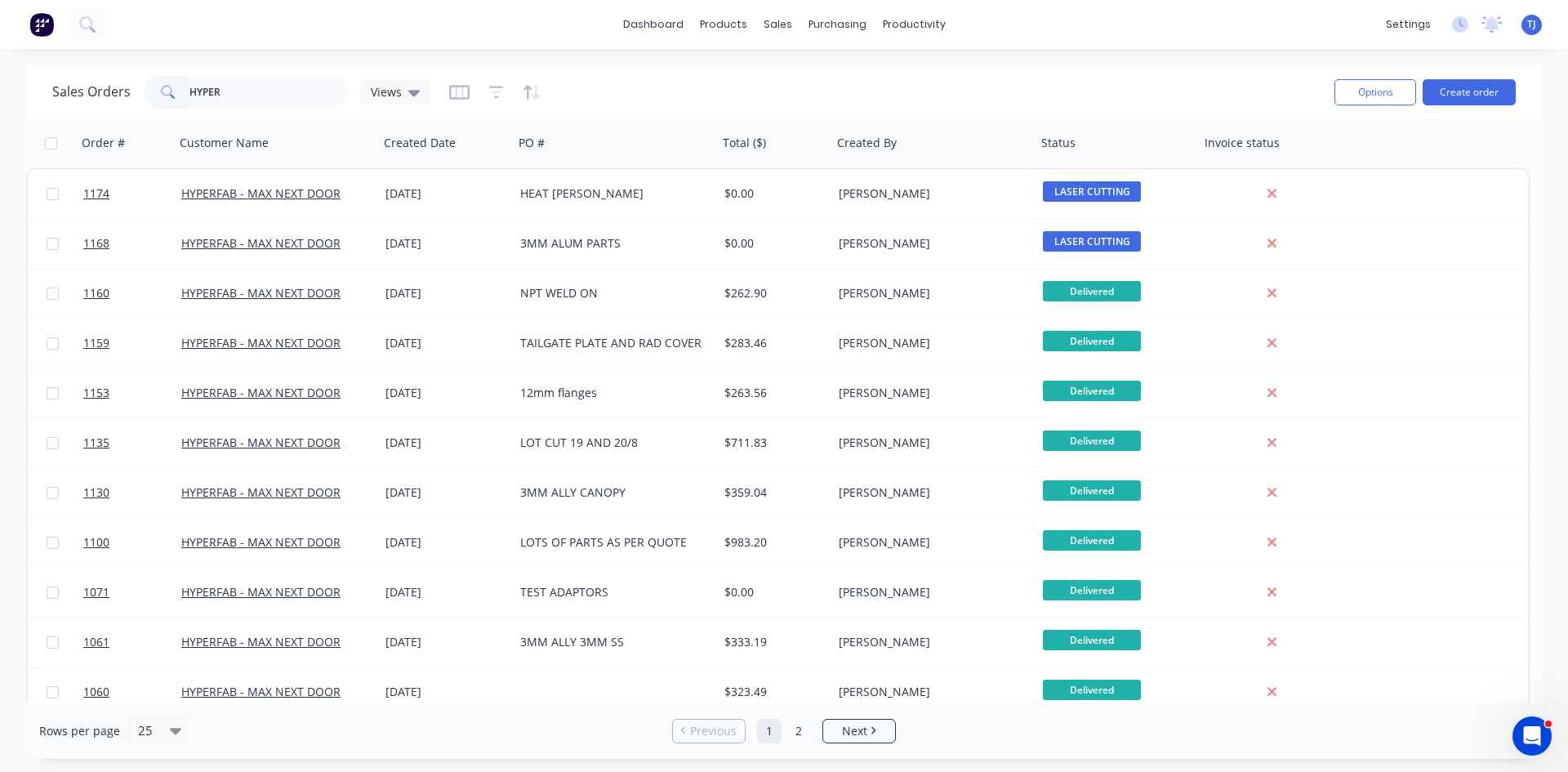
click at [193, 102] on input "HYPER" at bounding box center [269, 92] width 159 height 32
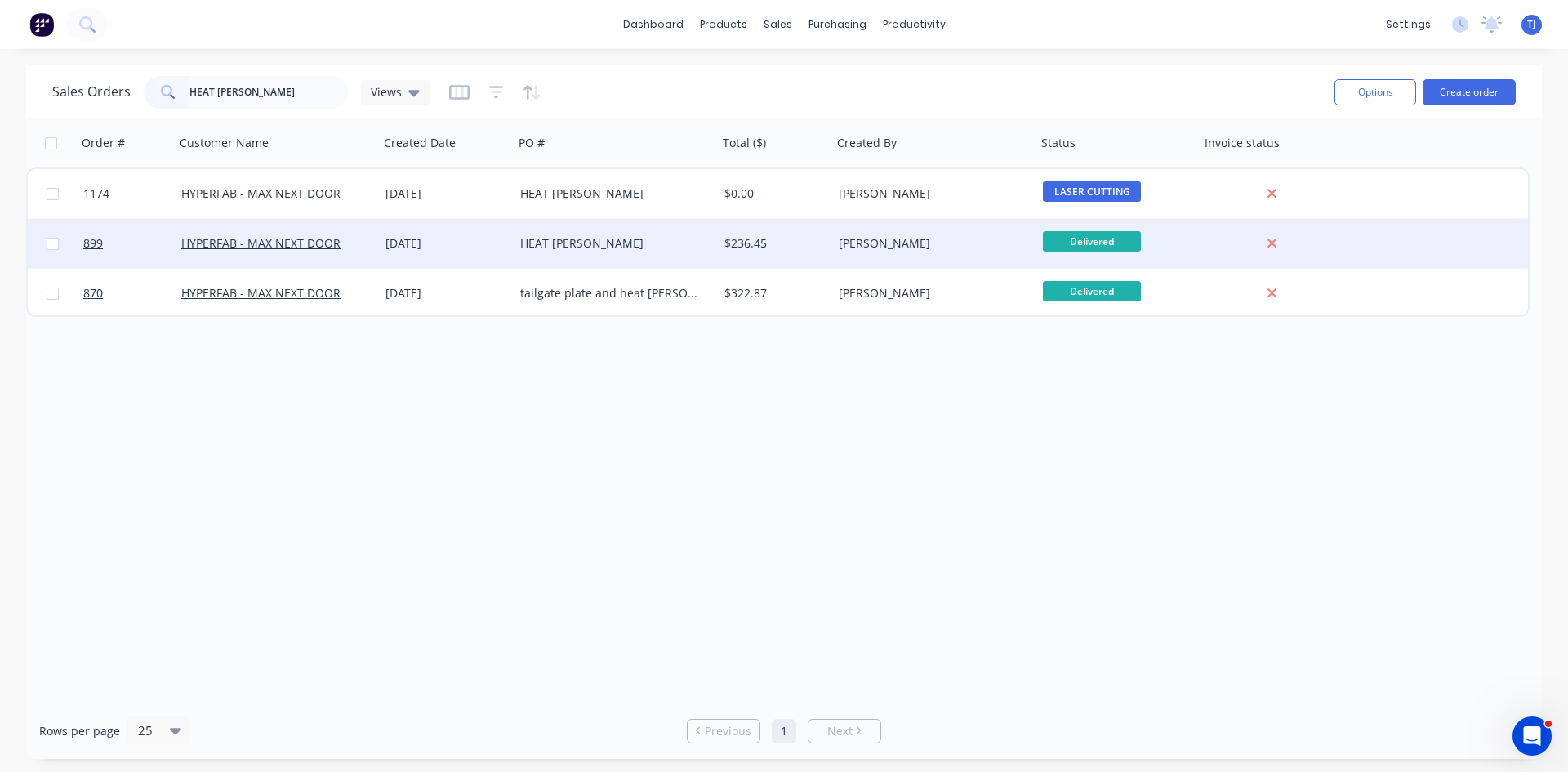
type input "HEAT [PERSON_NAME]"
click at [557, 252] on div "HEAT [PERSON_NAME]" at bounding box center [615, 243] width 204 height 49
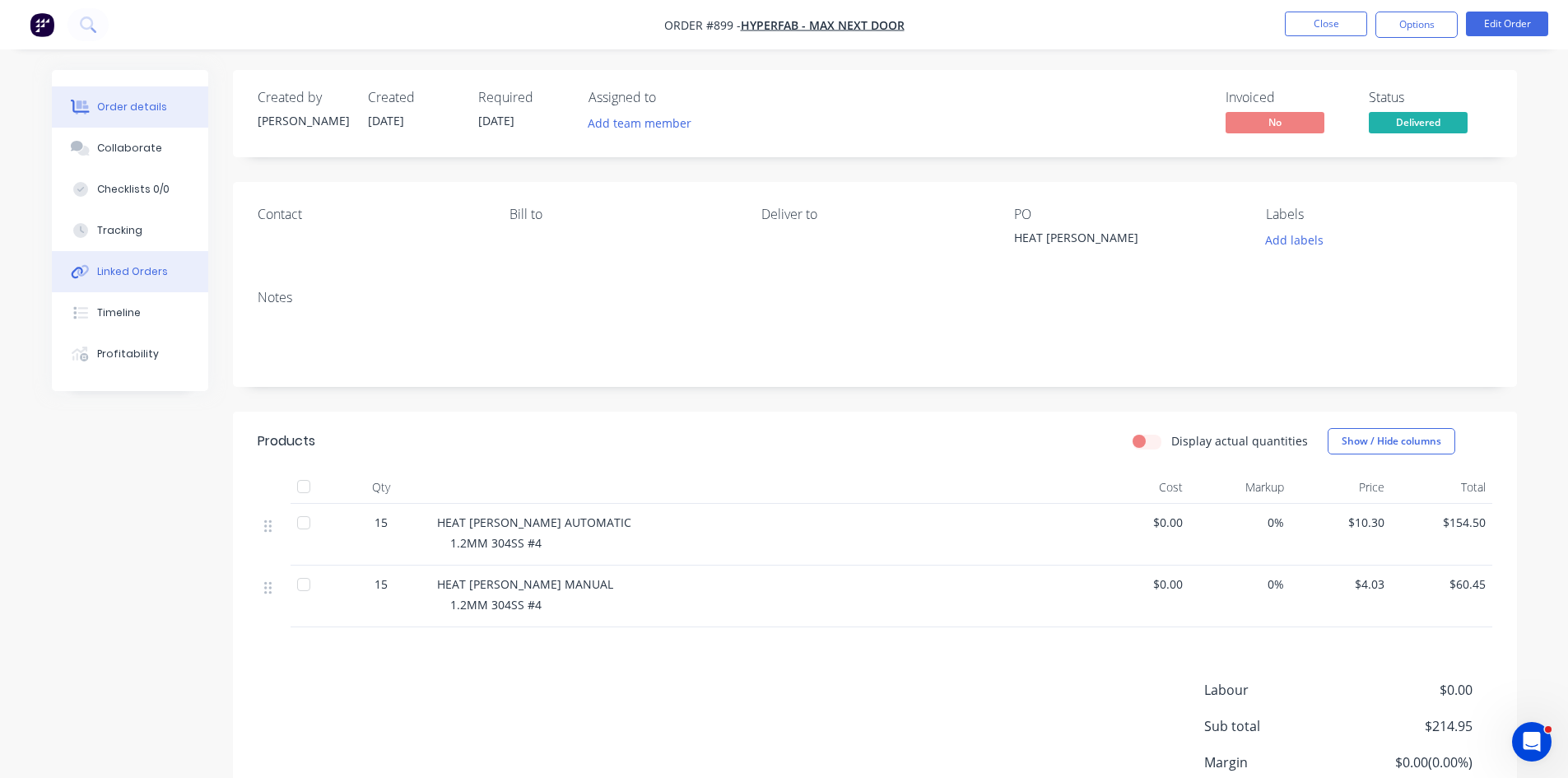
click at [162, 275] on div "Linked Orders" at bounding box center [132, 271] width 71 height 15
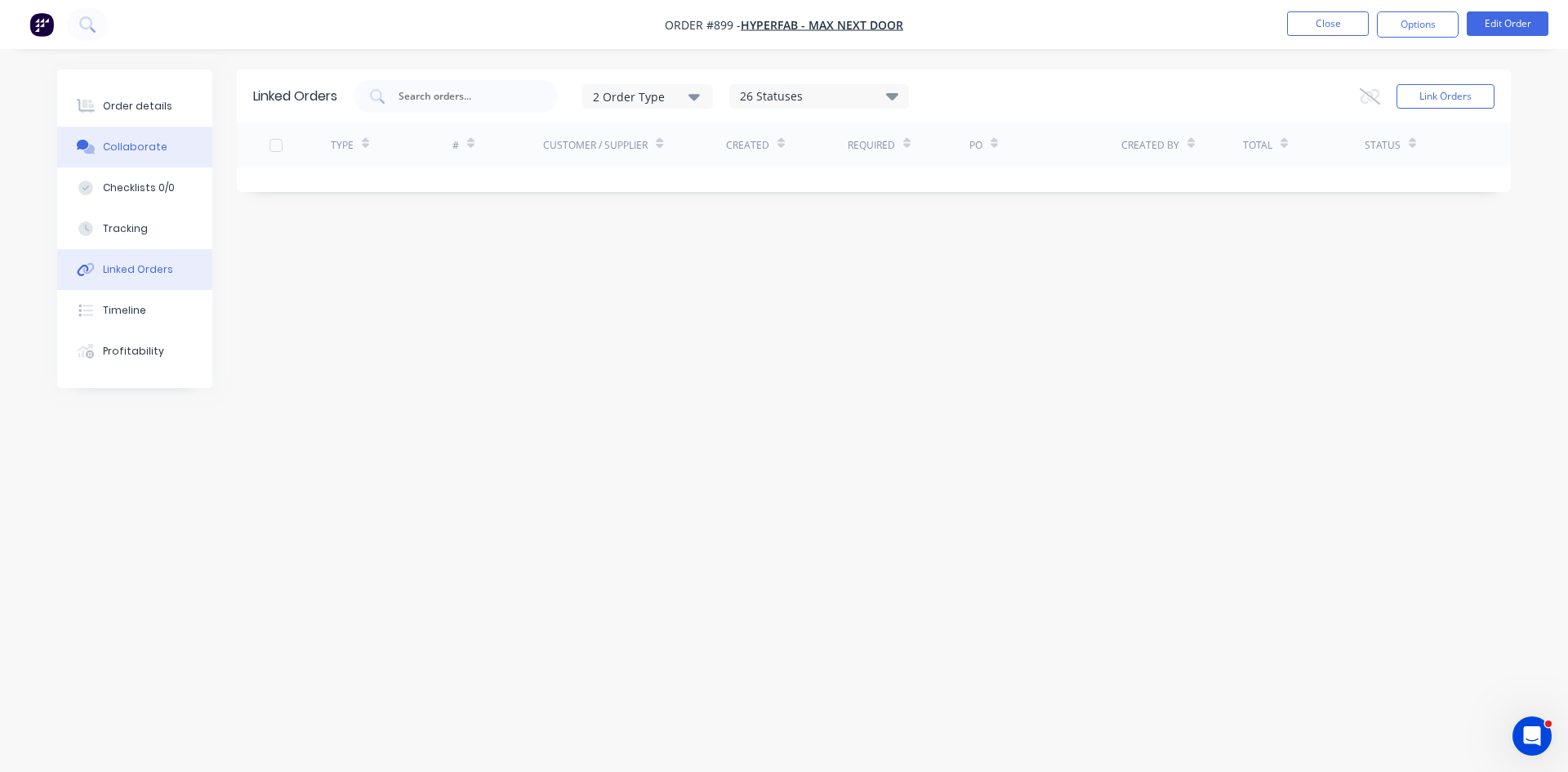
click at [117, 142] on div "Collaborate" at bounding box center [135, 147] width 65 height 14
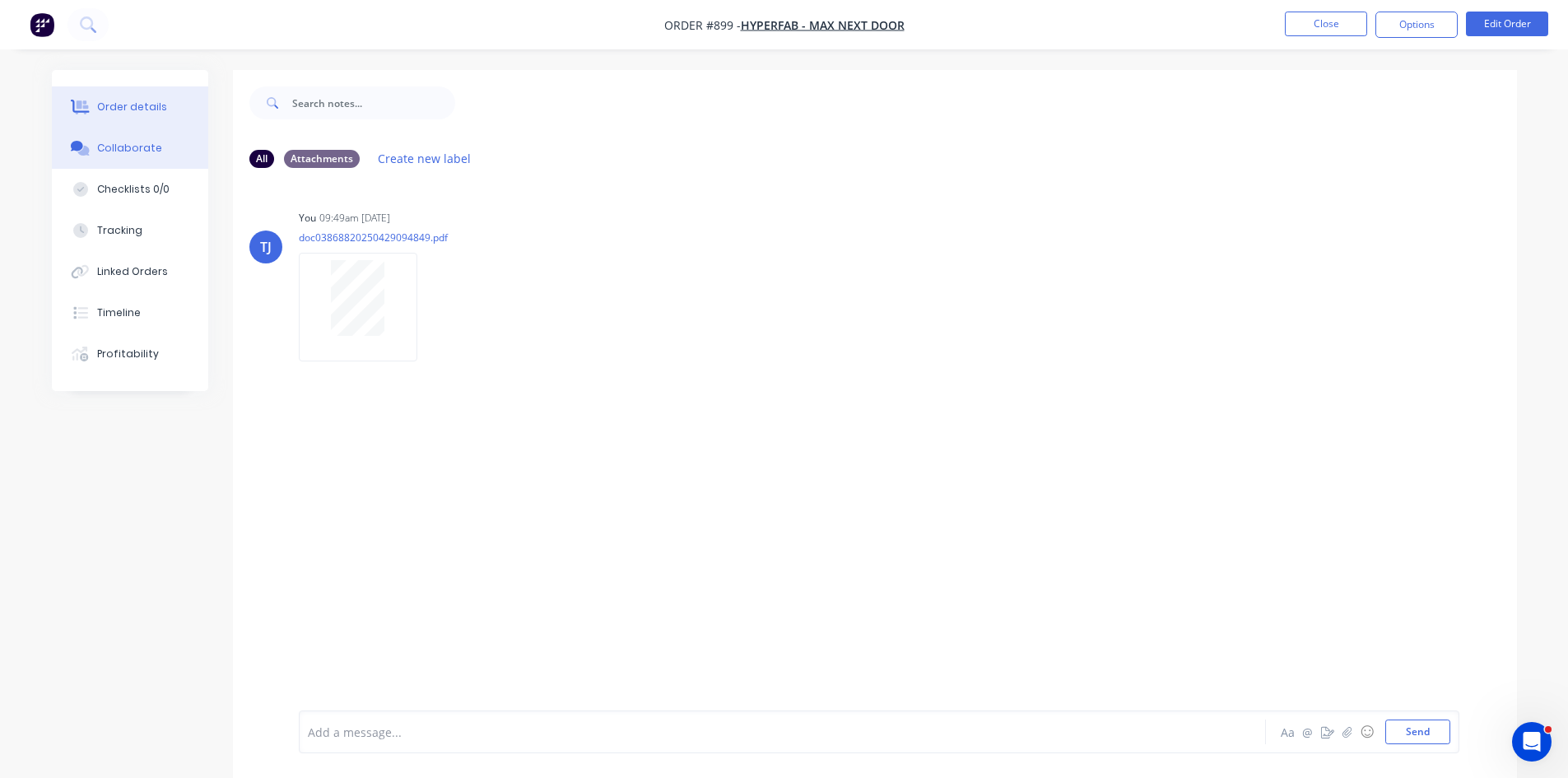
click at [99, 112] on div "Order details" at bounding box center [131, 107] width 70 height 15
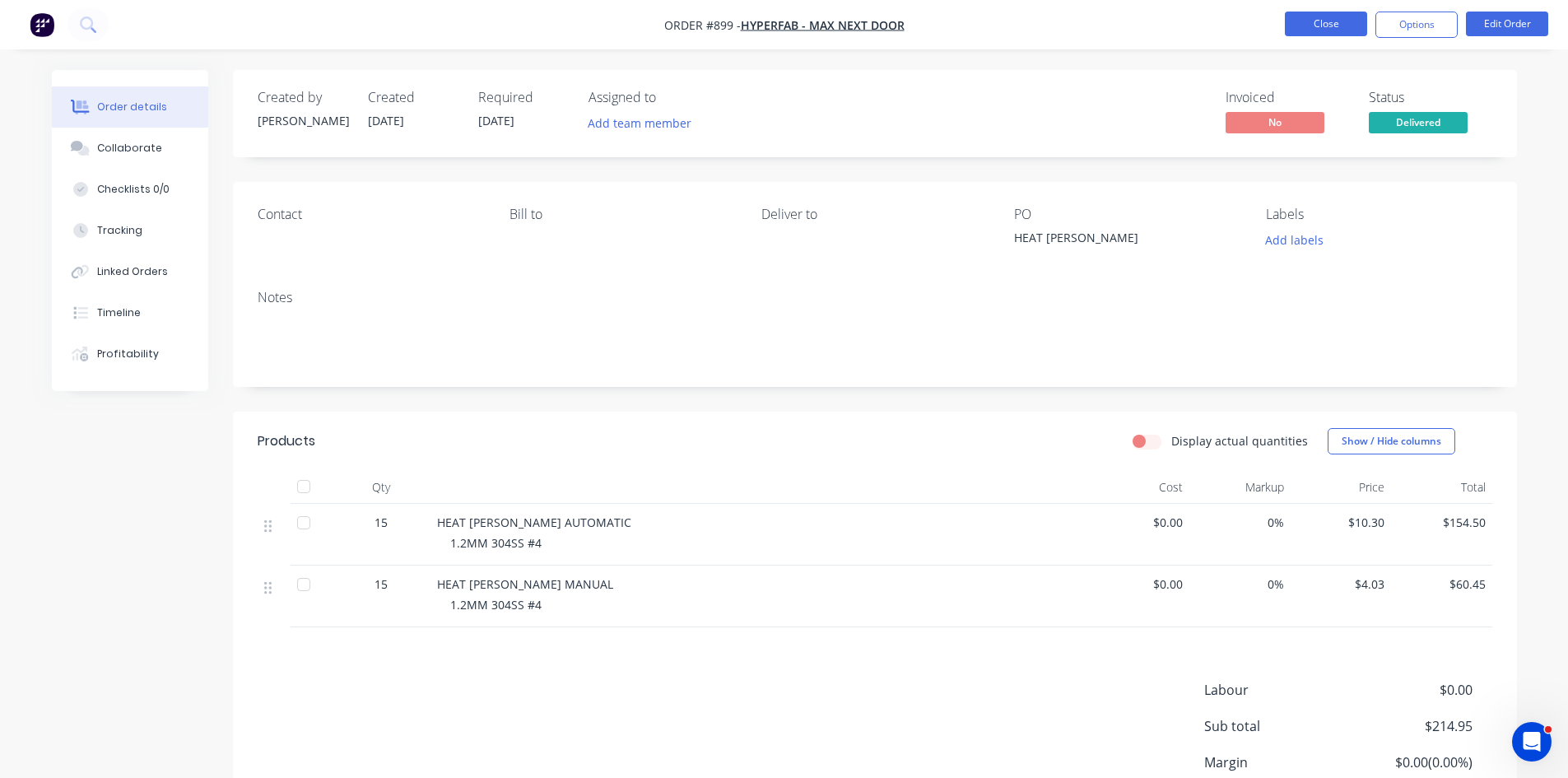
click at [1336, 26] on button "Close" at bounding box center [1326, 24] width 83 height 24
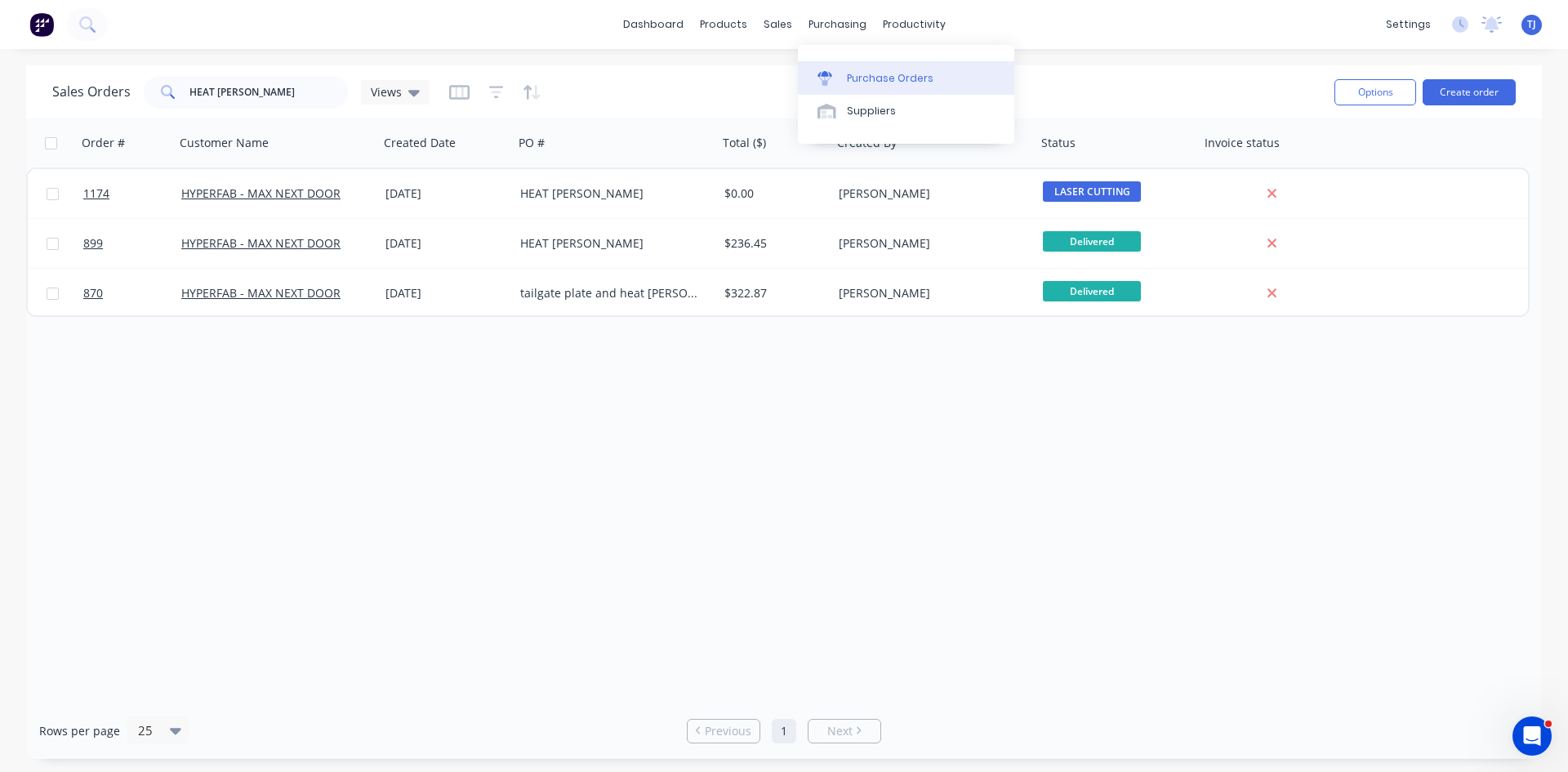
click at [880, 76] on div "Purchase Orders" at bounding box center [890, 78] width 86 height 14
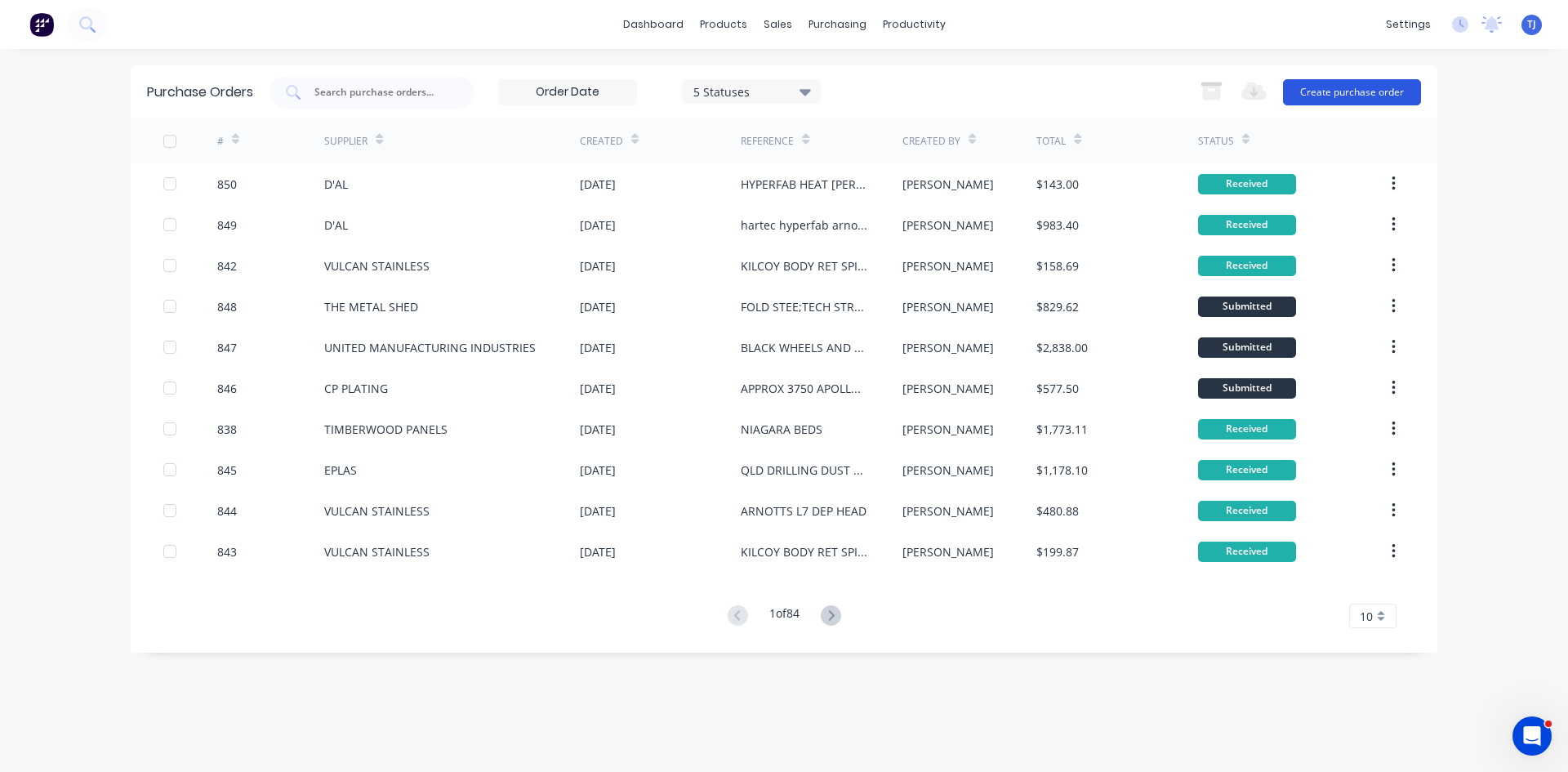
click at [1366, 93] on button "Create purchase order" at bounding box center [1351, 92] width 138 height 26
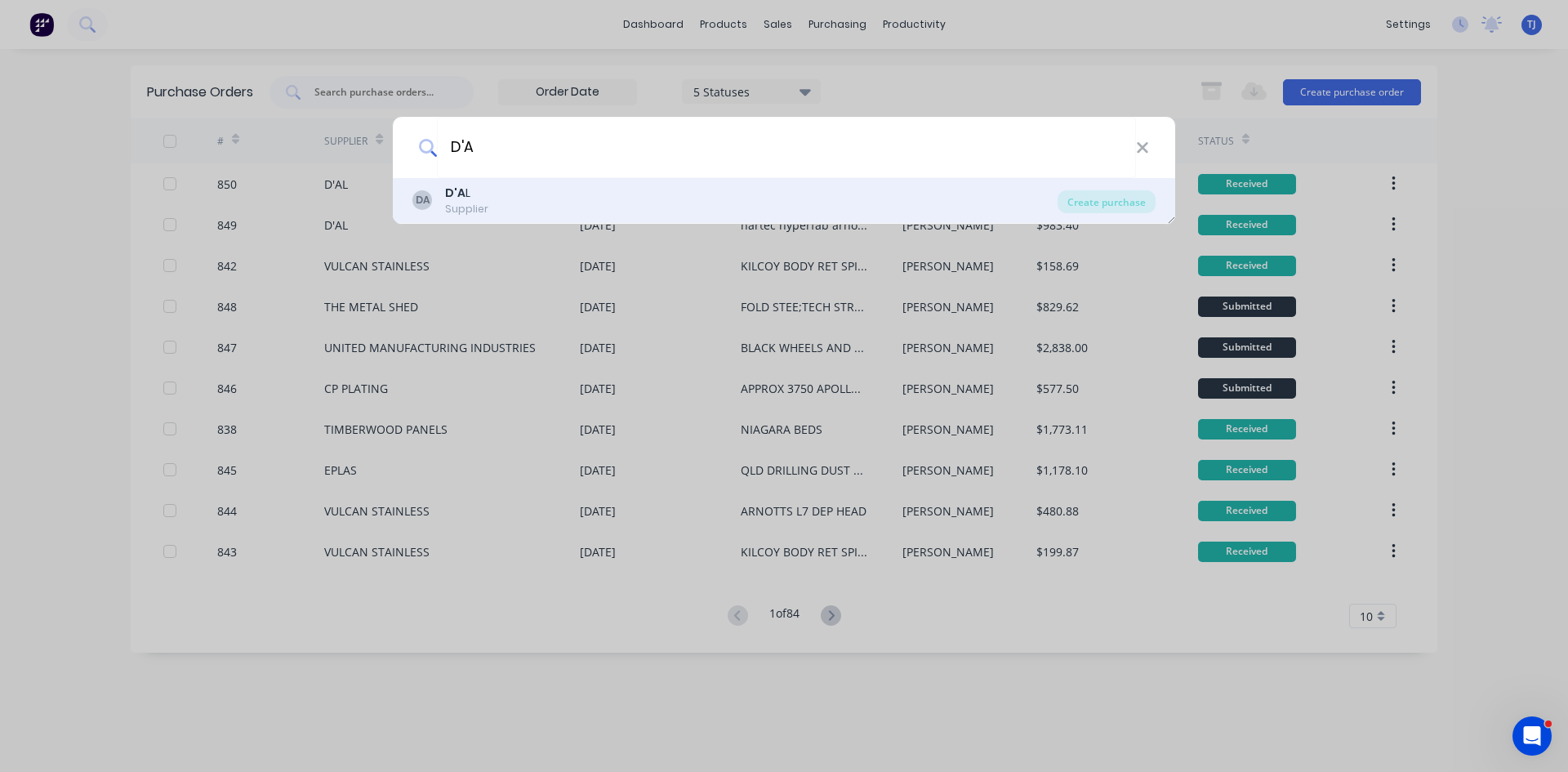
type input "D'A"
click at [560, 212] on div "DA D'A L Supplier" at bounding box center [734, 200] width 645 height 31
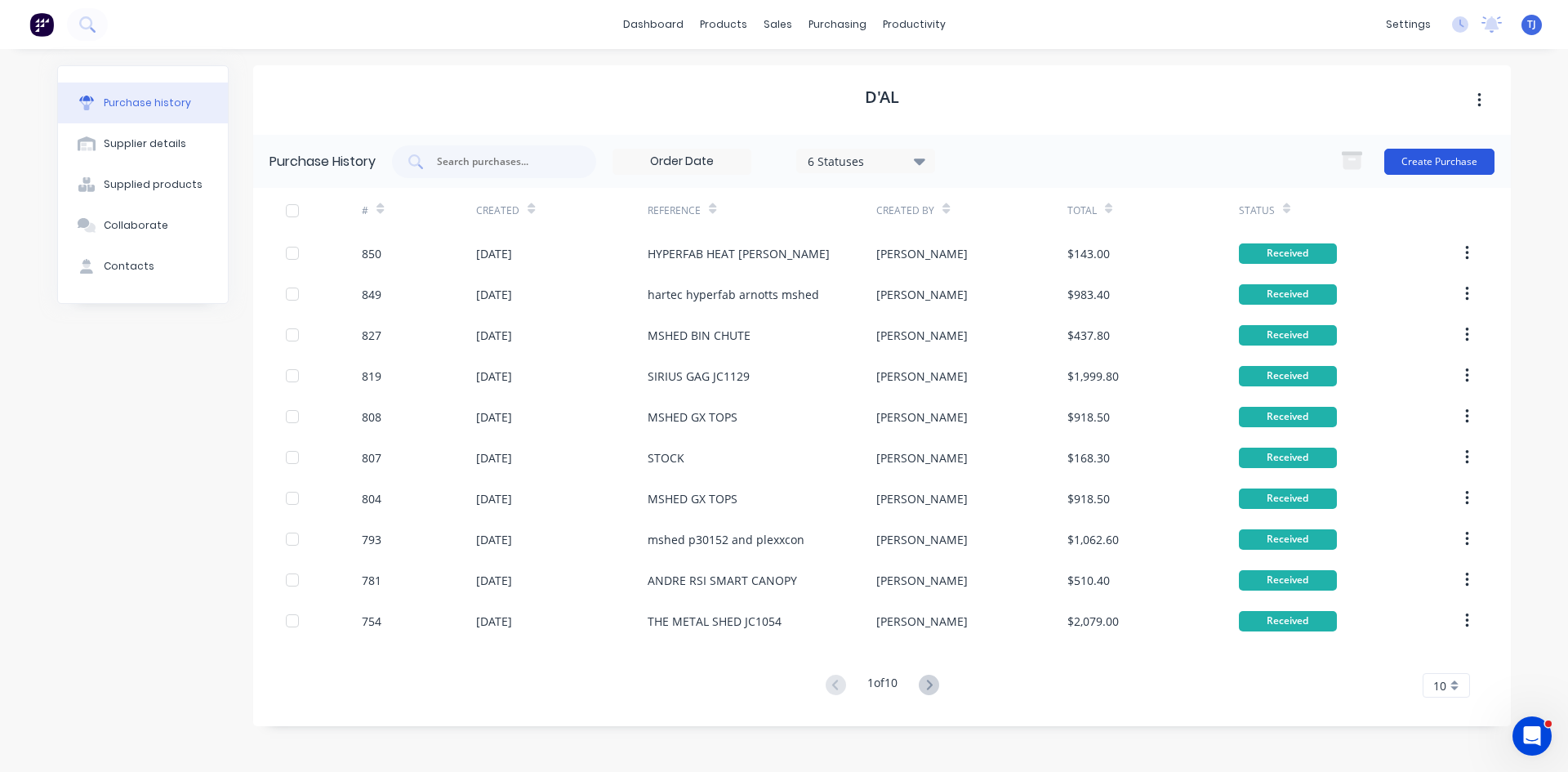
click at [1420, 160] on button "Create Purchase" at bounding box center [1439, 161] width 111 height 26
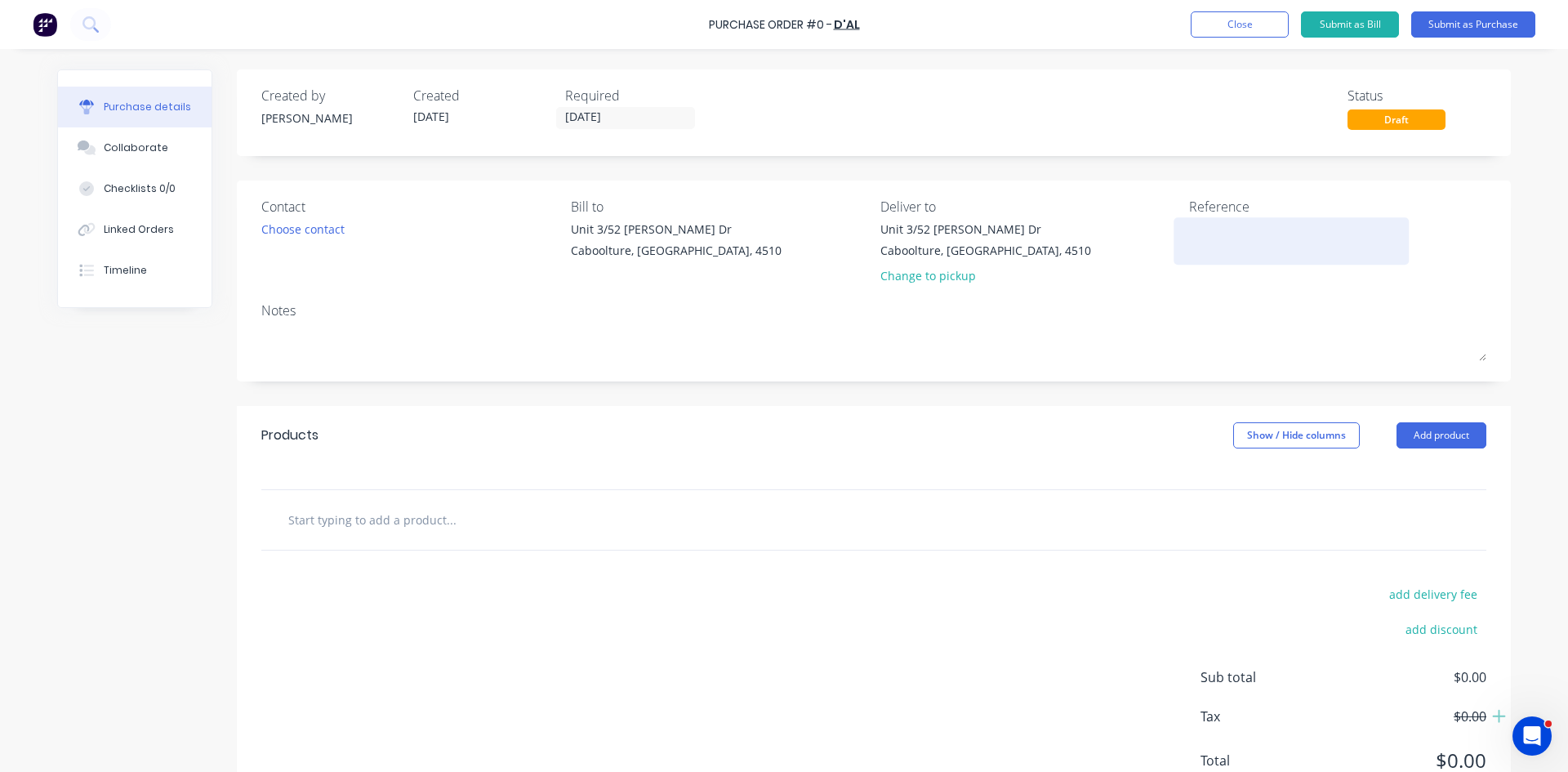
click at [1198, 236] on textarea at bounding box center [1291, 238] width 204 height 37
type textarea "x"
type textarea "S"
type textarea "x"
type textarea "ST"
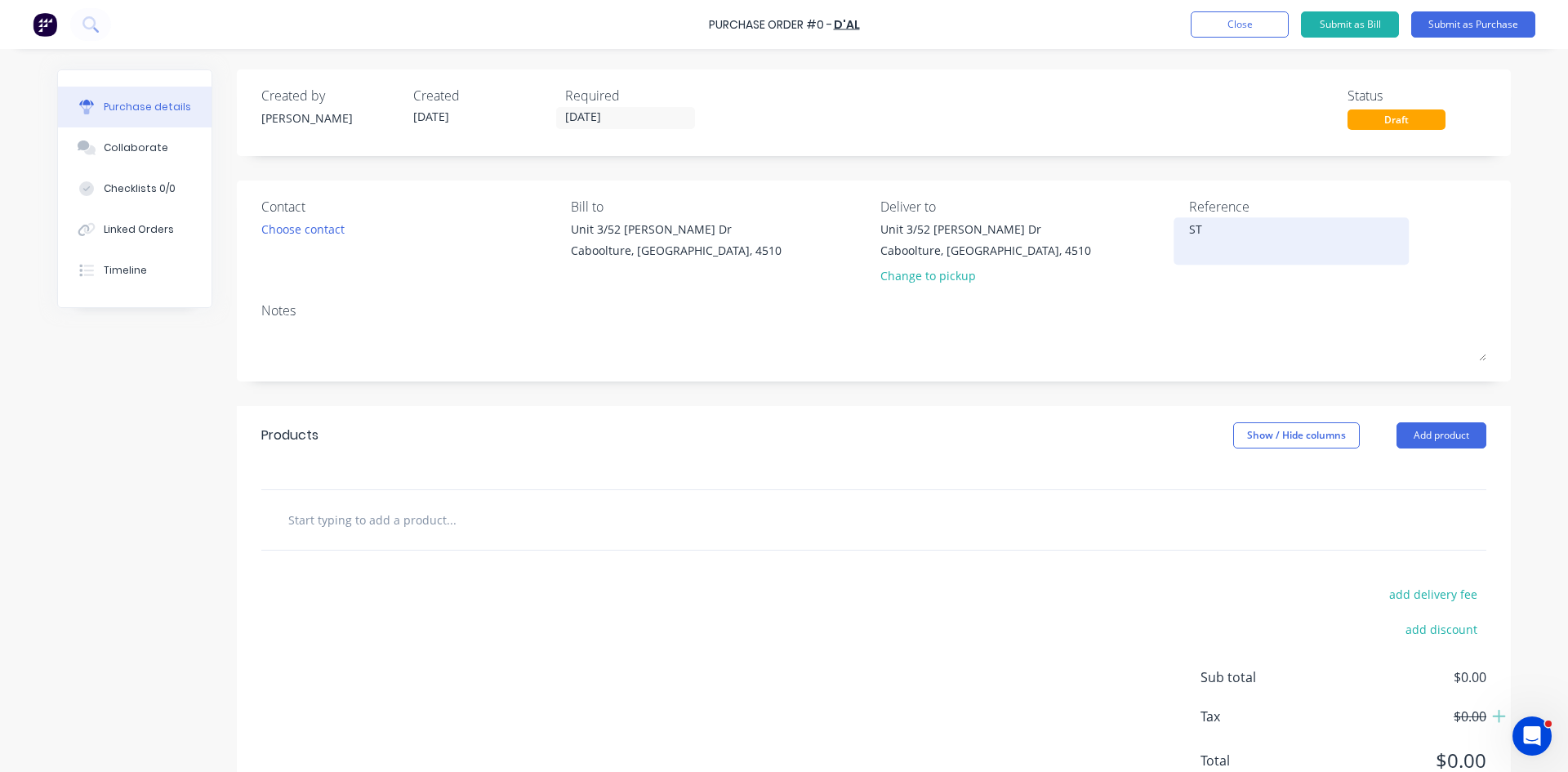
type textarea "x"
type textarea "STE"
type textarea "x"
type textarea "STEE"
type textarea "x"
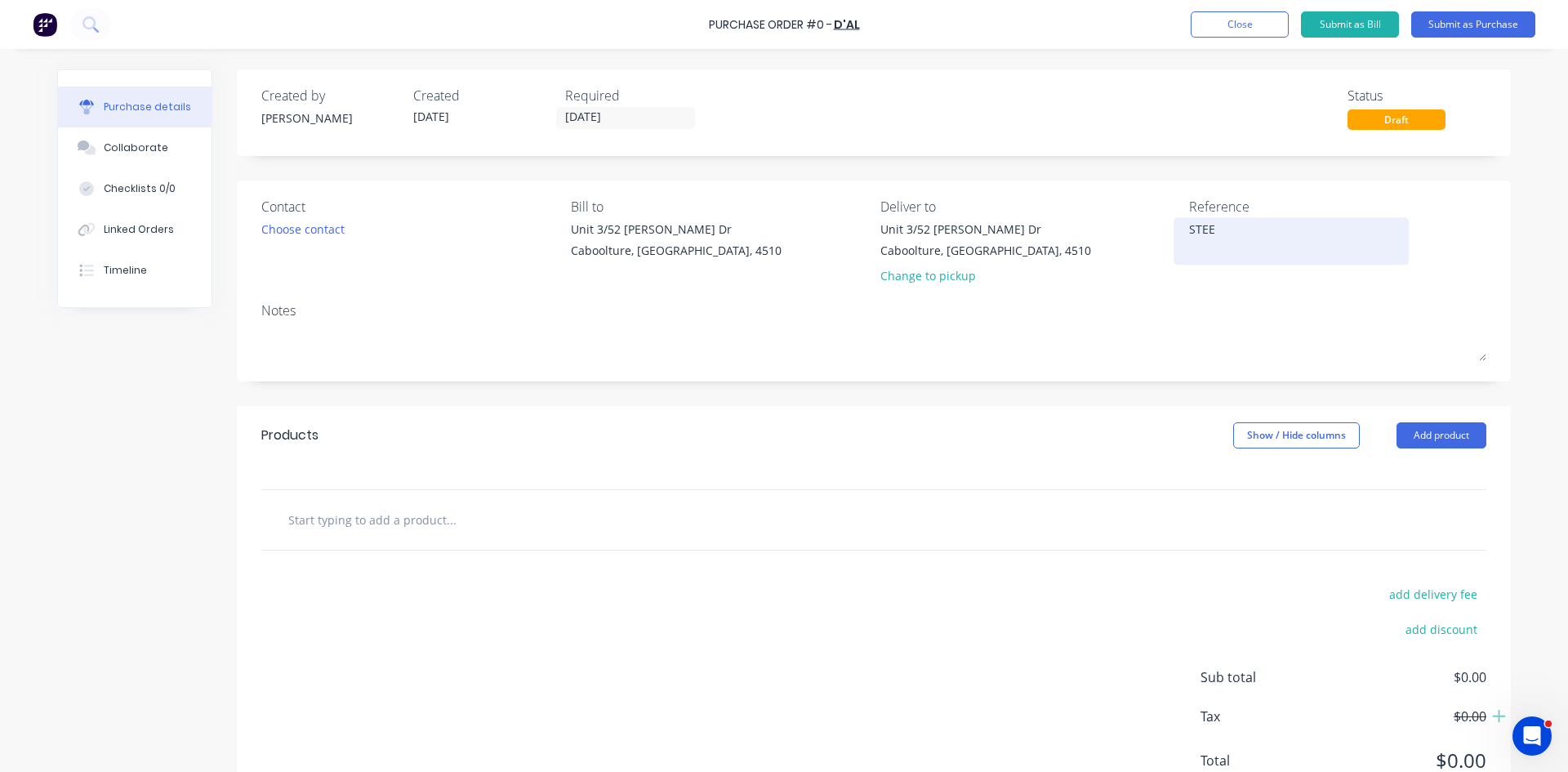
type textarea "STEEL"
type textarea "x"
type textarea "STEELT"
type textarea "x"
type textarea "STEELTE"
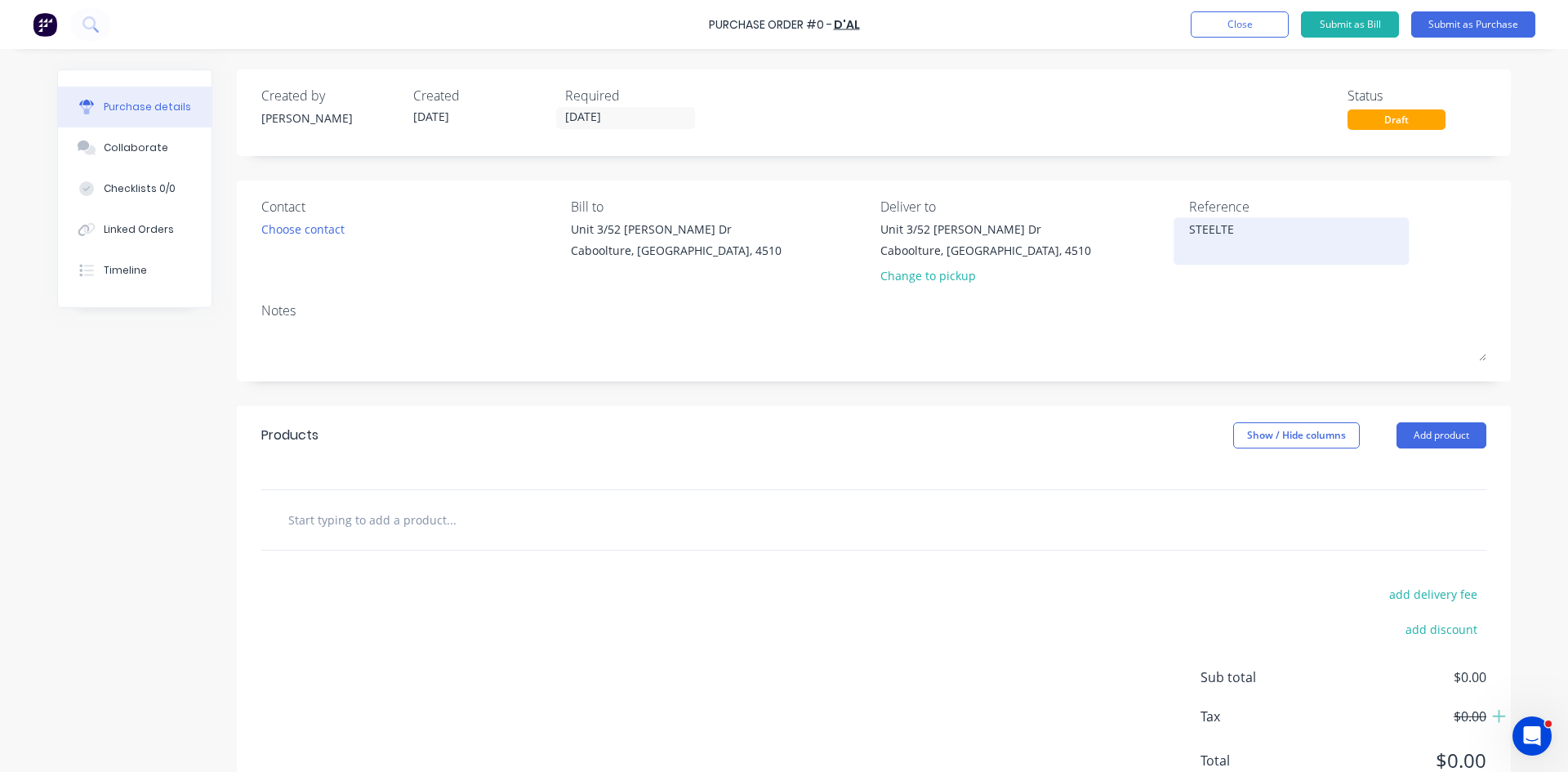
type textarea "x"
type textarea "STEELTEC"
type textarea "x"
type textarea "STEELTECH"
type textarea "x"
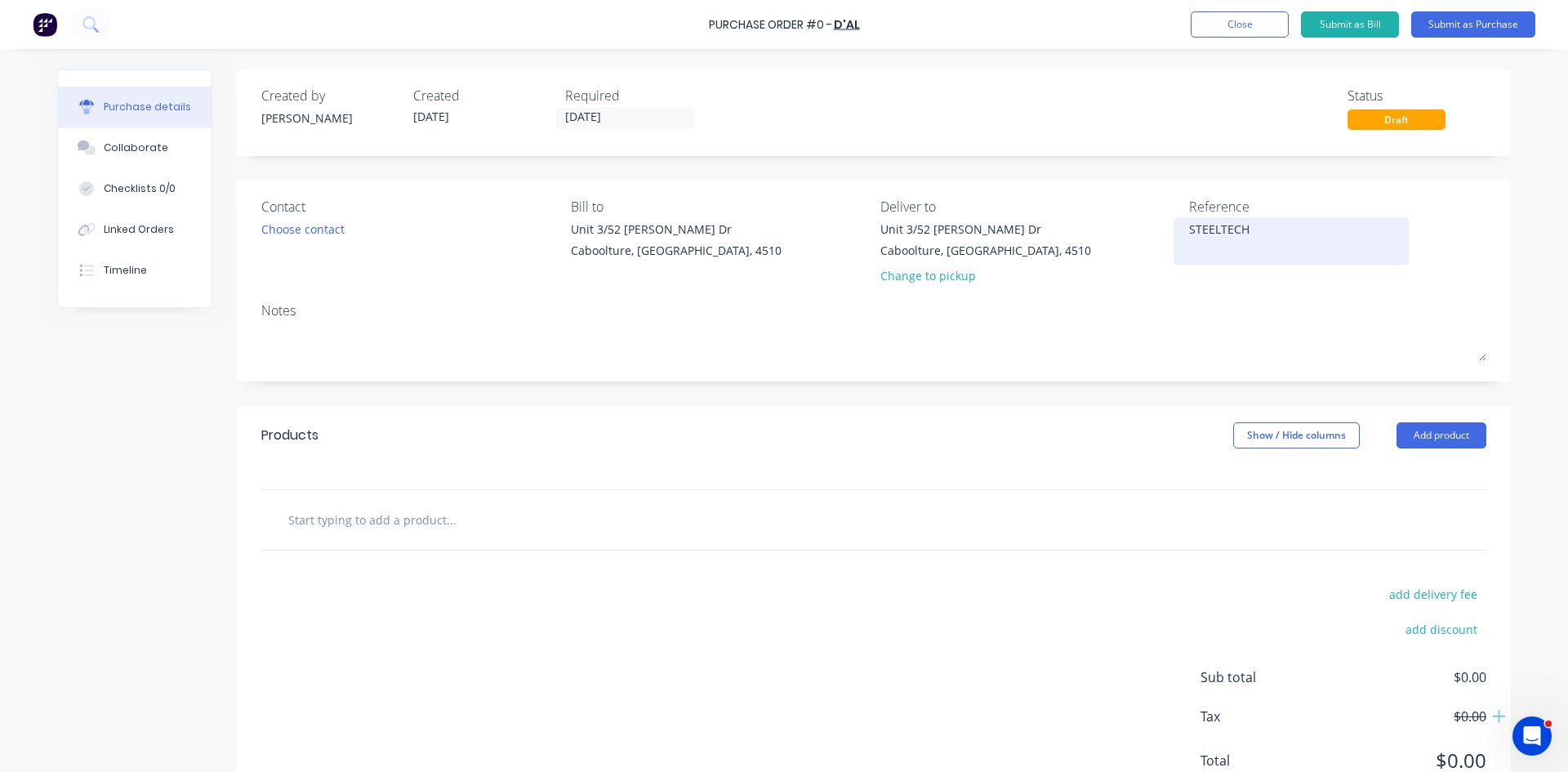
type textarea "STEELTECH"
type textarea "x"
type textarea "STEELTECH T"
type textarea "x"
type textarea "STEELTECH TR"
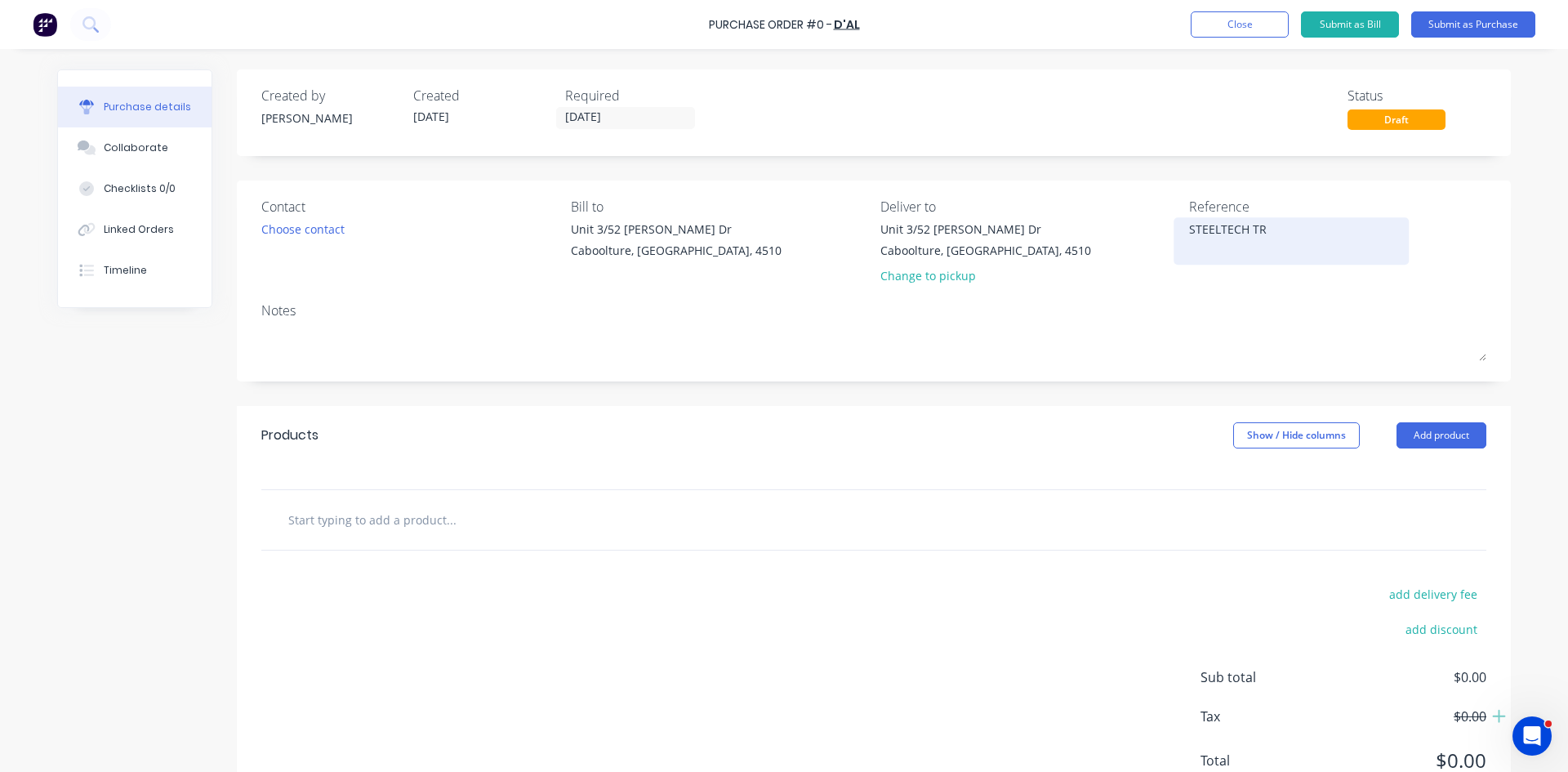
type textarea "x"
type textarea "STEELTECH TRE"
type textarea "x"
type textarea "STEELTECH TREA"
type textarea "x"
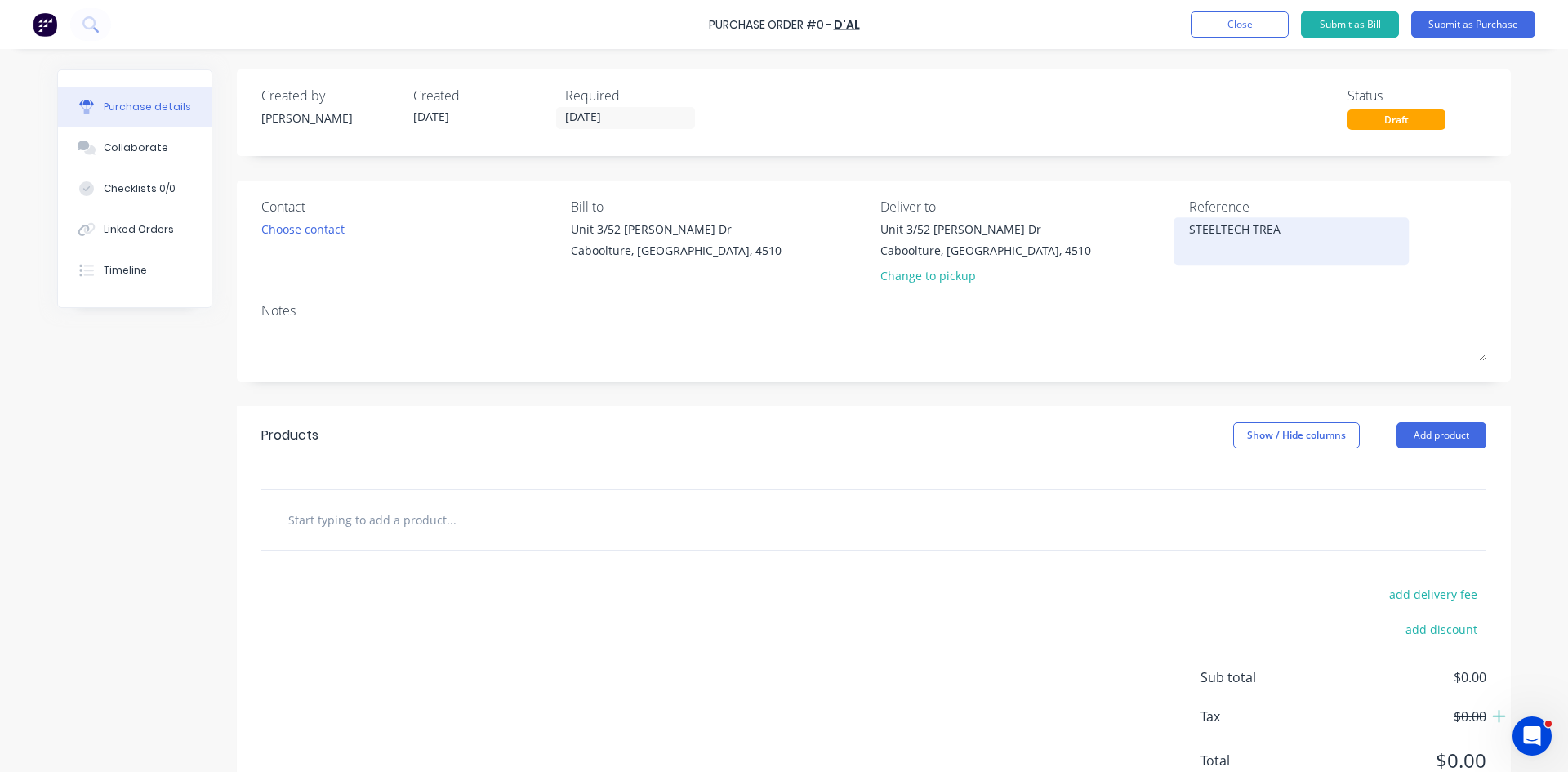
type textarea "STEELTECH TREAD"
type textarea "x"
type textarea "STEELTECH TREADP"
type textarea "x"
type textarea "STEELTECH TREADPL"
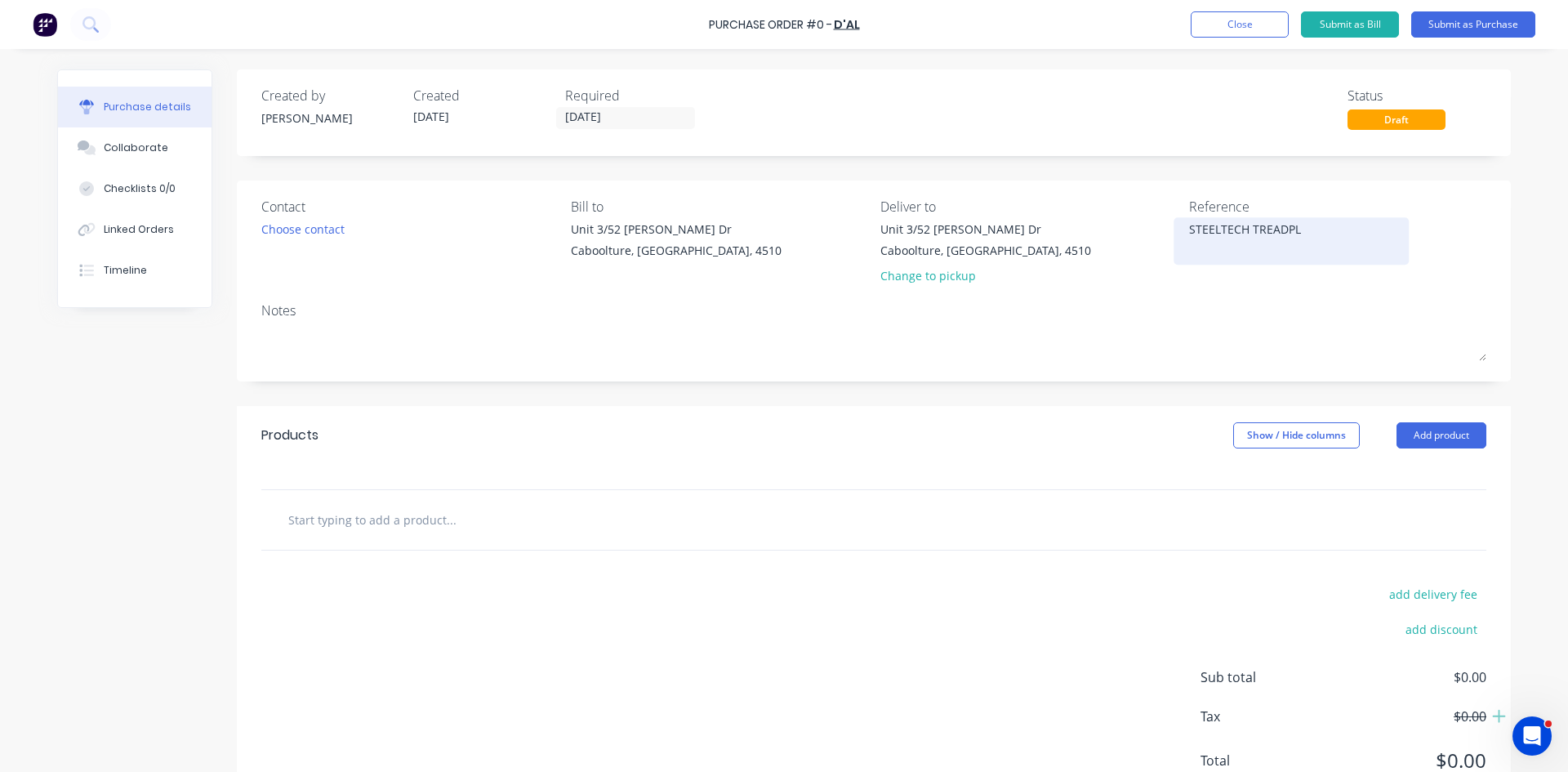
type textarea "x"
type textarea "STEELTECH TREADPLA"
type textarea "x"
type textarea "STEELTECH TREADPLAT"
type textarea "x"
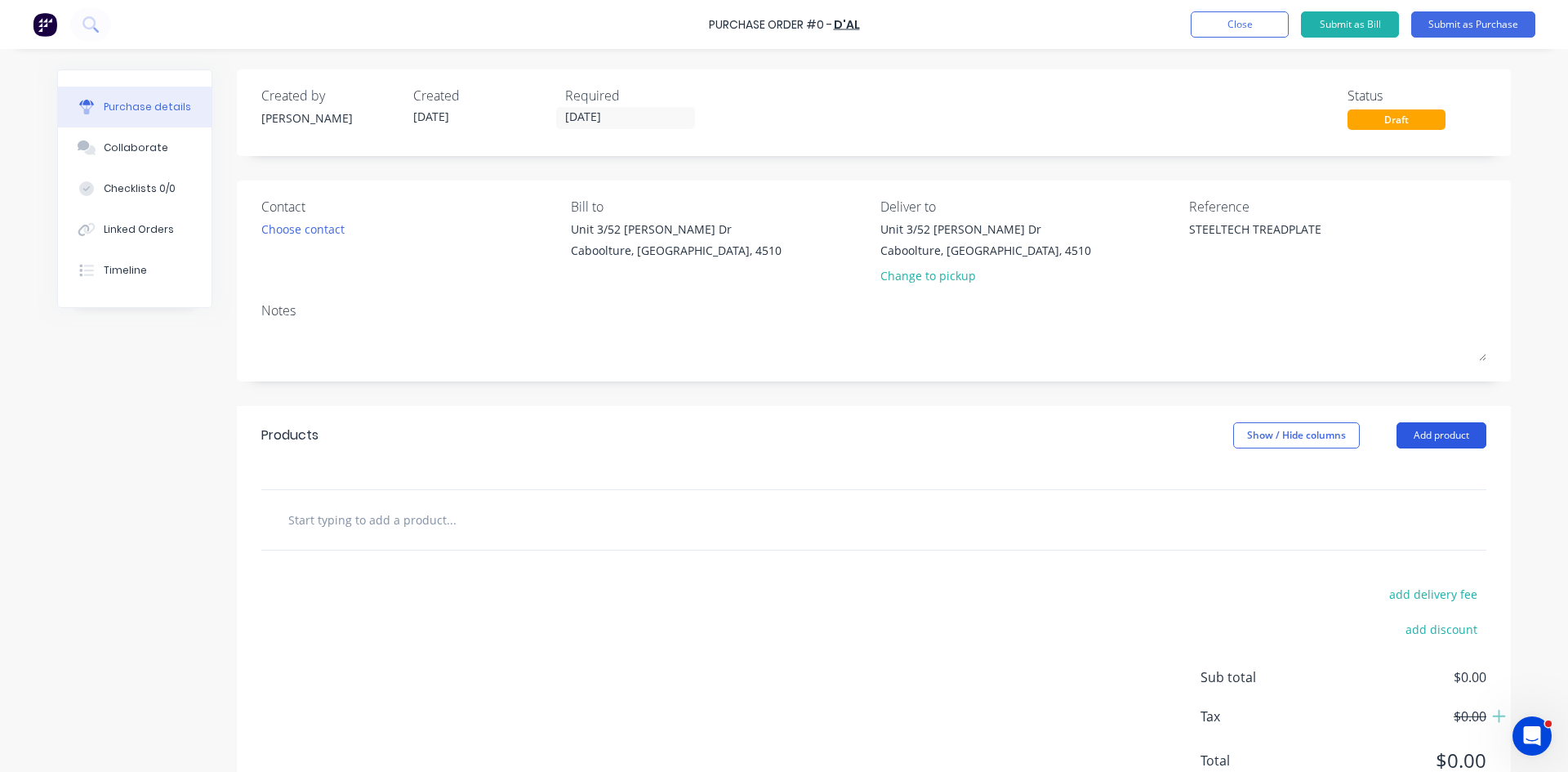
type textarea "STEELTECH TREADPLATE"
type textarea "x"
type textarea "STEELTECH TREADPLATE"
click at [1440, 432] on button "Add product" at bounding box center [1441, 435] width 90 height 26
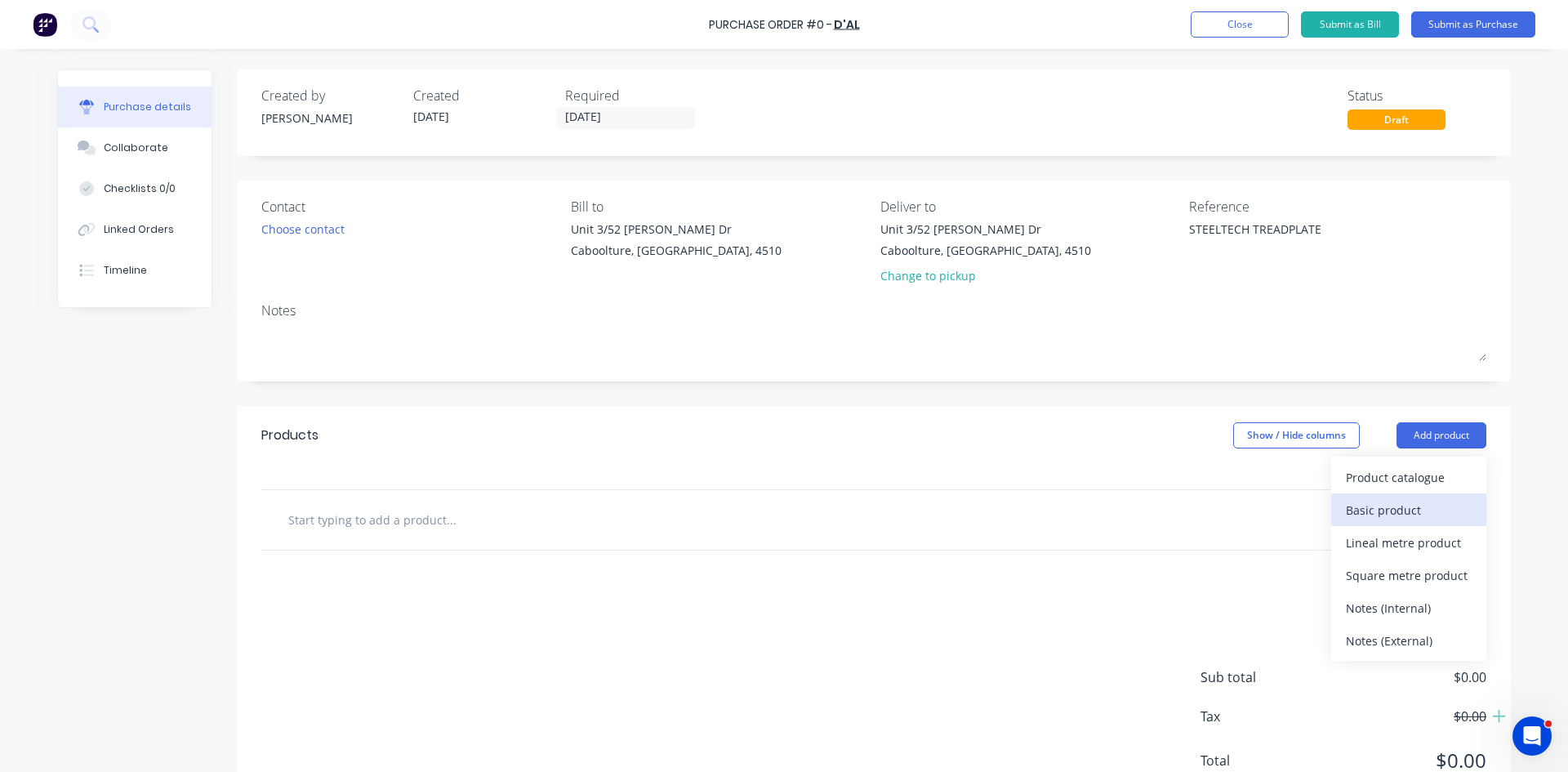
click at [1411, 506] on div "Basic product" at bounding box center [1409, 510] width 126 height 23
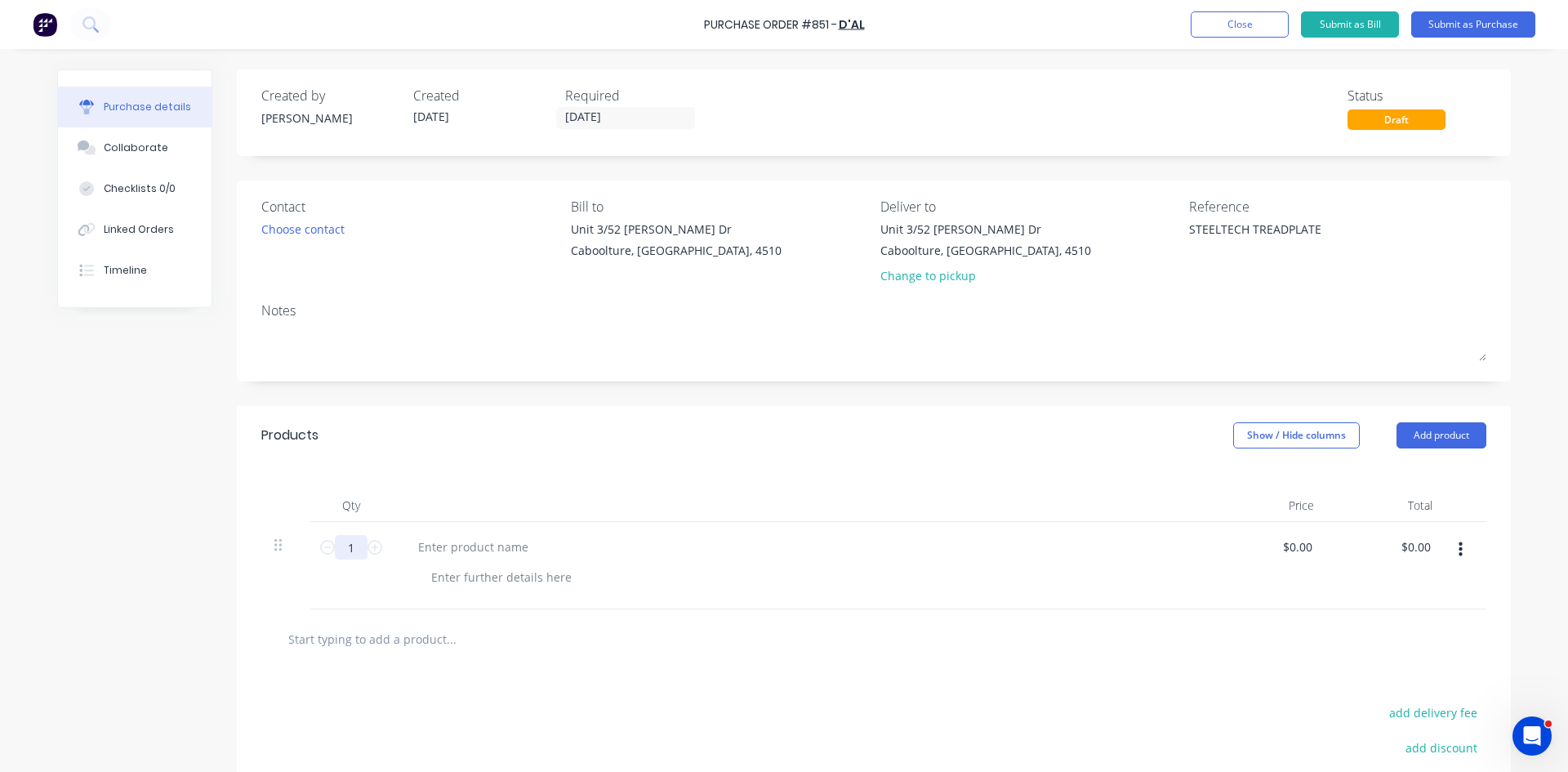
click at [347, 553] on input "1" at bounding box center [351, 547] width 32 height 24
type textarea "x"
type input "6"
type textarea "x"
type input "6"
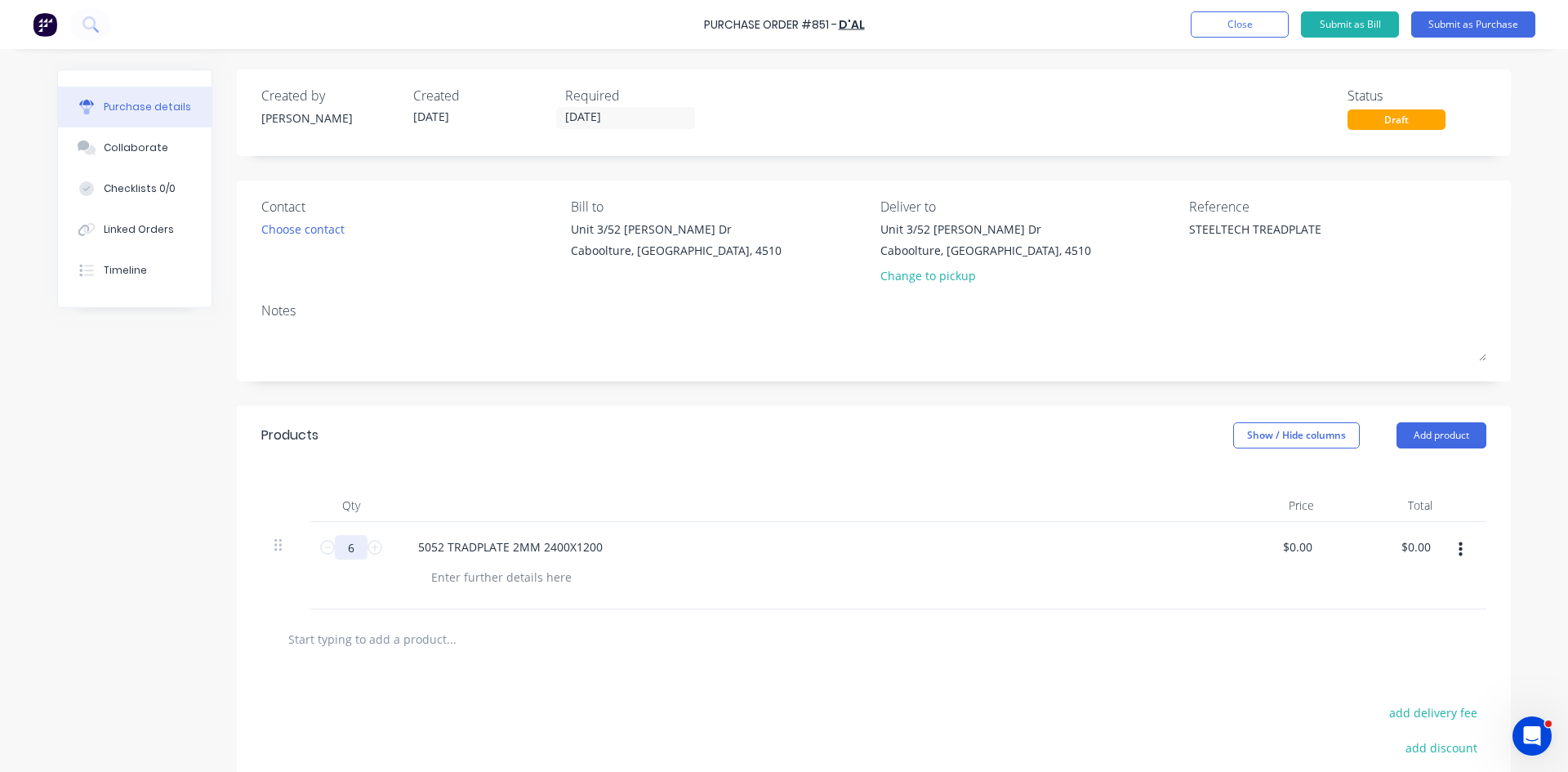
type textarea "x"
type input "0"
type input "118"
type textarea "x"
type input "$118.00"
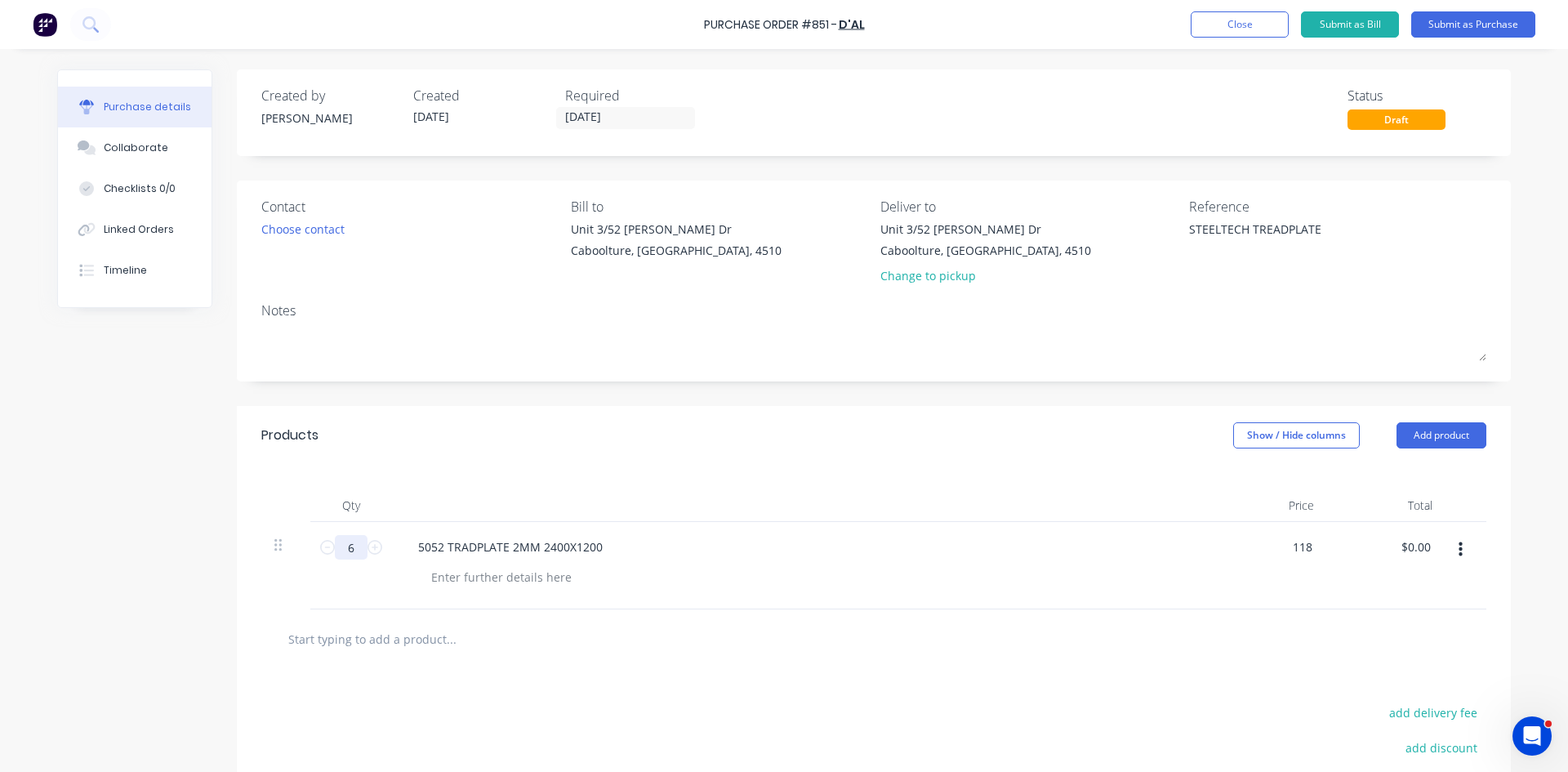
type input "708.00"
type textarea "x"
type input "$708.00"
click at [1499, 25] on button "Submit as Purchase" at bounding box center [1474, 24] width 124 height 26
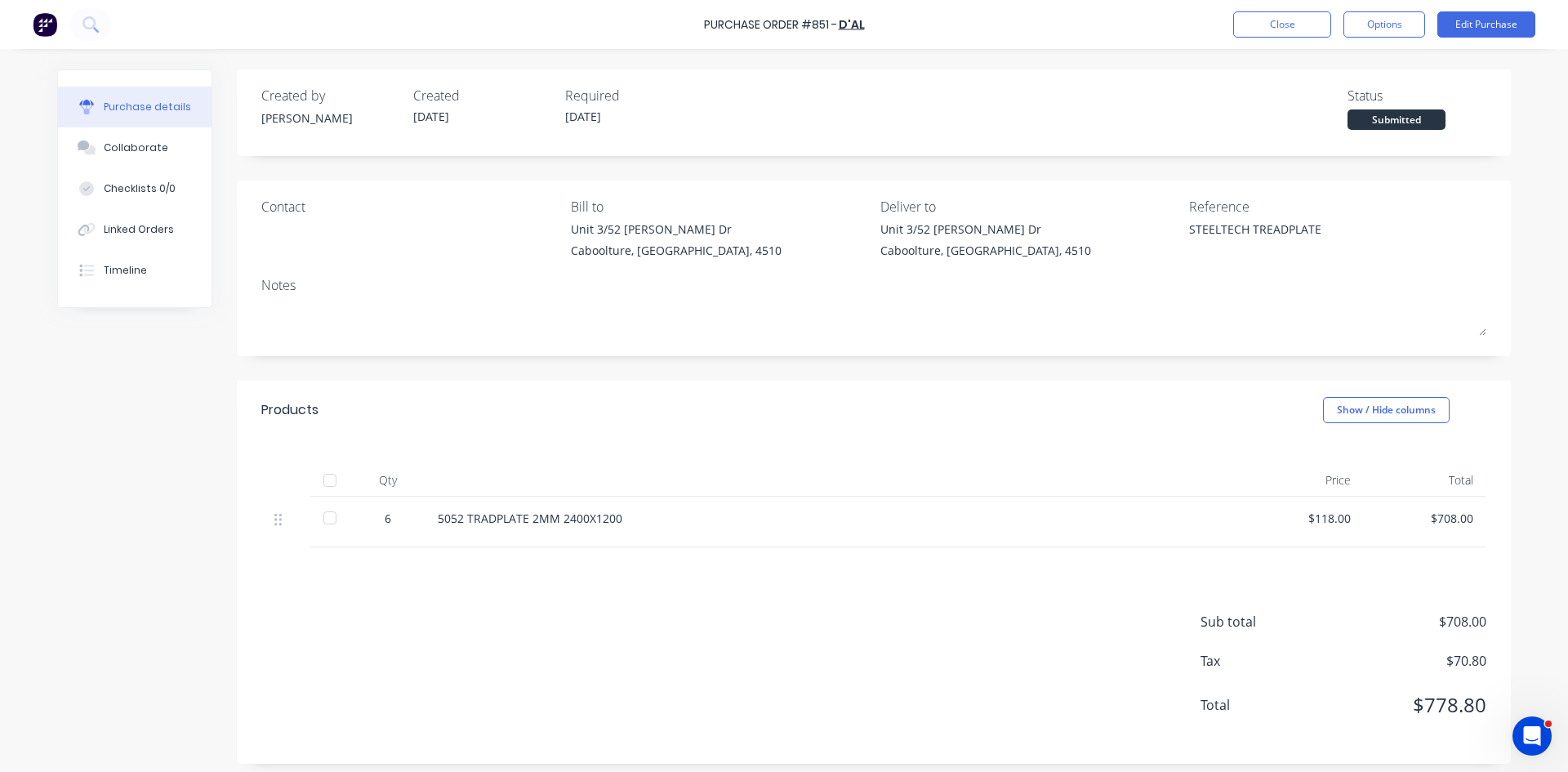
click at [317, 476] on div at bounding box center [330, 480] width 32 height 32
type textarea "x"
click at [131, 235] on div "Linked Orders" at bounding box center [139, 229] width 70 height 14
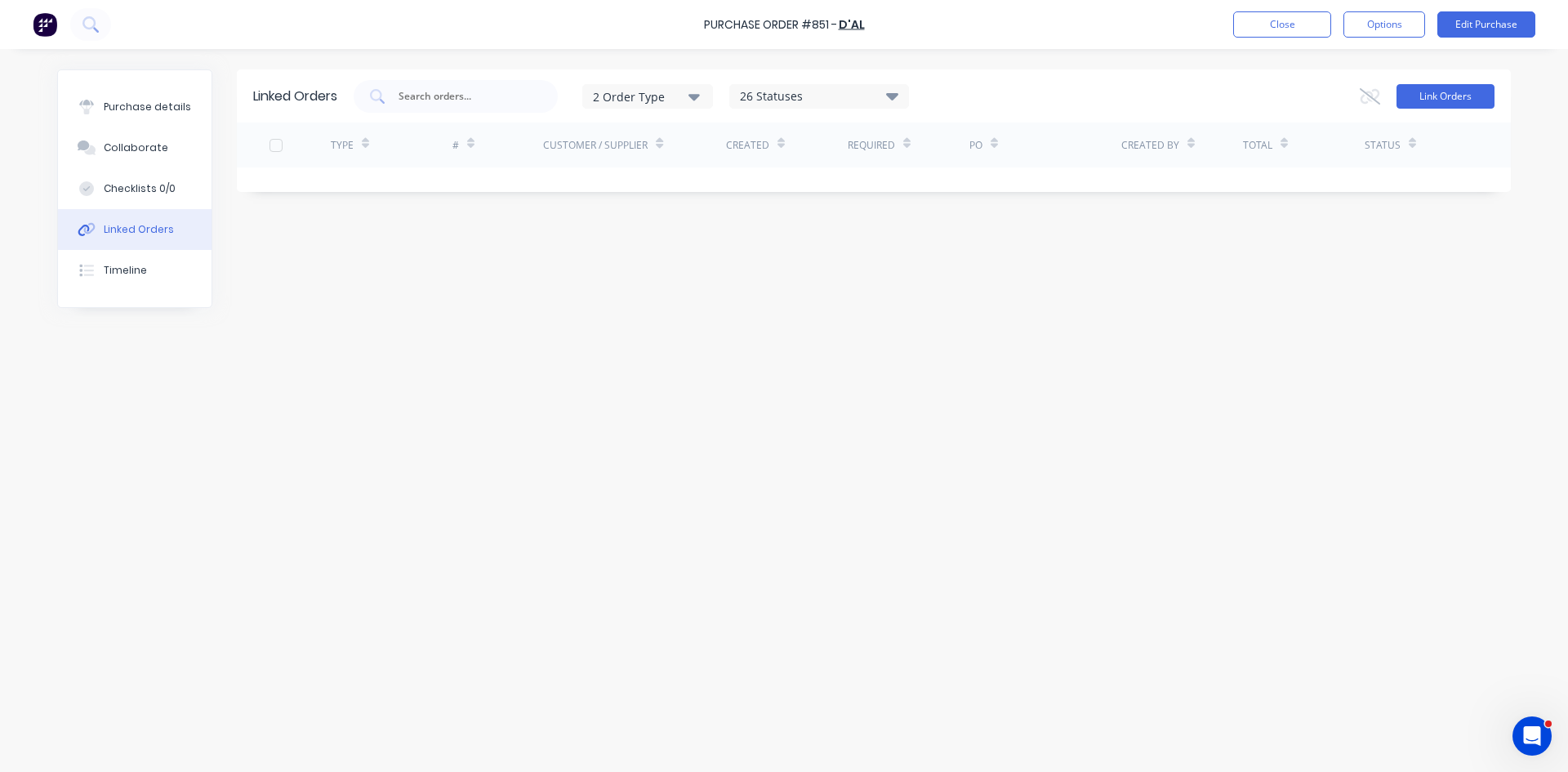
click at [1438, 91] on button "Link Orders" at bounding box center [1445, 95] width 98 height 24
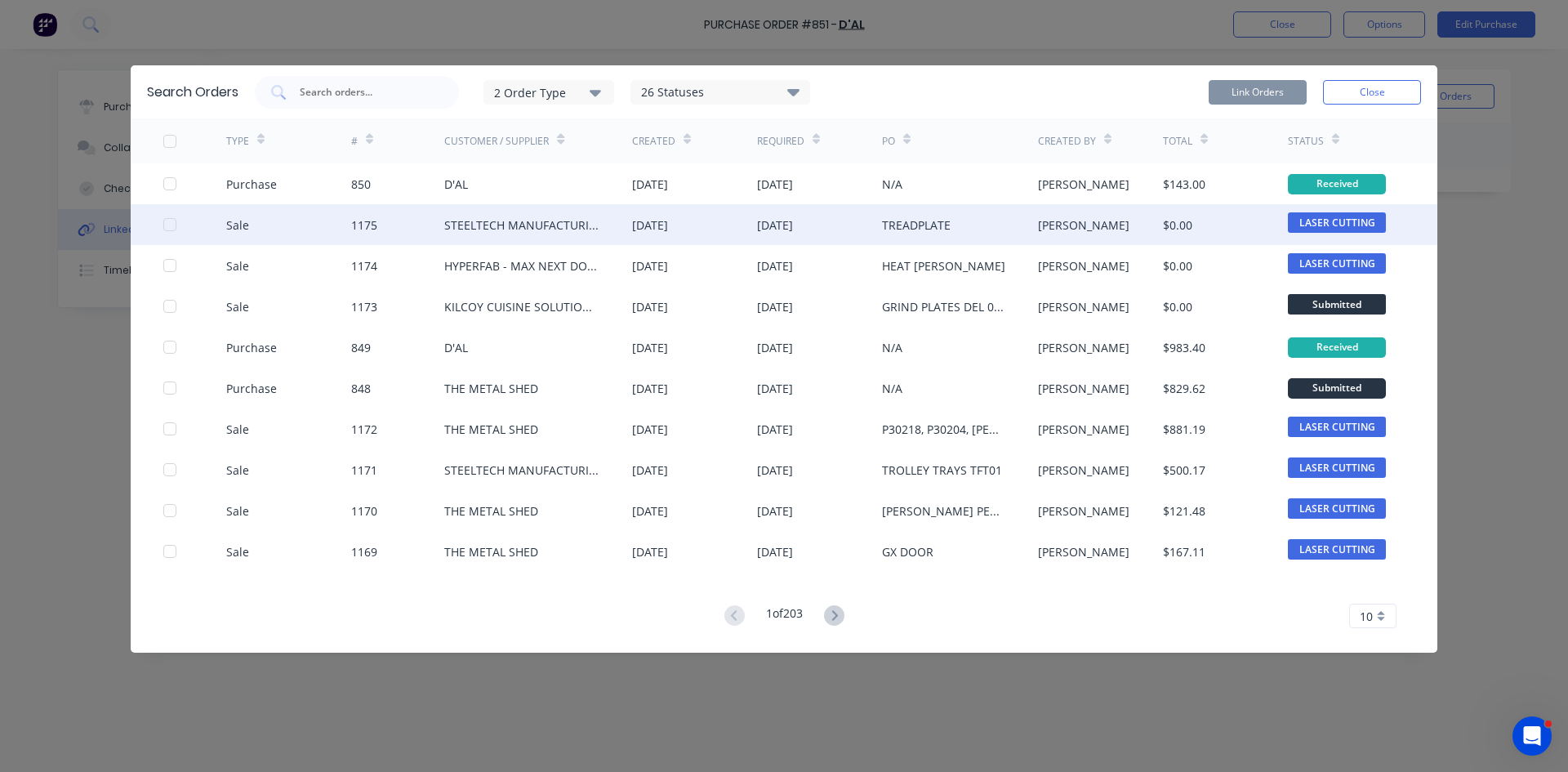
click at [173, 227] on div at bounding box center [170, 224] width 32 height 32
click at [1262, 90] on button "Link Orders" at bounding box center [1257, 92] width 98 height 24
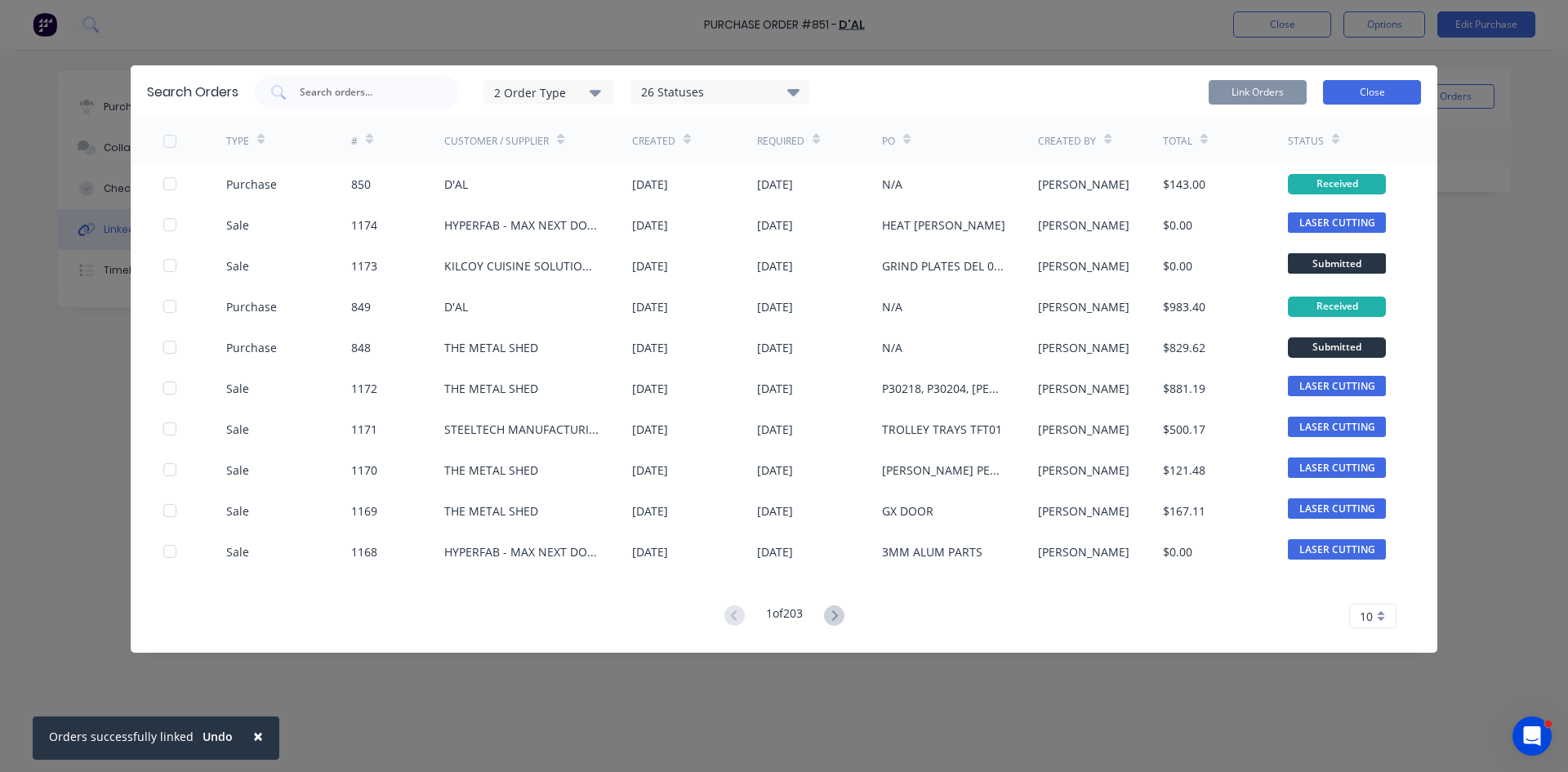
click at [1381, 94] on button "Close" at bounding box center [1372, 92] width 98 height 24
